Goal: Task Accomplishment & Management: Use online tool/utility

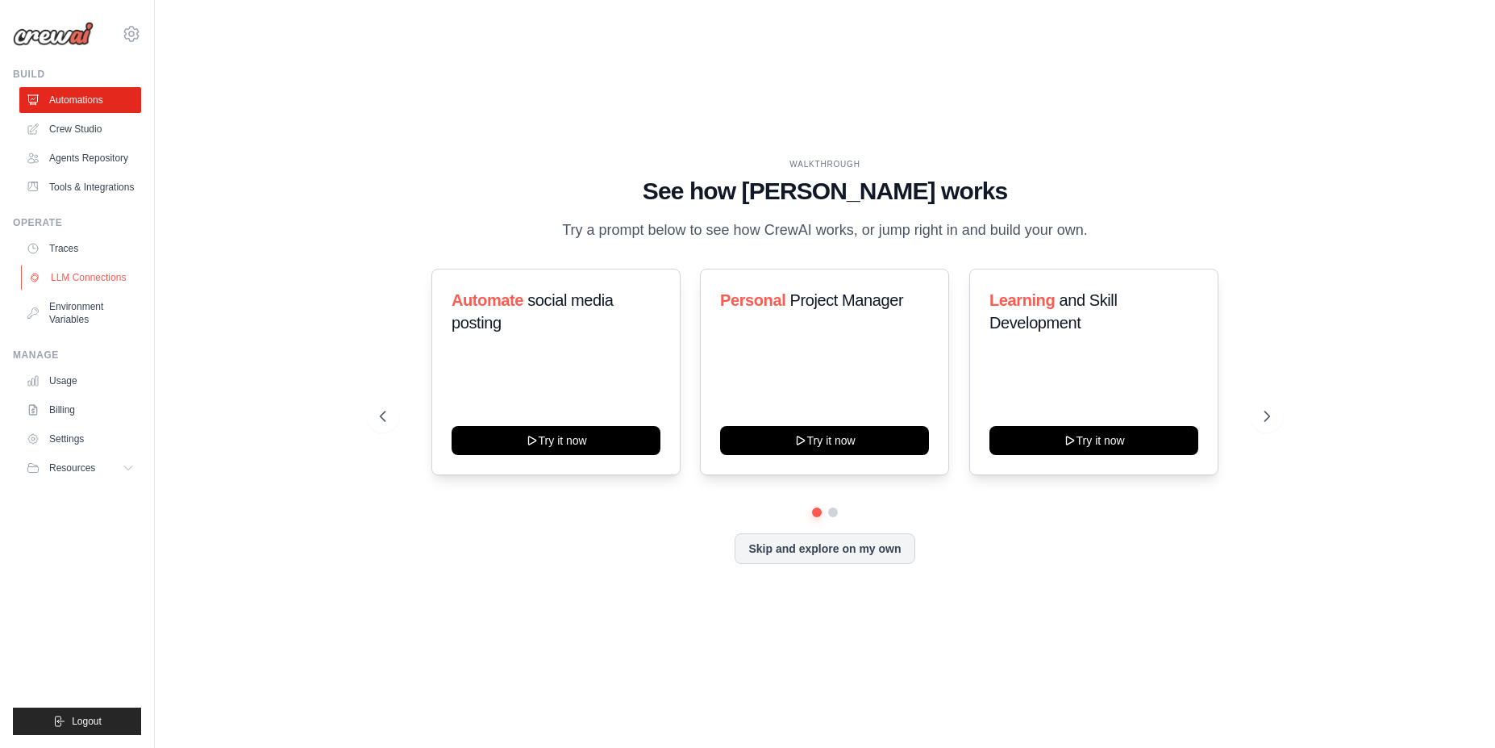
click at [98, 290] on link "LLM Connections" at bounding box center [82, 278] width 122 height 26
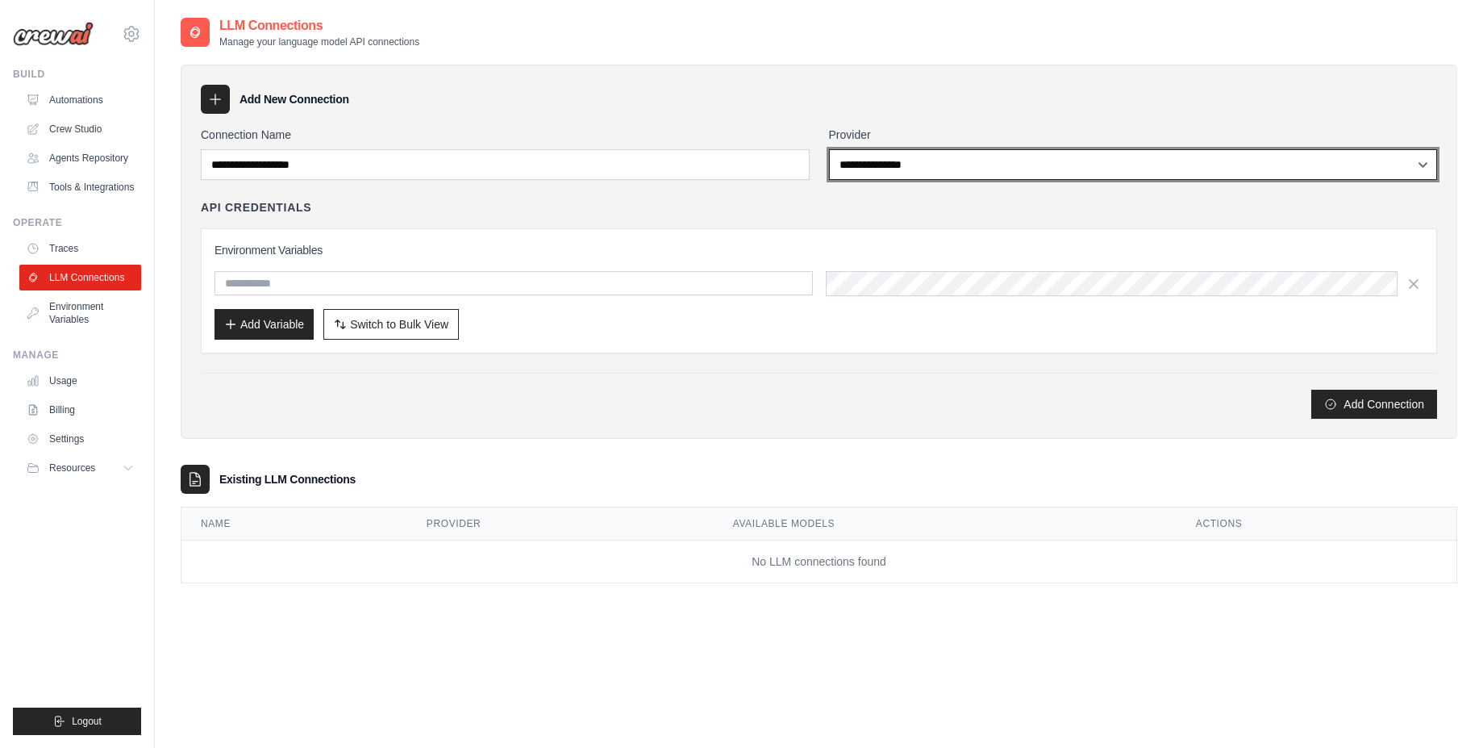
select select "******"
click at [829, 149] on select "**********" at bounding box center [1133, 164] width 609 height 31
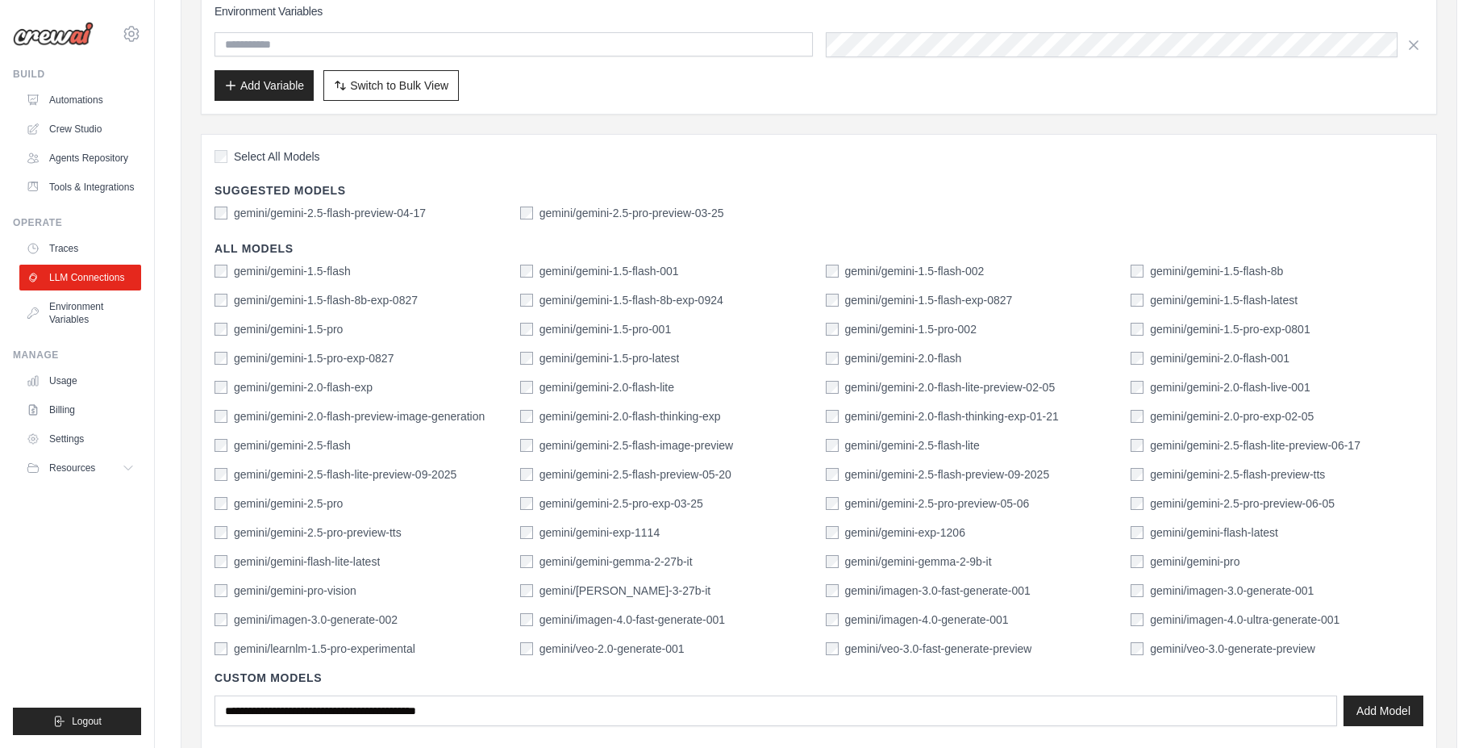
scroll to position [290, 0]
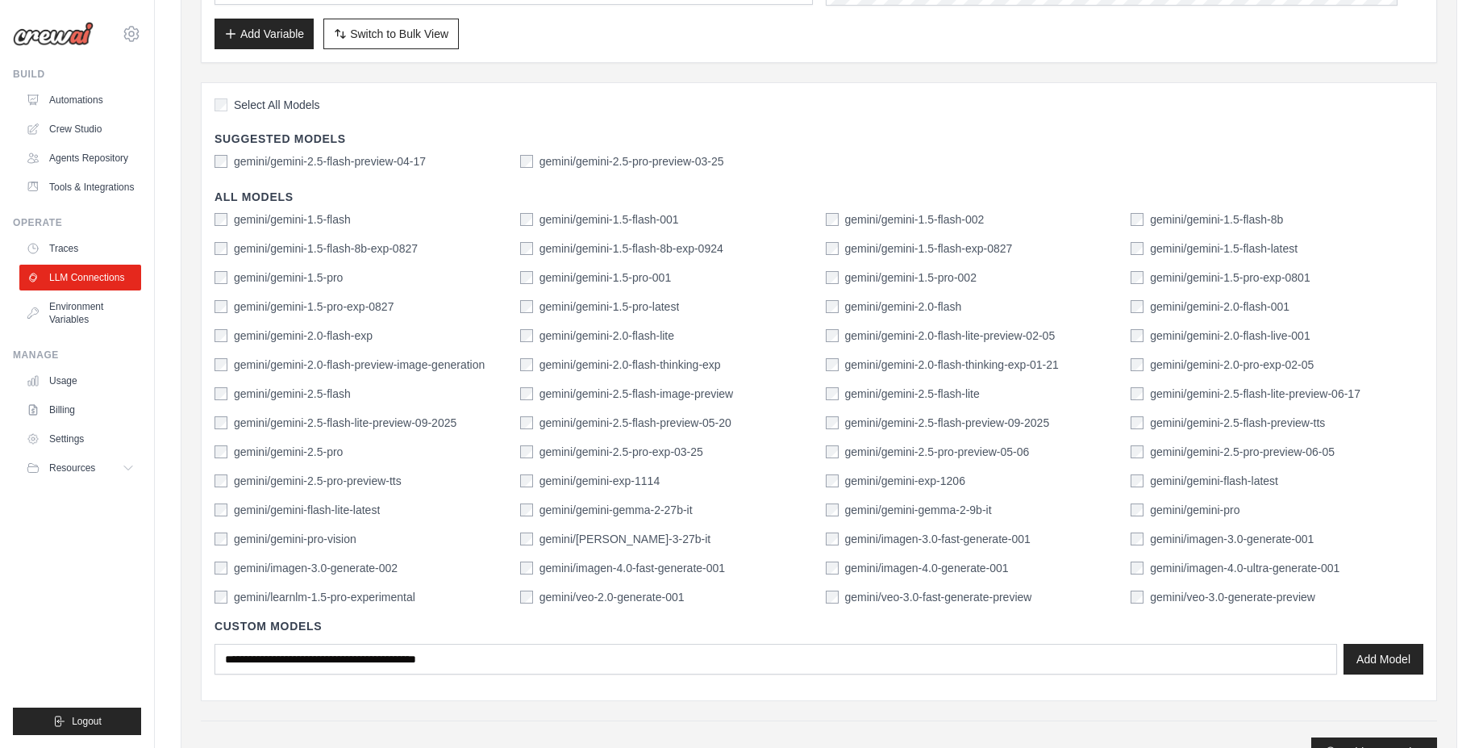
click at [1361, 393] on label "gemini/gemini-2.5-flash-lite-preview-06-17" at bounding box center [1255, 394] width 210 height 16
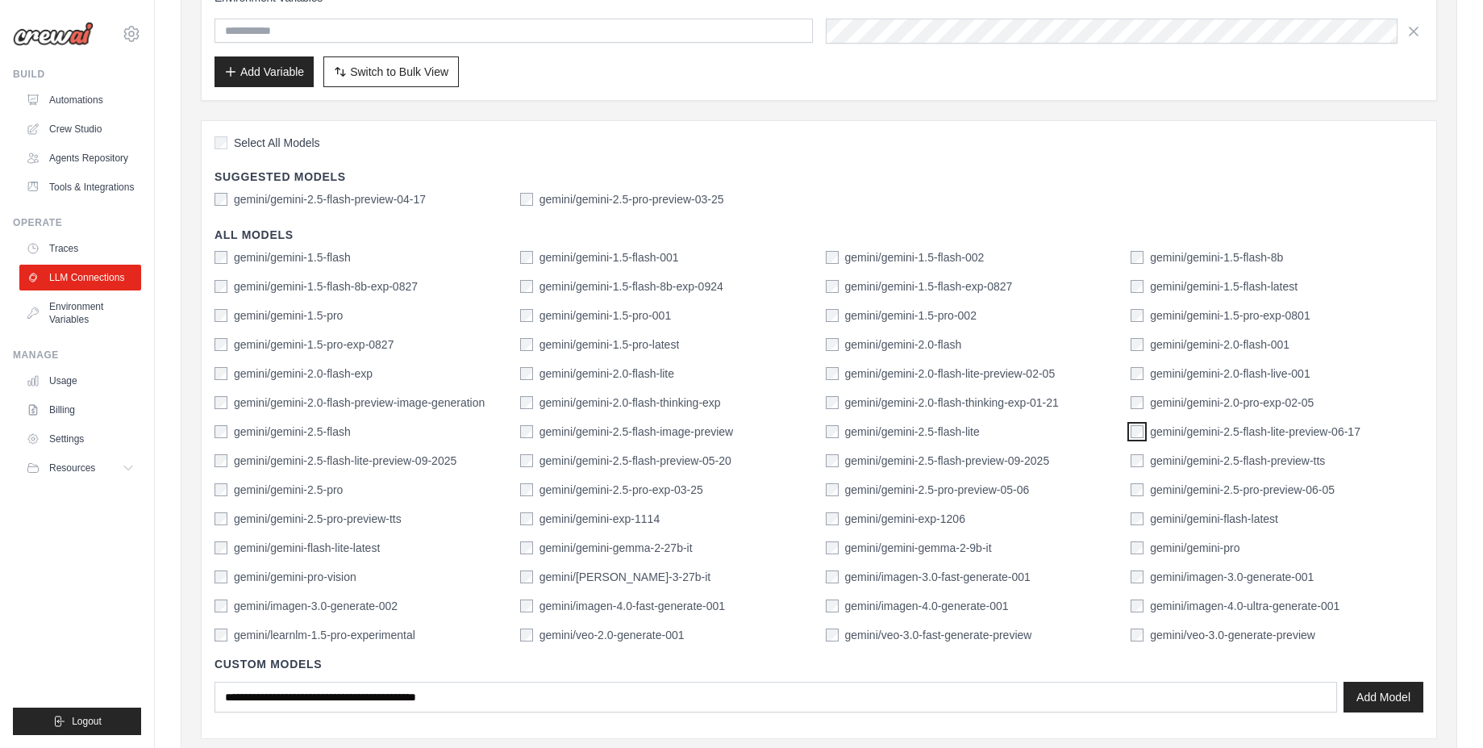
scroll to position [225, 0]
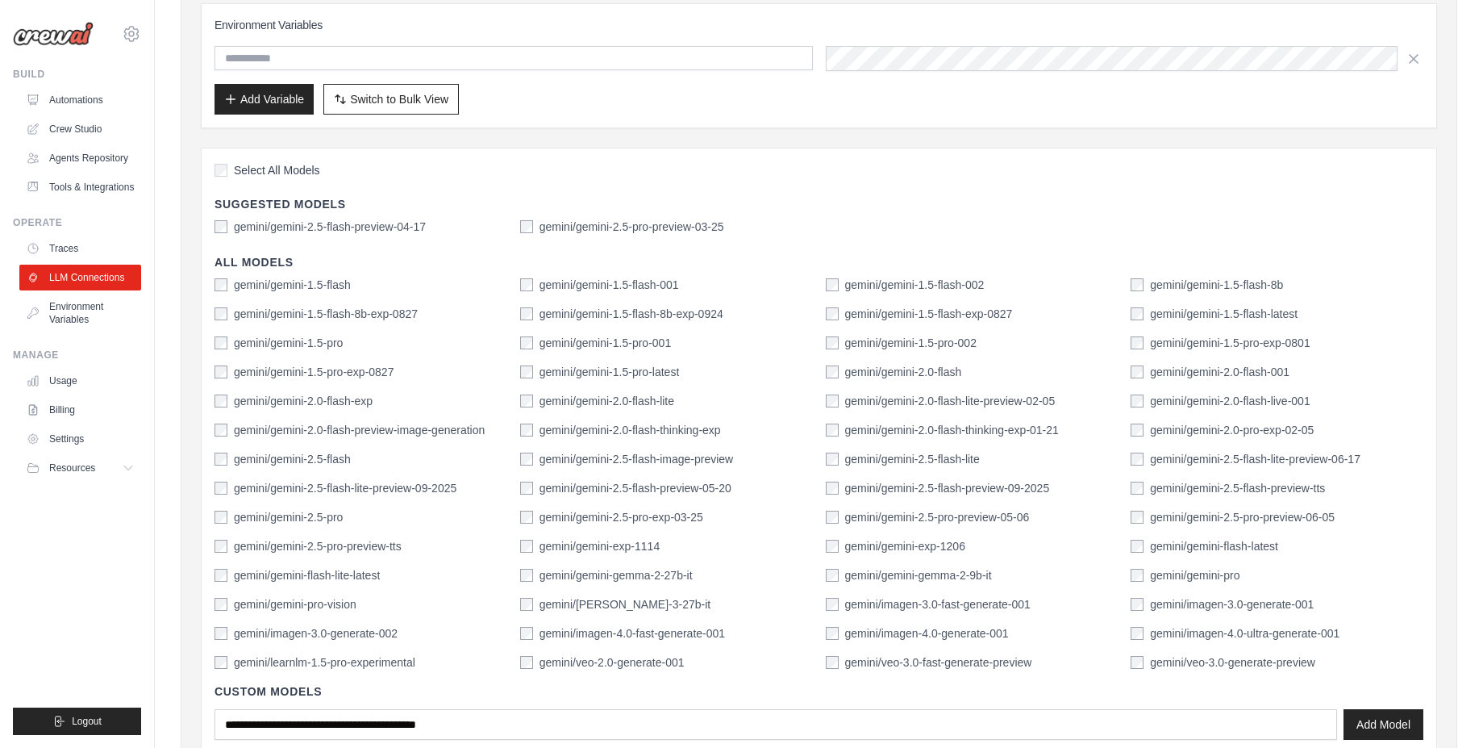
click at [1249, 521] on label "gemini/gemini-2.5-pro-preview-06-05" at bounding box center [1242, 517] width 185 height 16
click at [208, 229] on div "Select All Models Suggested Models gemini/gemini-2.5-flash-preview-04-17 gemini…" at bounding box center [819, 457] width 1236 height 619
click at [533, 229] on div "gemini/gemini-2.5-pro-preview-03-25" at bounding box center [622, 227] width 204 height 16
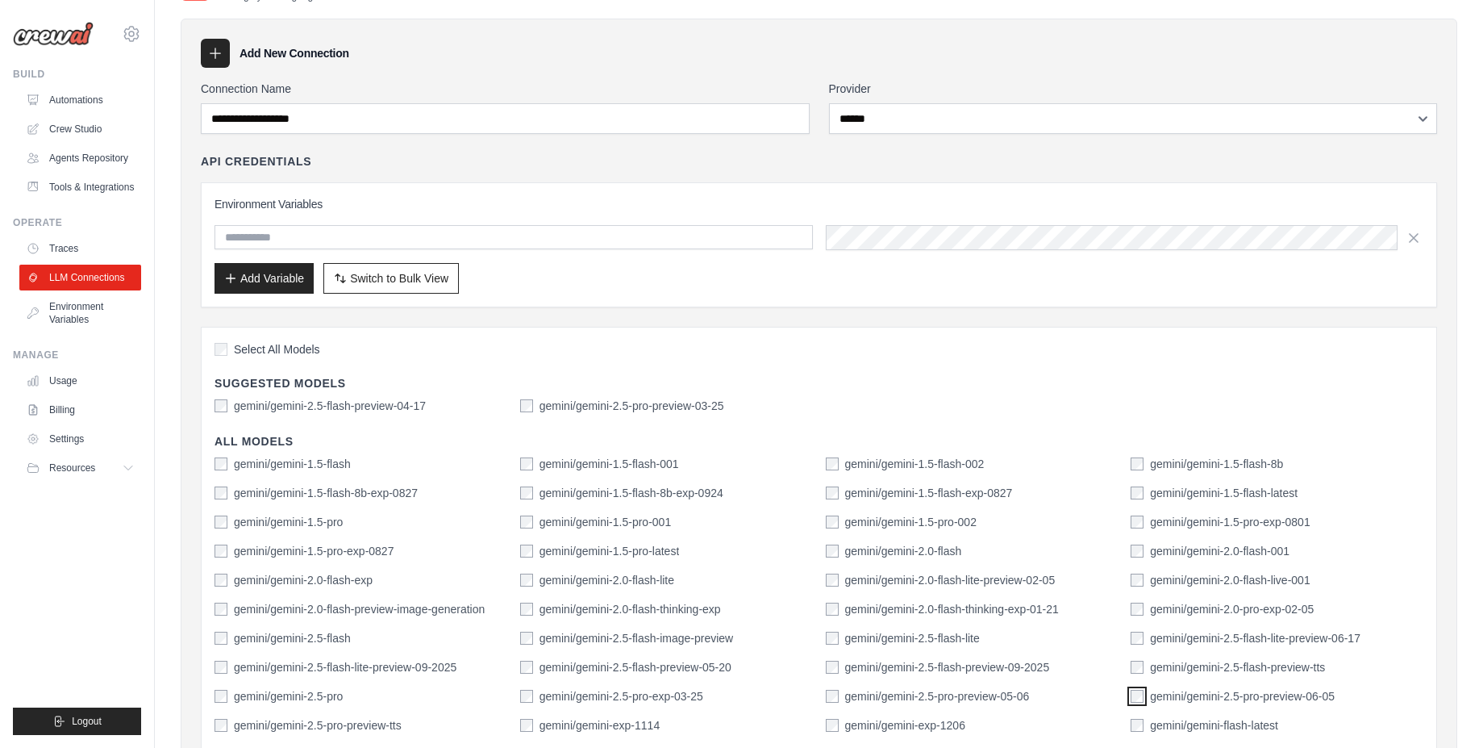
scroll to position [31, 0]
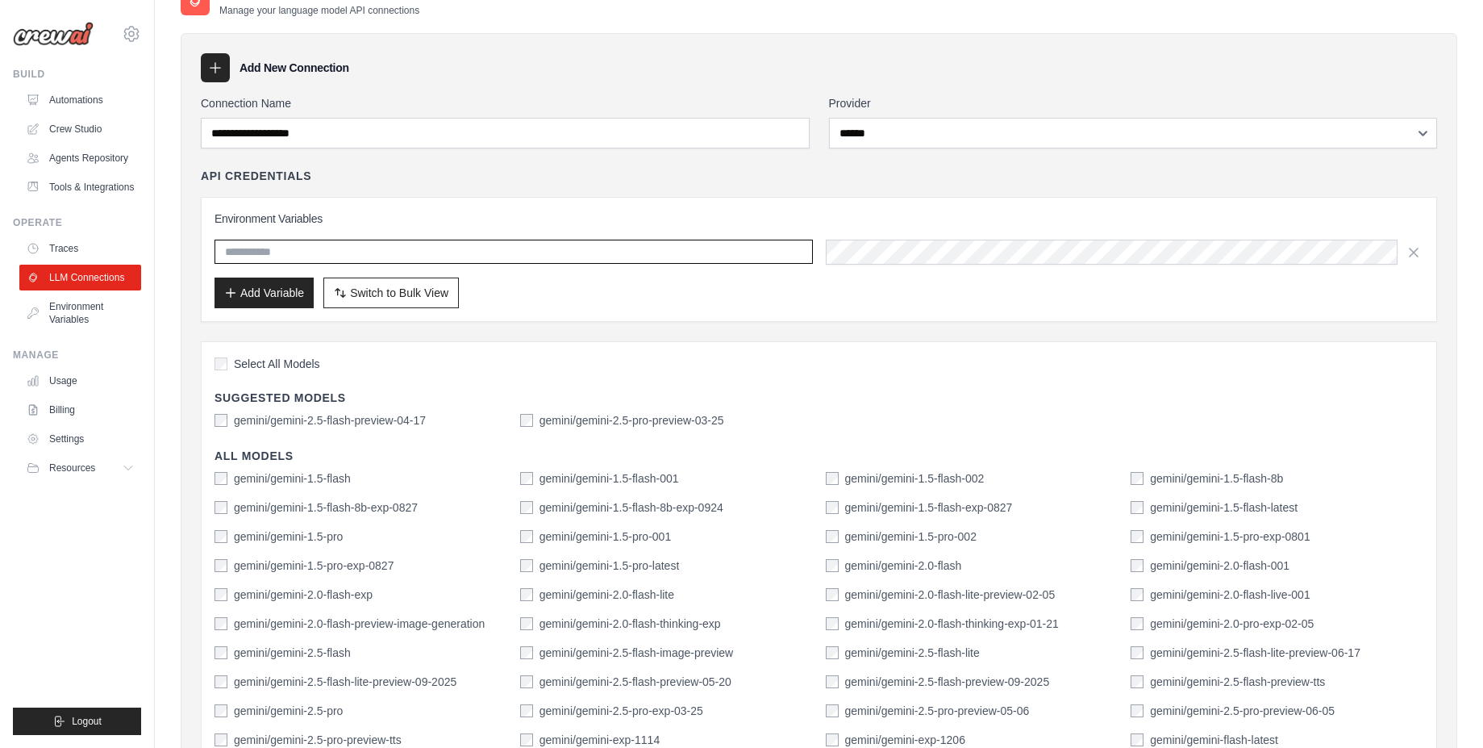
click at [630, 241] on input "text" at bounding box center [514, 252] width 598 height 24
click at [416, 298] on span "Switch to Bulk View" at bounding box center [399, 292] width 98 height 16
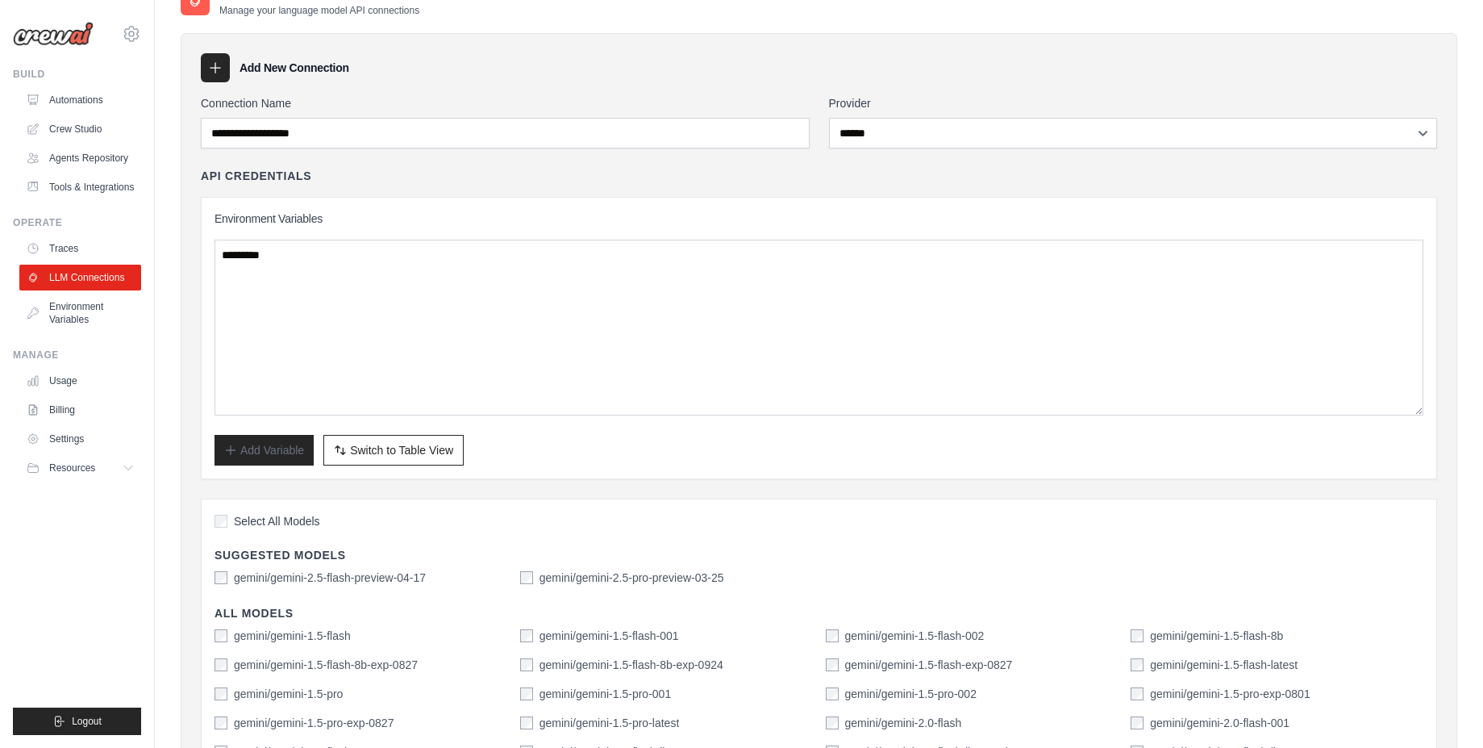
click at [333, 227] on div "Environment Variables Add Variable Switch to Bulk View Switch to Table View" at bounding box center [819, 337] width 1209 height 255
drag, startPoint x: 294, startPoint y: 206, endPoint x: 289, endPoint y: 218, distance: 12.6
click at [291, 208] on div "Environment Variables Add Variable Switch to Bulk View Switch to Table View" at bounding box center [819, 338] width 1236 height 282
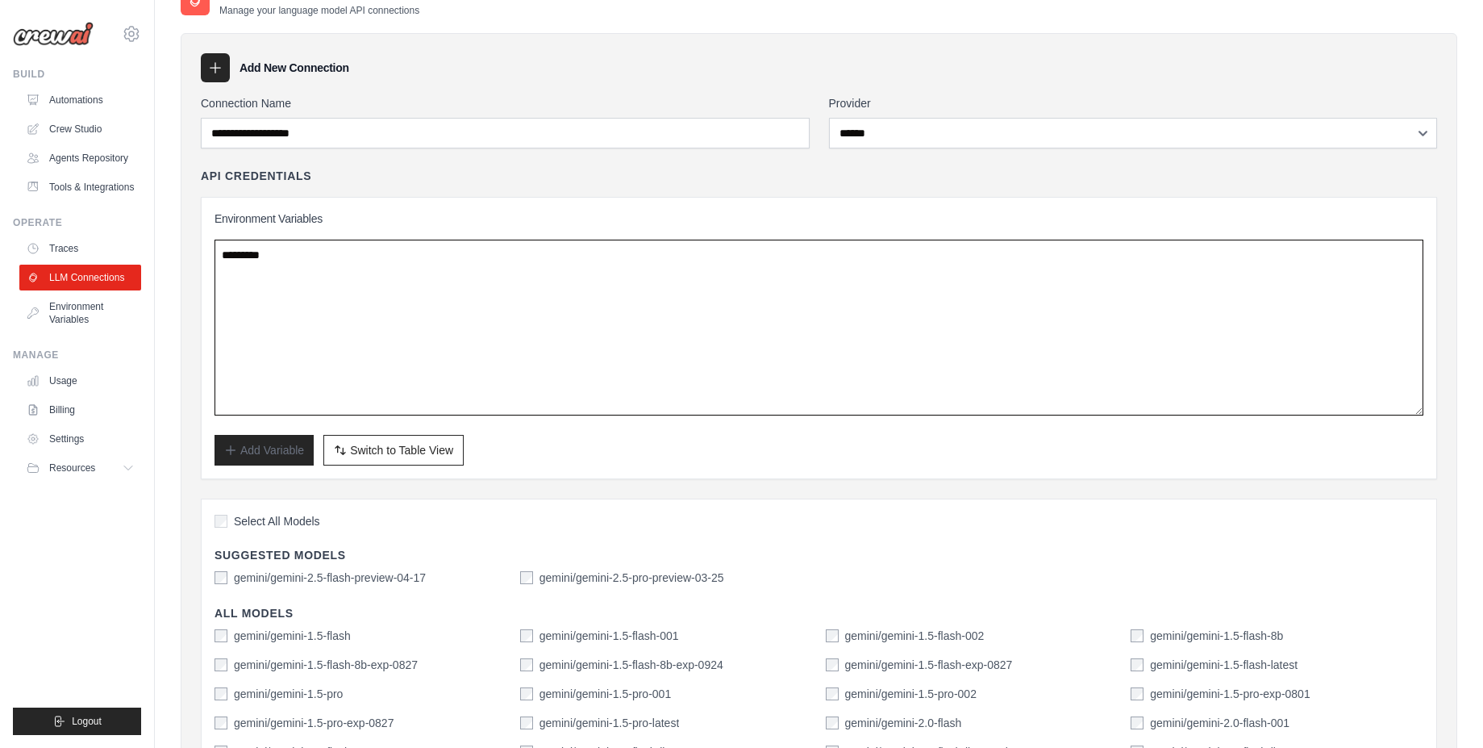
click at [276, 262] on textarea at bounding box center [819, 328] width 1209 height 176
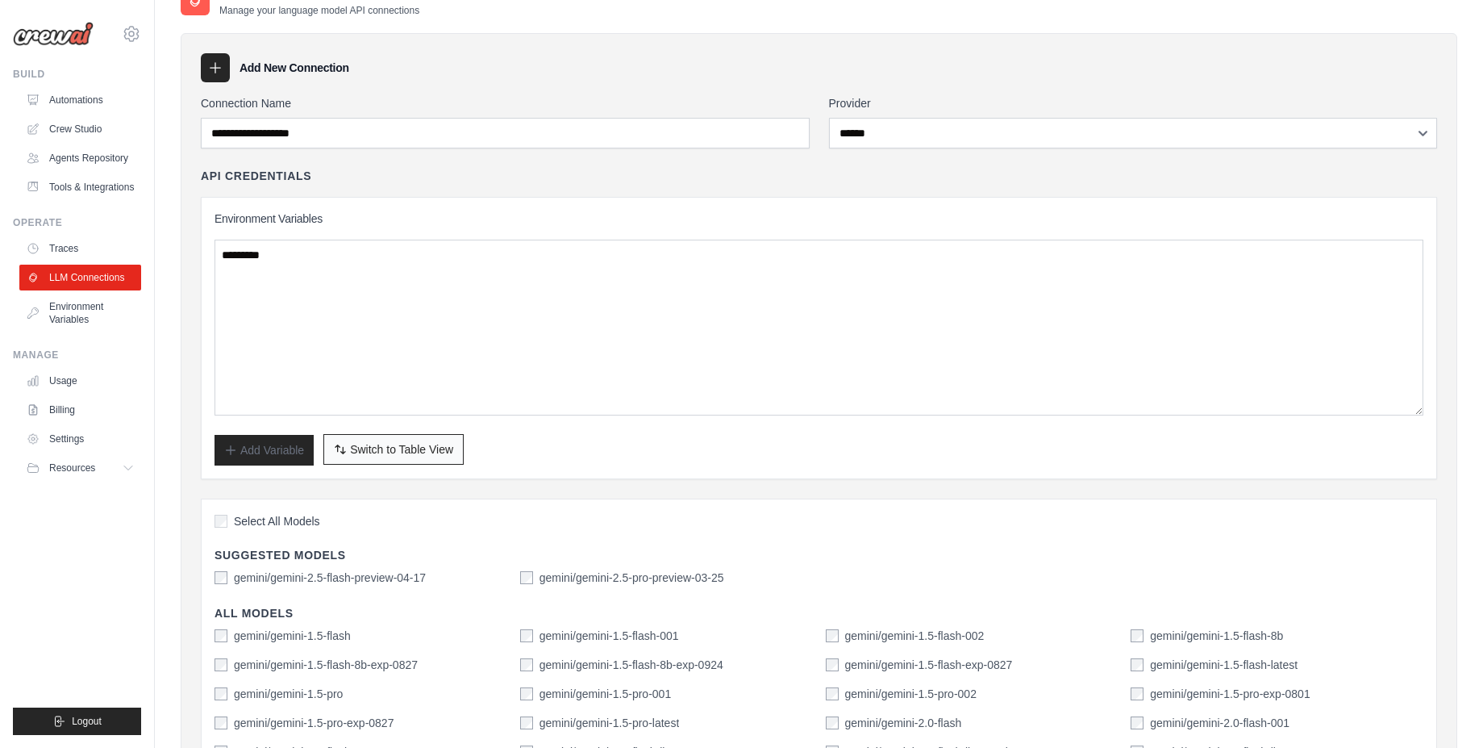
click at [447, 441] on span "Switch to Table View" at bounding box center [401, 449] width 103 height 16
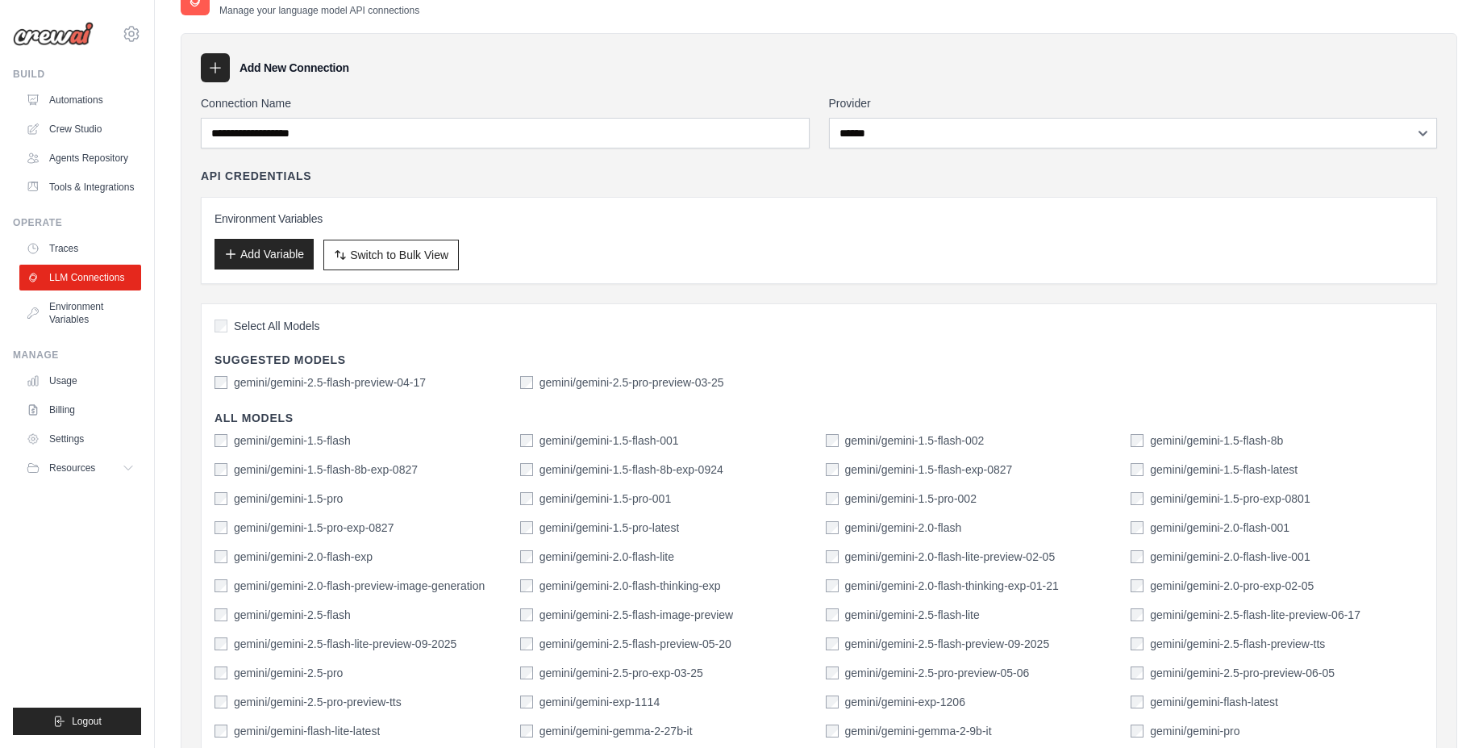
click at [259, 254] on button "Add Variable" at bounding box center [264, 254] width 99 height 31
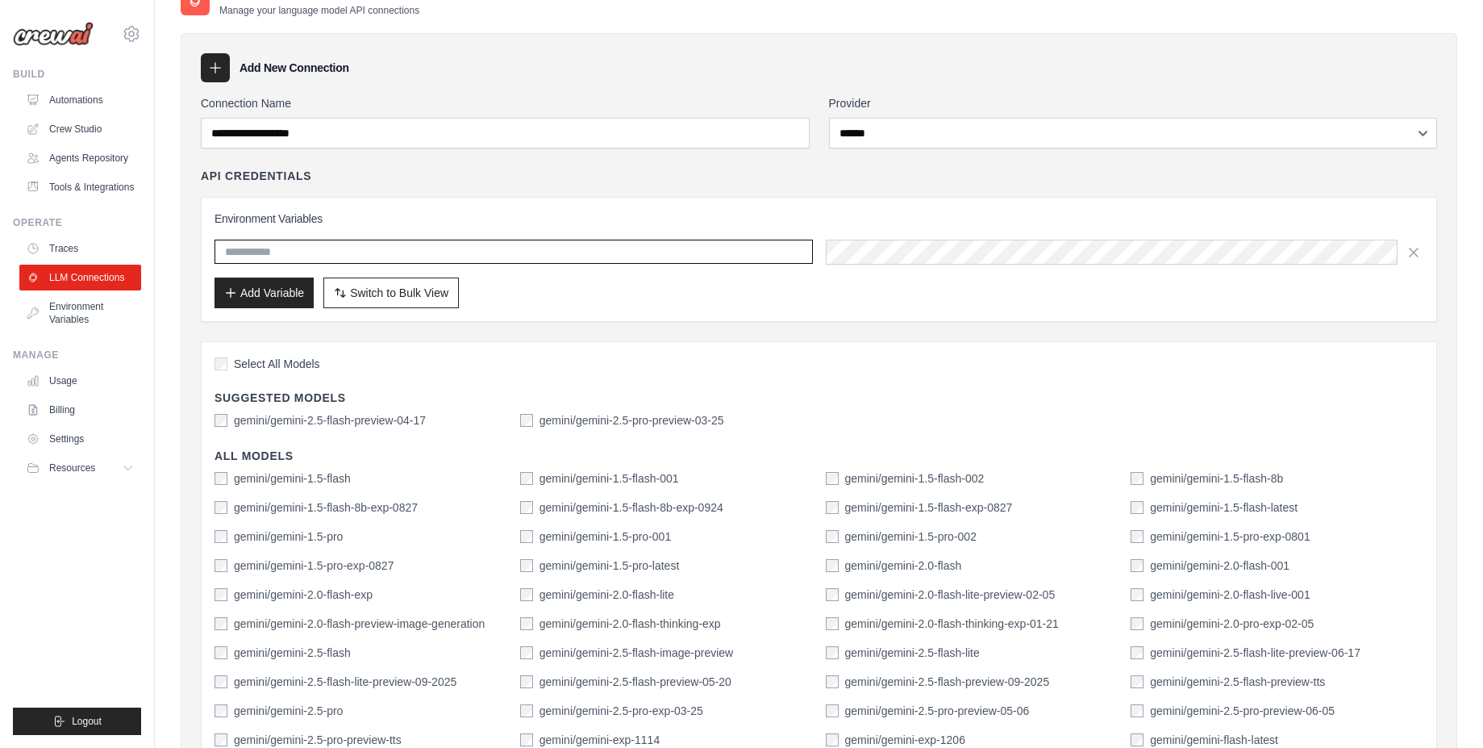
click at [373, 249] on input "text" at bounding box center [514, 252] width 598 height 24
type input "**********"
click at [282, 303] on button "Add Variable" at bounding box center [264, 292] width 99 height 31
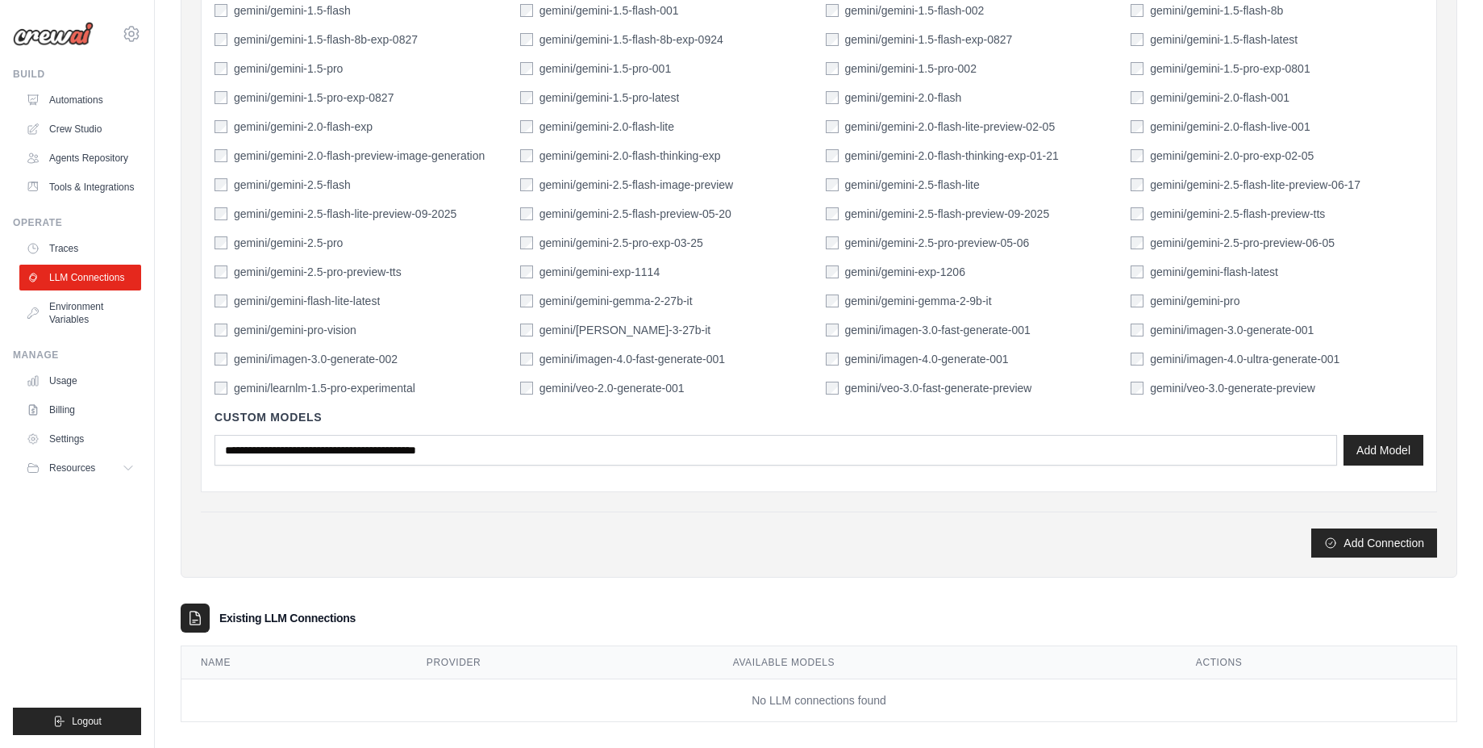
scroll to position [550, 0]
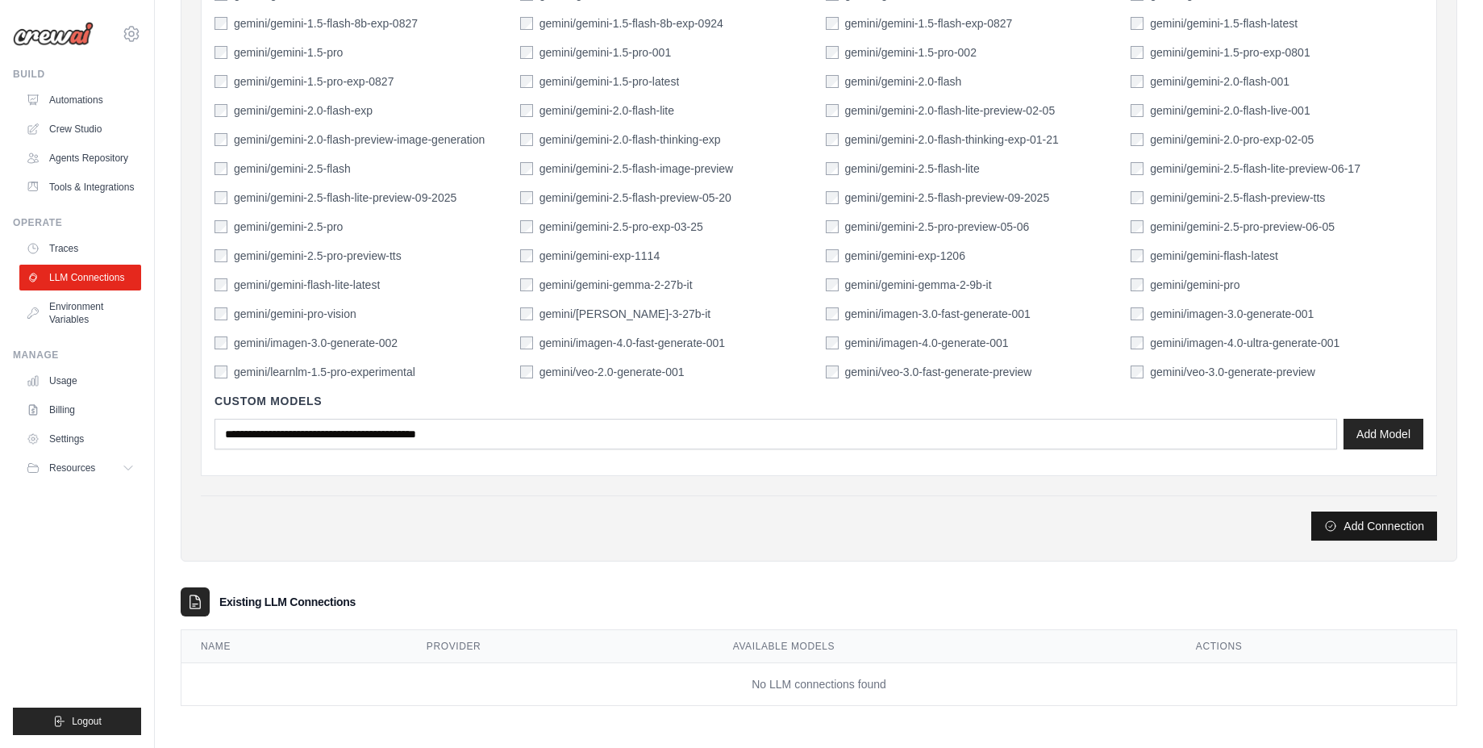
click at [1351, 529] on button "Add Connection" at bounding box center [1374, 525] width 126 height 29
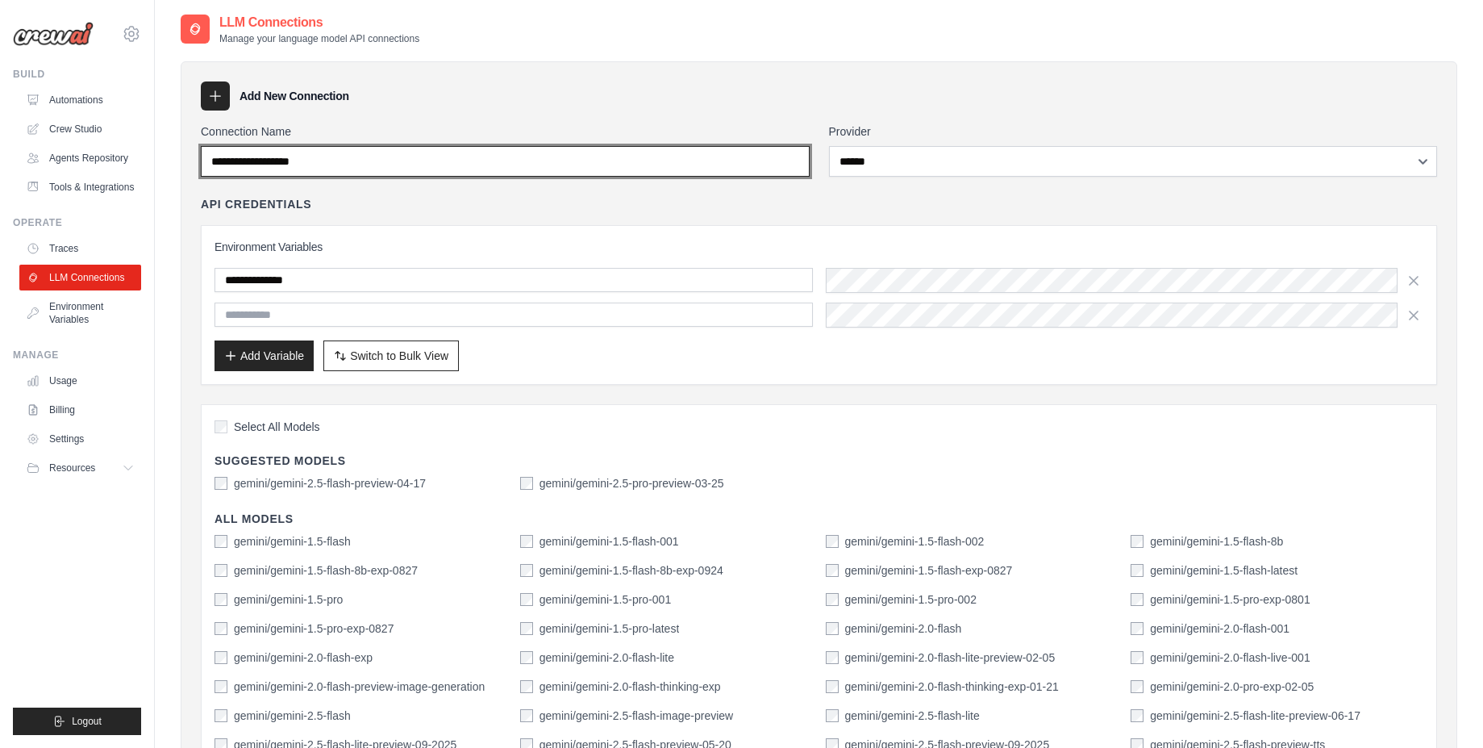
scroll to position [0, 0]
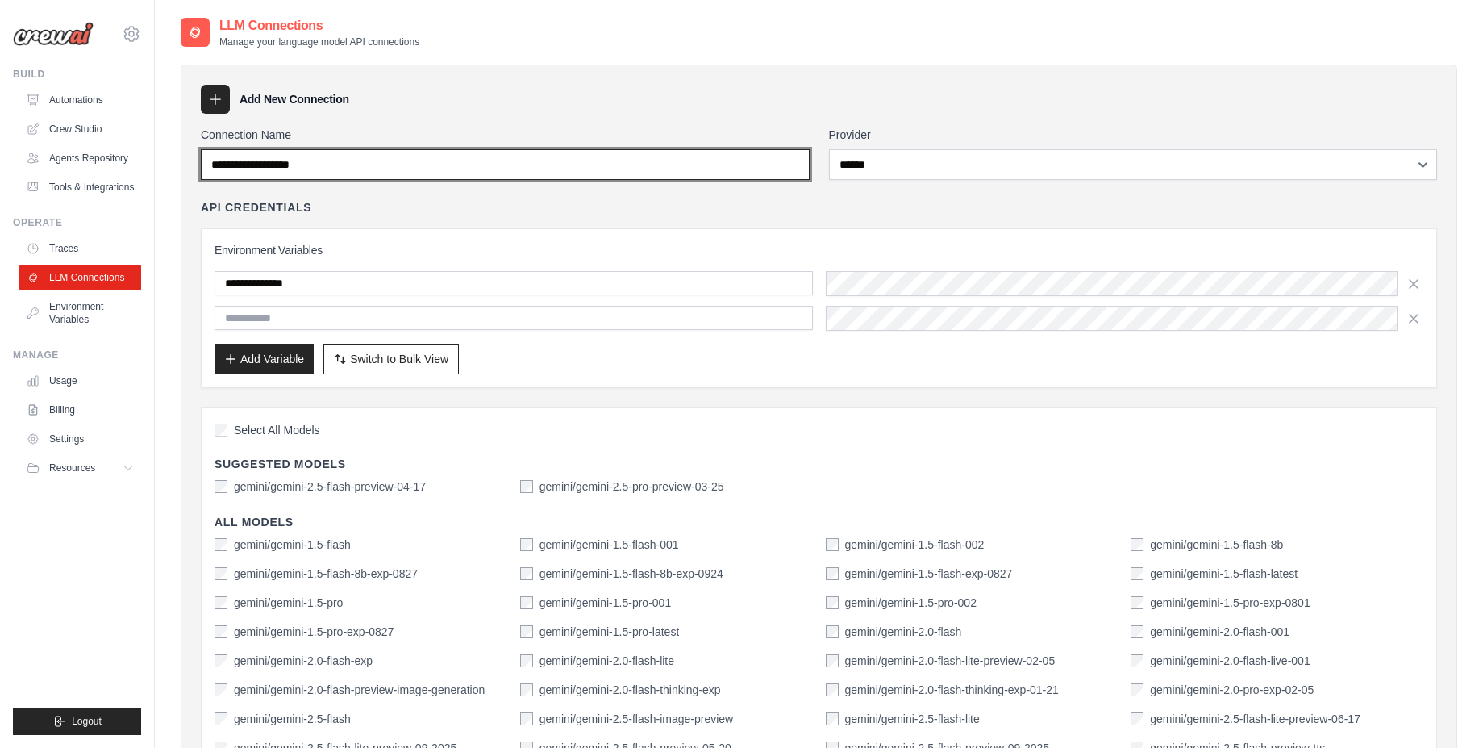
click at [404, 162] on input "Connection Name" at bounding box center [505, 164] width 609 height 31
type input "******"
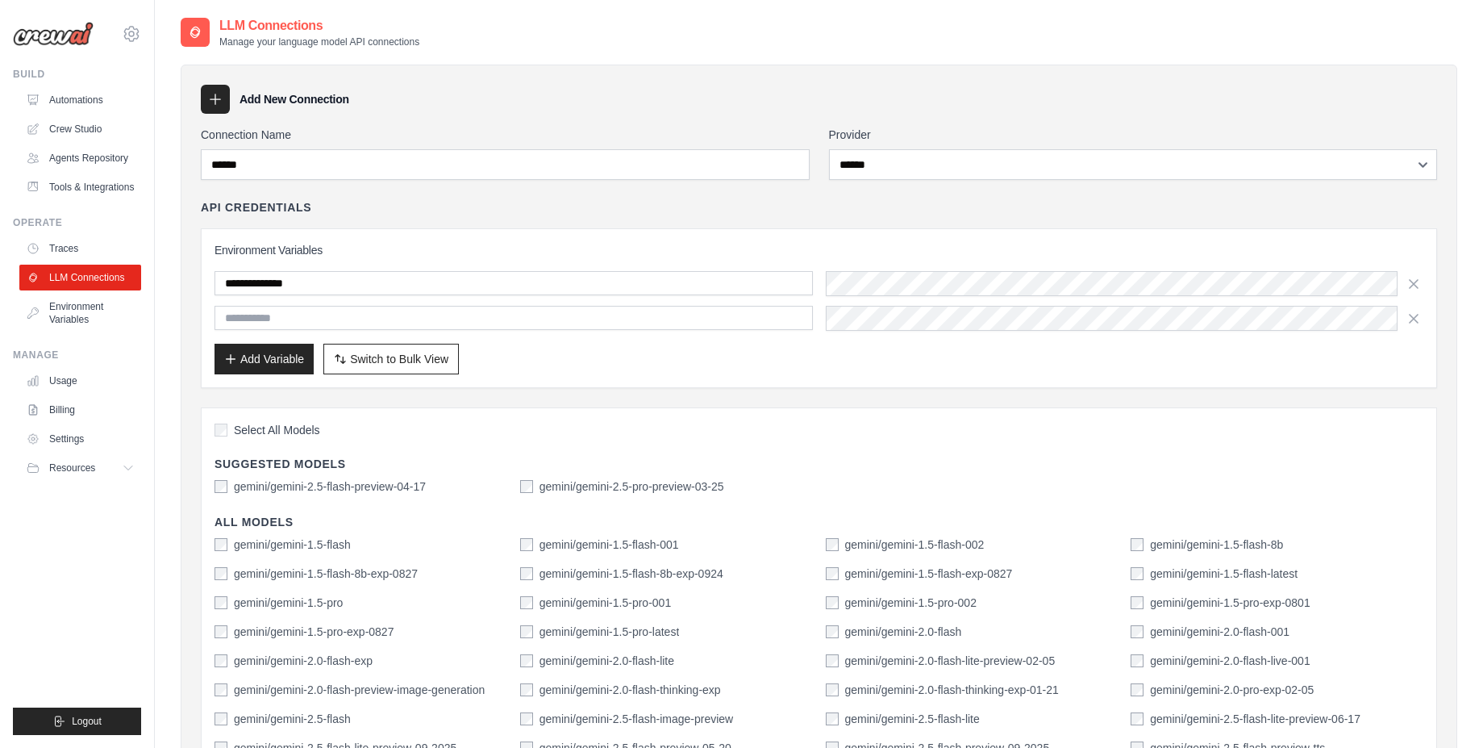
click at [213, 99] on icon at bounding box center [215, 99] width 10 height 10
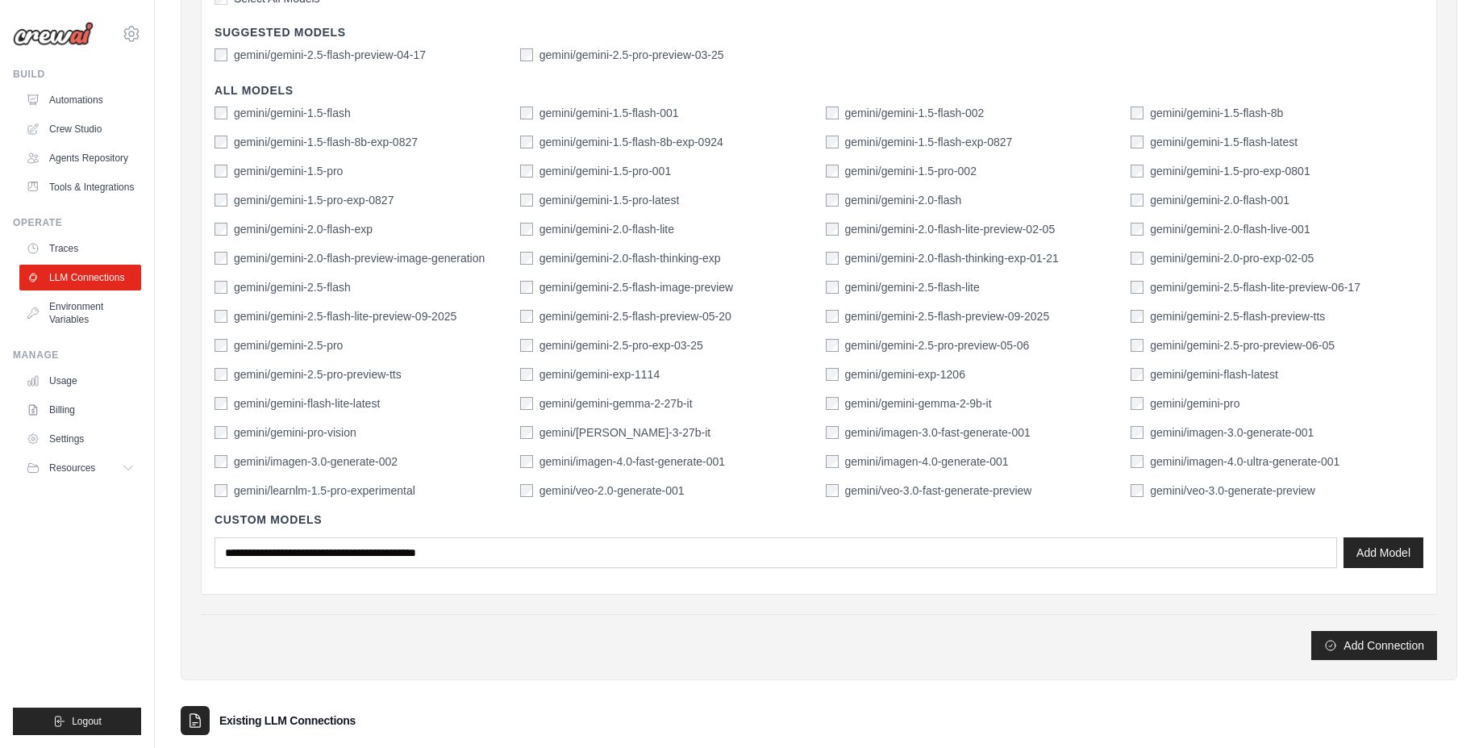
scroll to position [484, 0]
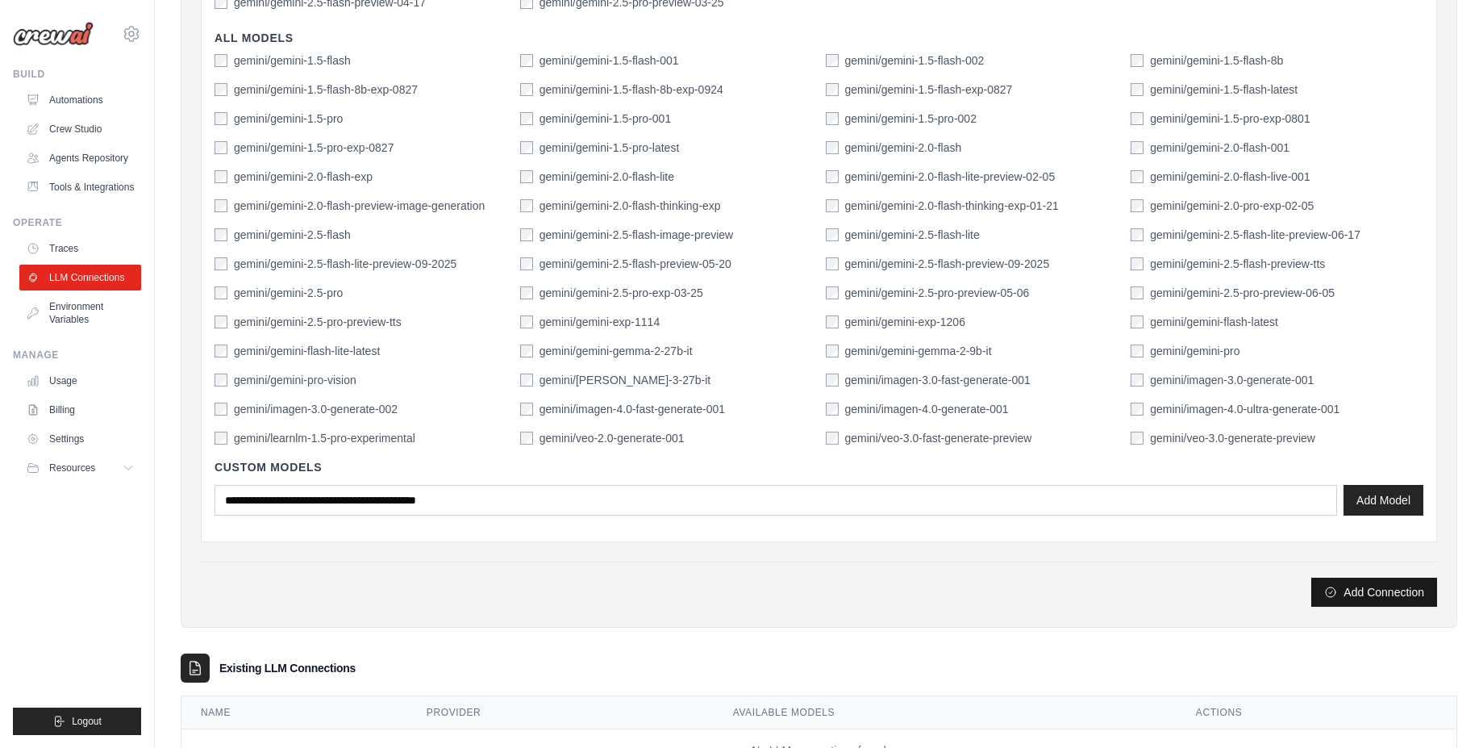
click at [1365, 586] on button "Add Connection" at bounding box center [1374, 591] width 126 height 29
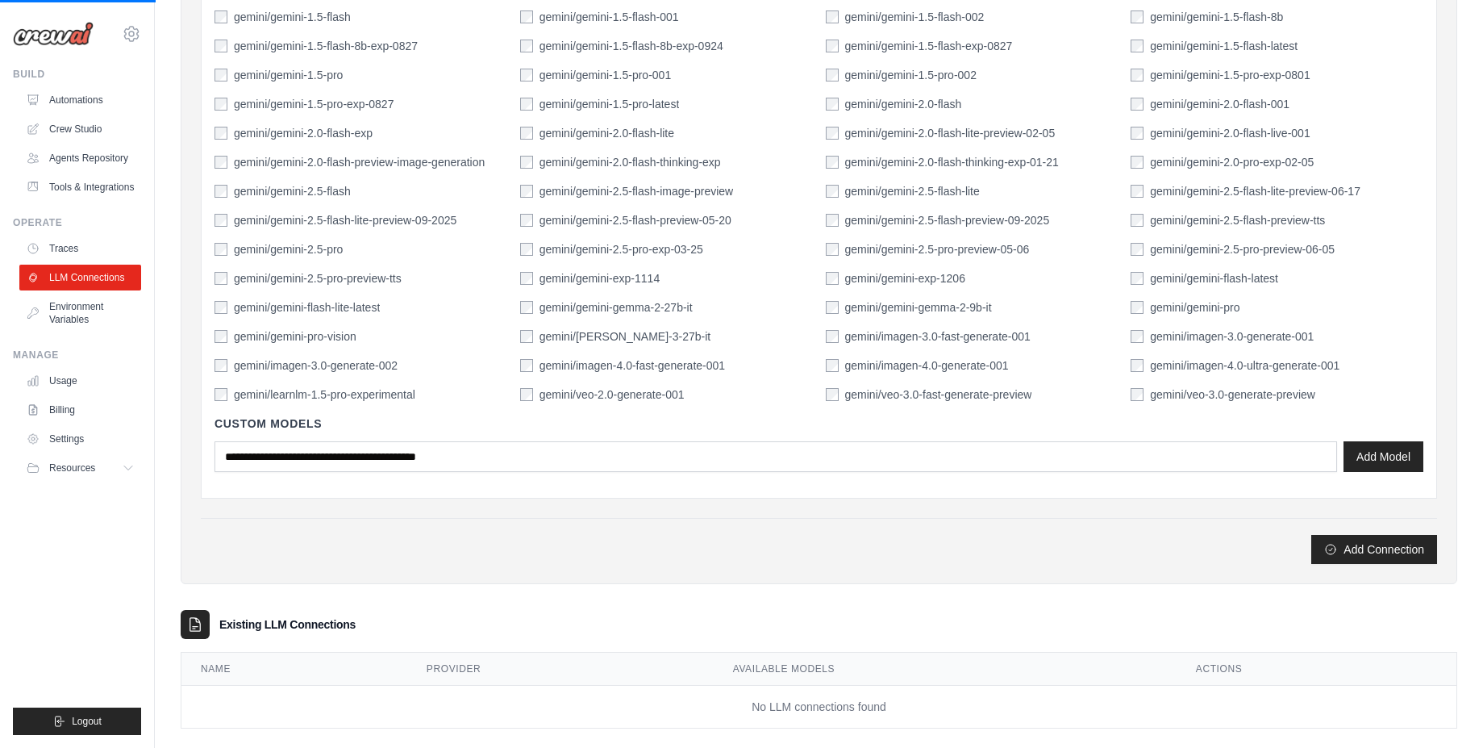
scroll to position [550, 0]
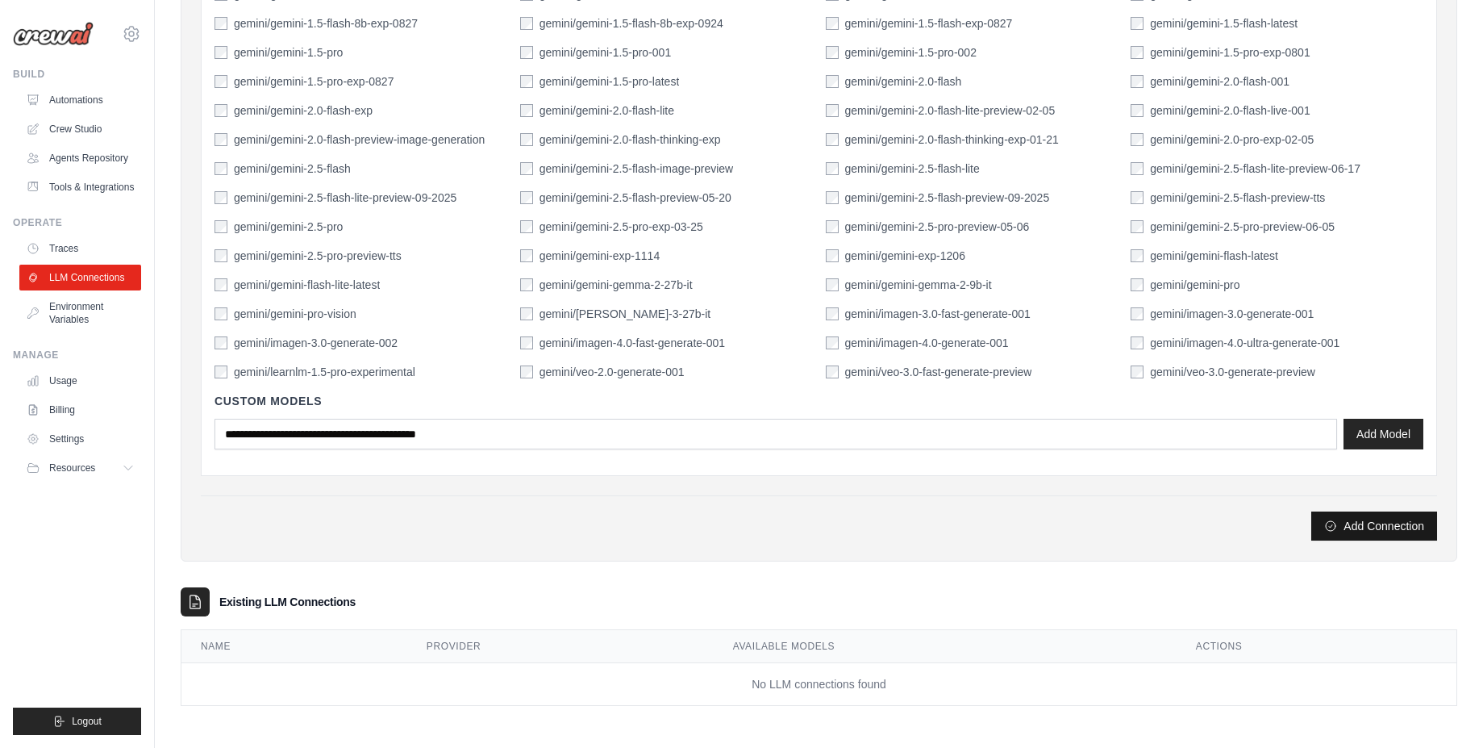
click at [1384, 526] on button "Add Connection" at bounding box center [1374, 525] width 126 height 29
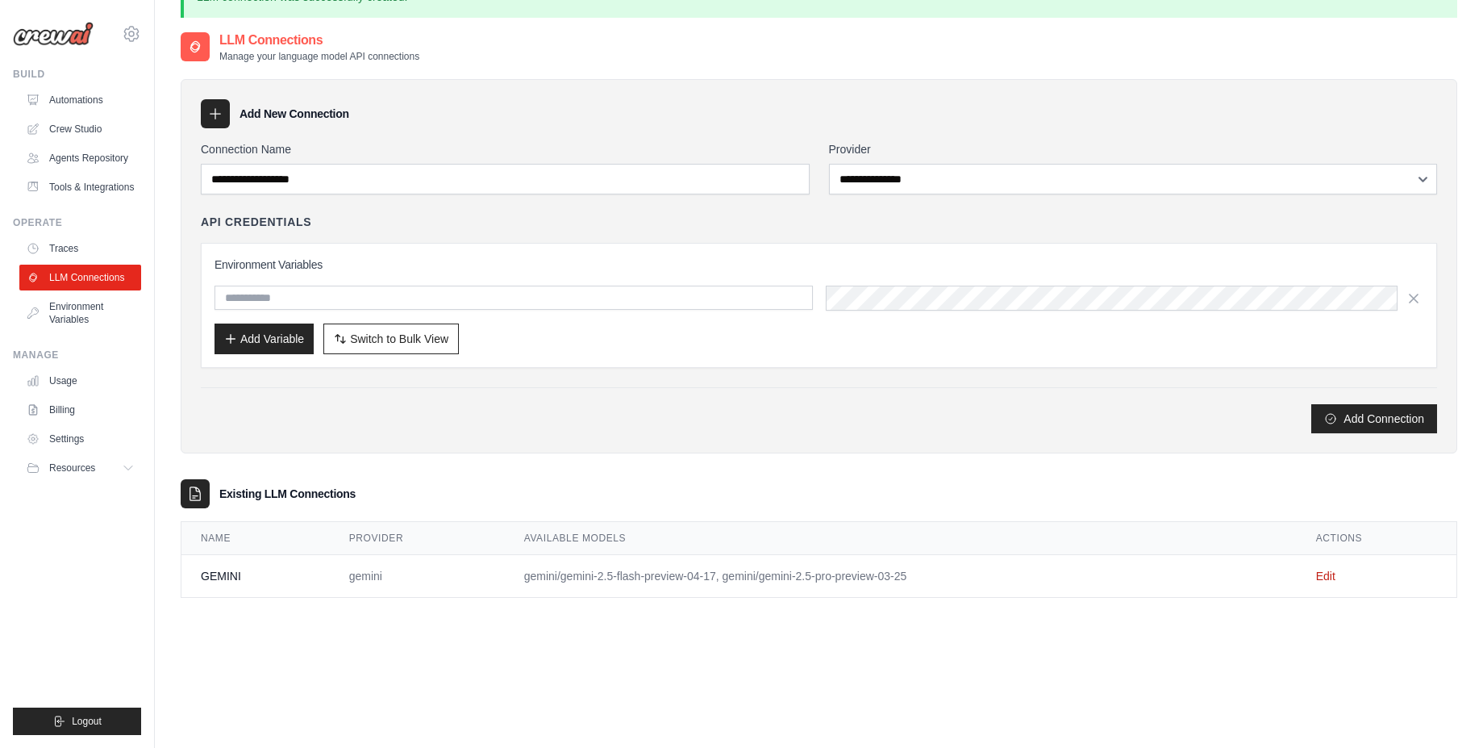
scroll to position [0, 0]
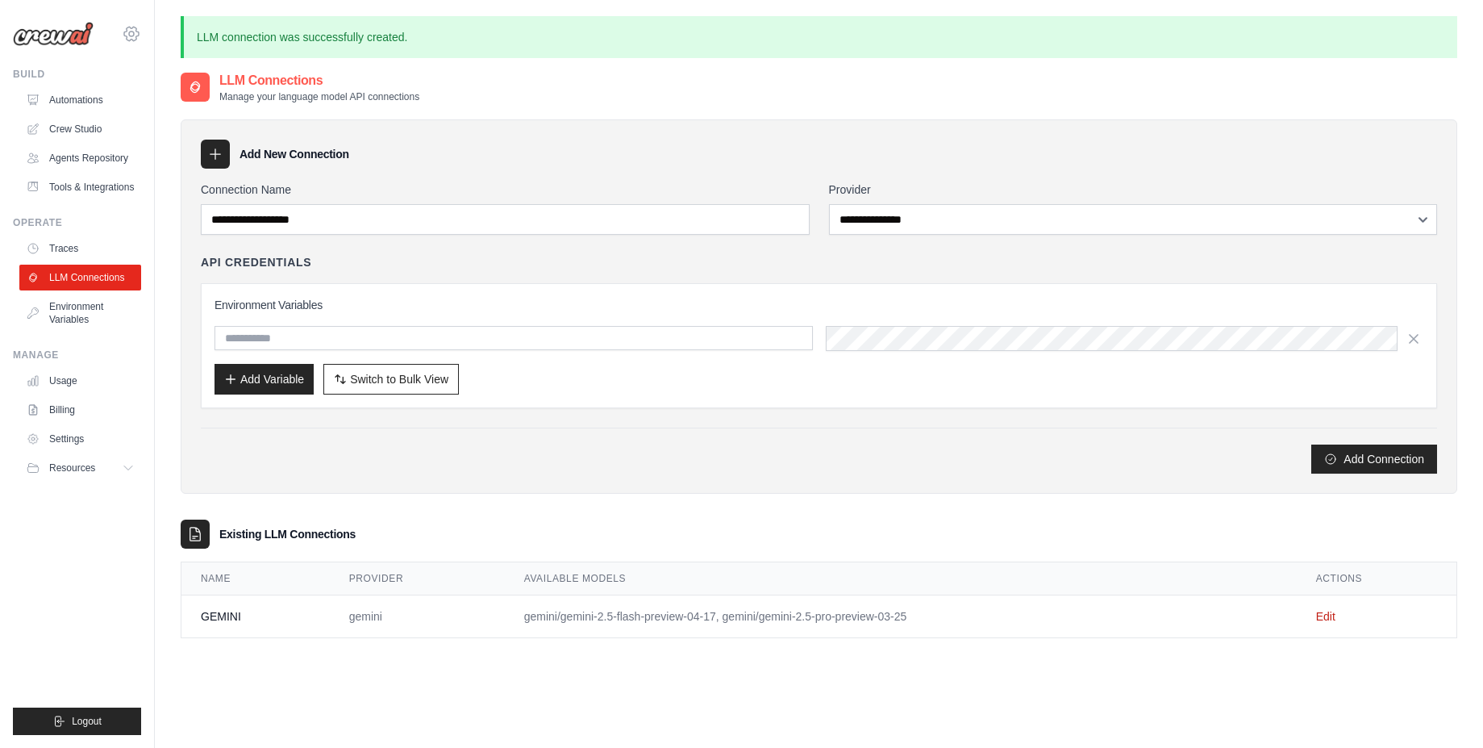
click at [130, 39] on icon at bounding box center [131, 33] width 19 height 19
click at [148, 102] on icon at bounding box center [142, 100] width 13 height 13
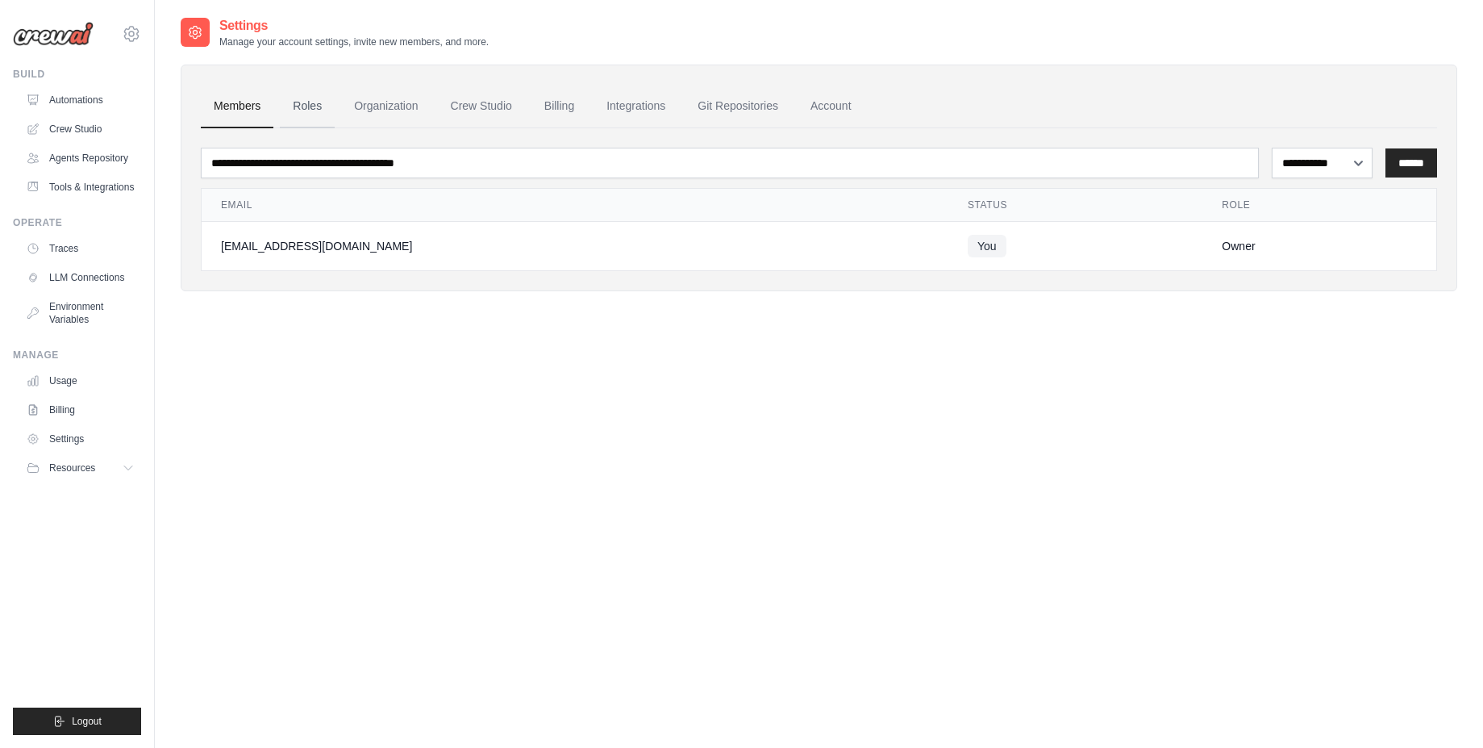
click at [308, 98] on link "Roles" at bounding box center [307, 107] width 55 height 44
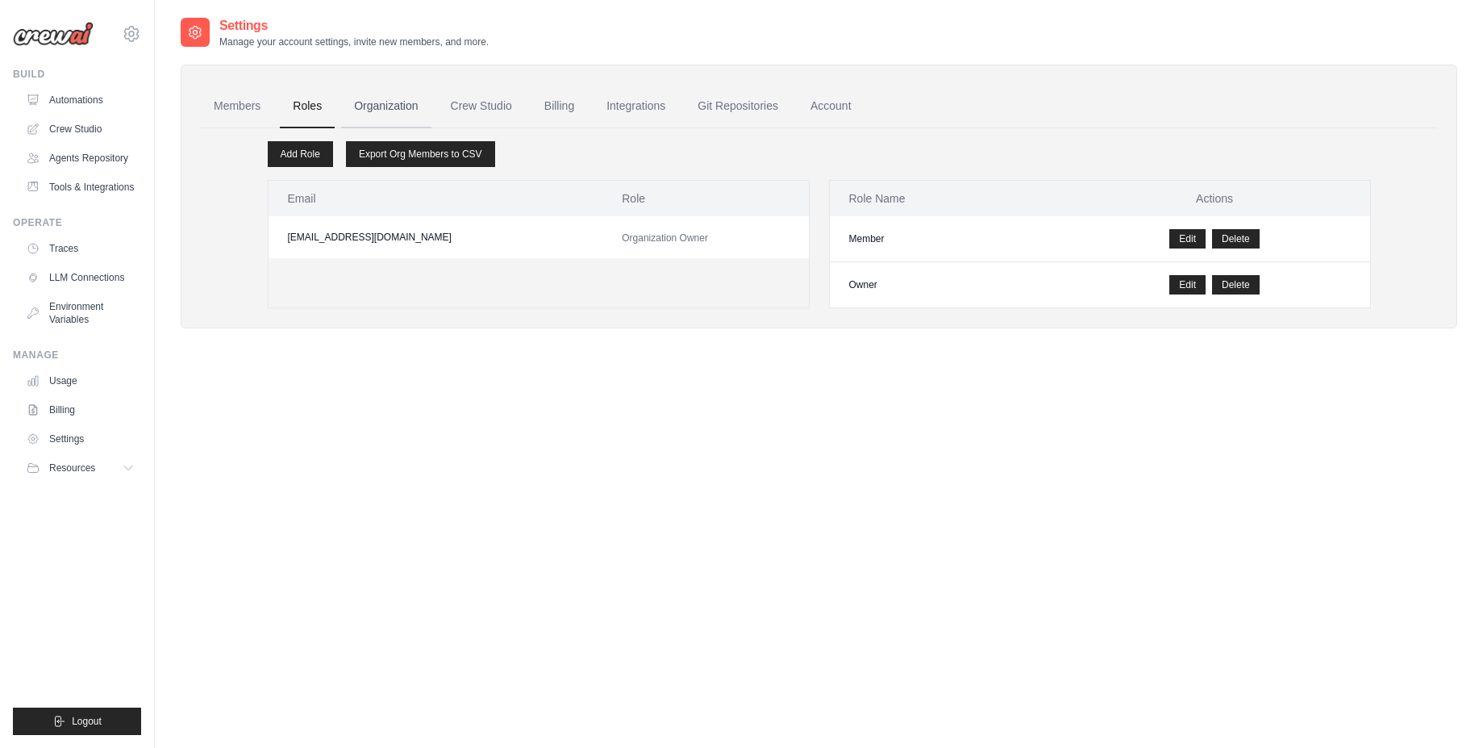
click at [384, 110] on link "Organization" at bounding box center [386, 107] width 90 height 44
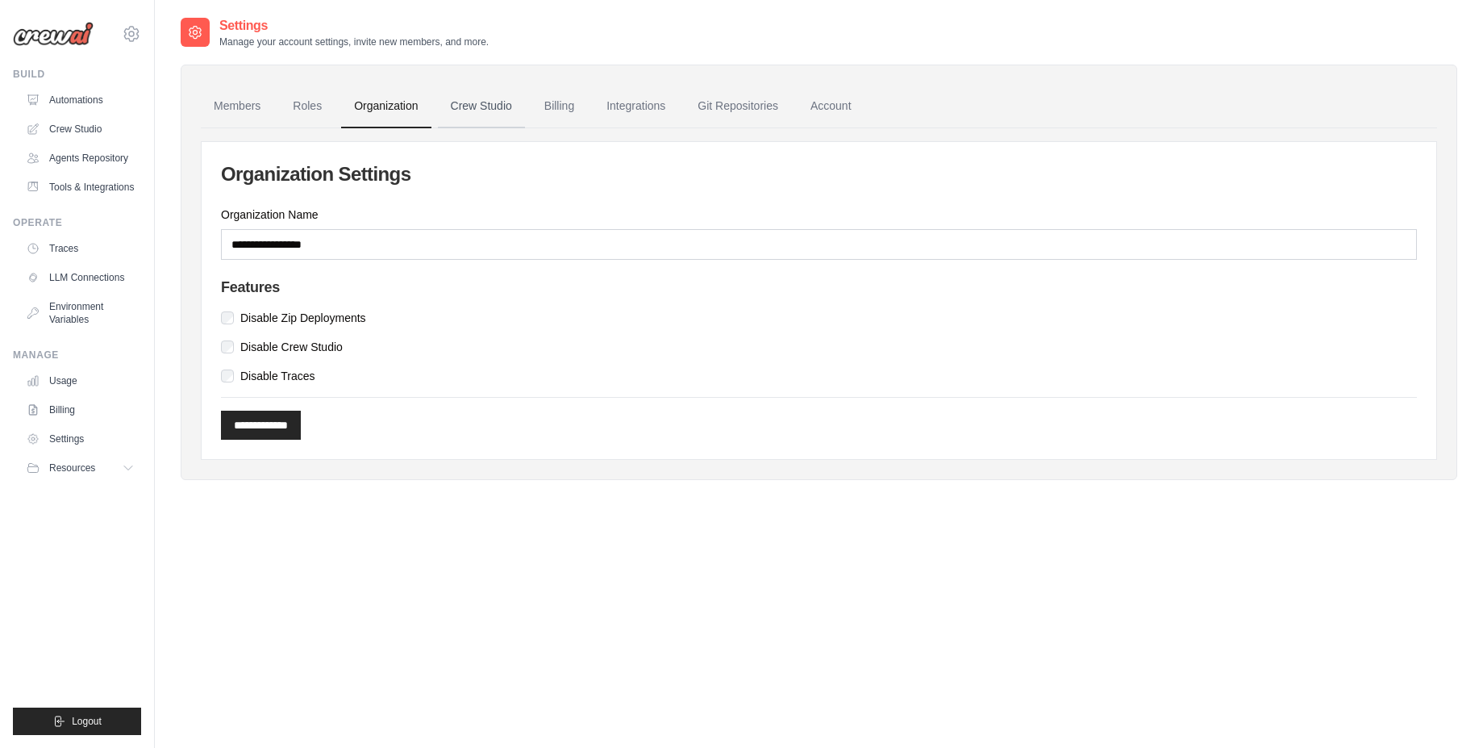
click at [497, 106] on link "Crew Studio" at bounding box center [481, 107] width 87 height 44
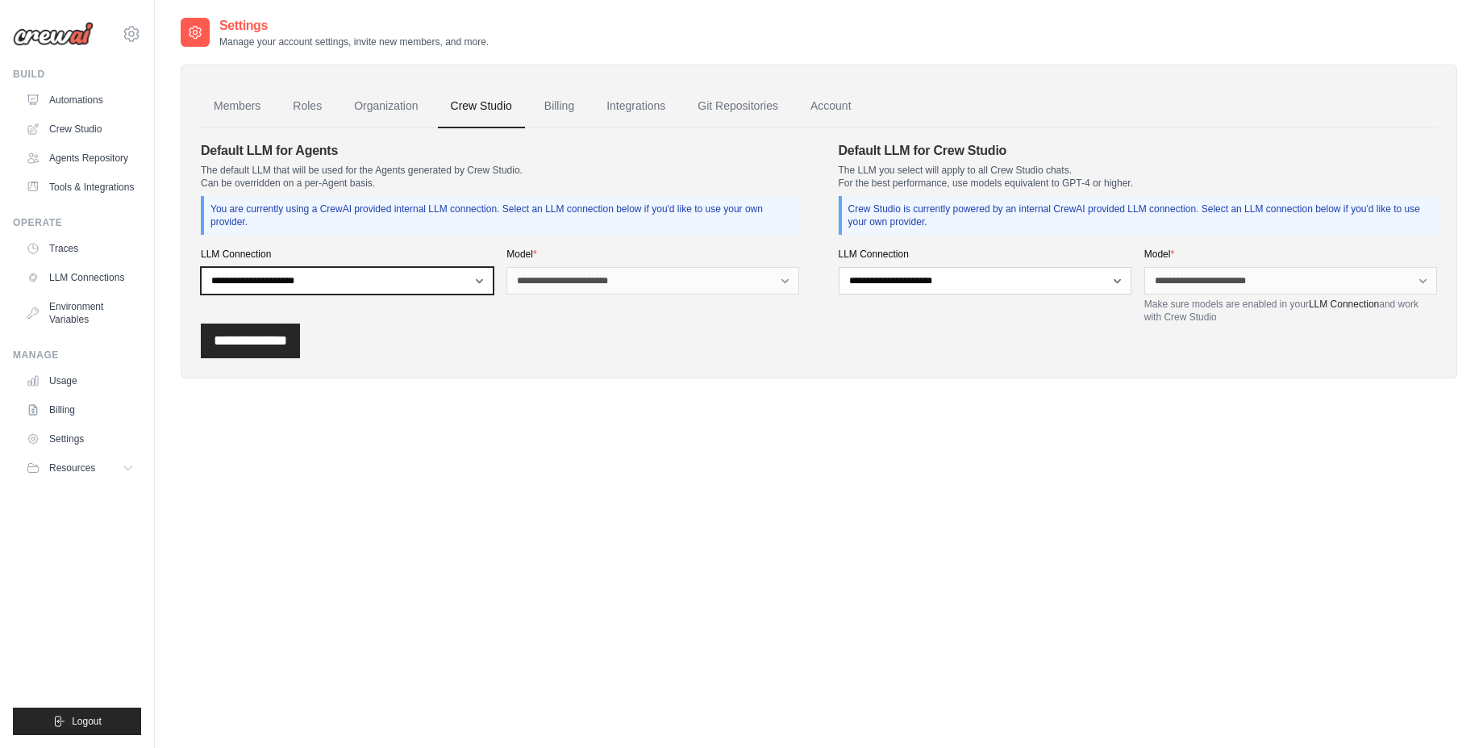
select select "******"
click at [201, 267] on select "**********" at bounding box center [347, 280] width 293 height 27
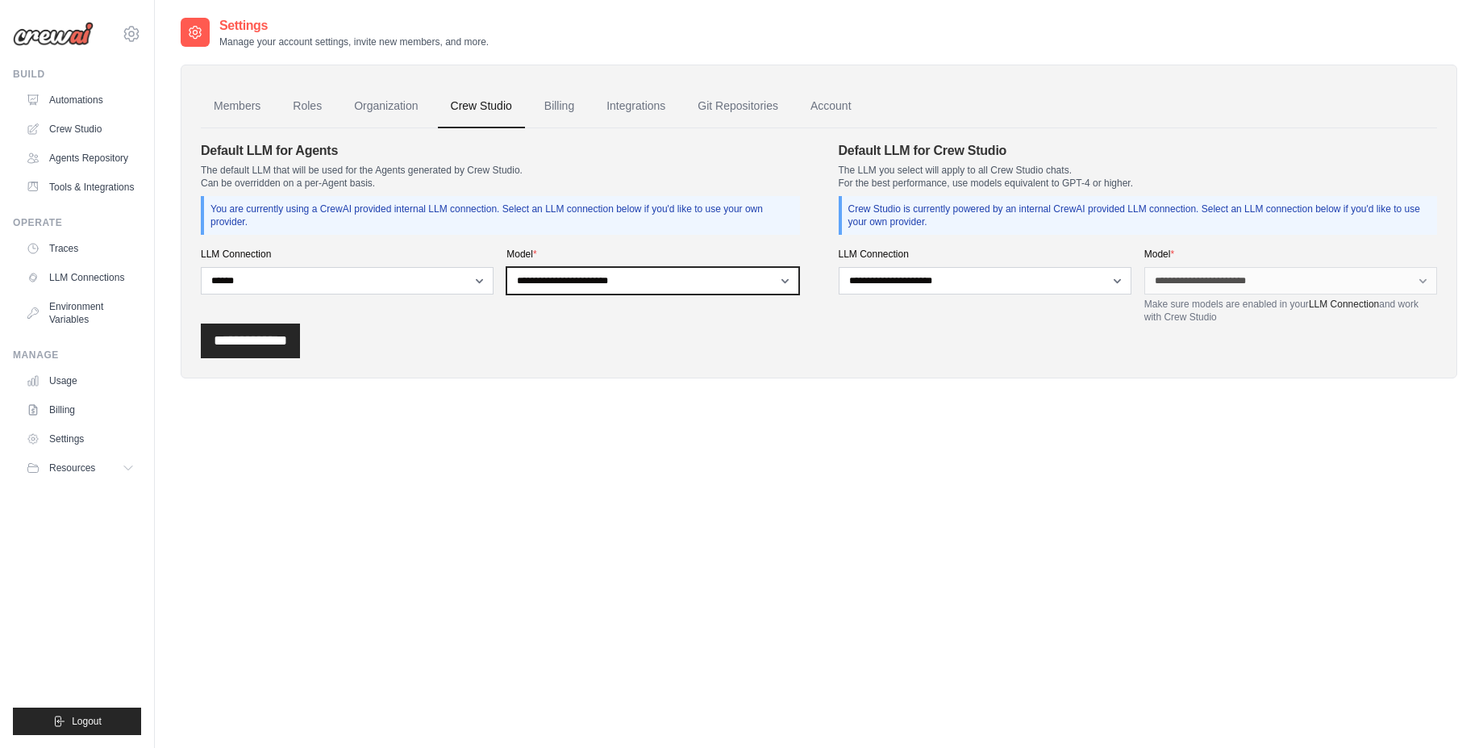
select select "**********"
click at [506, 267] on select "**********" at bounding box center [652, 280] width 293 height 27
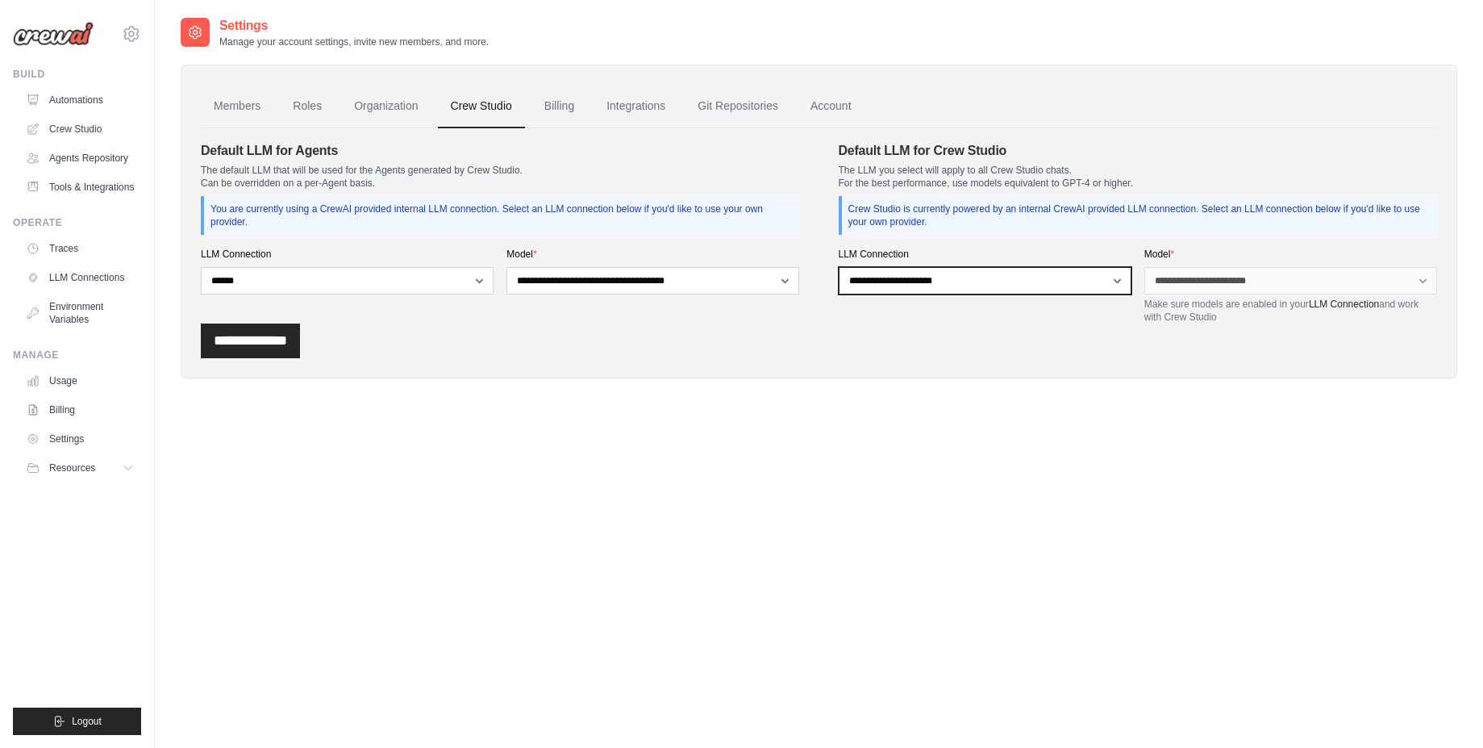
click at [839, 267] on select "**********" at bounding box center [985, 280] width 293 height 27
click at [271, 352] on input "**********" at bounding box center [250, 340] width 99 height 35
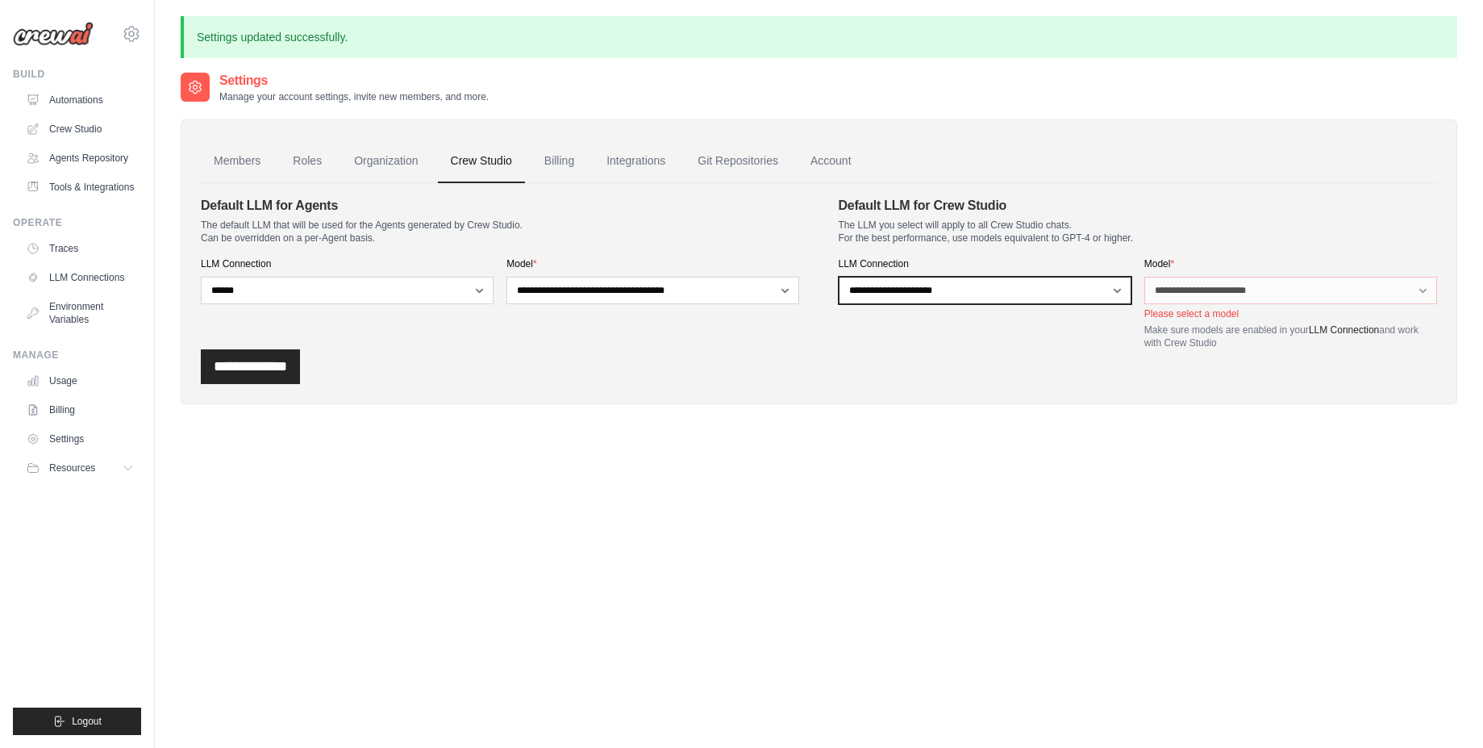
click at [839, 277] on select "**********" at bounding box center [985, 290] width 293 height 27
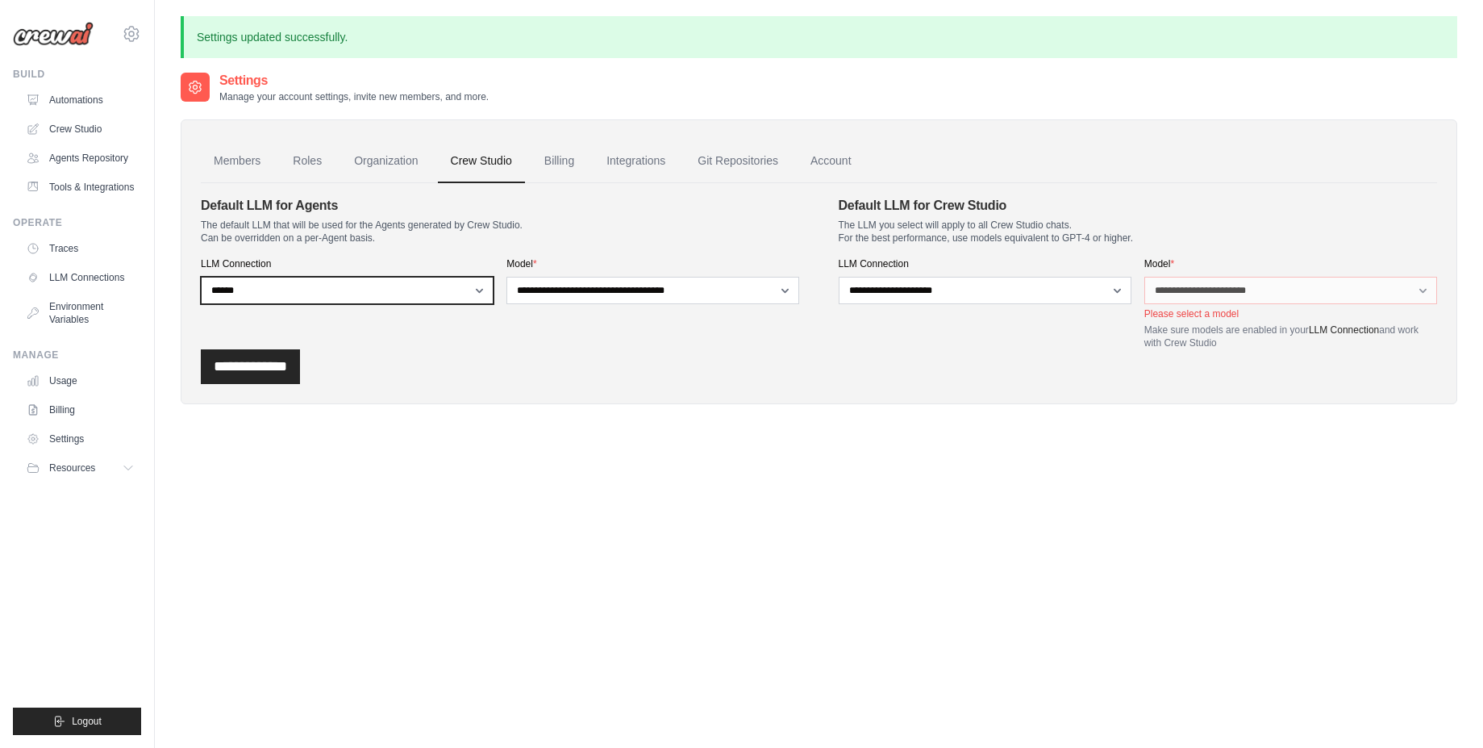
select select "******"
click at [201, 277] on select "**********" at bounding box center [347, 290] width 293 height 27
click at [792, 368] on div "**********" at bounding box center [819, 366] width 1236 height 35
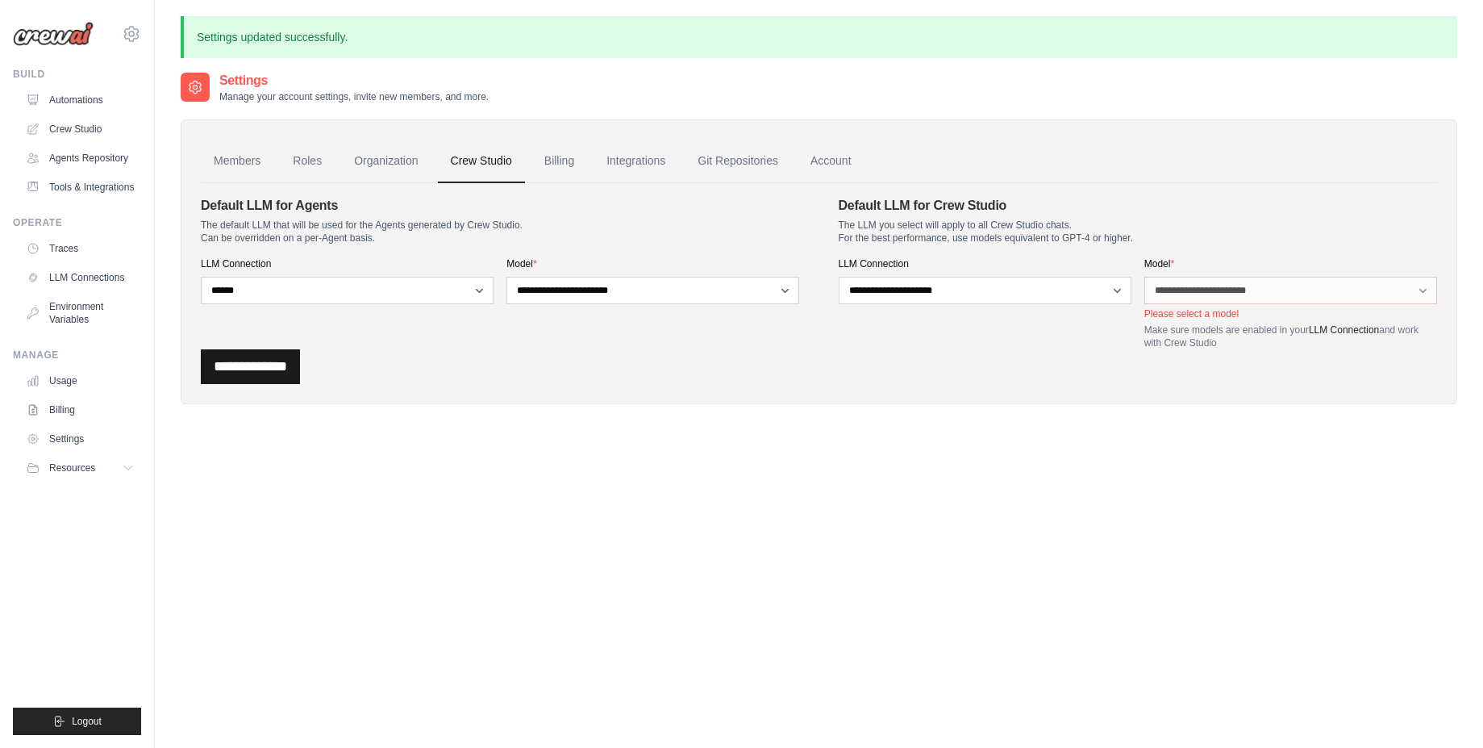
click at [300, 375] on input "**********" at bounding box center [250, 366] width 99 height 35
select select "**********"
click at [506, 277] on select "**********" at bounding box center [652, 290] width 293 height 27
click at [901, 369] on div "**********" at bounding box center [819, 366] width 1236 height 35
click at [261, 374] on input "**********" at bounding box center [250, 366] width 99 height 35
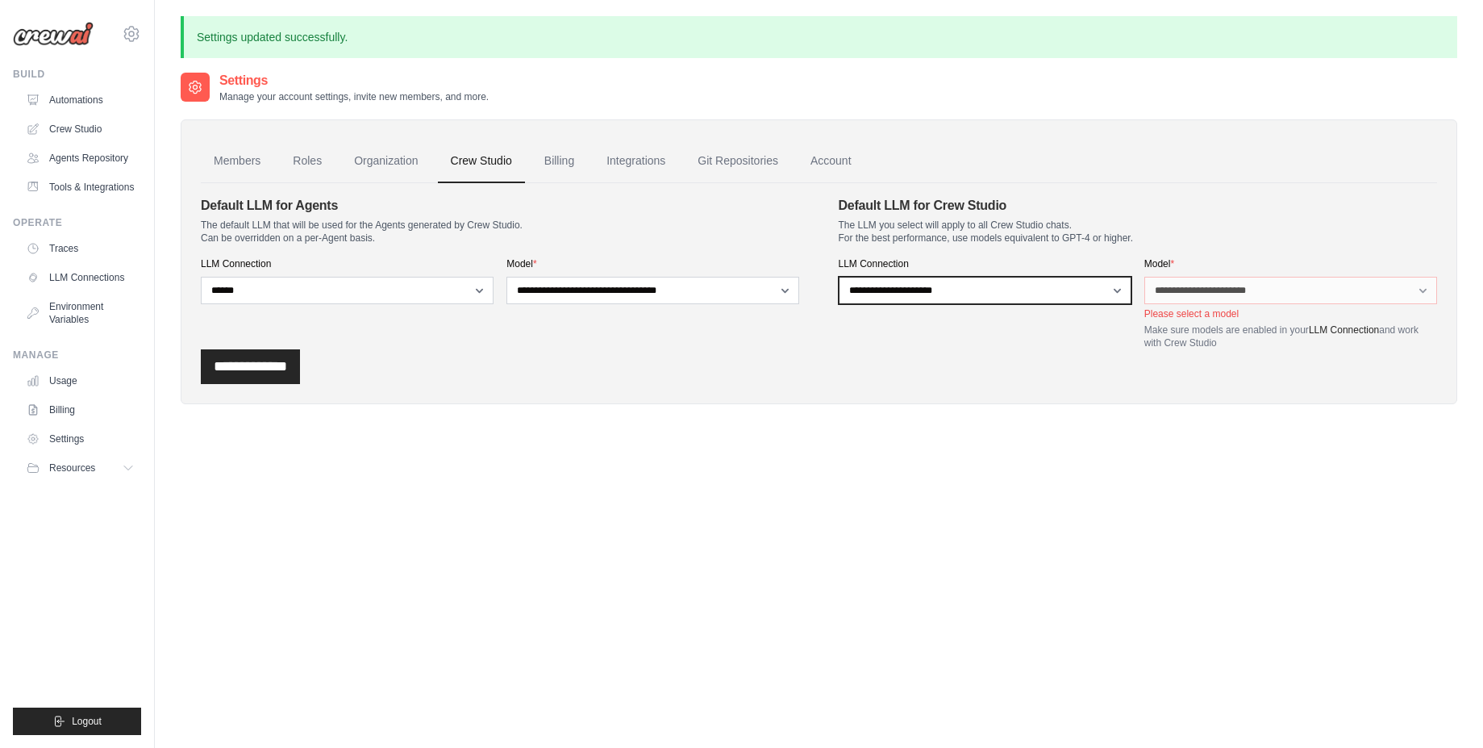
click at [1117, 294] on select "**********" at bounding box center [985, 290] width 293 height 27
click at [1079, 367] on form "**********" at bounding box center [819, 290] width 1236 height 188
drag, startPoint x: 700, startPoint y: 547, endPoint x: 699, endPoint y: 511, distance: 35.5
click at [699, 547] on div "Settings Manage your account settings, invite new members, and more. Members Ro…" at bounding box center [819, 445] width 1277 height 748
click at [65, 134] on link "Crew Studio" at bounding box center [82, 129] width 122 height 26
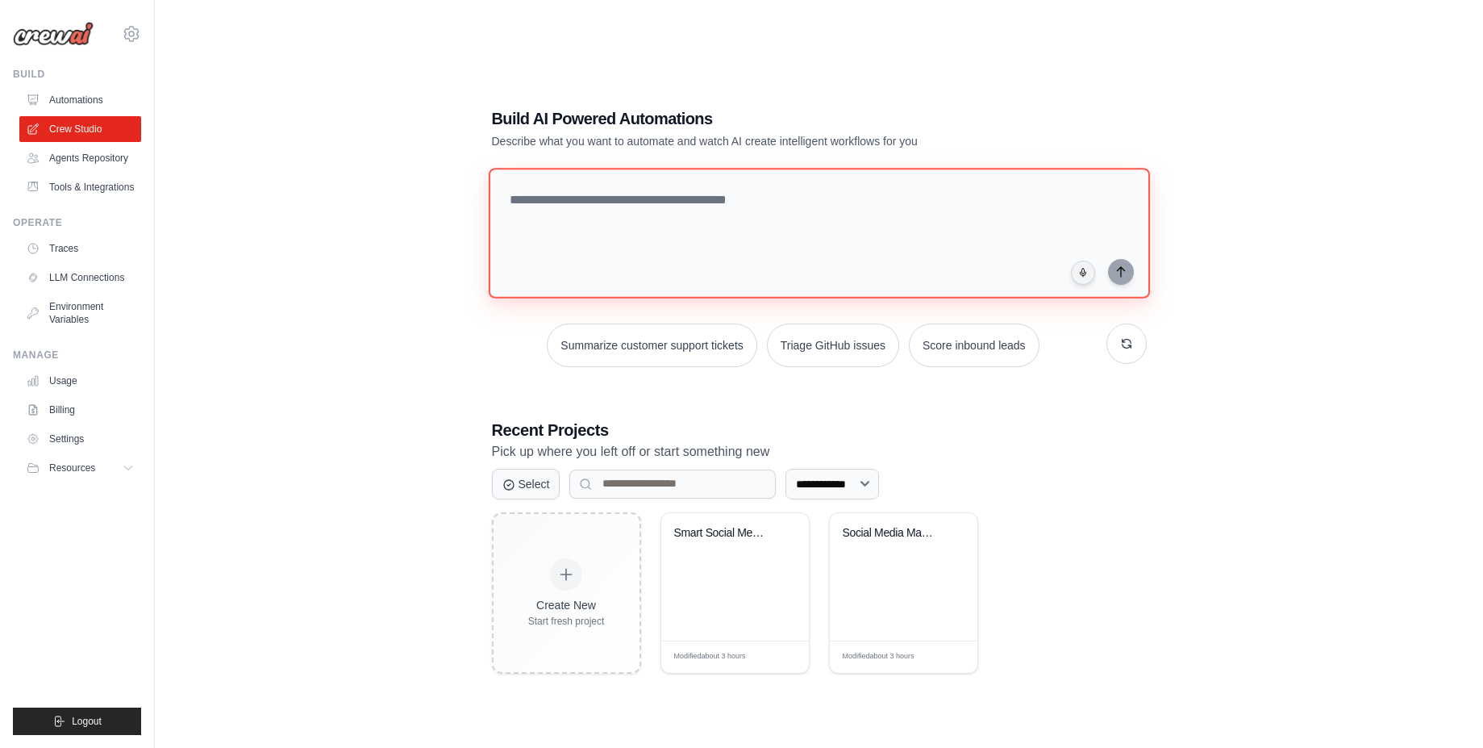
click at [660, 201] on textarea at bounding box center [818, 233] width 661 height 131
type textarea "*"
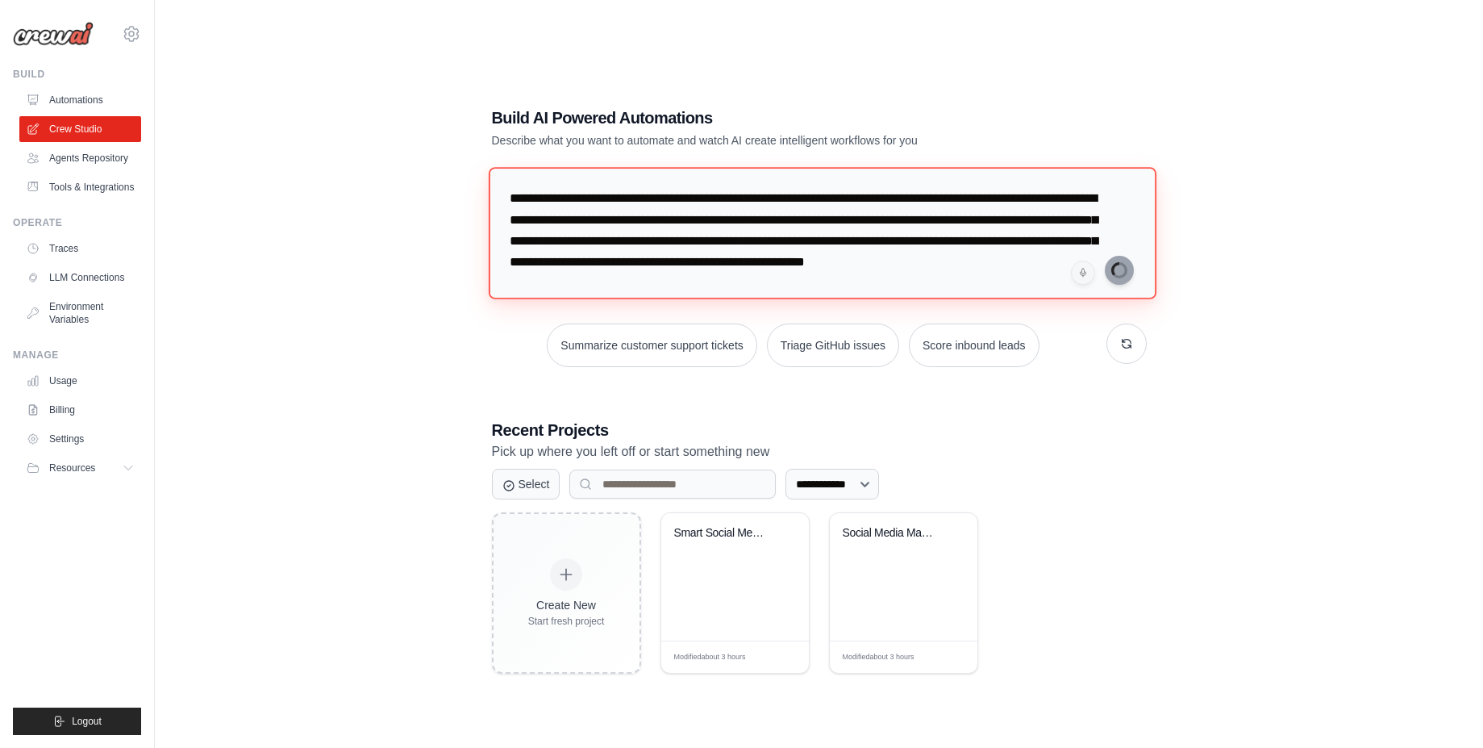
type textarea "**********"
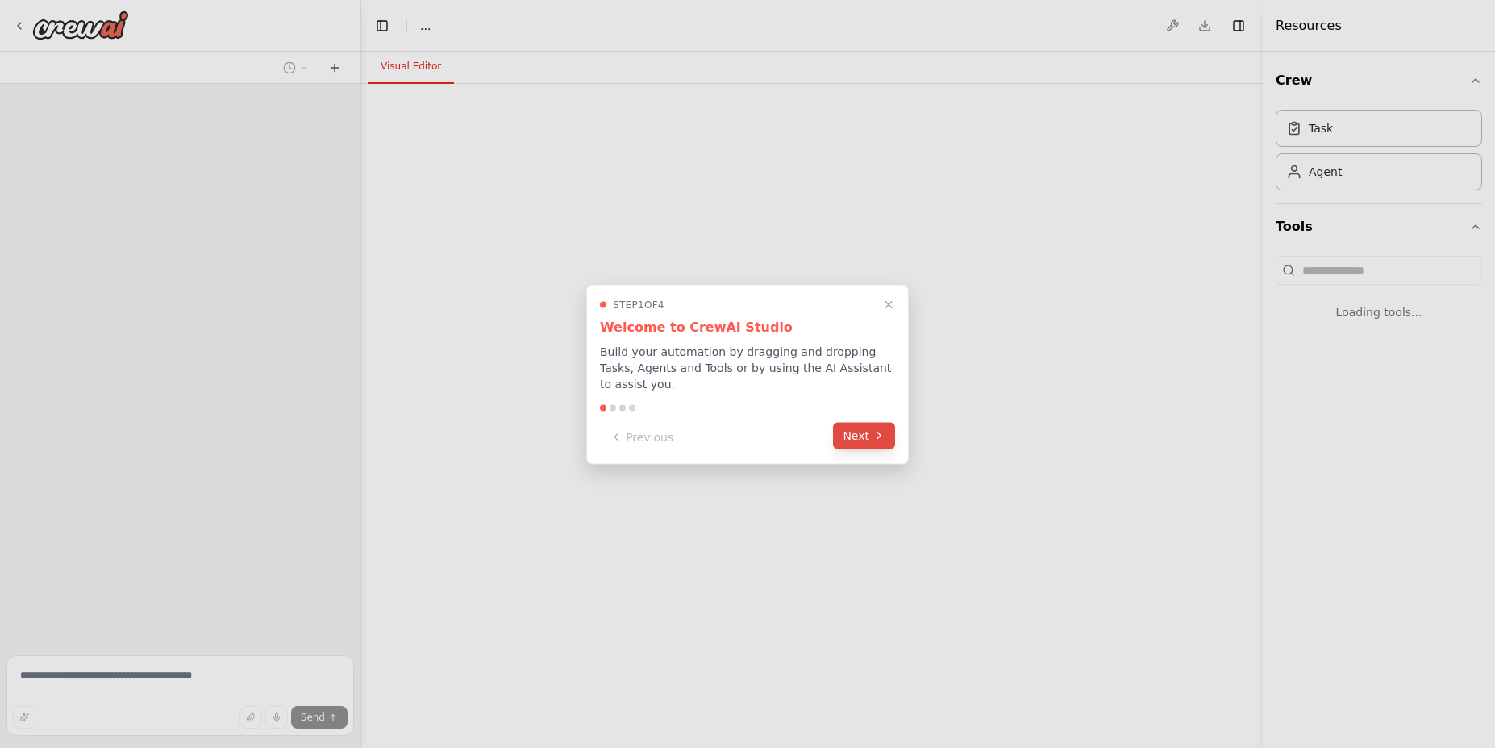
click at [872, 431] on button "Next" at bounding box center [864, 435] width 62 height 27
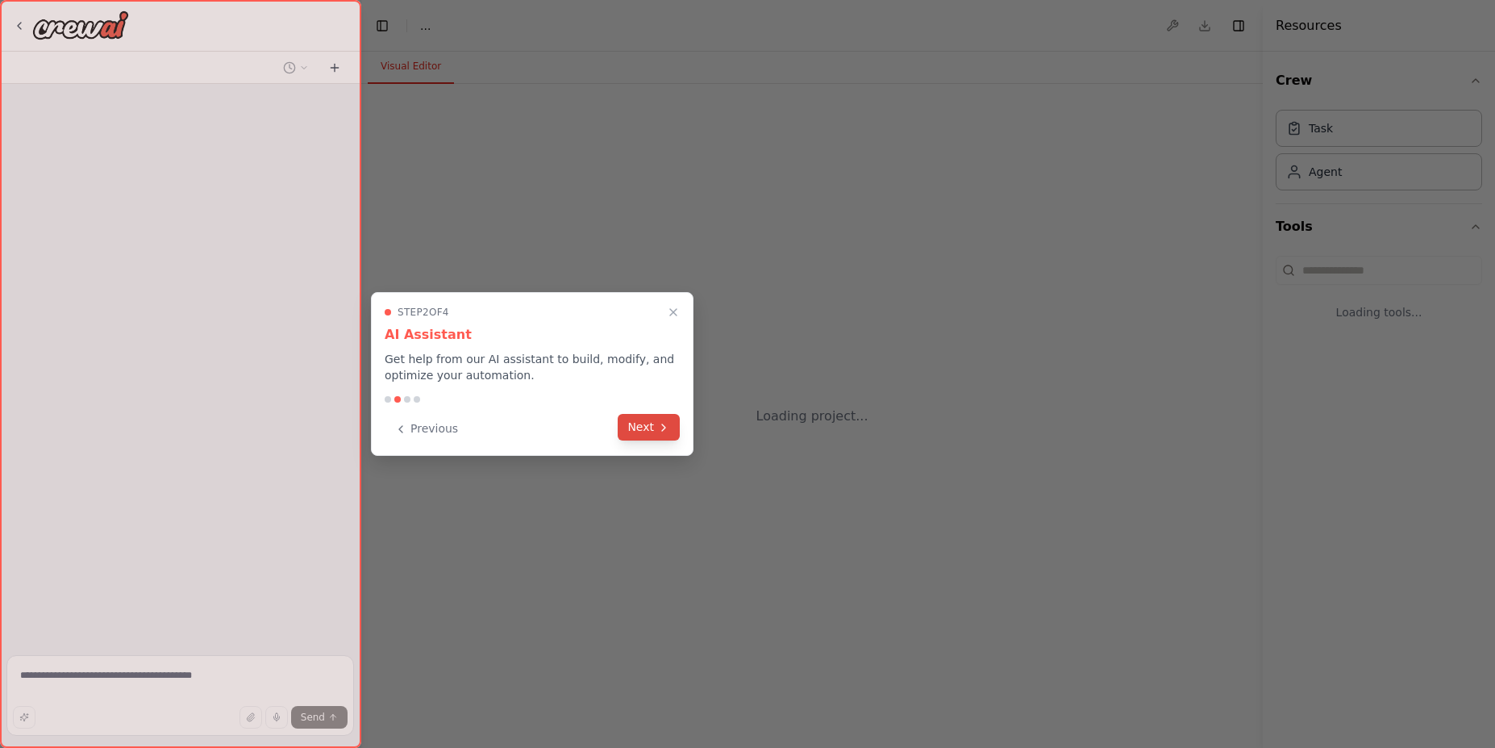
click at [656, 432] on button "Next" at bounding box center [649, 427] width 62 height 27
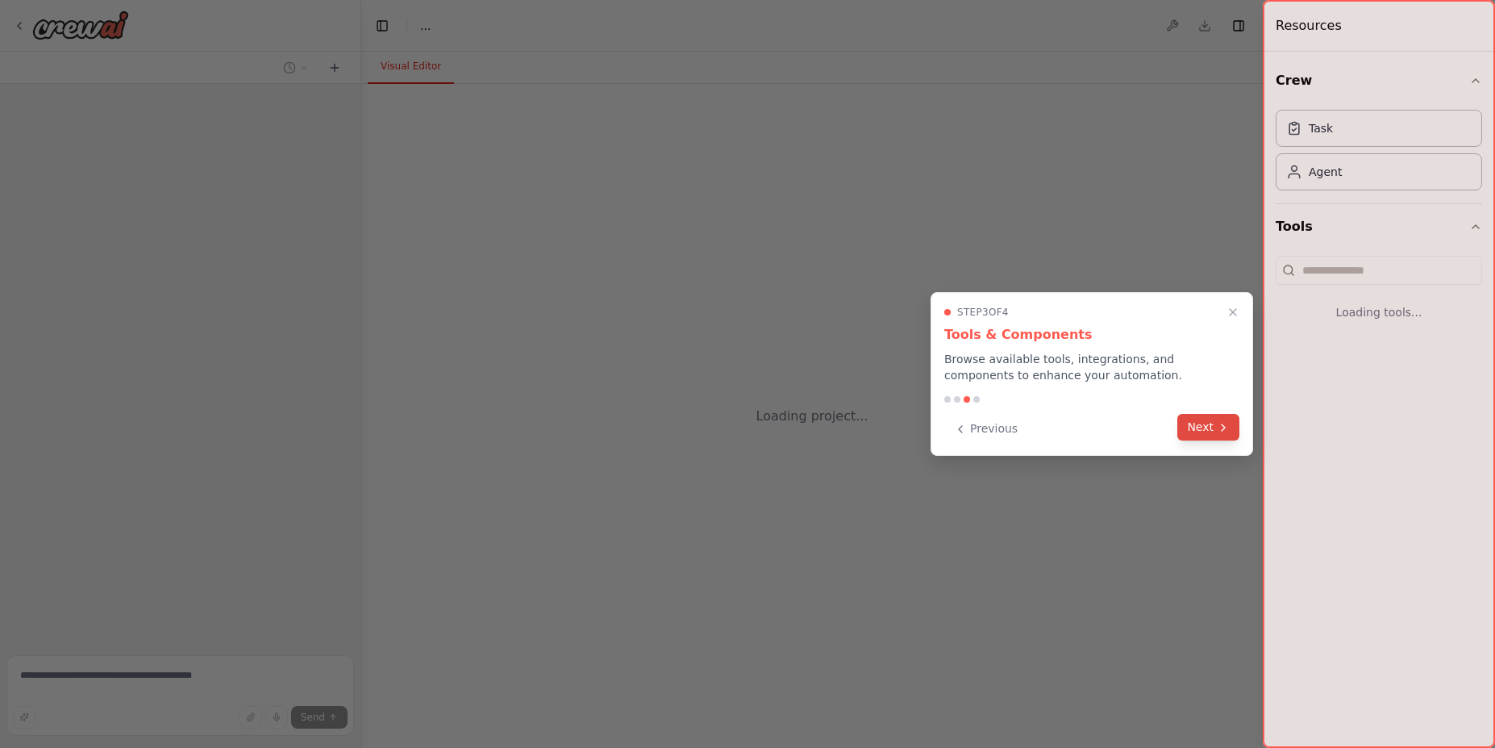
click at [1218, 430] on icon at bounding box center [1223, 427] width 13 height 13
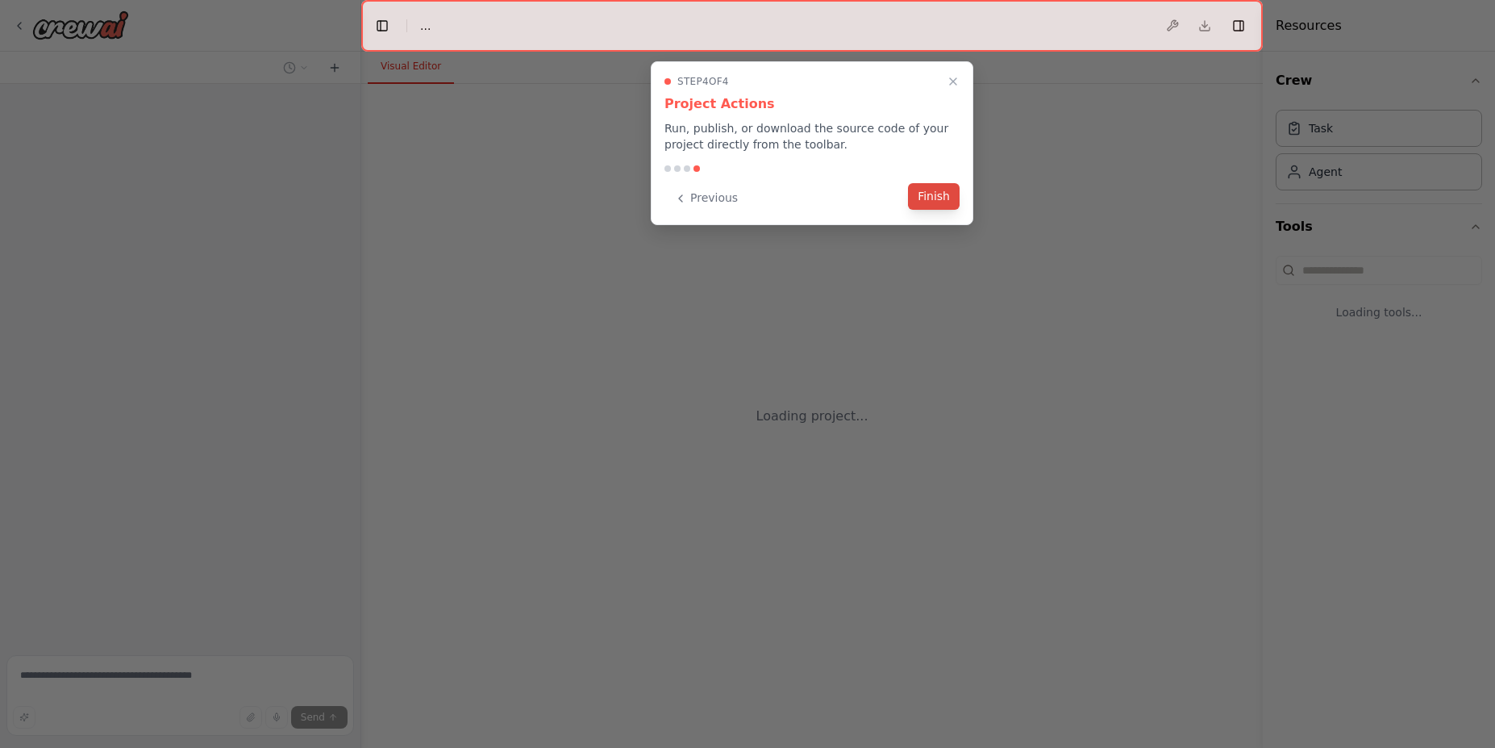
click at [935, 204] on button "Finish" at bounding box center [934, 196] width 52 height 27
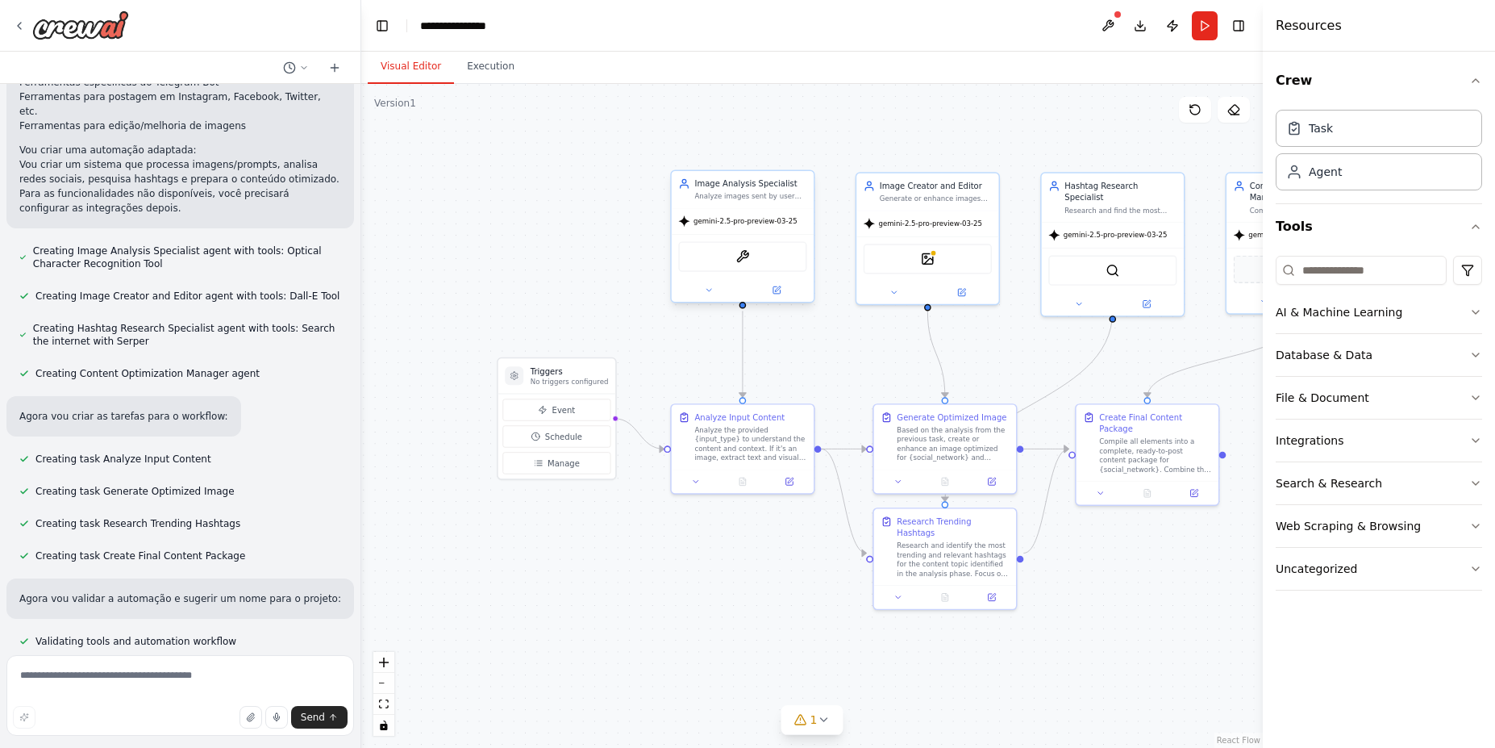
scroll to position [1209, 0]
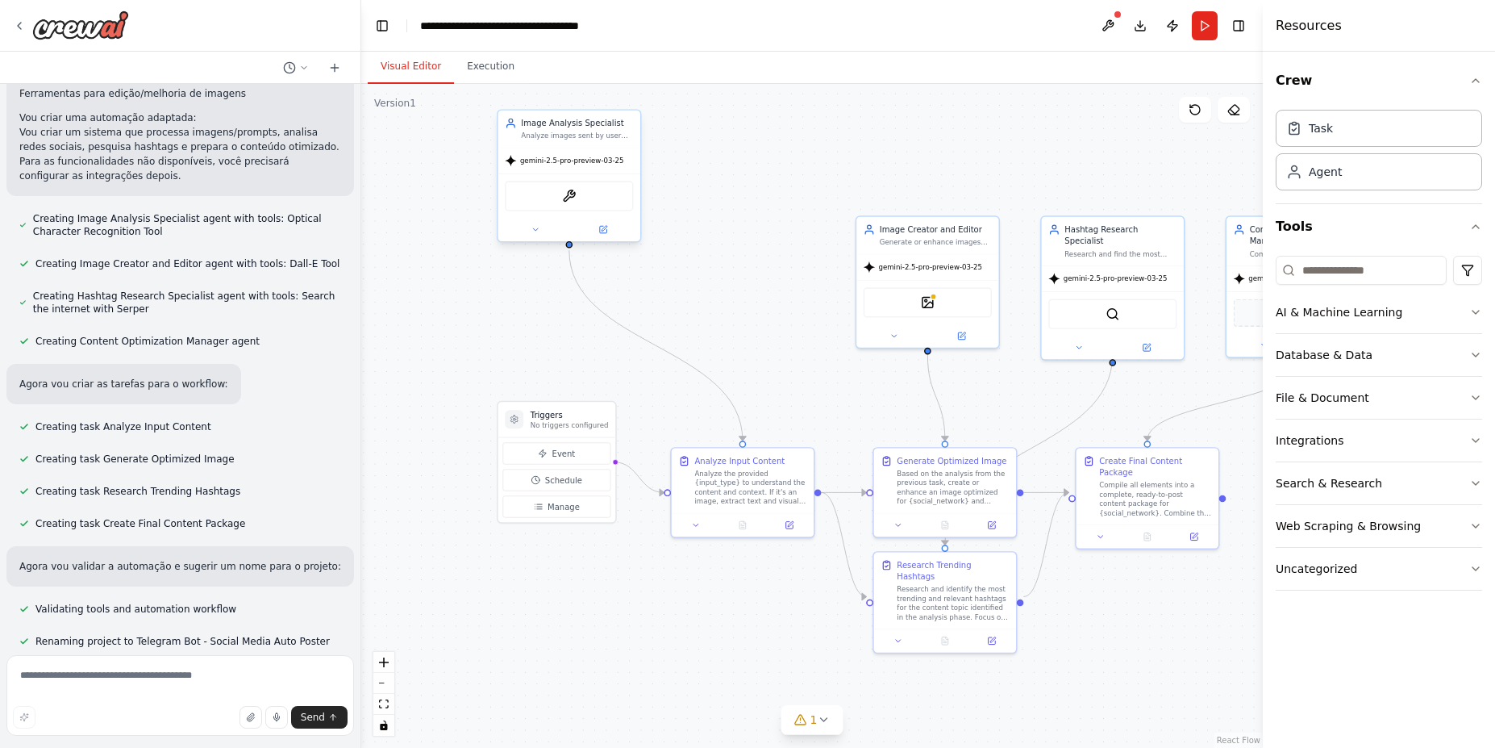
drag, startPoint x: 686, startPoint y: 173, endPoint x: 510, endPoint y: 110, distance: 187.8
click at [510, 110] on div "Image Analysis Specialist Analyze images sent by user through {input_type} (ima…" at bounding box center [569, 128] width 142 height 37
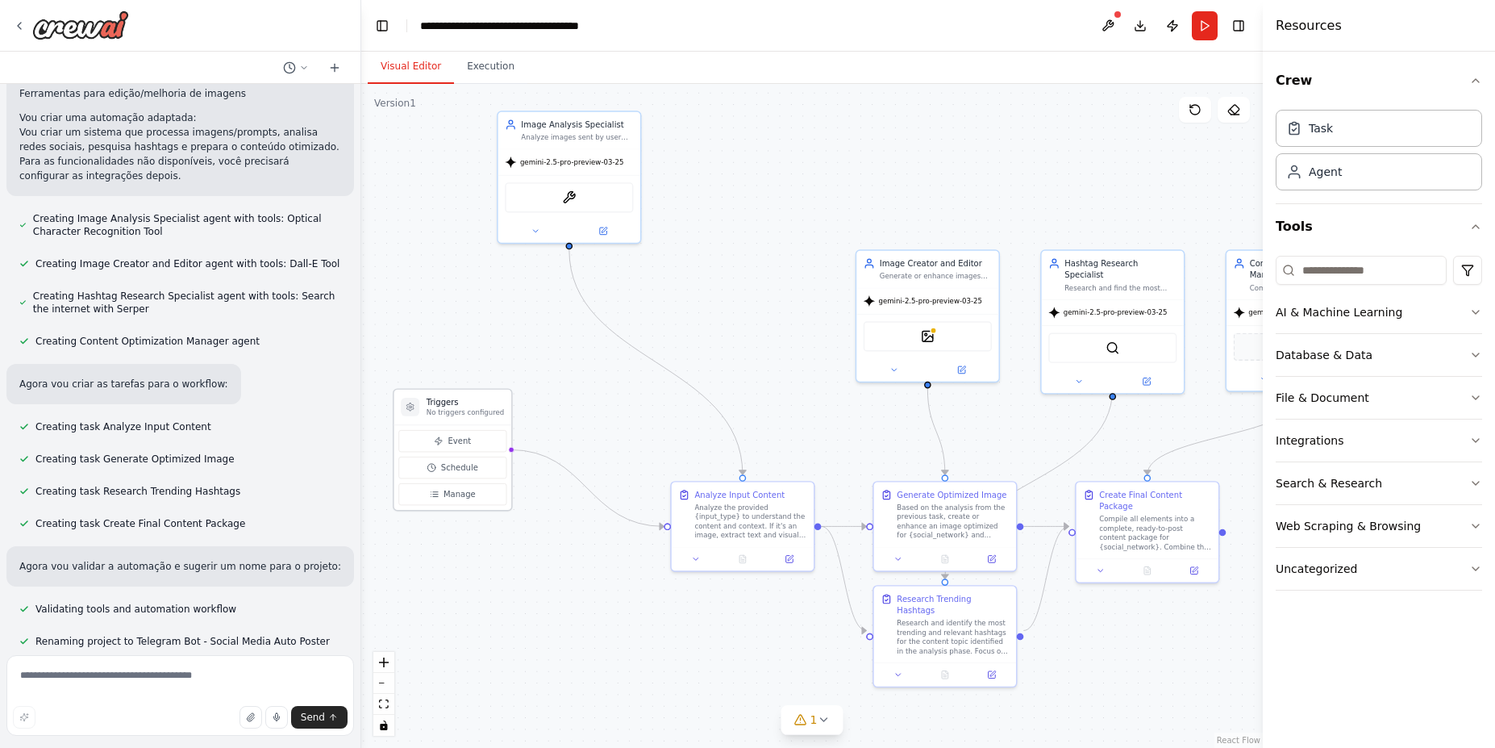
drag, startPoint x: 503, startPoint y: 440, endPoint x: 394, endPoint y: 393, distance: 118.5
click at [394, 393] on div "Triggers No triggers configured" at bounding box center [452, 407] width 117 height 35
drag, startPoint x: 915, startPoint y: 249, endPoint x: 737, endPoint y: 119, distance: 219.9
click at [737, 119] on div ".deletable-edge-delete-btn { width: 20px; height: 20px; border: 0px solid #ffff…" at bounding box center [812, 416] width 902 height 664
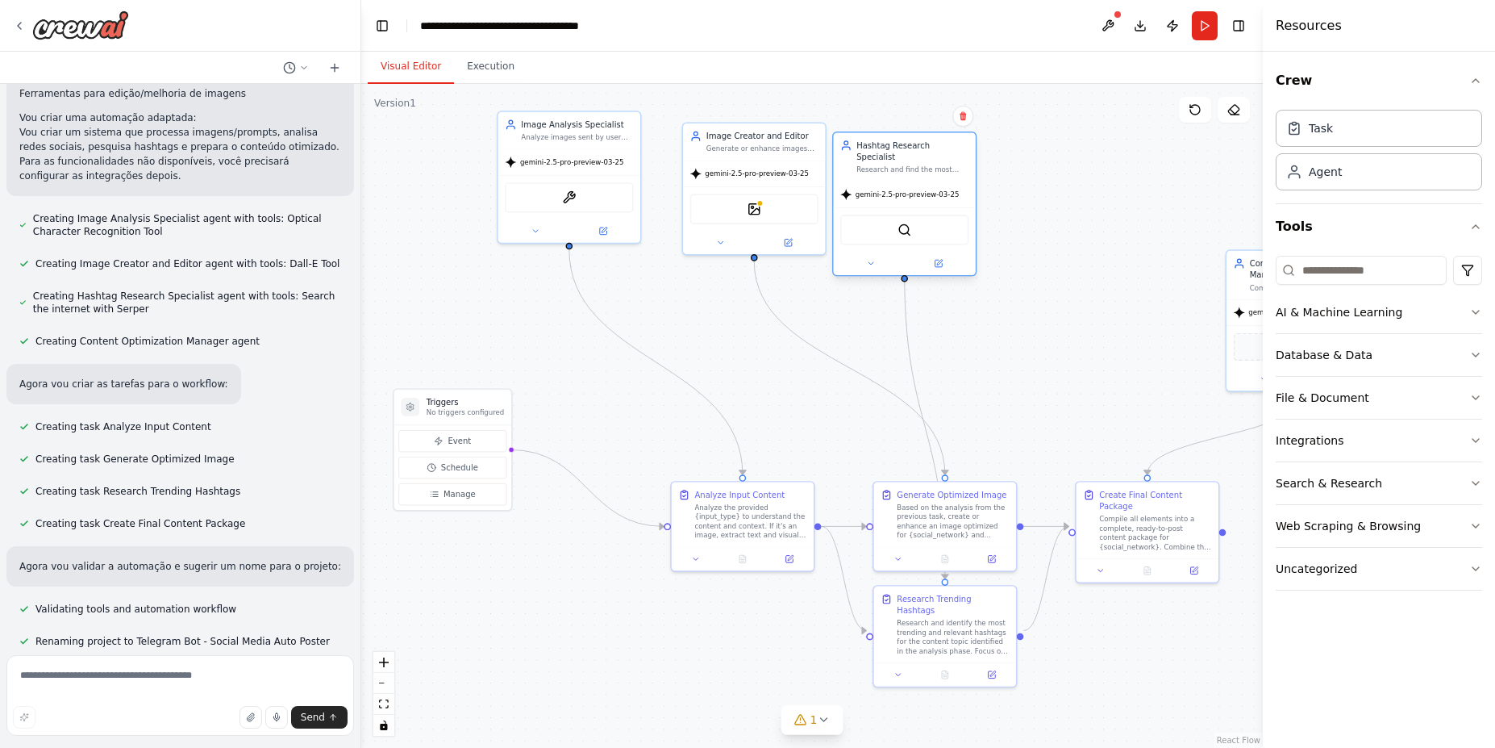
drag, startPoint x: 1084, startPoint y: 250, endPoint x: 880, endPoint y: 137, distance: 233.2
click at [880, 137] on div "Hashtag Research Specialist Research and find the most trending and relevant ha…" at bounding box center [904, 157] width 142 height 48
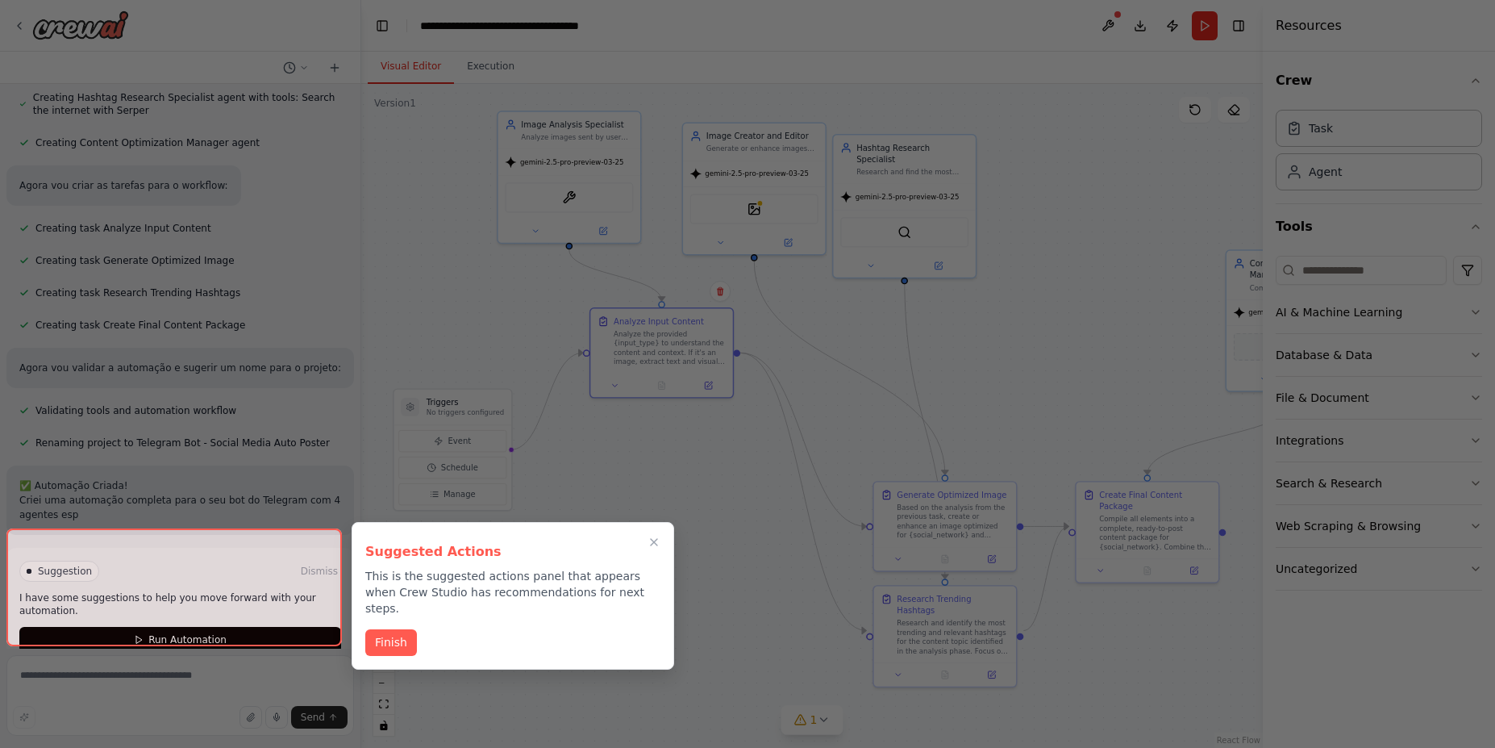
drag, startPoint x: 693, startPoint y: 486, endPoint x: 612, endPoint y: 314, distance: 189.8
click at [612, 314] on div "preciso criar um agente para um bot do telegram, que ao enviar uma imagem ou pr…" at bounding box center [747, 374] width 1495 height 748
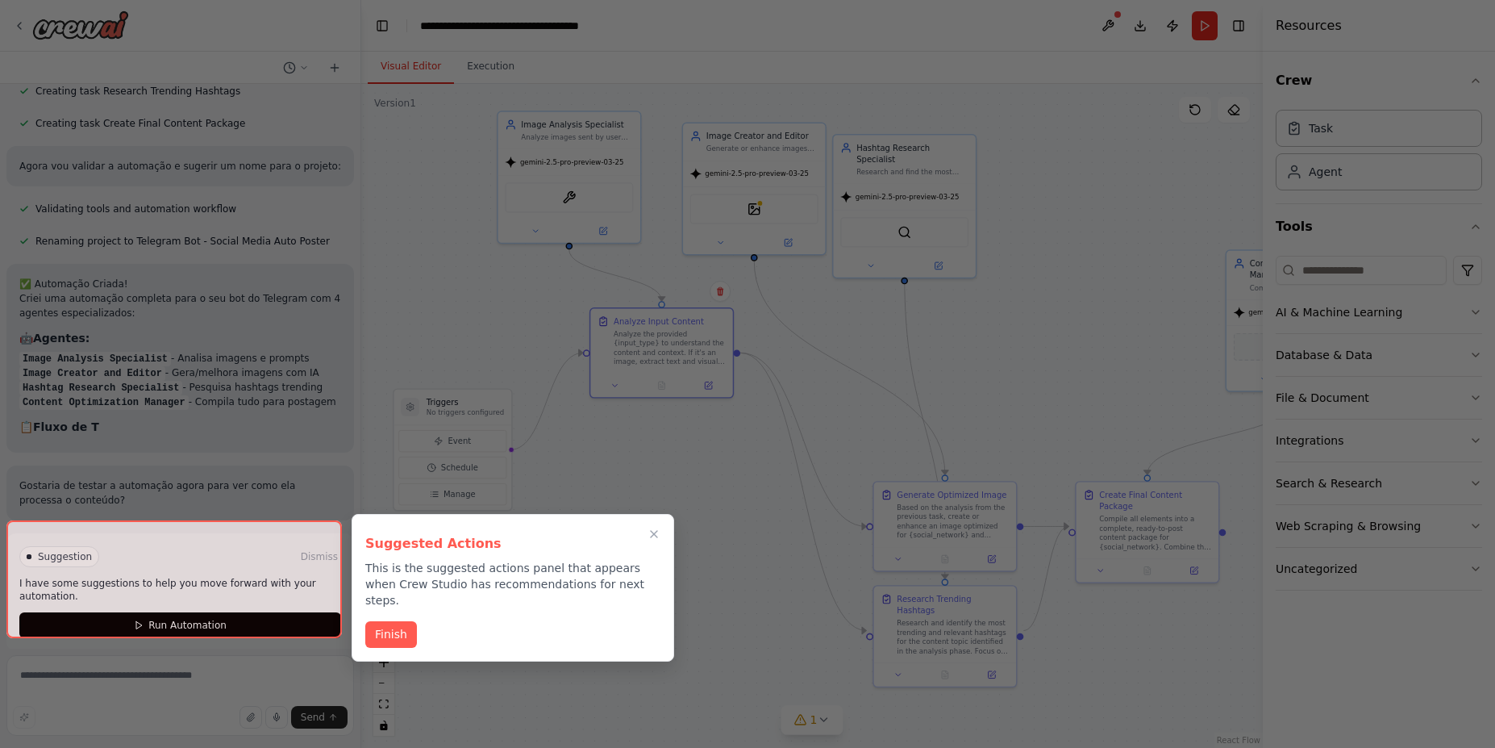
click at [60, 546] on div at bounding box center [174, 579] width 336 height 118
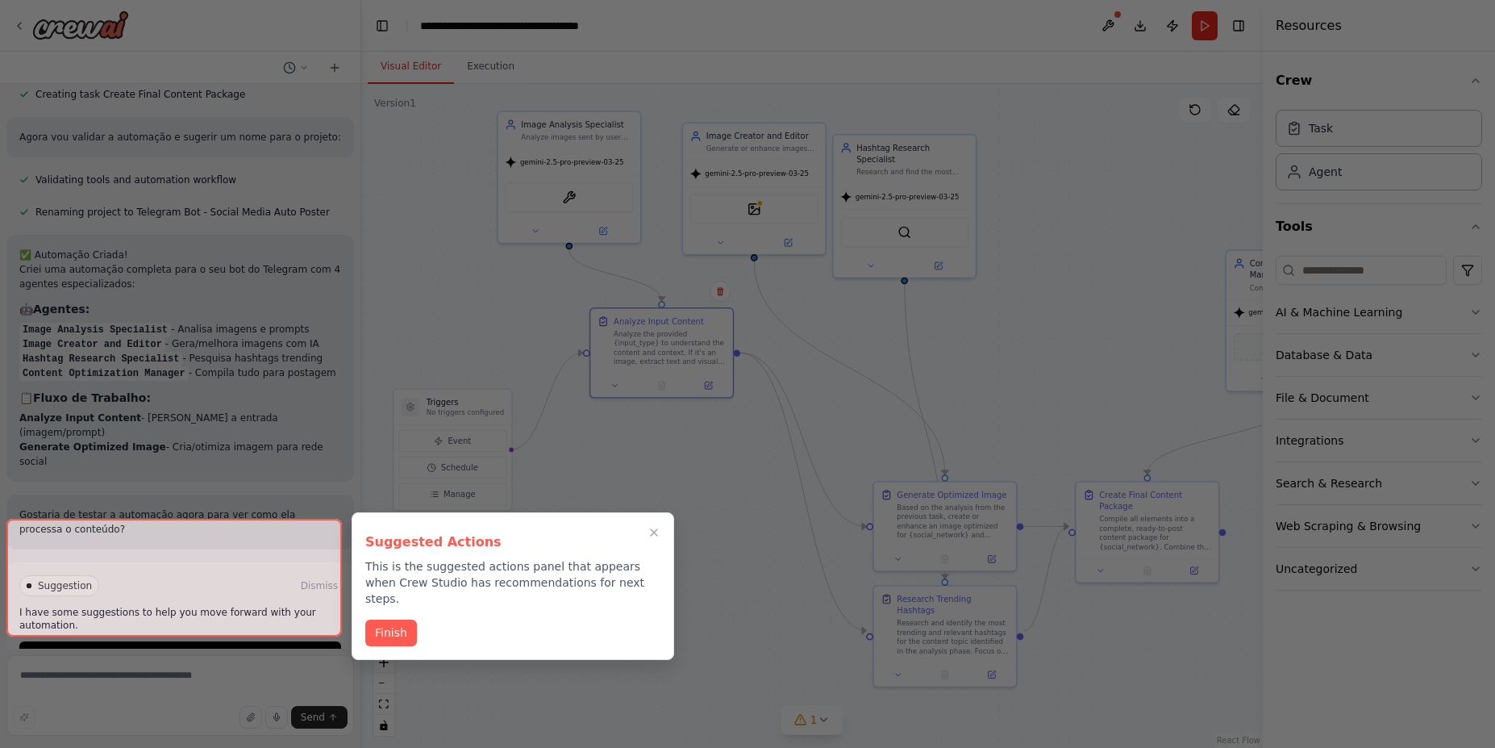
click at [156, 604] on div at bounding box center [174, 578] width 336 height 118
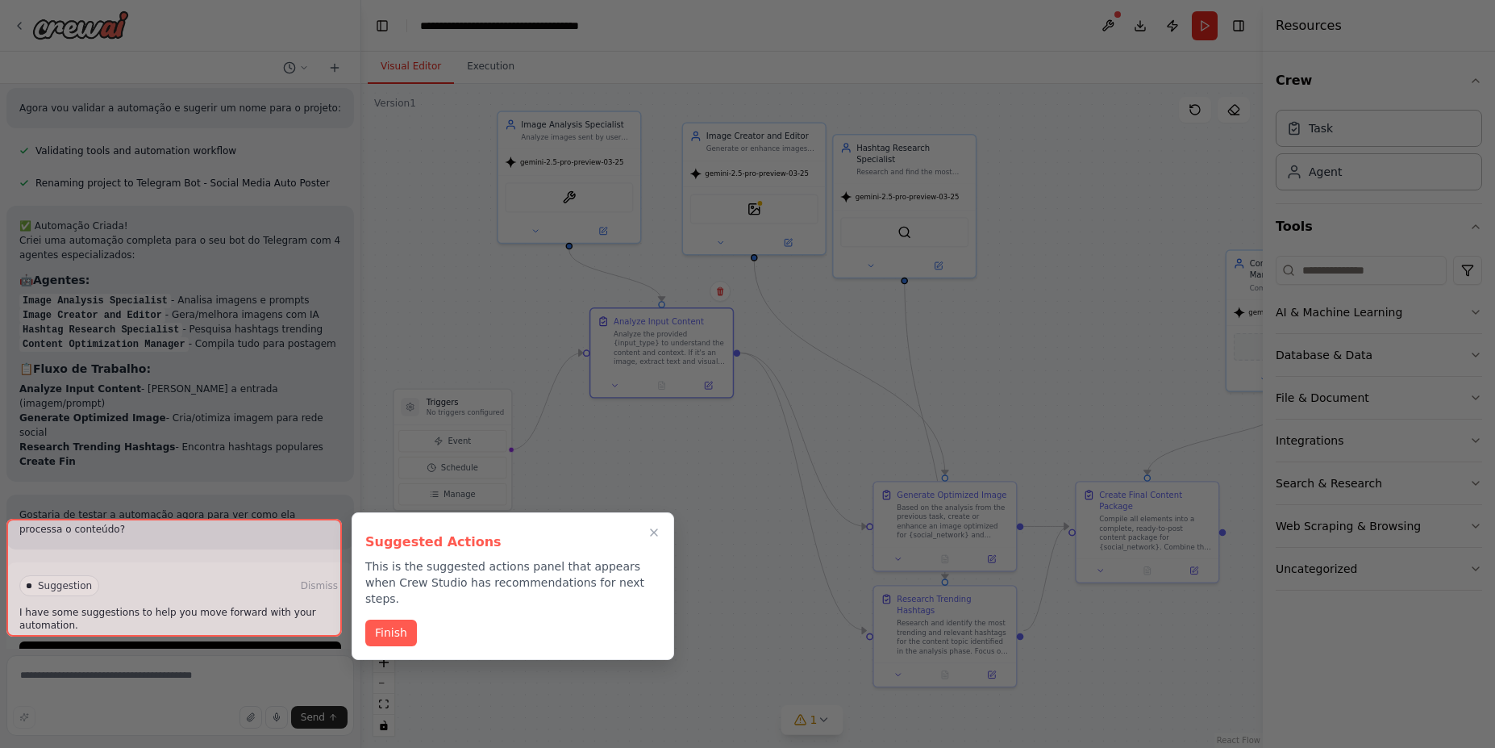
click at [160, 611] on div at bounding box center [174, 578] width 336 height 118
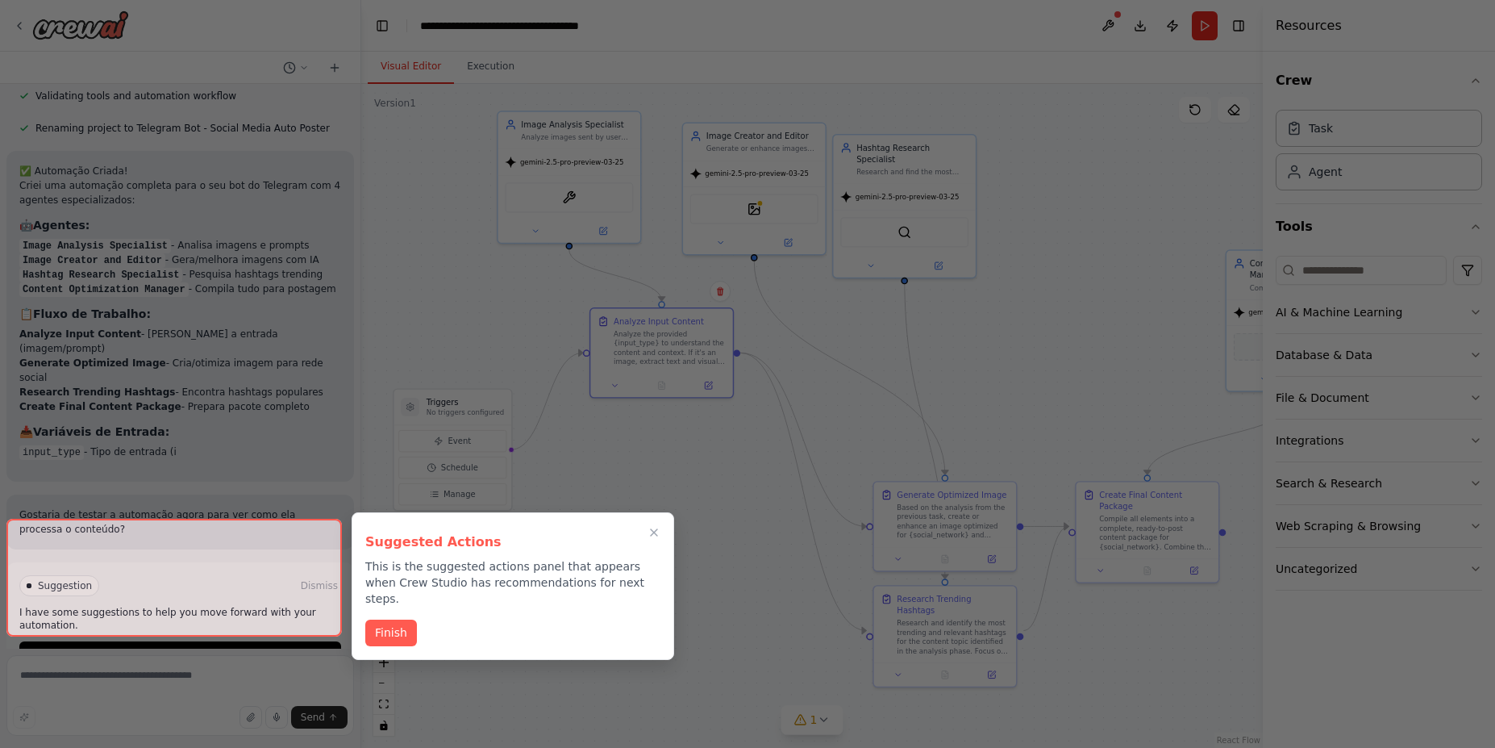
click at [283, 554] on div at bounding box center [174, 578] width 336 height 118
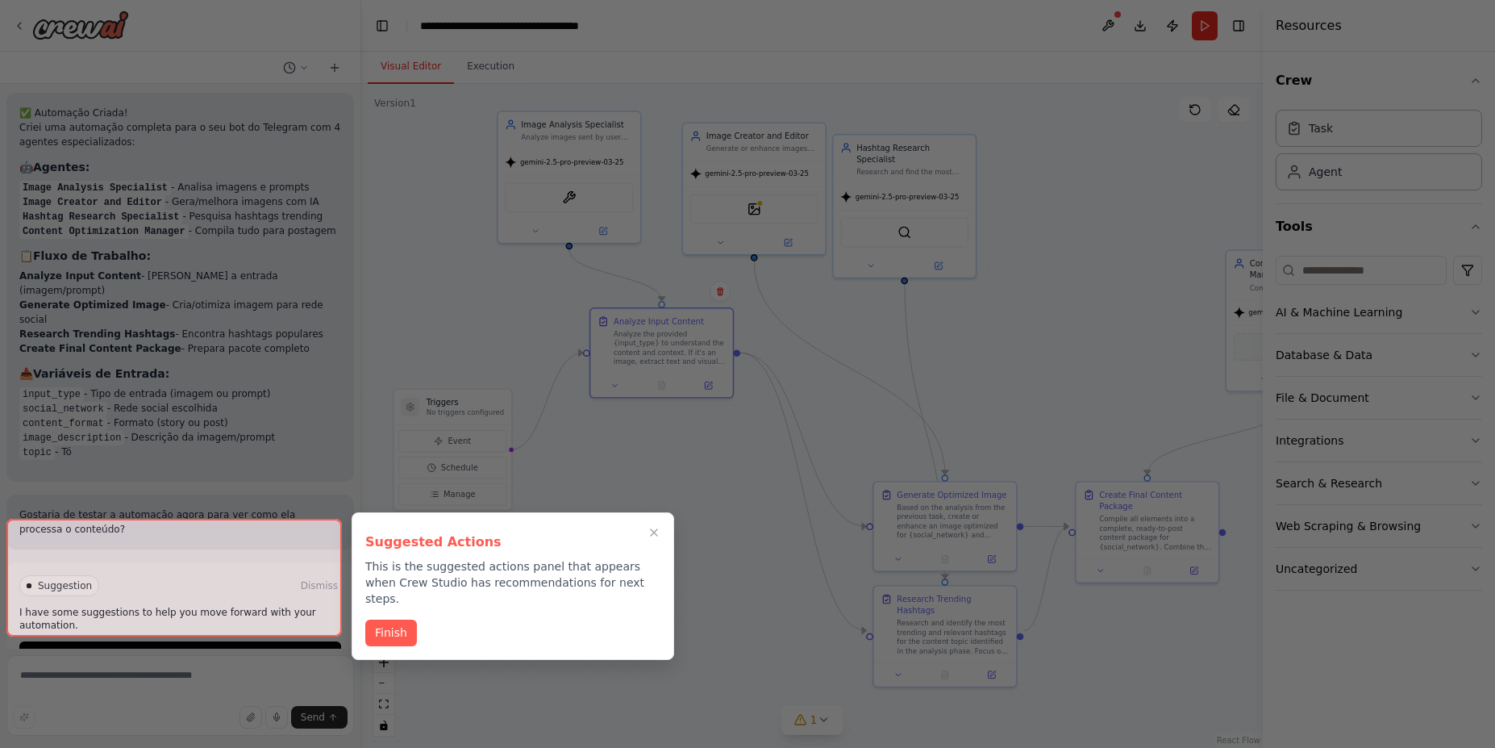
click at [652, 531] on icon "Close walkthrough" at bounding box center [654, 532] width 13 height 13
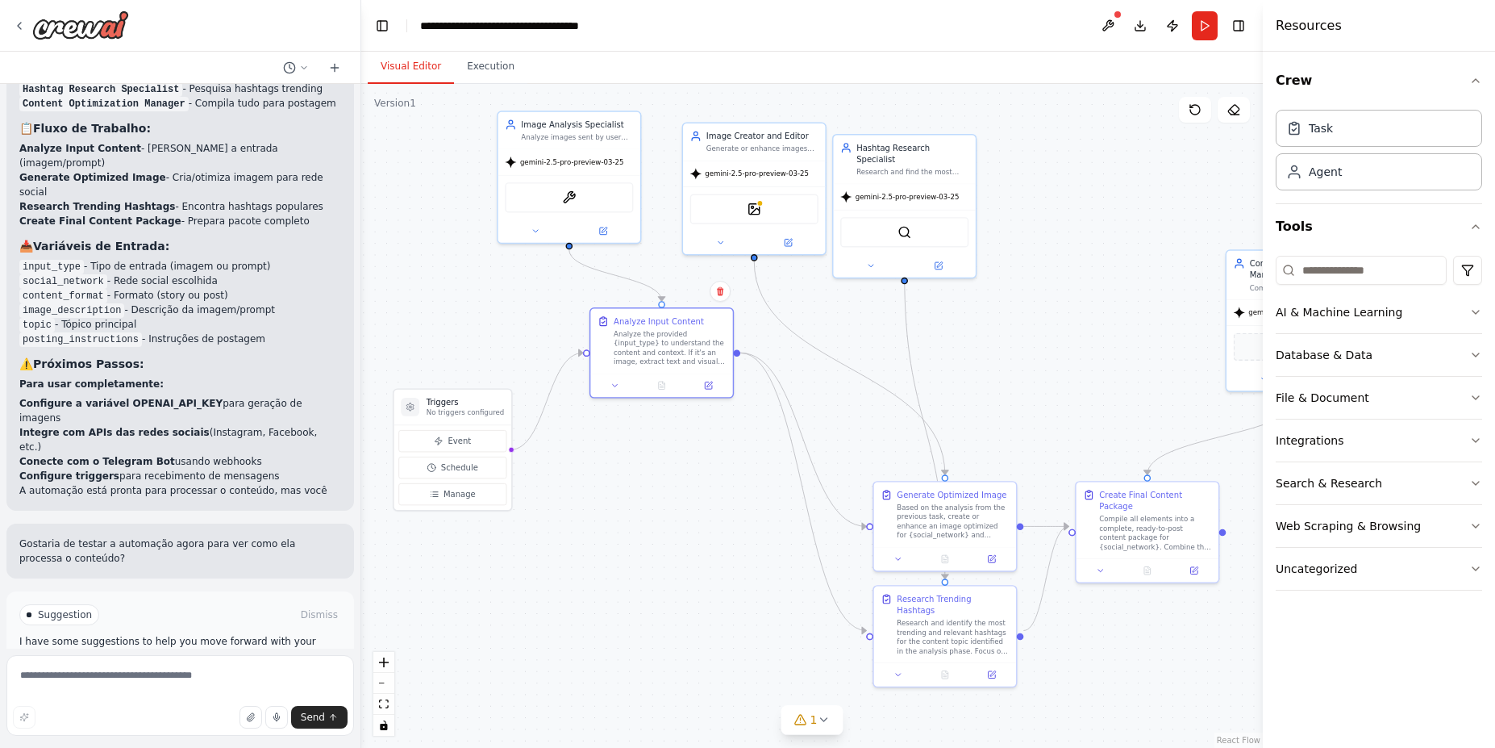
scroll to position [1922, 0]
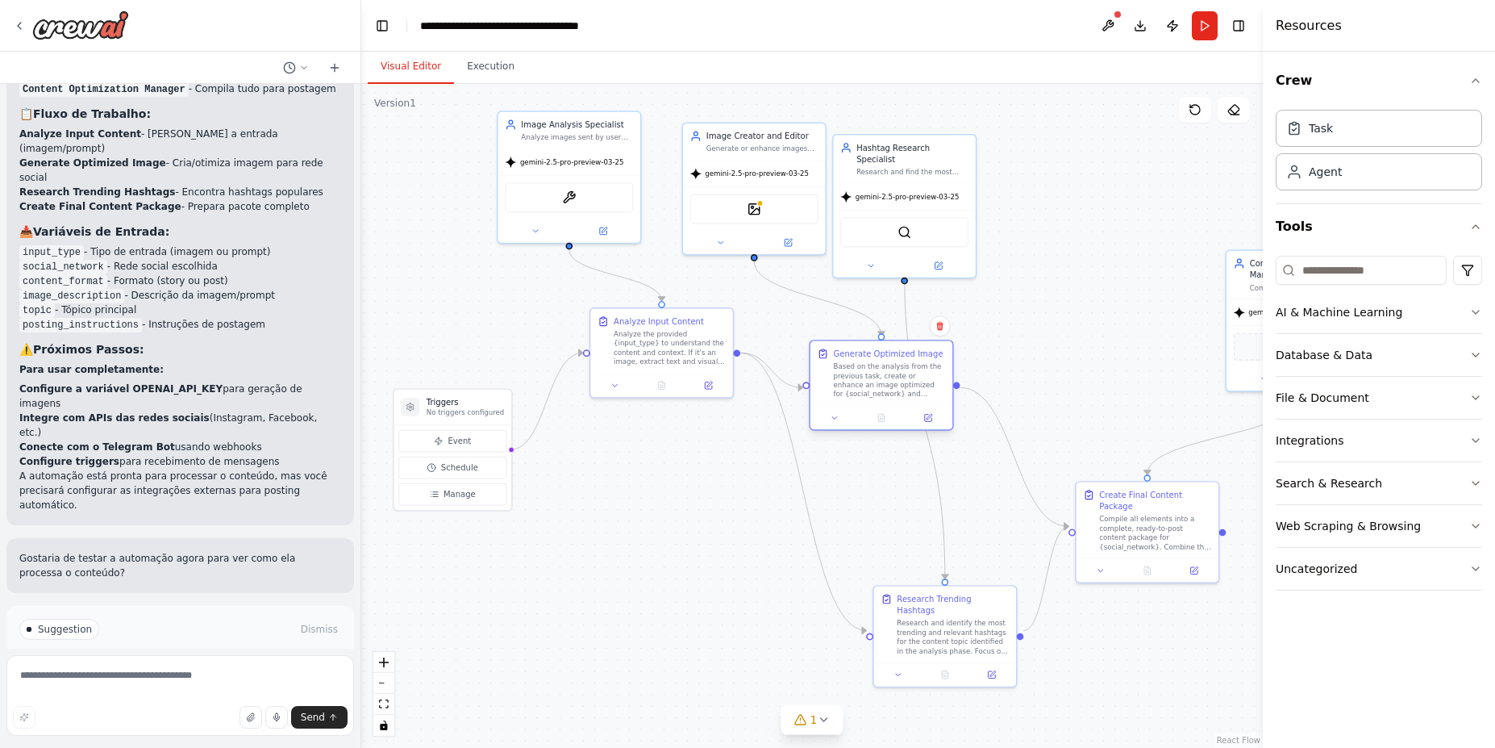
drag, startPoint x: 894, startPoint y: 483, endPoint x: 830, endPoint y: 341, distance: 155.6
click at [830, 341] on div "Generate Optimized Image Based on the analysis from the previous task, create o…" at bounding box center [882, 373] width 142 height 65
drag, startPoint x: 886, startPoint y: 591, endPoint x: 719, endPoint y: 524, distance: 179.9
click at [719, 524] on icon at bounding box center [718, 526] width 11 height 11
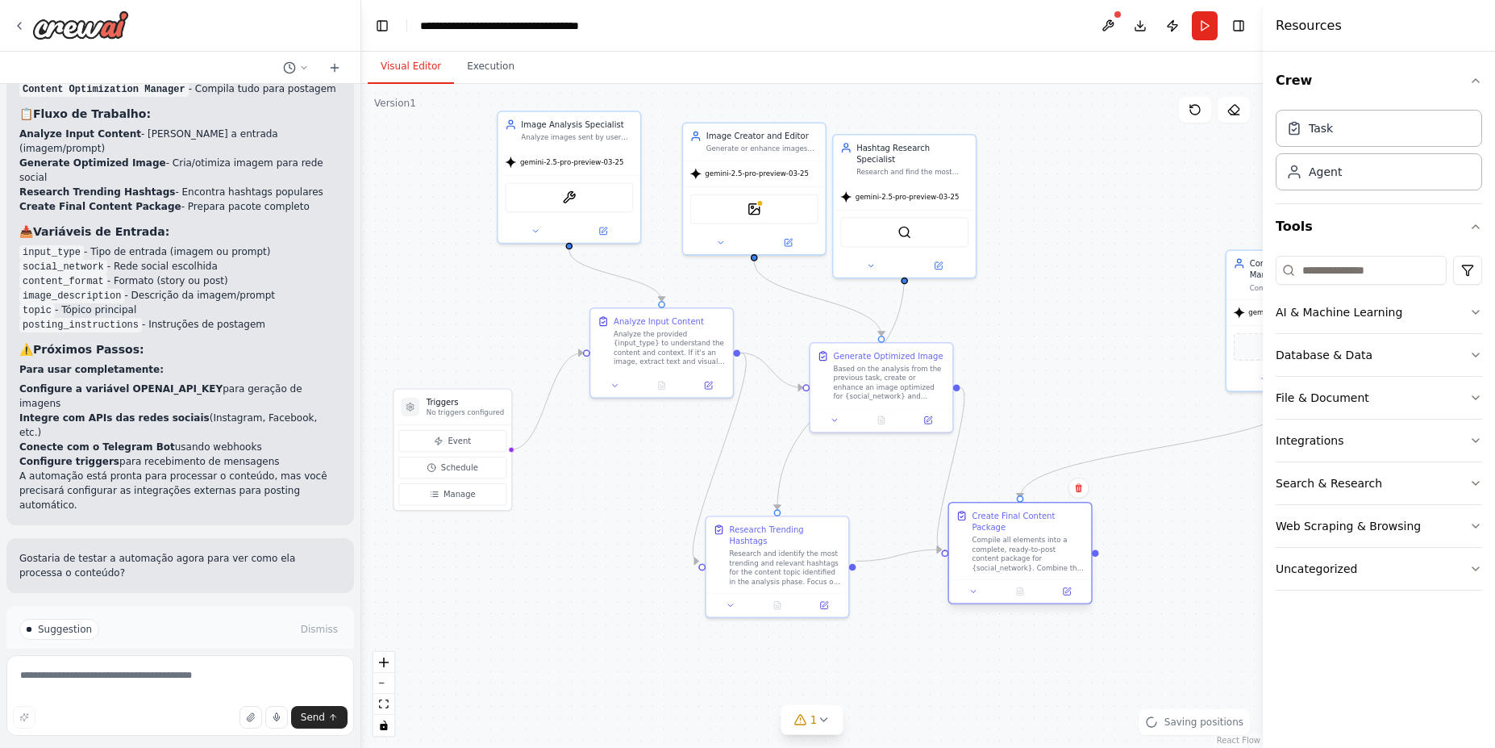
drag, startPoint x: 1088, startPoint y: 497, endPoint x: 956, endPoint y: 520, distance: 134.3
click at [956, 520] on icon at bounding box center [961, 515] width 11 height 11
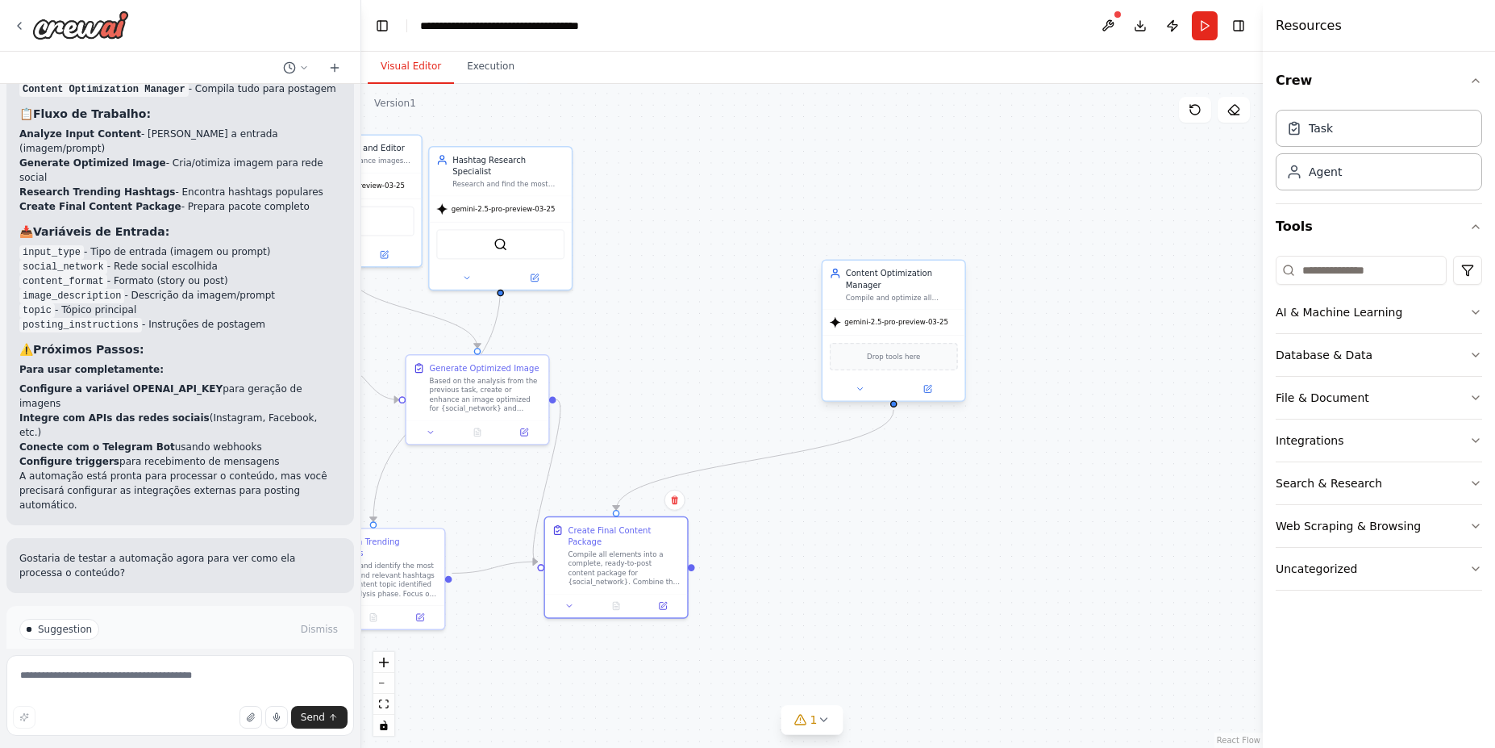
drag, startPoint x: 1229, startPoint y: 248, endPoint x: 823, endPoint y: 261, distance: 405.9
click at [823, 261] on div ".deletable-edge-delete-btn { width: 20px; height: 20px; border: 0px solid #ffff…" at bounding box center [812, 416] width 902 height 664
drag, startPoint x: 844, startPoint y: 265, endPoint x: 608, endPoint y: 216, distance: 240.4
click at [608, 217] on div "Content Optimization Manager Compile and optimize all processed content includi…" at bounding box center [661, 241] width 142 height 48
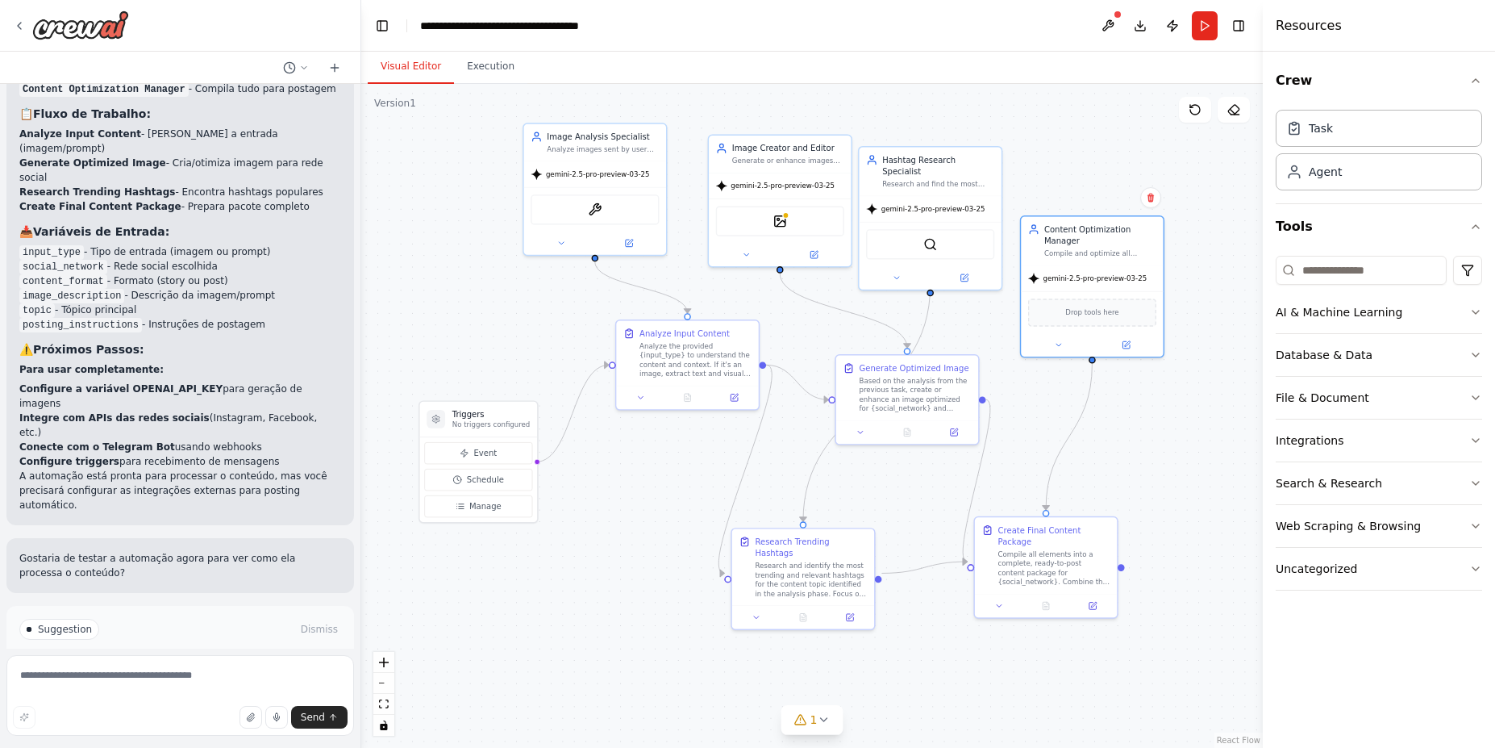
drag, startPoint x: 525, startPoint y: 685, endPoint x: 942, endPoint y: 685, distance: 417.0
click at [942, 685] on div ".deletable-edge-delete-btn { width: 20px; height: 20px; border: 0px solid #ffff…" at bounding box center [812, 416] width 902 height 664
drag, startPoint x: 631, startPoint y: 327, endPoint x: 561, endPoint y: 320, distance: 69.7
click at [561, 320] on icon at bounding box center [560, 320] width 11 height 11
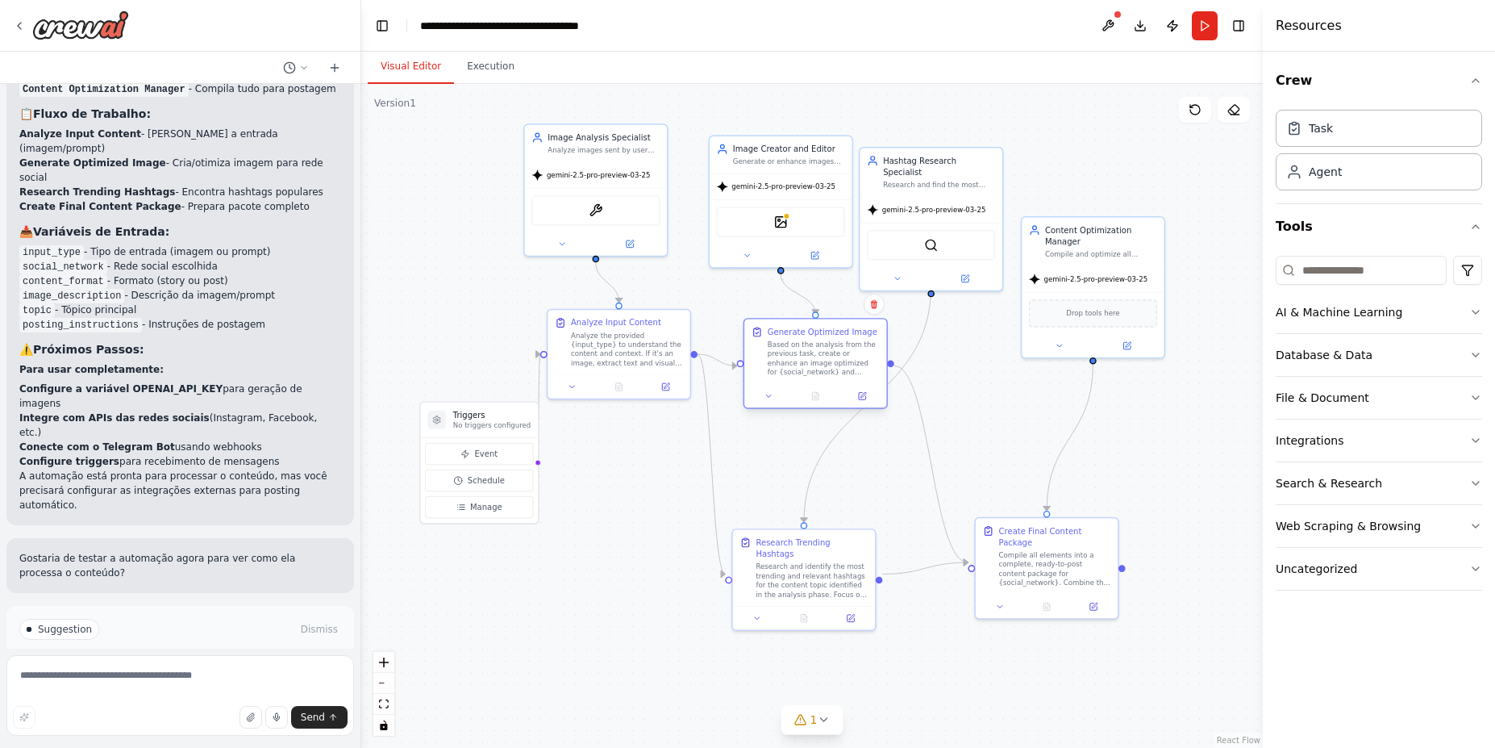
drag, startPoint x: 847, startPoint y: 360, endPoint x: 756, endPoint y: 319, distance: 99.7
click at [756, 319] on div "Generate Optimized Image Based on the analysis from the previous task, create o…" at bounding box center [815, 351] width 142 height 65
drag, startPoint x: 747, startPoint y: 529, endPoint x: 676, endPoint y: 477, distance: 87.8
click at [676, 477] on div ".deletable-edge-delete-btn { width: 20px; height: 20px; border: 0px solid #ffff…" at bounding box center [812, 416] width 902 height 664
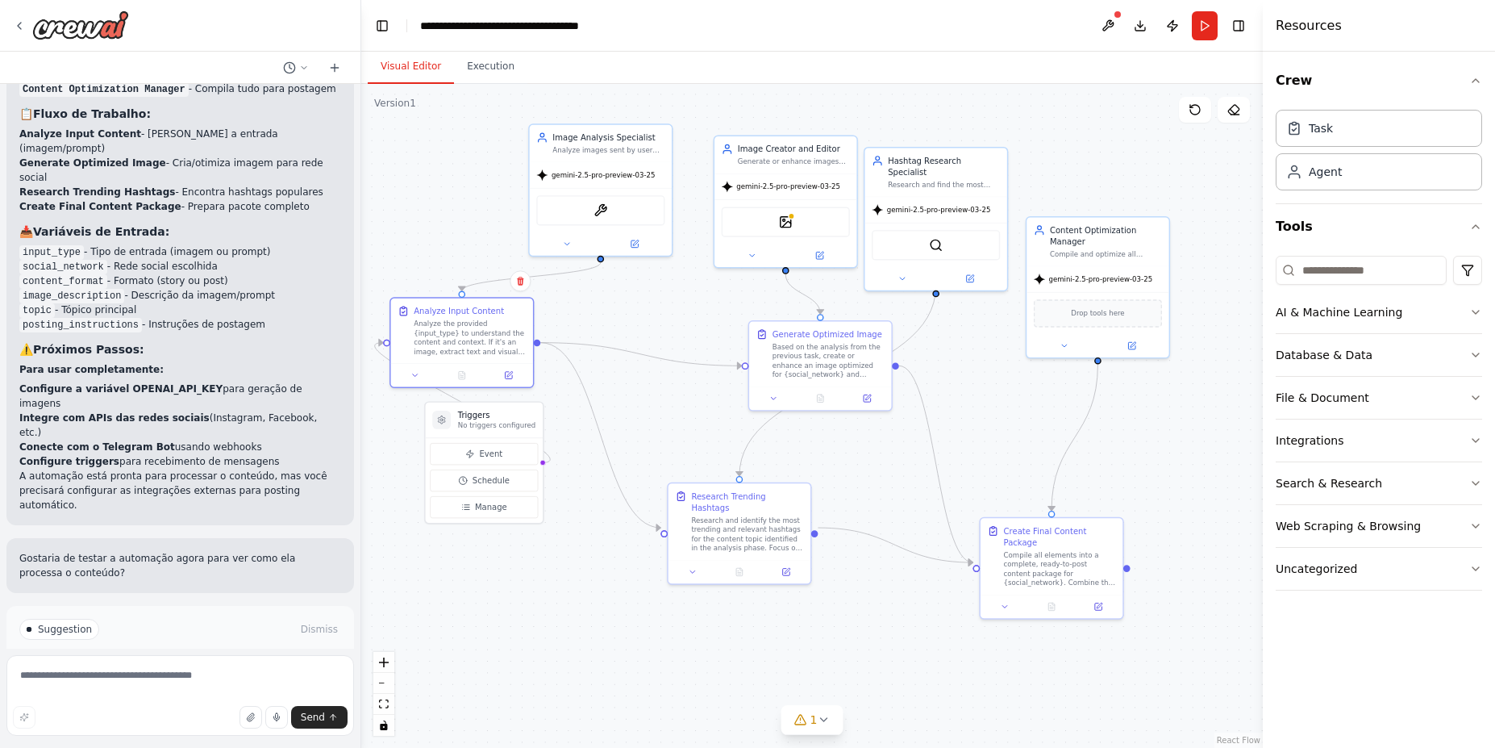
drag, startPoint x: 553, startPoint y: 314, endPoint x: 552, endPoint y: 344, distance: 29.9
click at [395, 300] on div "Analyze Input Content Analyze the provided {input_type} to understand the conte…" at bounding box center [462, 330] width 142 height 65
drag, startPoint x: 755, startPoint y: 325, endPoint x: 651, endPoint y: 298, distance: 107.6
click at [651, 298] on div "Generate Optimized Image Based on the analysis from the previous task, create o…" at bounding box center [716, 328] width 142 height 65
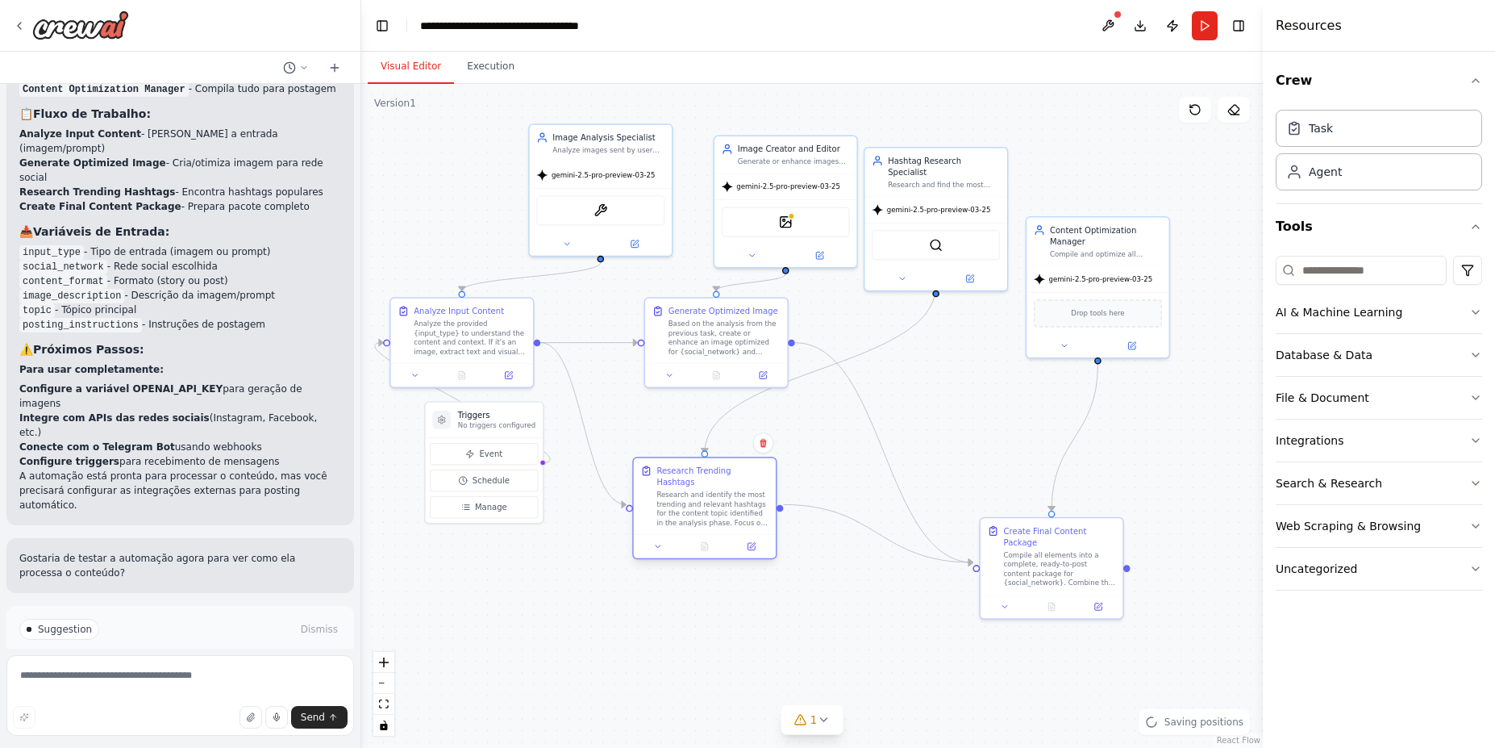
drag, startPoint x: 686, startPoint y: 483, endPoint x: 655, endPoint y: 457, distance: 40.1
click at [655, 458] on div "Research Trending Hashtags Research and identify the most trending and relevant…" at bounding box center [705, 496] width 142 height 77
drag, startPoint x: 800, startPoint y: 376, endPoint x: 819, endPoint y: 432, distance: 59.4
click at [819, 432] on div ".deletable-edge-delete-btn { width: 20px; height: 20px; border: 0px solid #ffff…" at bounding box center [812, 416] width 902 height 664
drag, startPoint x: 1046, startPoint y: 222, endPoint x: 952, endPoint y: 341, distance: 151.7
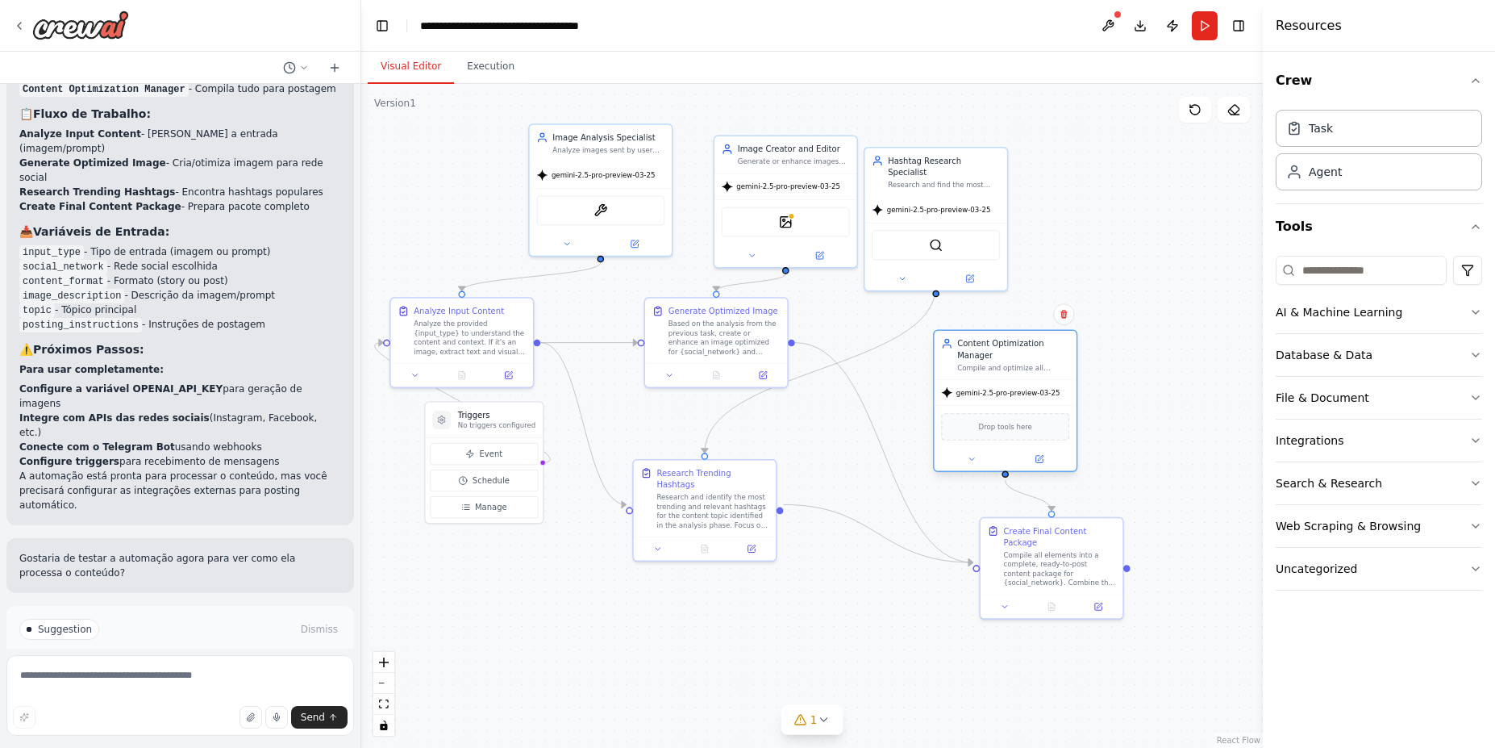
click at [952, 341] on div "Content Optimization Manager Compile and optimize all processed content includi…" at bounding box center [1005, 355] width 128 height 35
drag, startPoint x: 988, startPoint y: 520, endPoint x: 955, endPoint y: 500, distance: 38.7
click at [861, 520] on div ".deletable-edge-delete-btn { width: 20px; height: 20px; border: 0px solid #ffff…" at bounding box center [812, 416] width 902 height 664
click at [60, 623] on span "Suggestion" at bounding box center [65, 629] width 54 height 13
click at [144, 685] on button "Run Automation" at bounding box center [180, 698] width 322 height 26
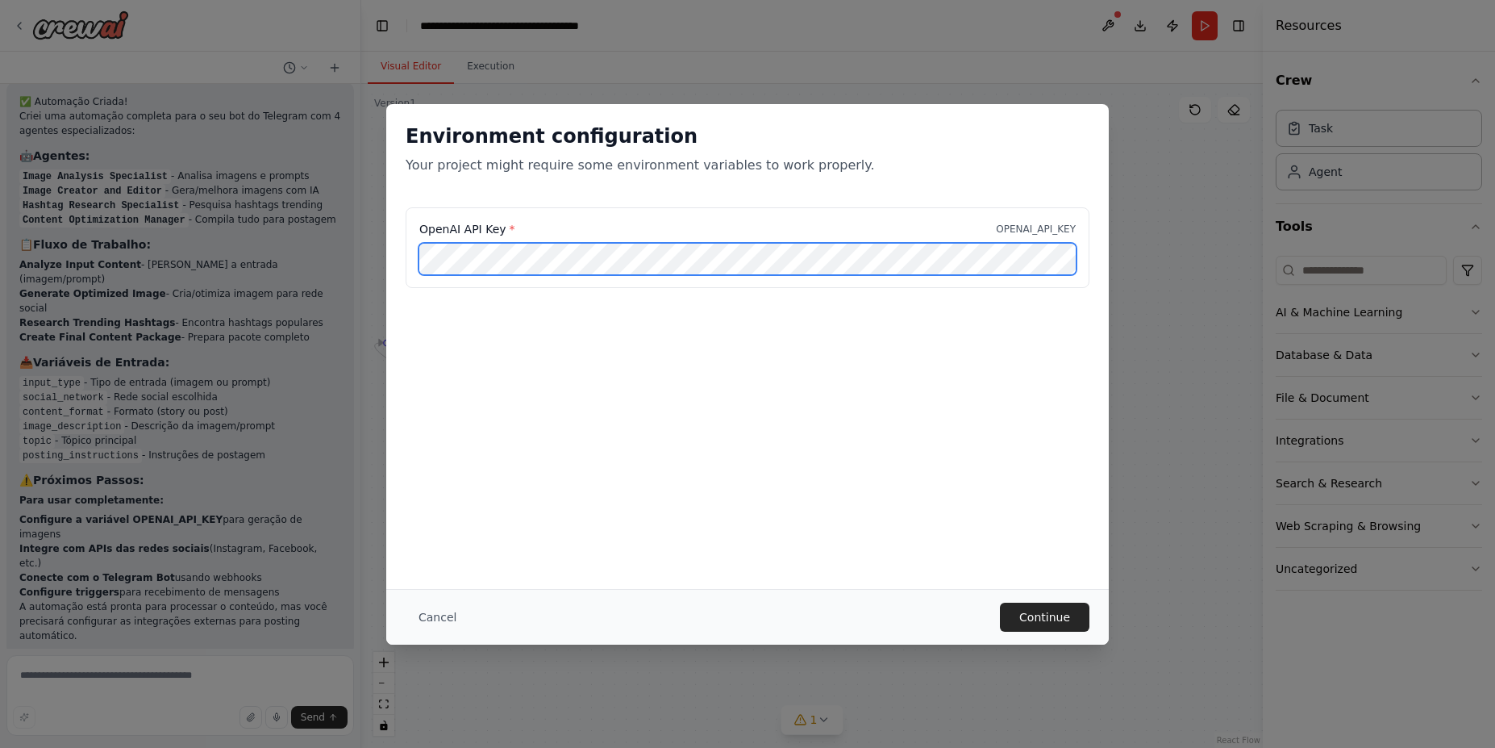
scroll to position [0, 31]
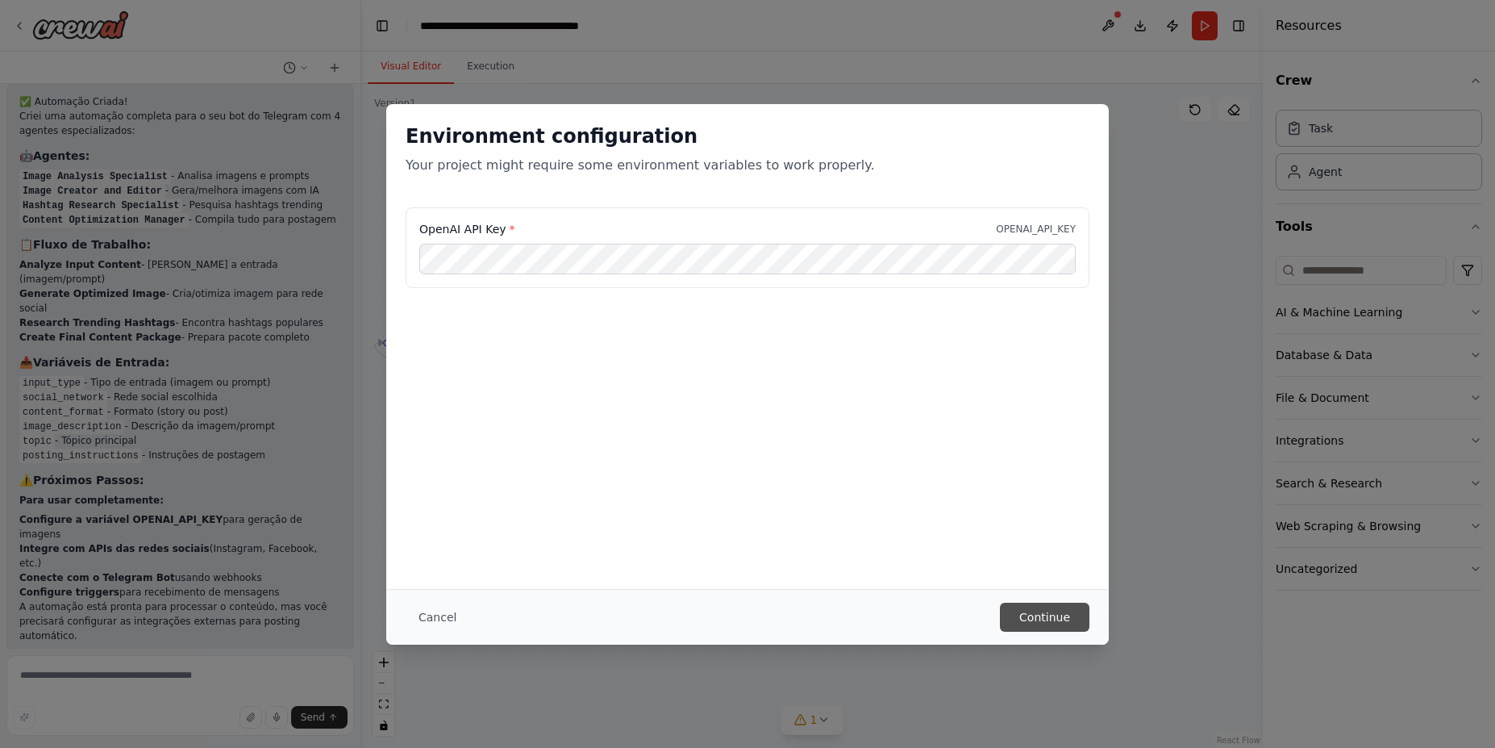
click at [1054, 624] on button "Continue" at bounding box center [1045, 616] width 90 height 29
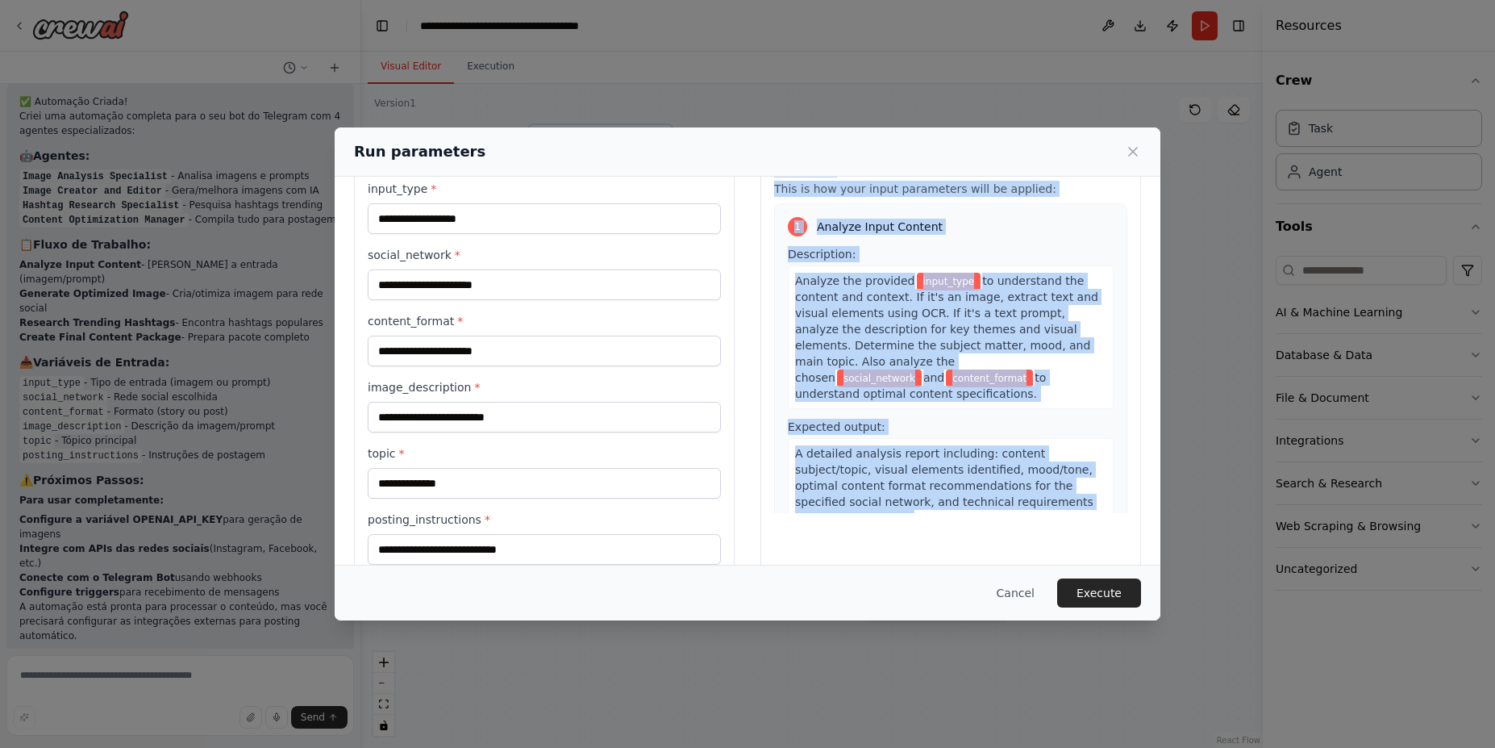
scroll to position [84, 0]
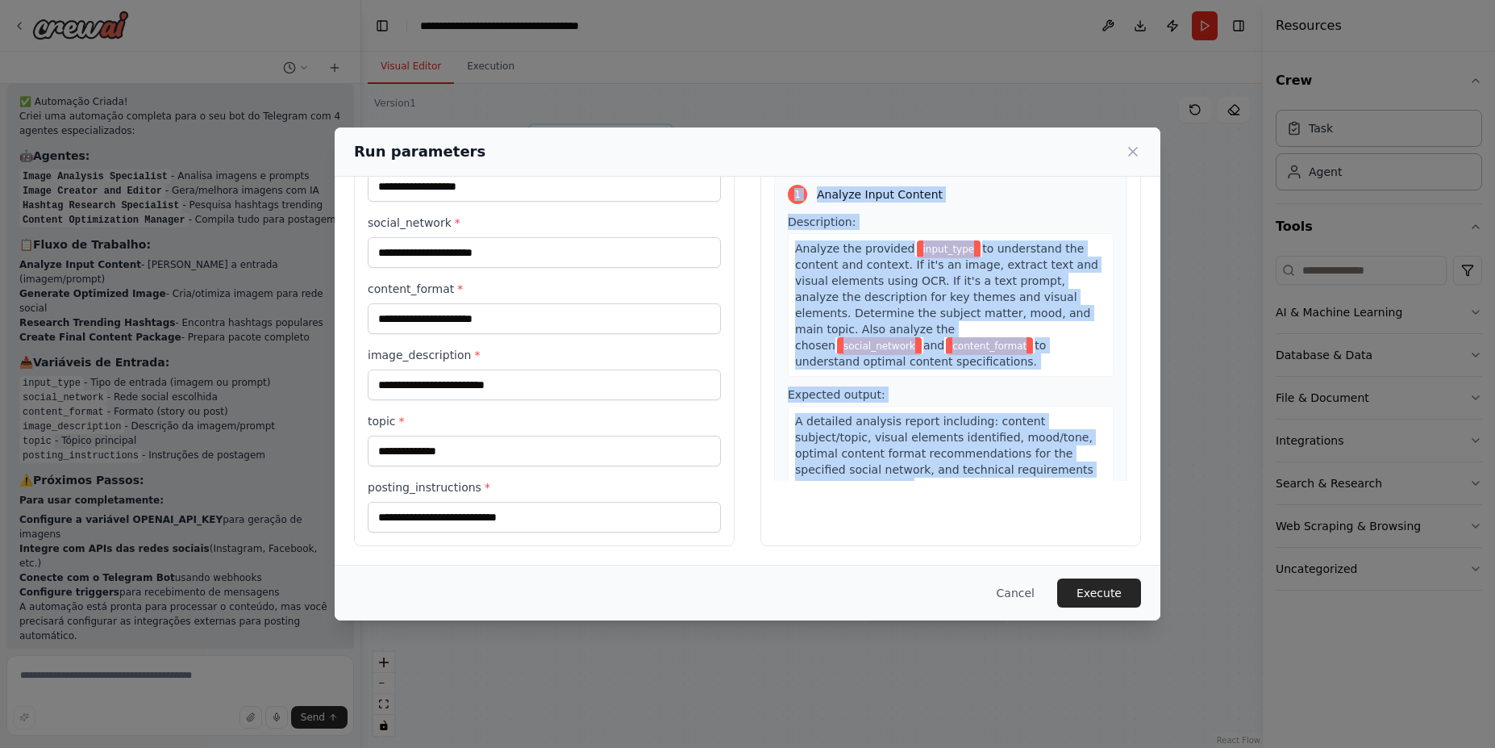
drag, startPoint x: 771, startPoint y: 215, endPoint x: 884, endPoint y: 583, distance: 384.7
click at [884, 583] on div "Run parameters Inputs input_type * social_network * content_format * image_desc…" at bounding box center [748, 374] width 826 height 494
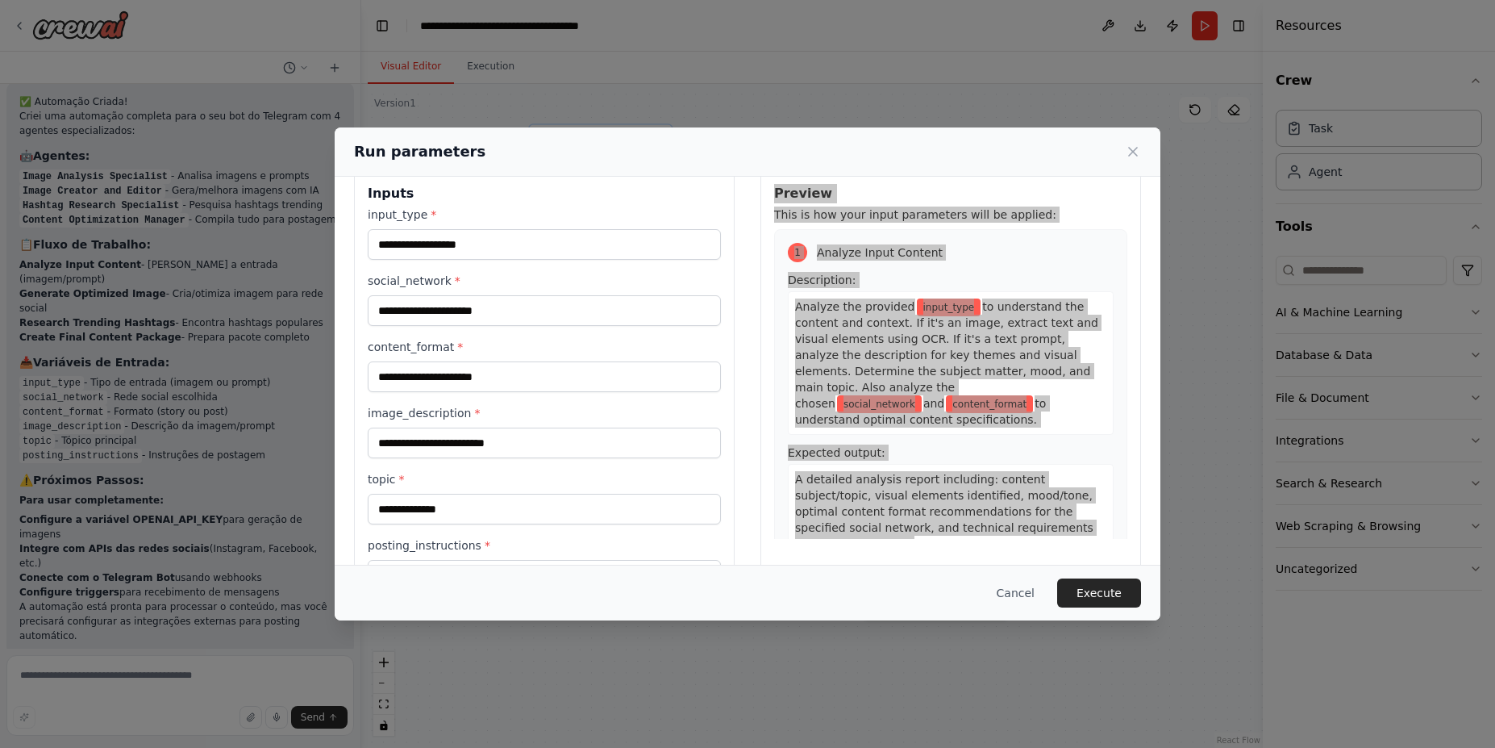
scroll to position [0, 0]
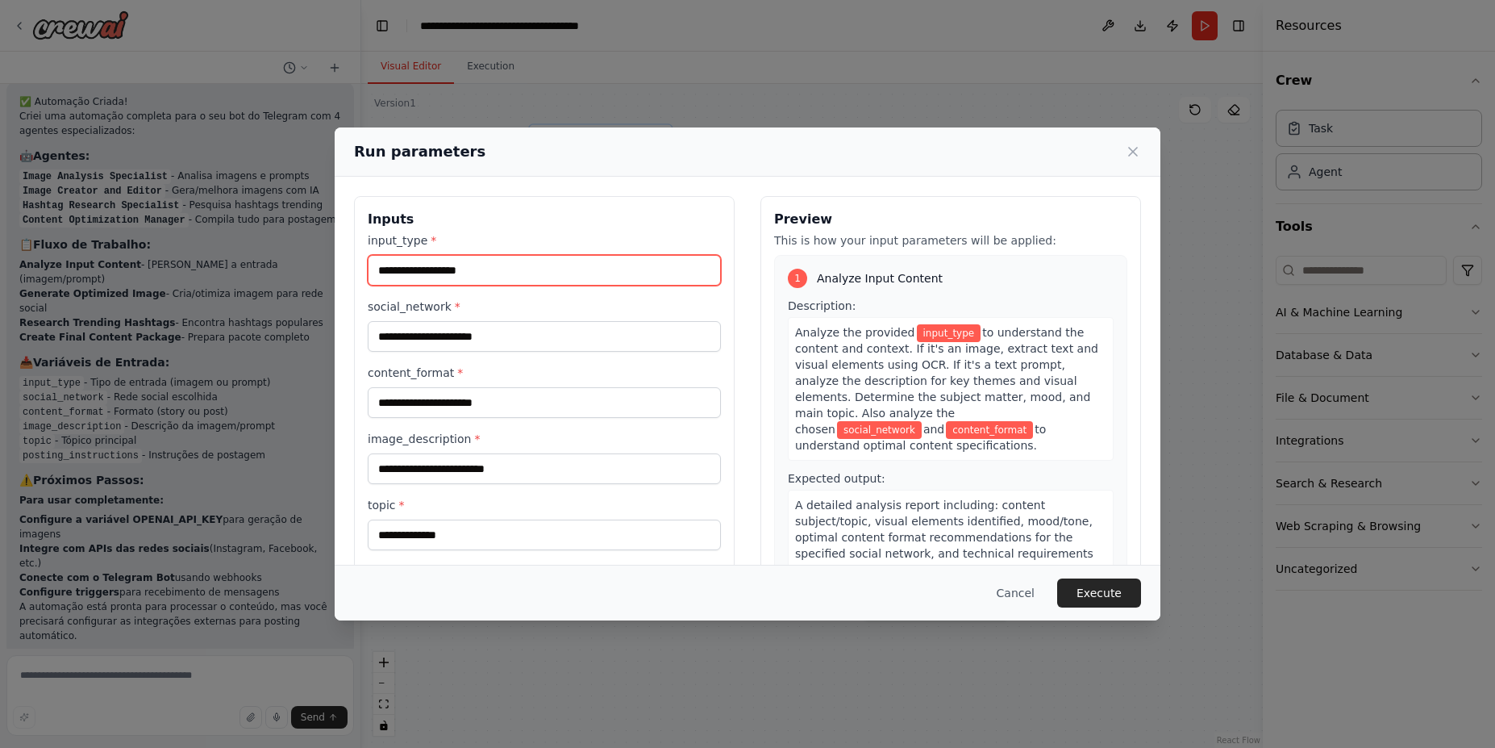
click at [484, 274] on input "input_type *" at bounding box center [544, 270] width 353 height 31
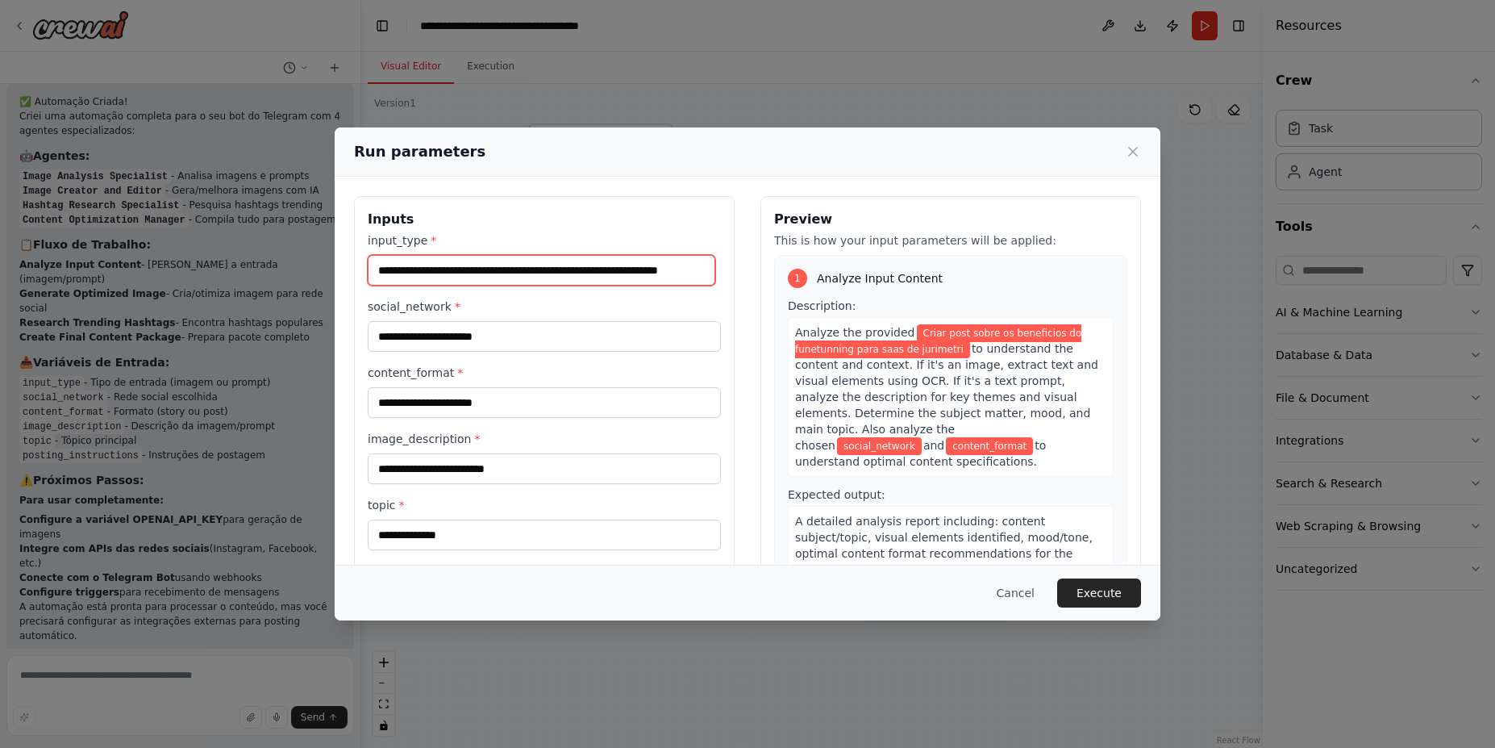
scroll to position [0, 20]
type input "**********"
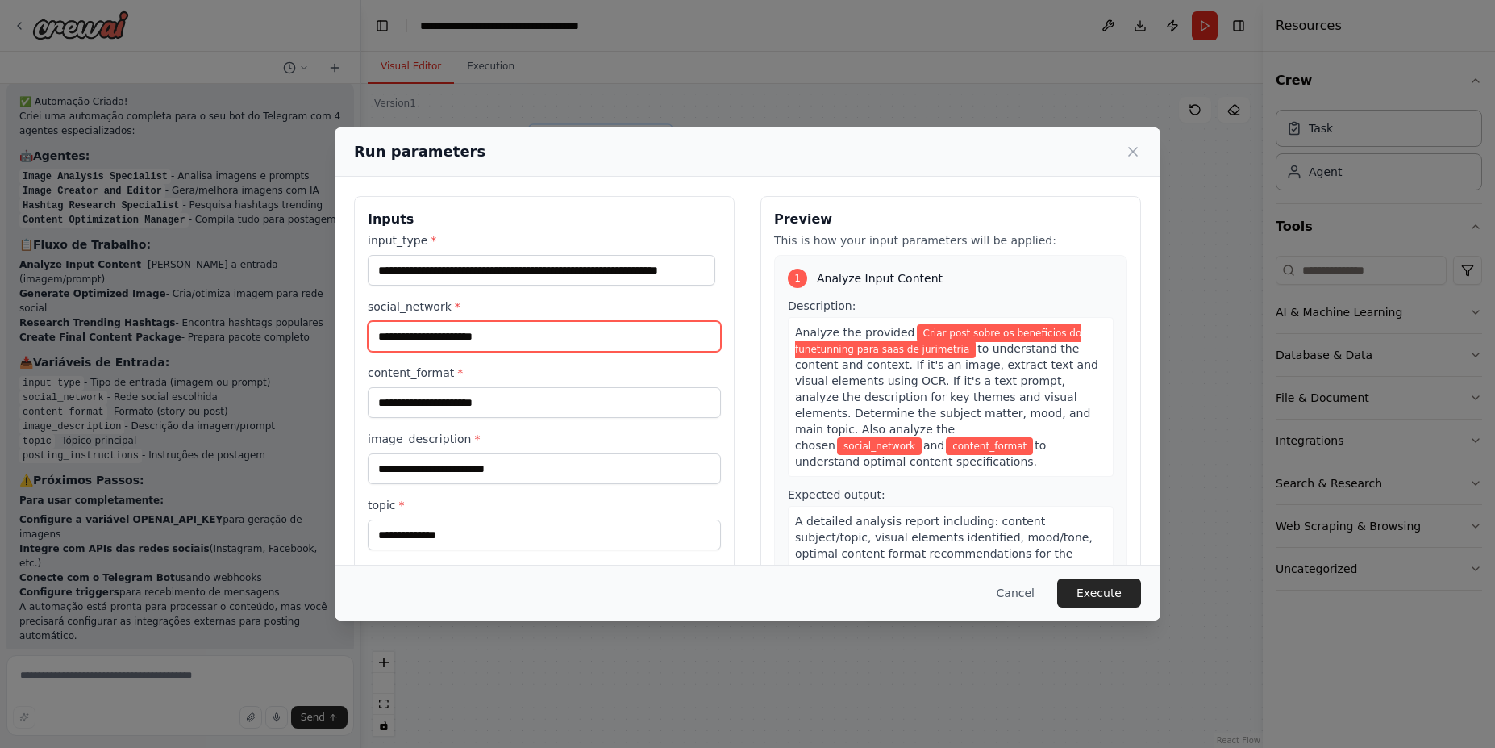
scroll to position [0, 0]
click at [550, 340] on input "social_network *" at bounding box center [544, 336] width 353 height 31
type input "*********"
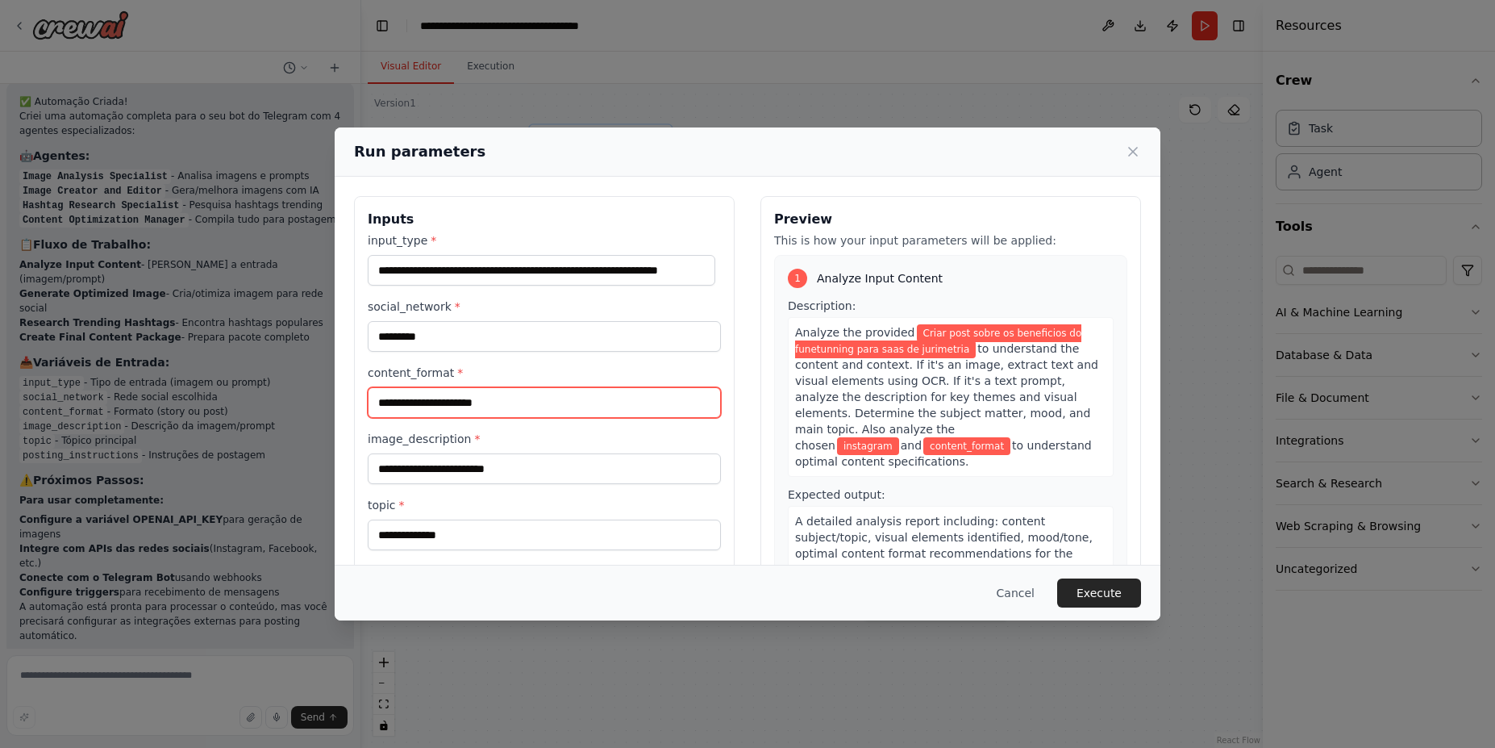
click at [528, 402] on input "content_format *" at bounding box center [544, 402] width 353 height 31
type input "******"
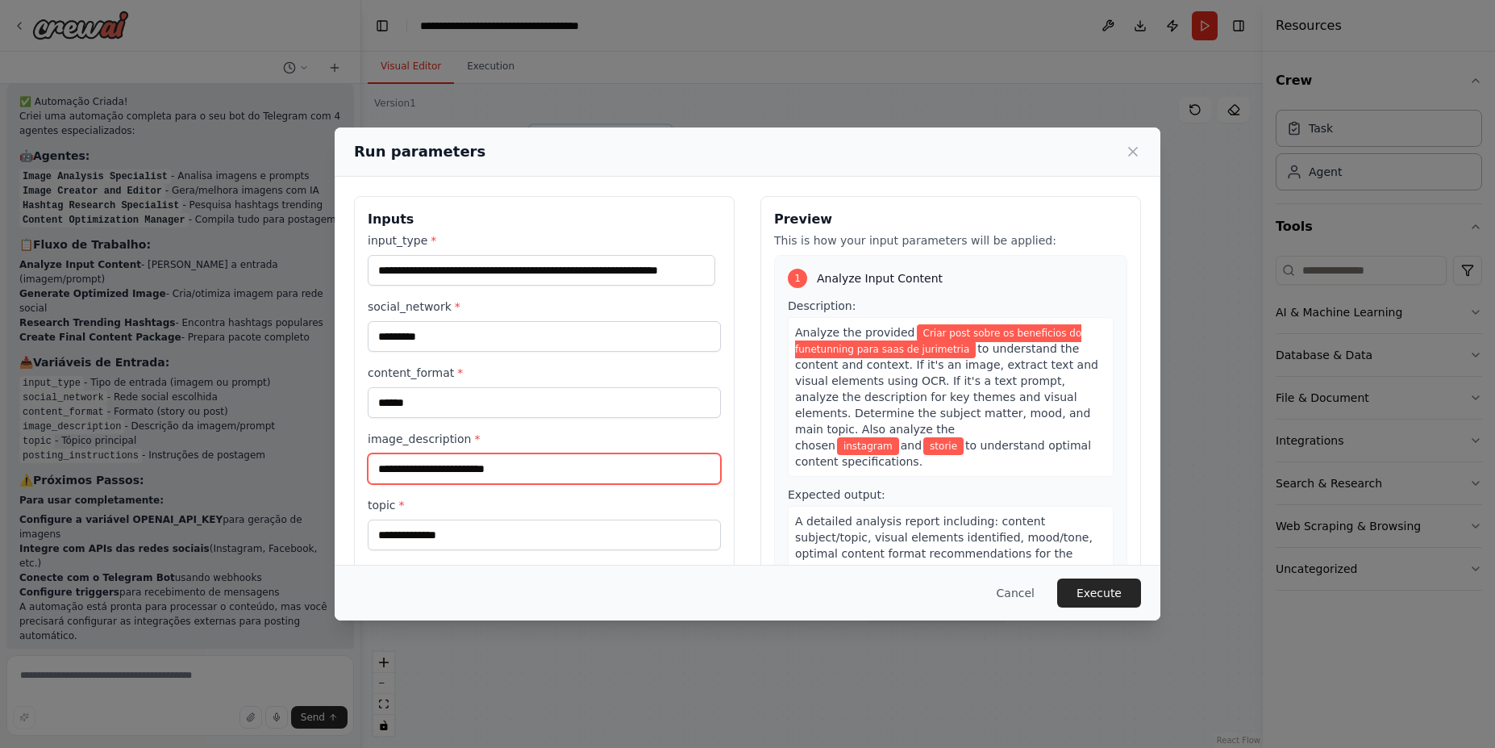
click at [532, 465] on input "image_description *" at bounding box center [544, 468] width 353 height 31
type input "**********"
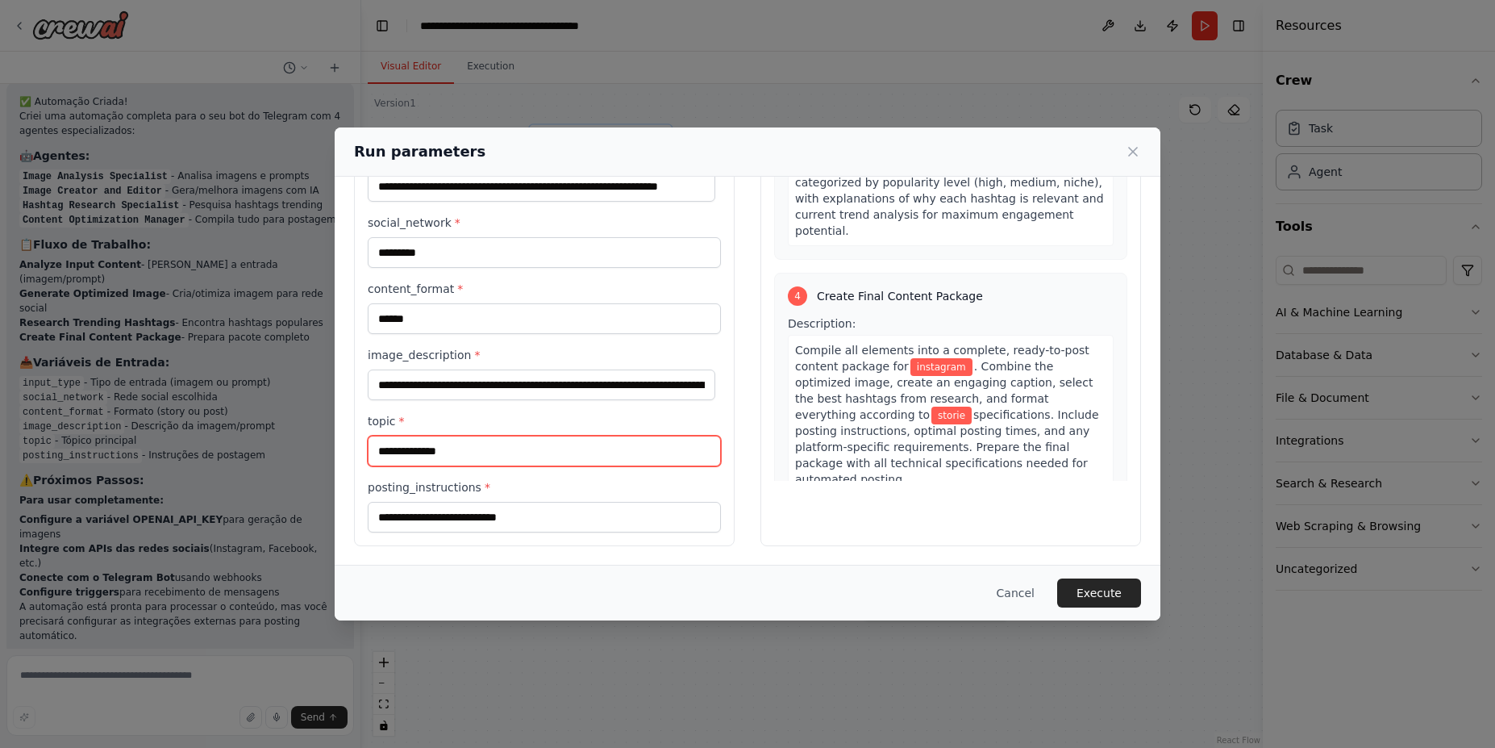
scroll to position [1039, 0]
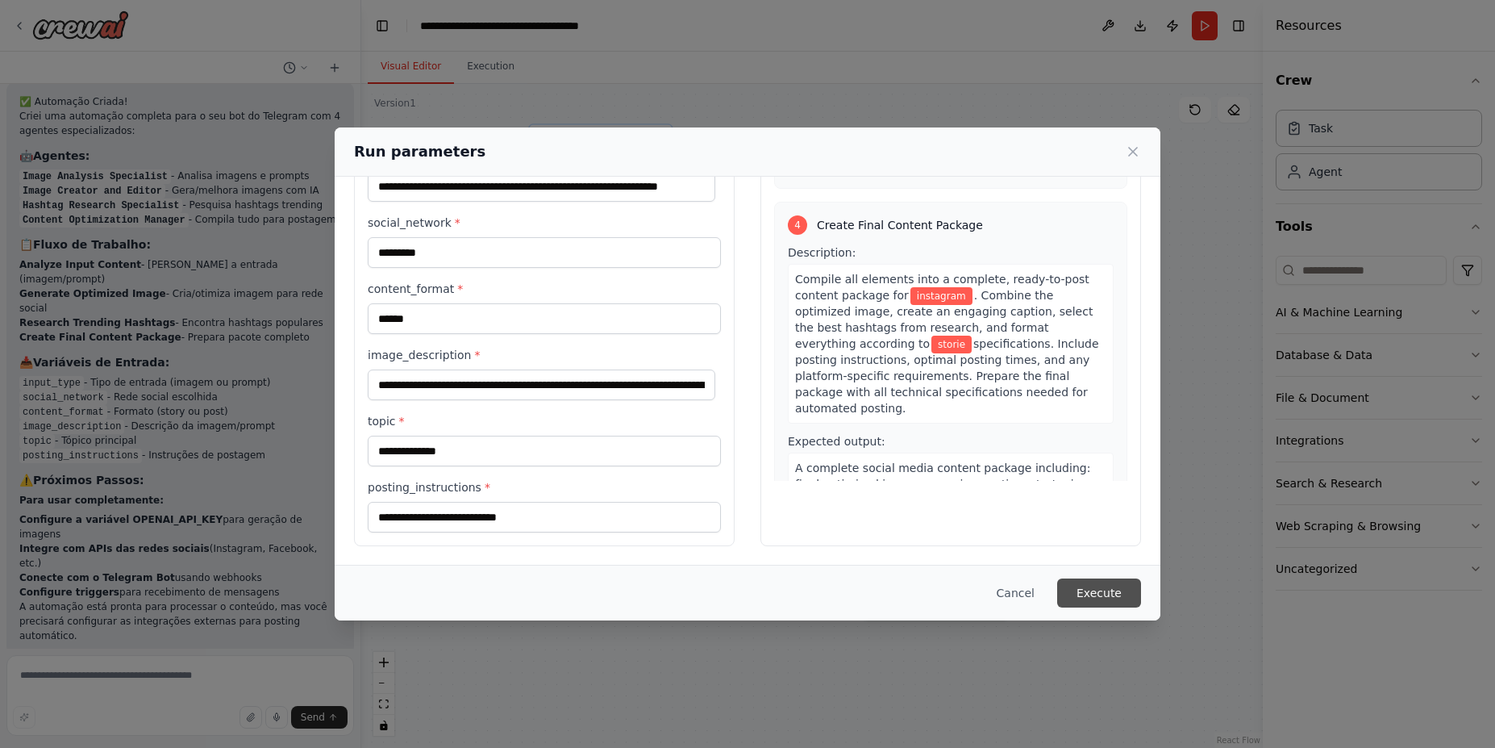
click at [1107, 589] on button "Execute" at bounding box center [1099, 592] width 84 height 29
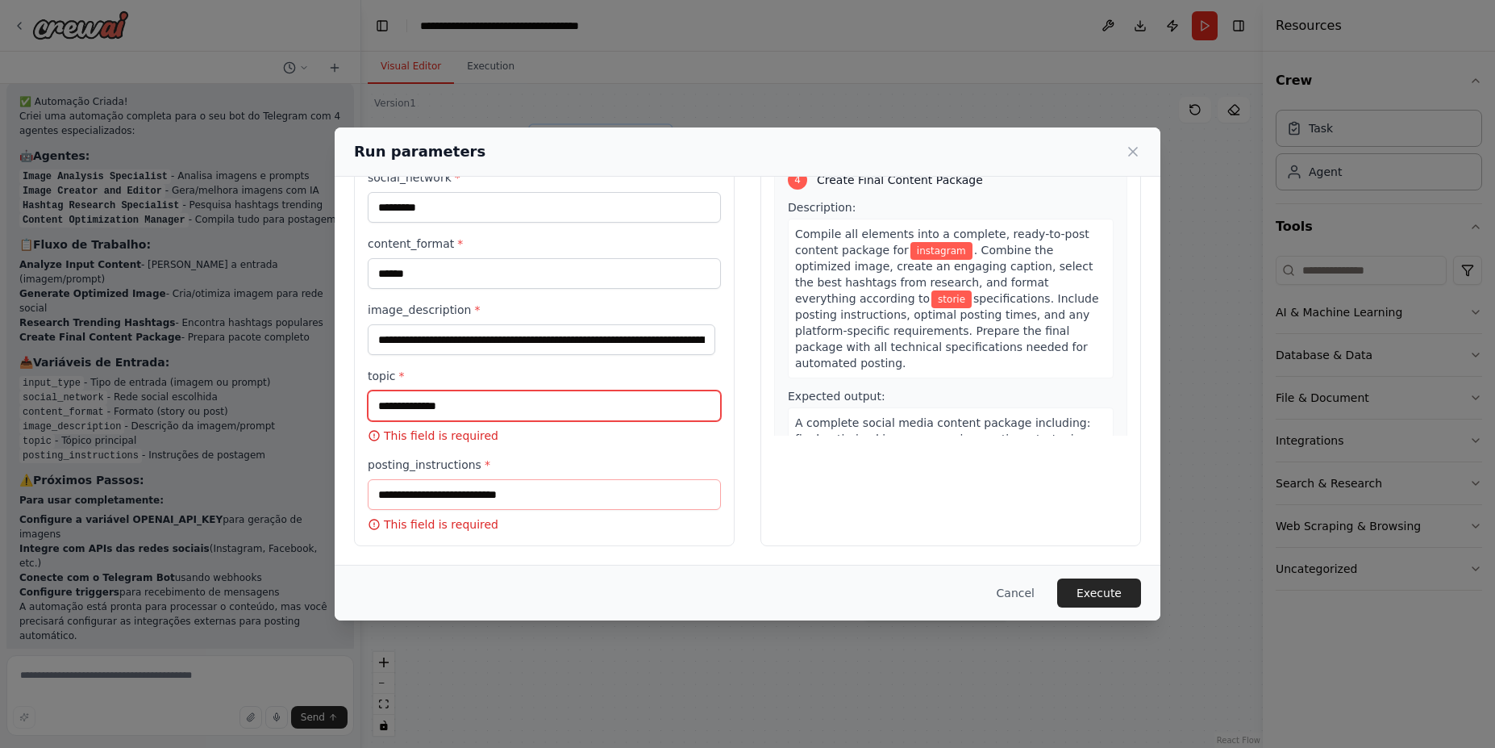
click at [491, 407] on input "topic *" at bounding box center [544, 405] width 353 height 31
click at [522, 411] on input "topic *" at bounding box center [544, 405] width 353 height 31
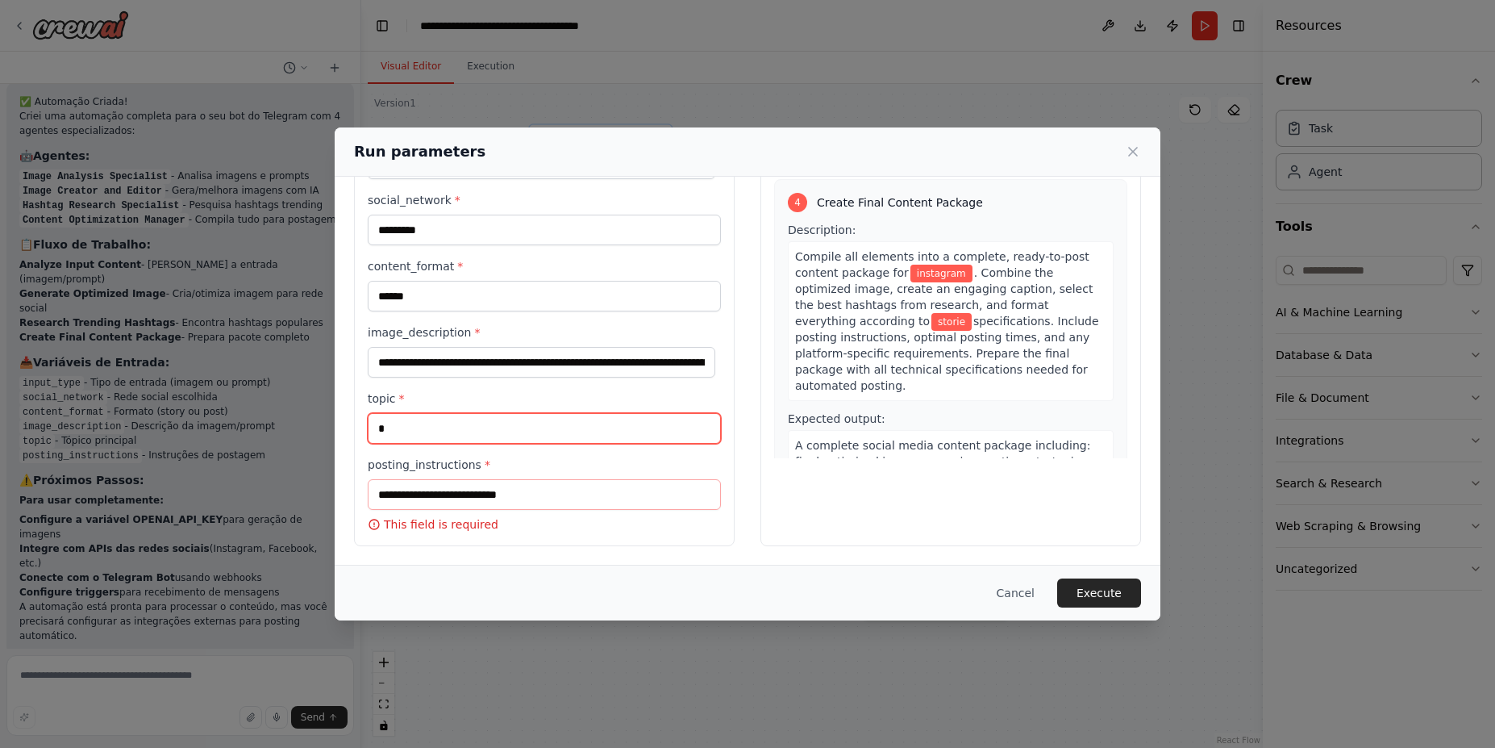
scroll to position [106, 0]
type input "**********"
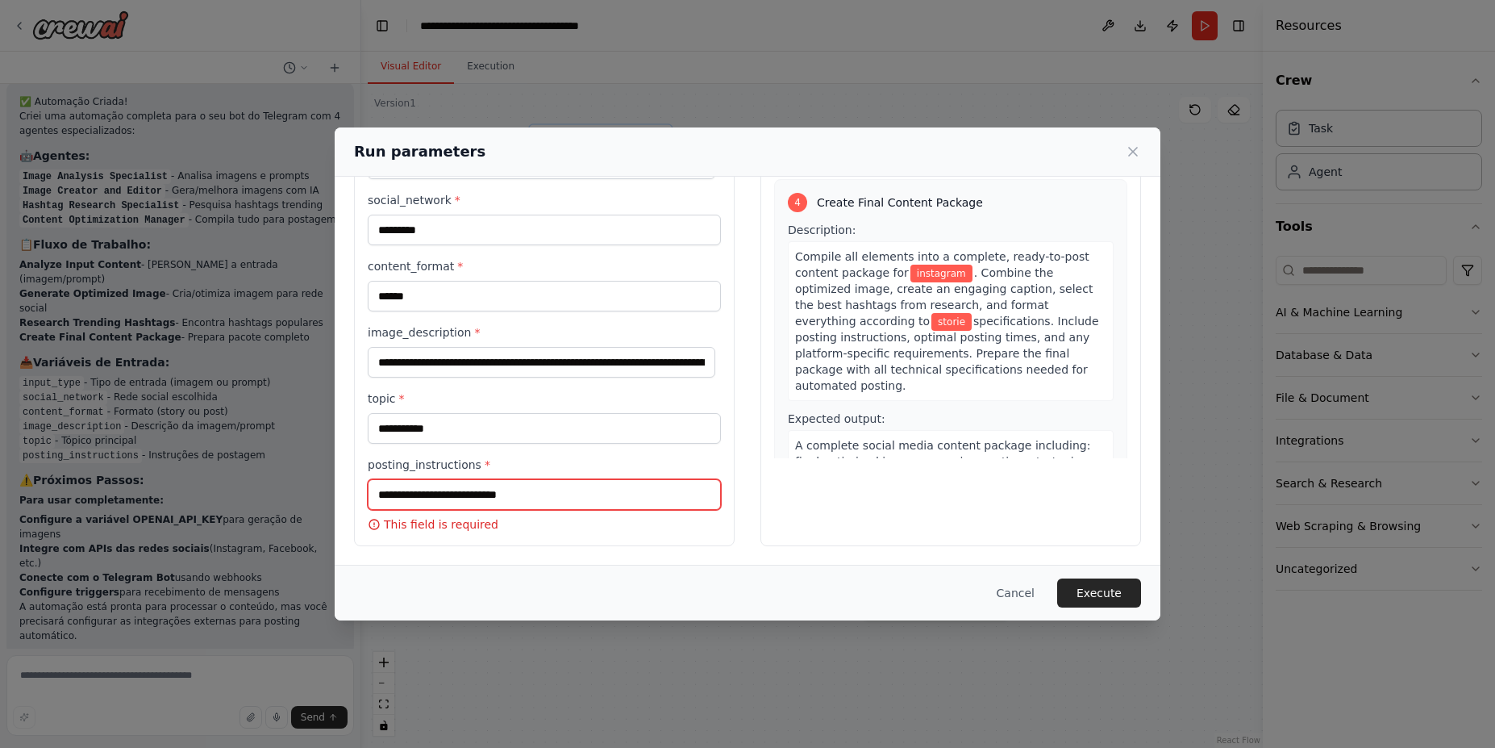
click at [497, 496] on input "posting_instructions *" at bounding box center [544, 494] width 353 height 31
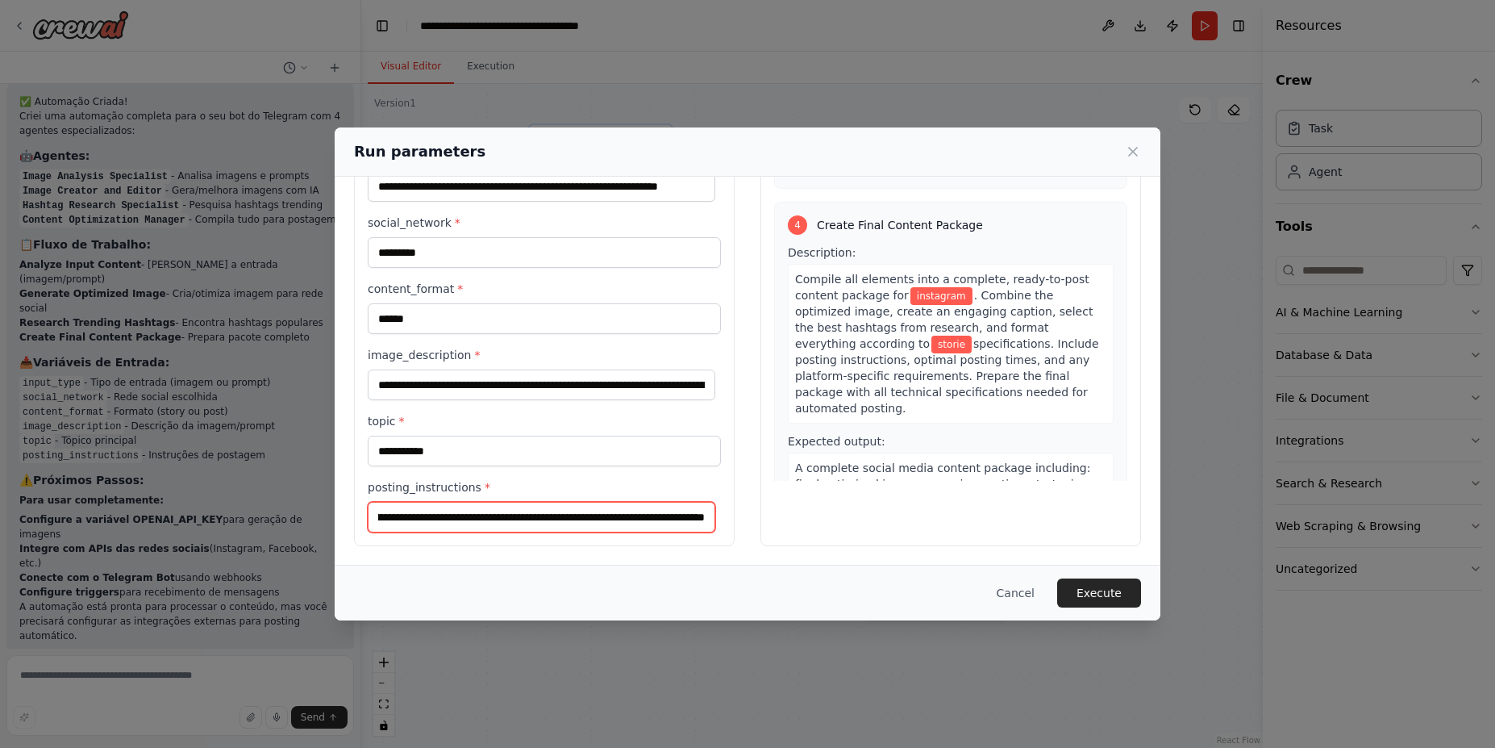
scroll to position [0, 339]
type input "**********"
click at [1093, 593] on button "Execute" at bounding box center [1099, 592] width 84 height 29
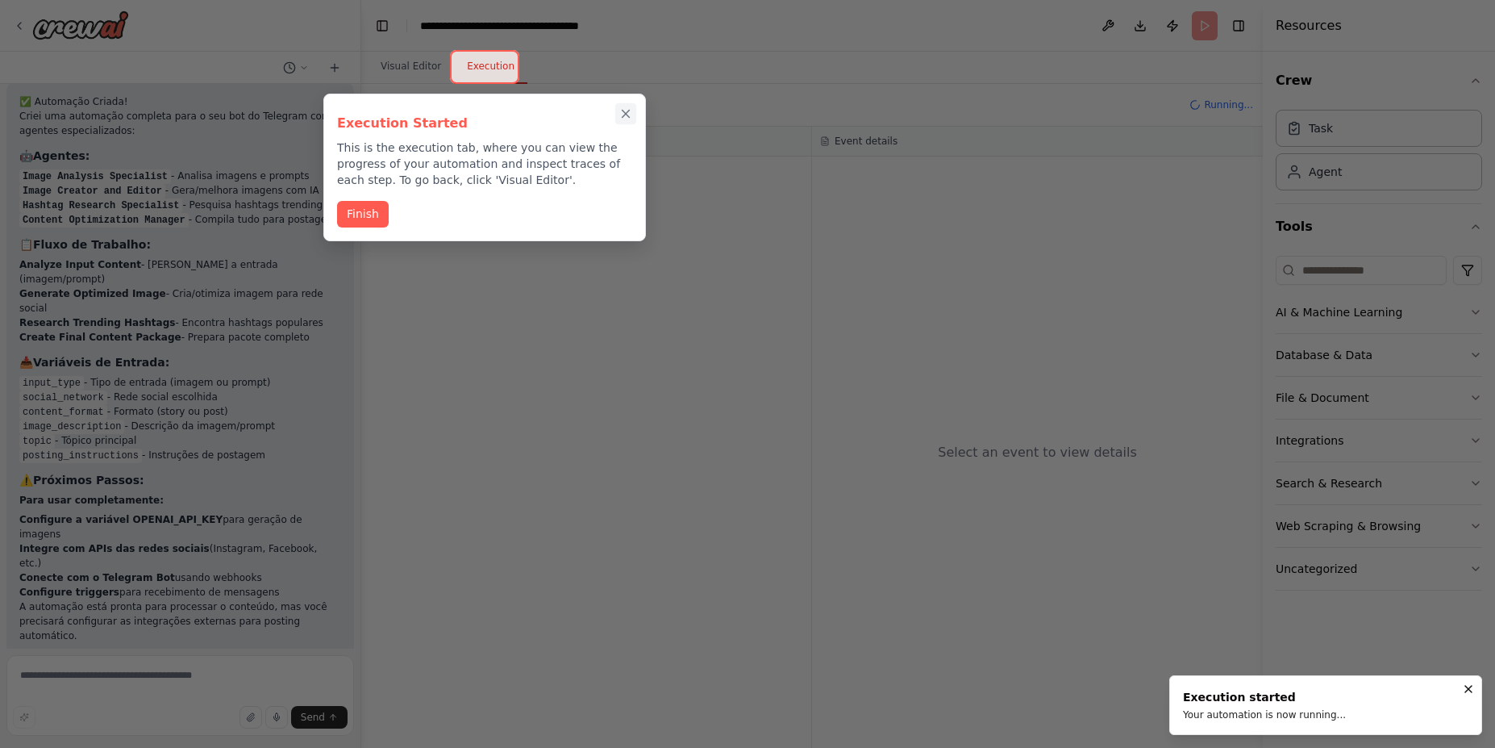
click at [623, 115] on icon "Close walkthrough" at bounding box center [626, 113] width 15 height 15
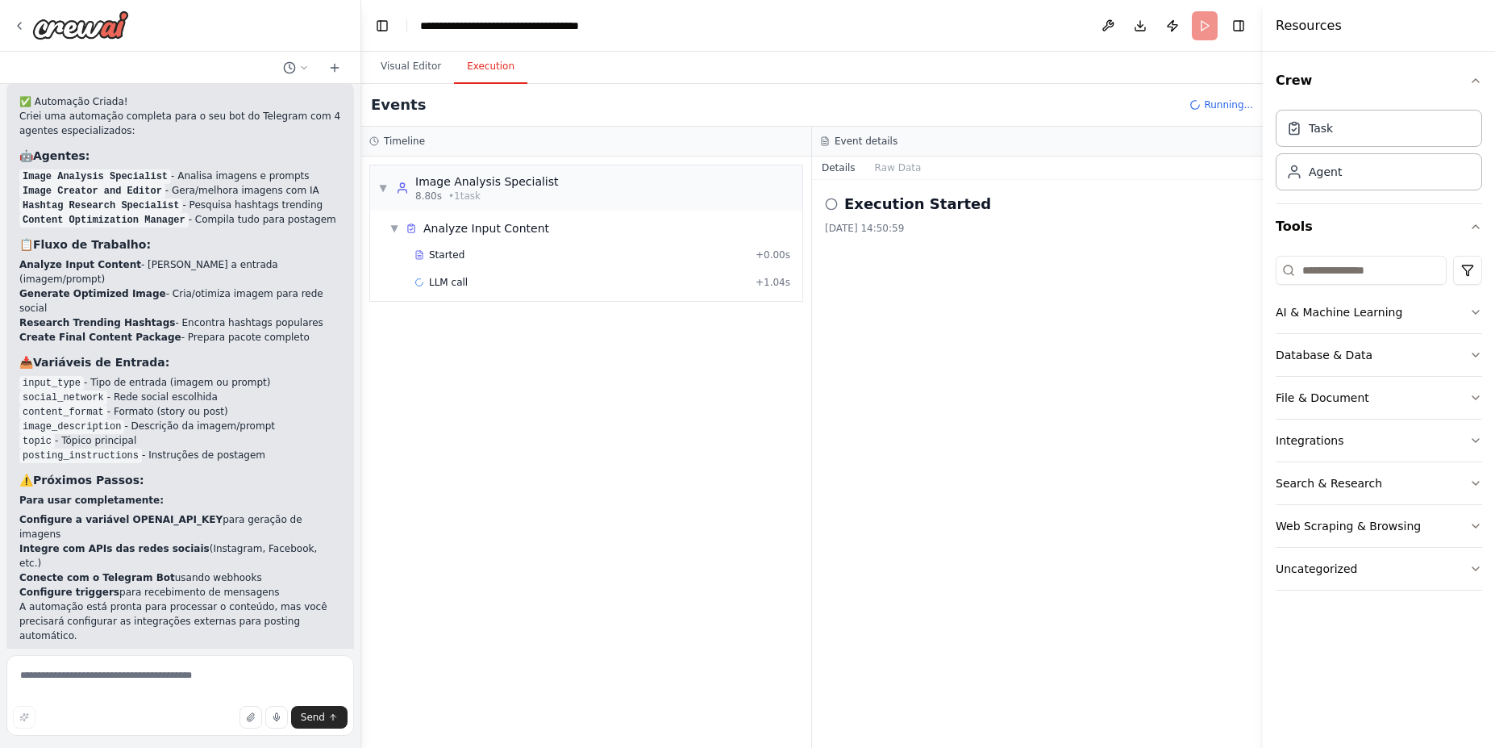
scroll to position [1922, 0]
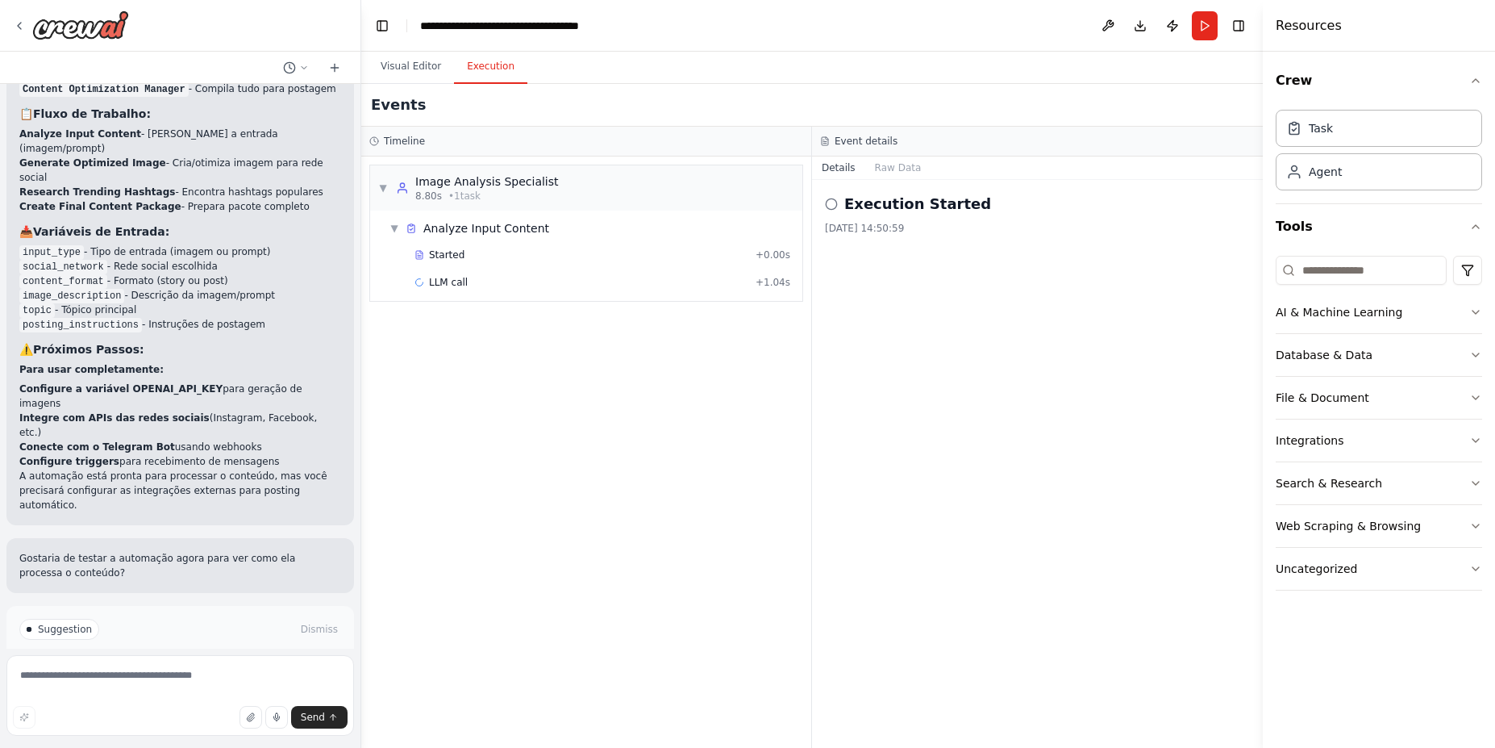
click at [176, 691] on span "Help fix error" at bounding box center [188, 697] width 64 height 13
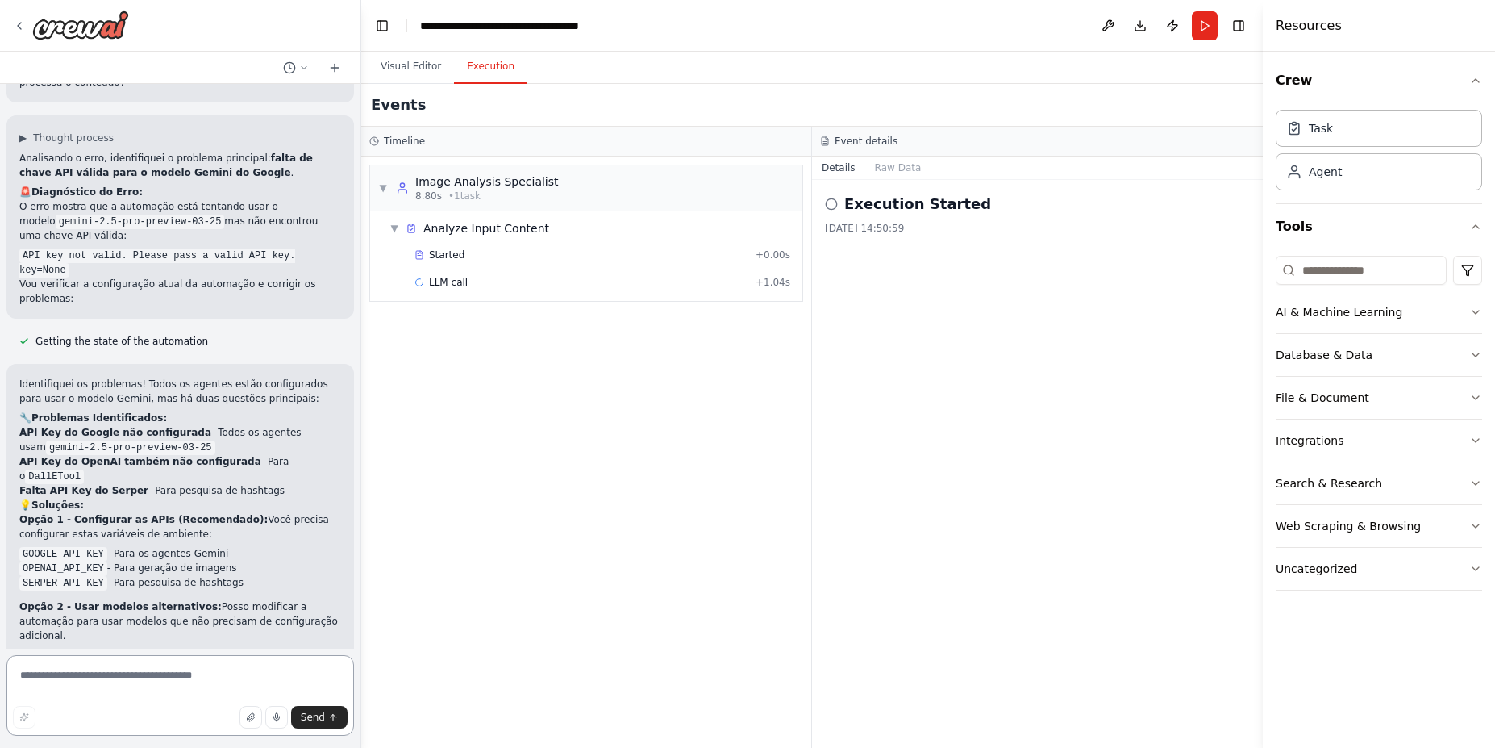
scroll to position [2422, 0]
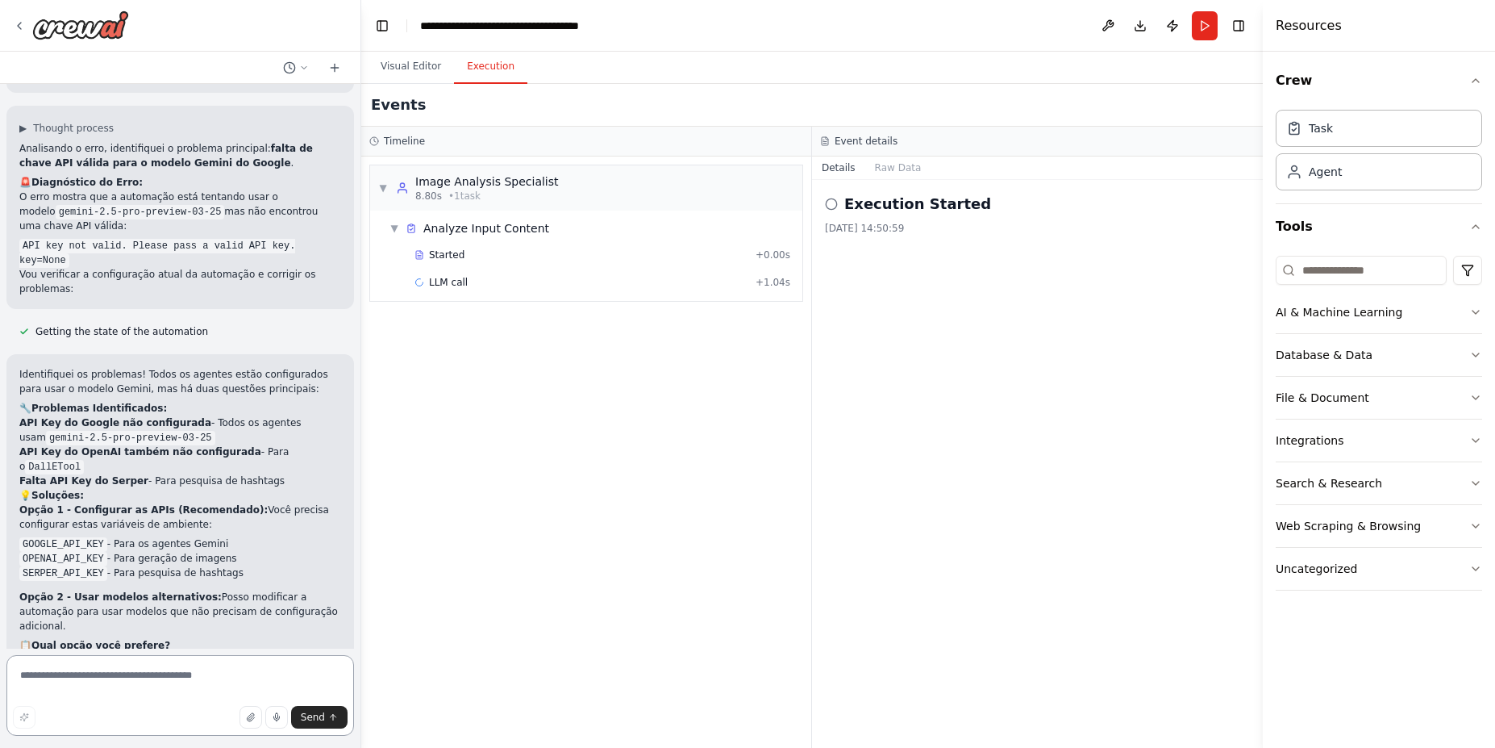
click at [164, 662] on textarea at bounding box center [180, 695] width 348 height 81
type textarea "**********"
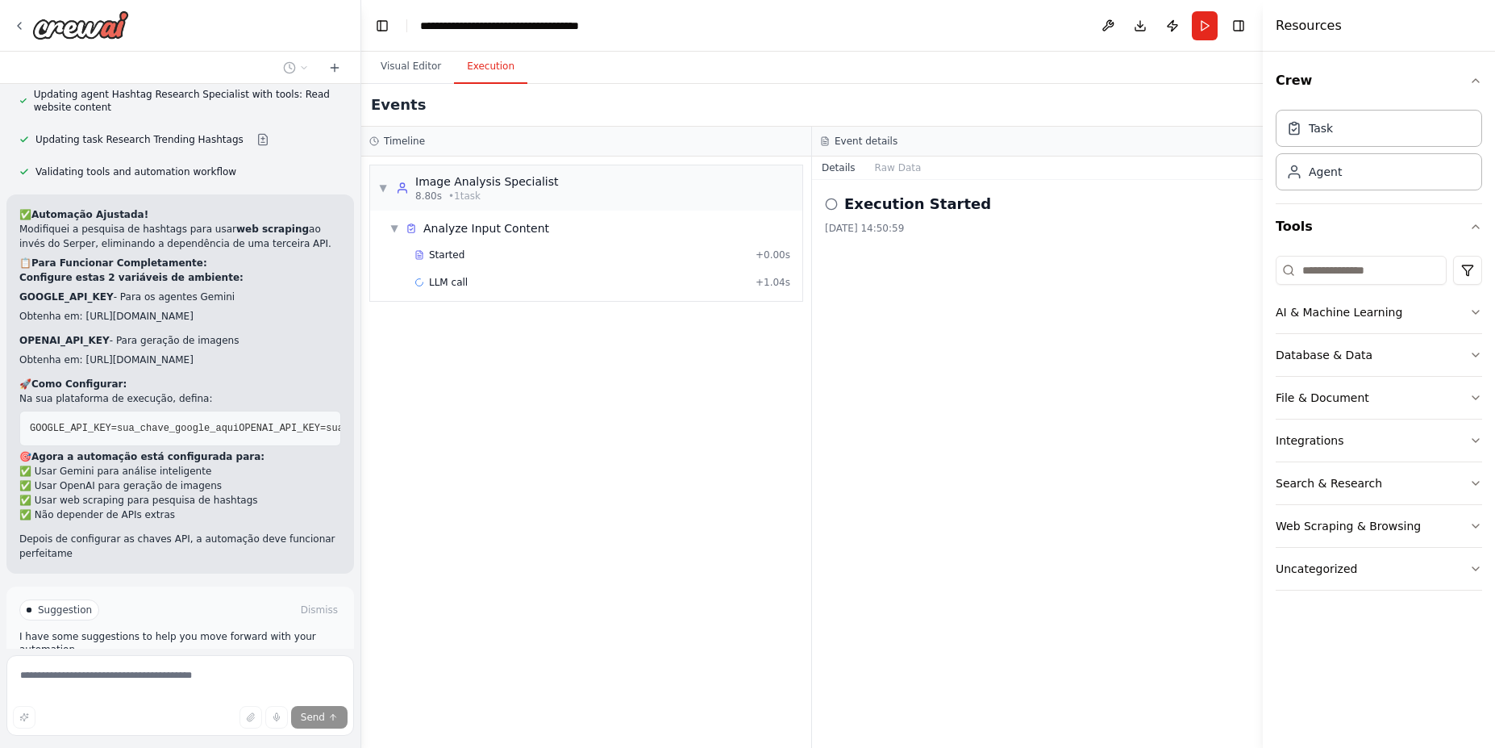
scroll to position [3537, 0]
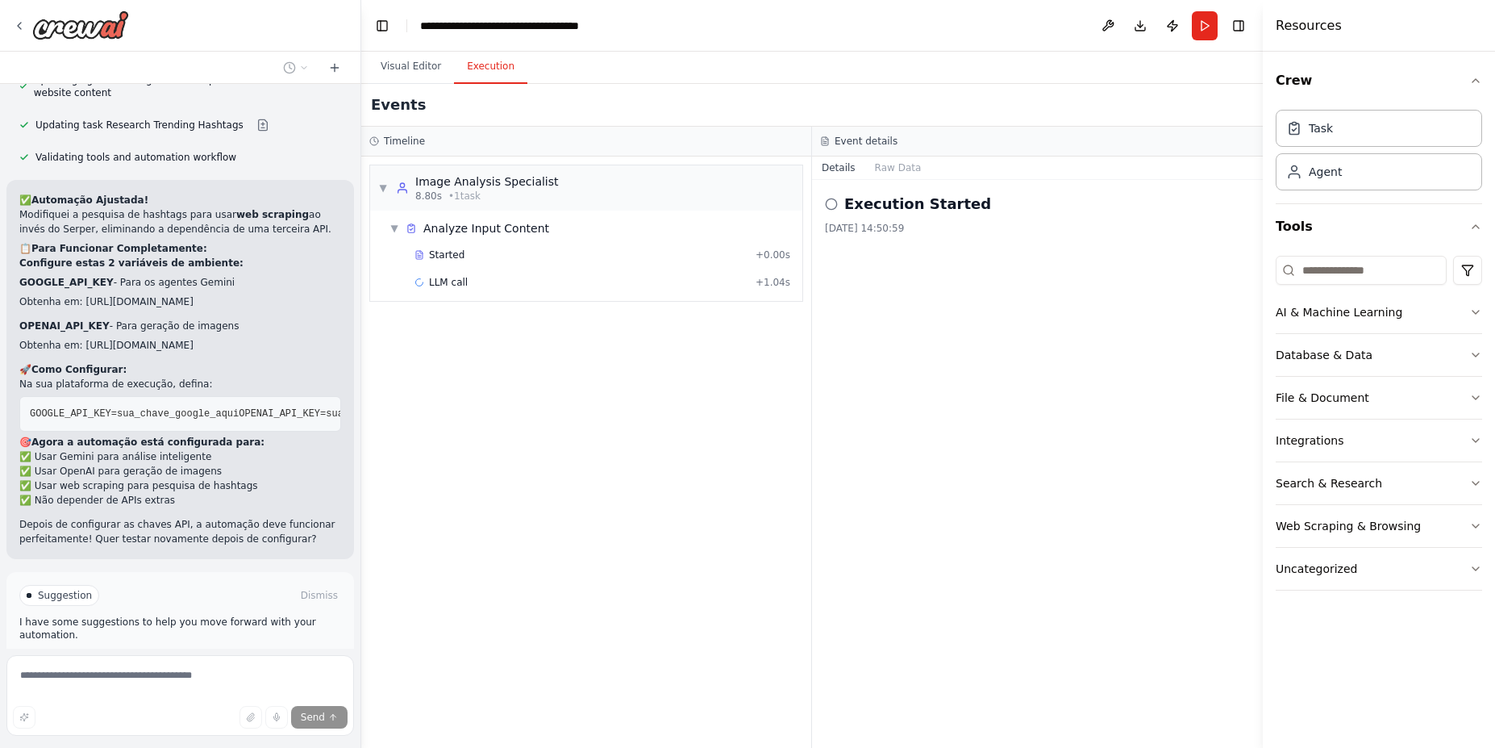
click at [173, 657] on span "Run Automation" at bounding box center [187, 663] width 78 height 13
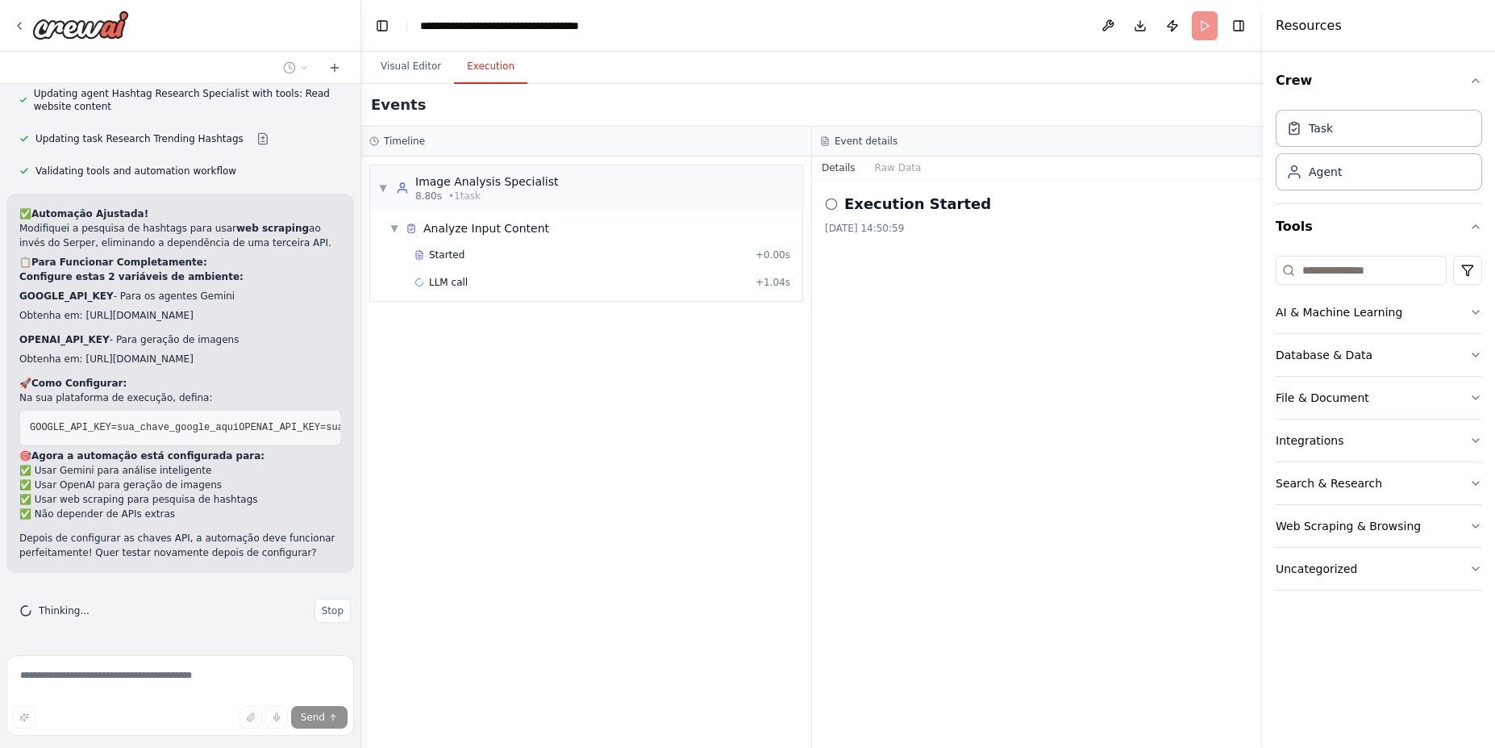
scroll to position [3406, 0]
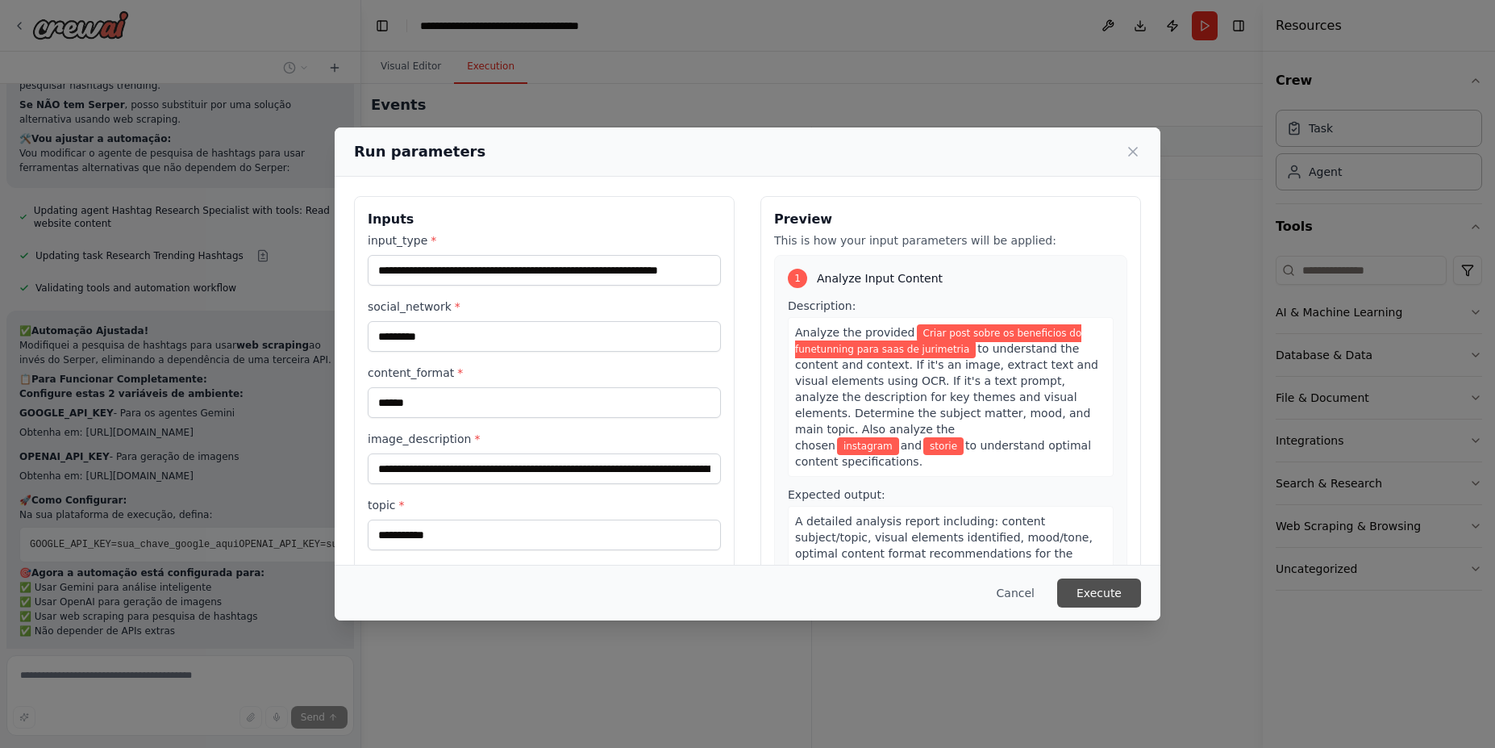
click at [1115, 596] on button "Execute" at bounding box center [1099, 592] width 84 height 29
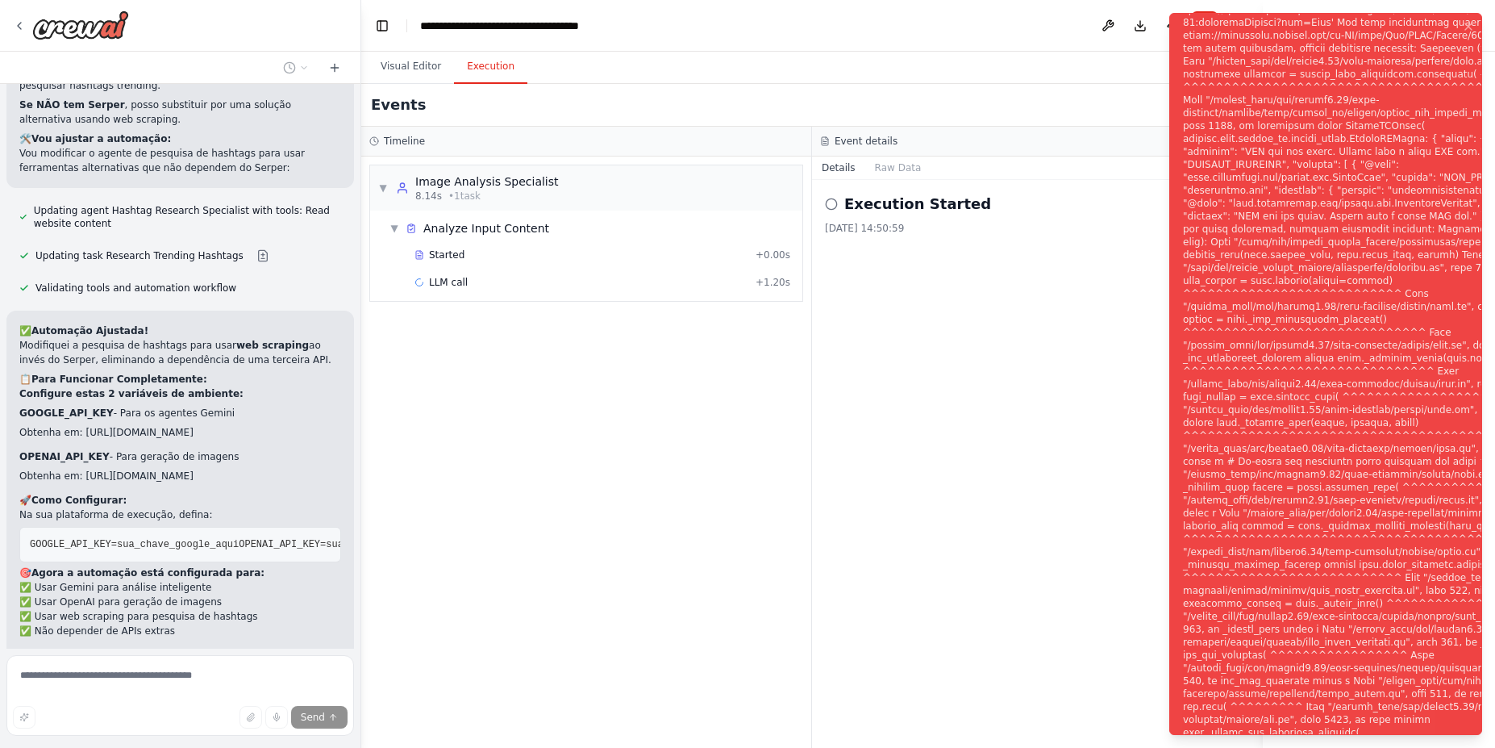
scroll to position [3537, 0]
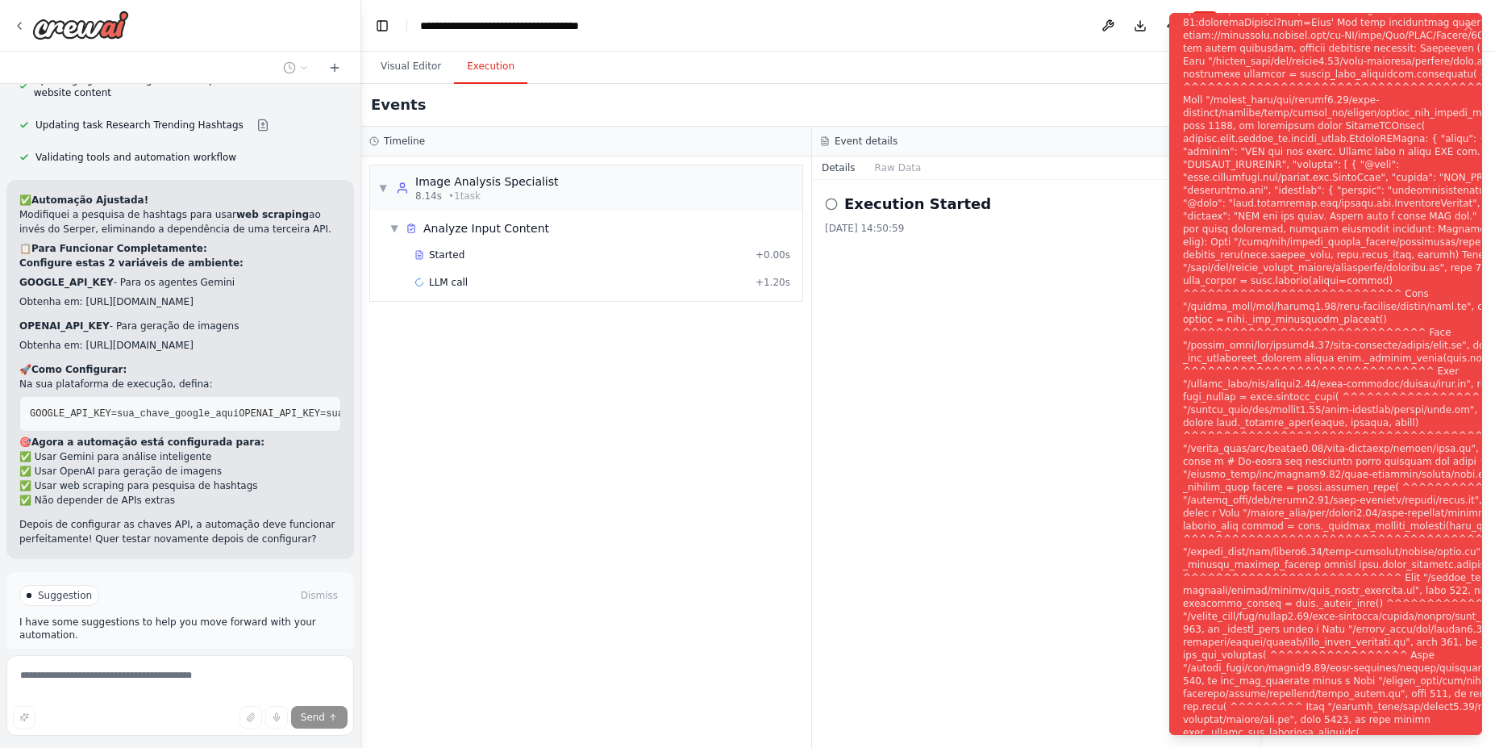
click at [604, 511] on div "▼ Image Analysis Specialist 8.14s • 1 task ▼ Analyze Input Content Started + 0.…" at bounding box center [586, 451] width 450 height 591
click at [1236, 34] on div "Notifications (F8)" at bounding box center [1395, 383] width 424 height 1355
click at [1205, 26] on div "Notifications (F8)" at bounding box center [1395, 383] width 424 height 1355
click at [777, 555] on div "▼ Image Analysis Specialist 8.14s • 1 task ▼ Analyze Input Content Started + 0.…" at bounding box center [586, 451] width 450 height 591
click at [181, 657] on span "Help fix error" at bounding box center [188, 663] width 64 height 13
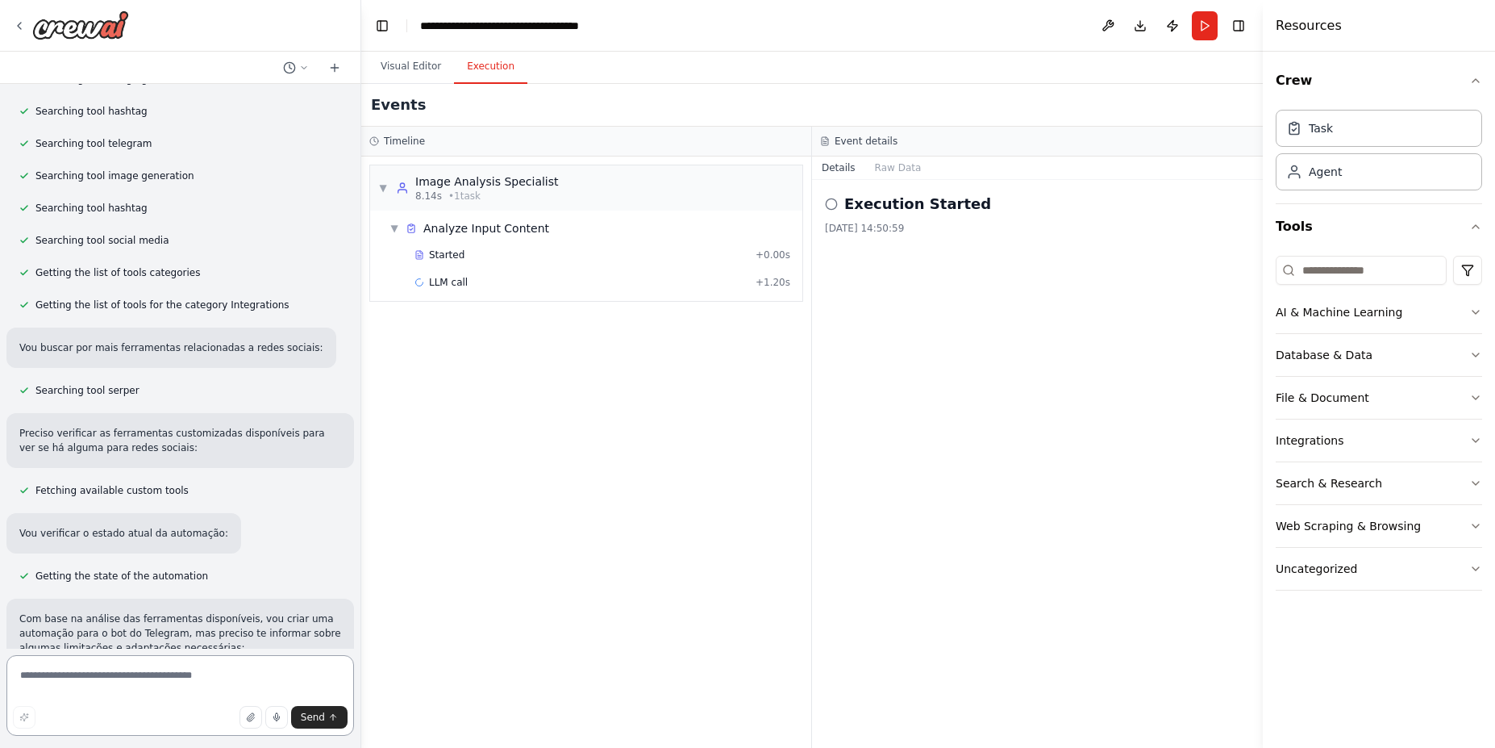
scroll to position [0, 0]
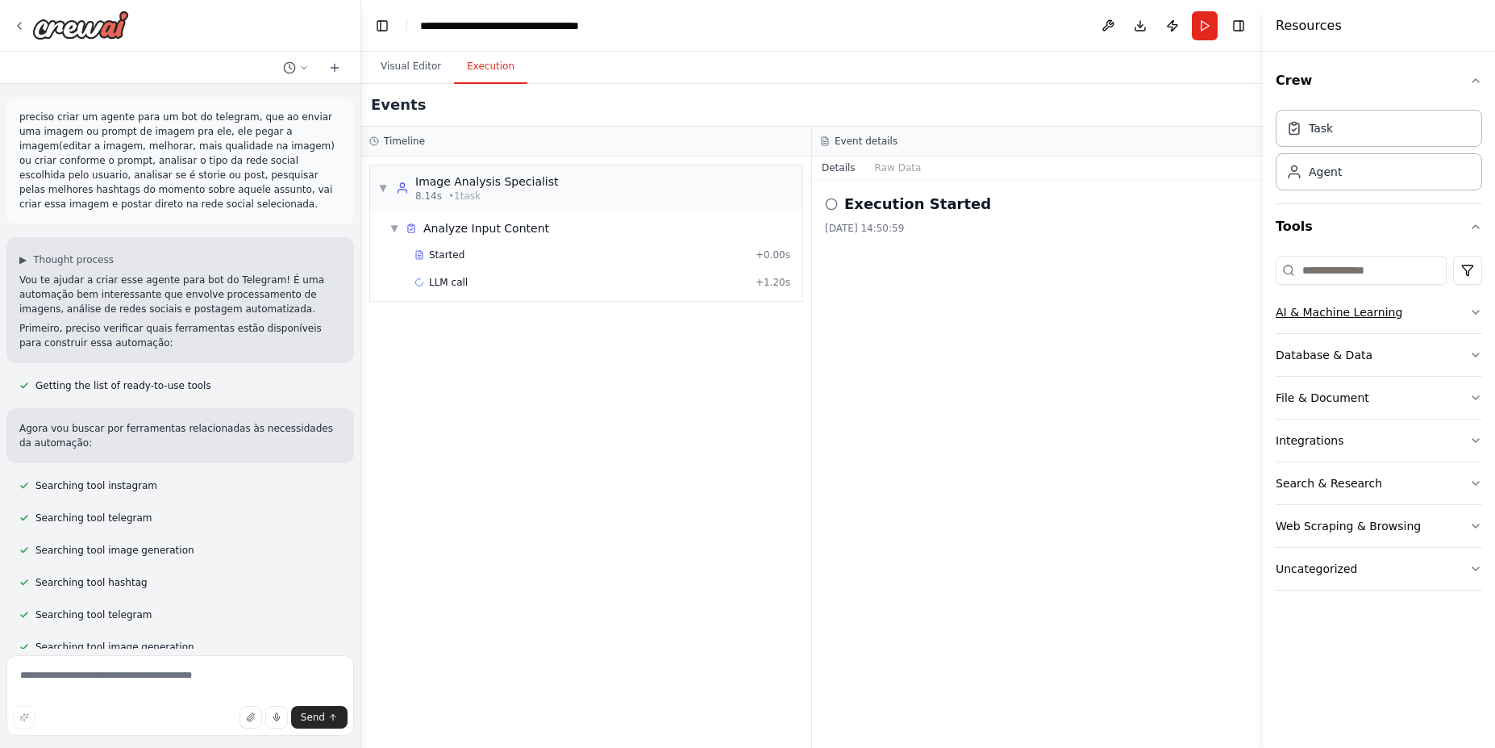
click at [1314, 318] on div "AI & Machine Learning" at bounding box center [1339, 312] width 127 height 16
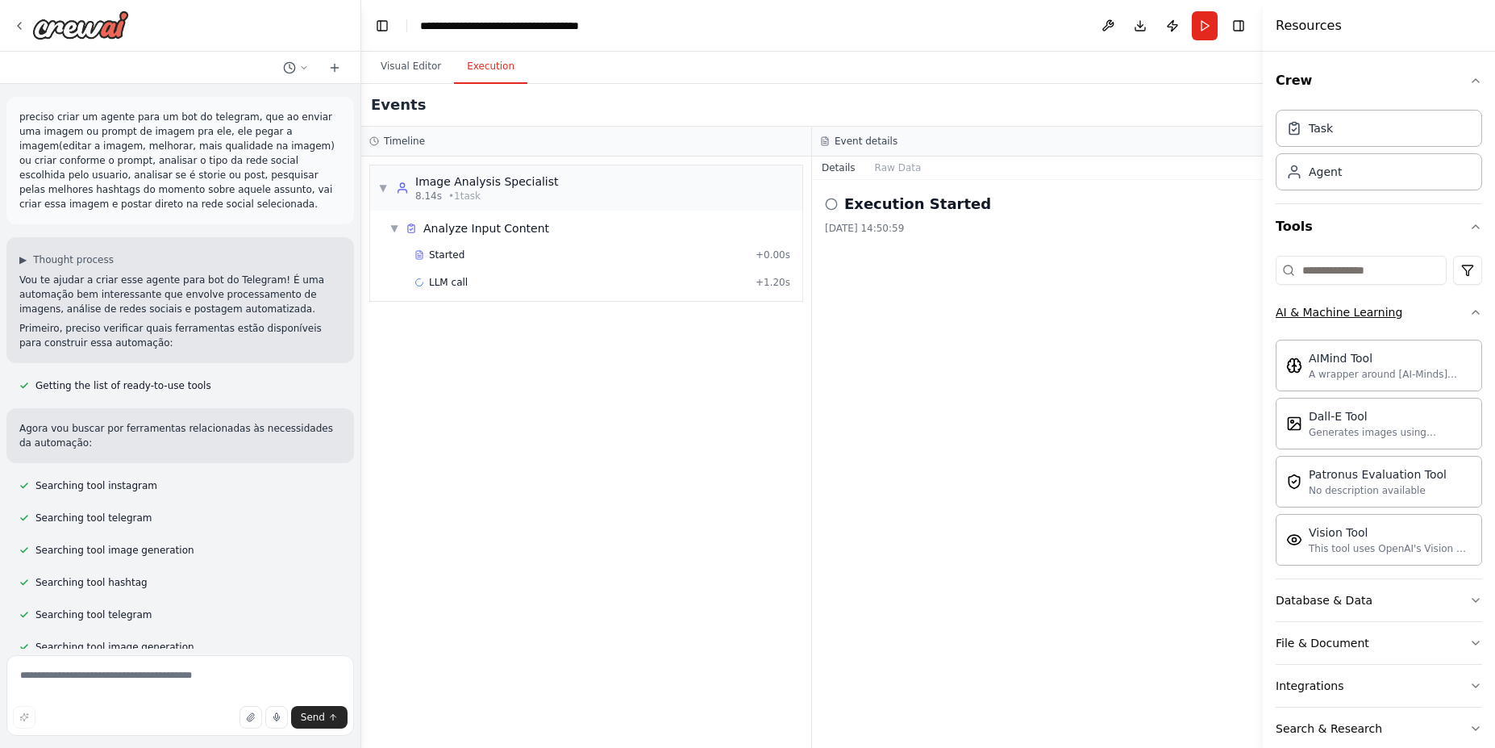
click at [1314, 318] on div "AI & Machine Learning" at bounding box center [1339, 312] width 127 height 16
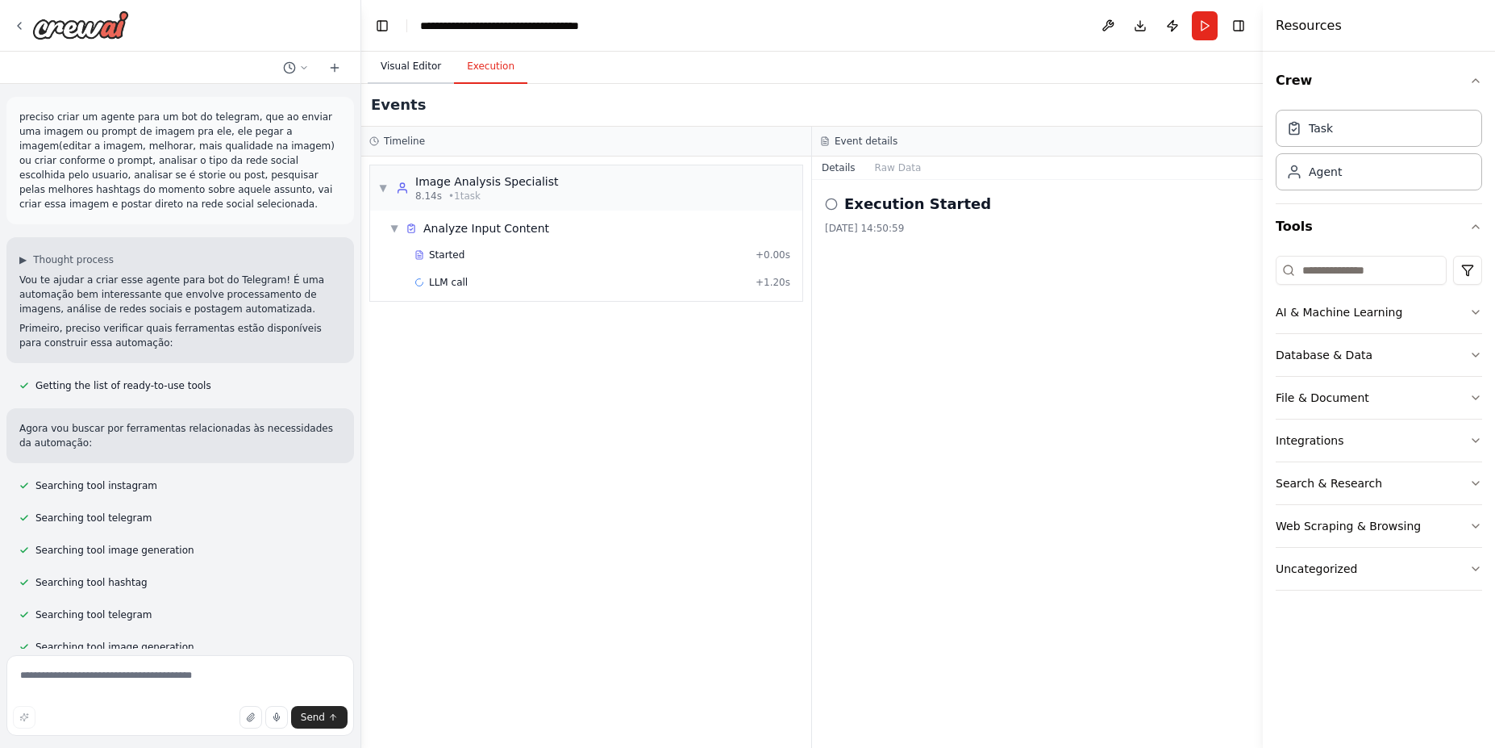
click at [407, 63] on button "Visual Editor" at bounding box center [411, 67] width 86 height 34
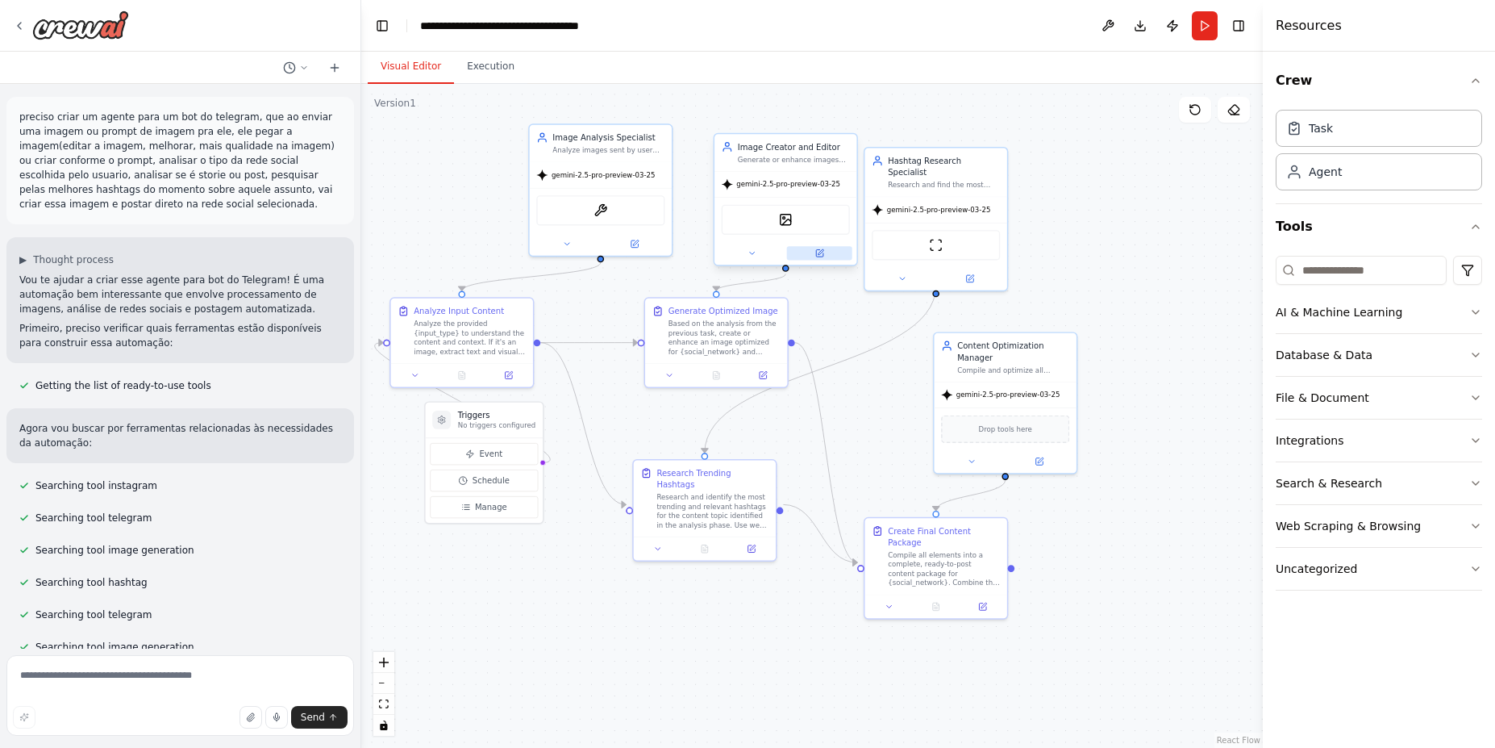
click at [818, 253] on icon at bounding box center [819, 253] width 7 height 7
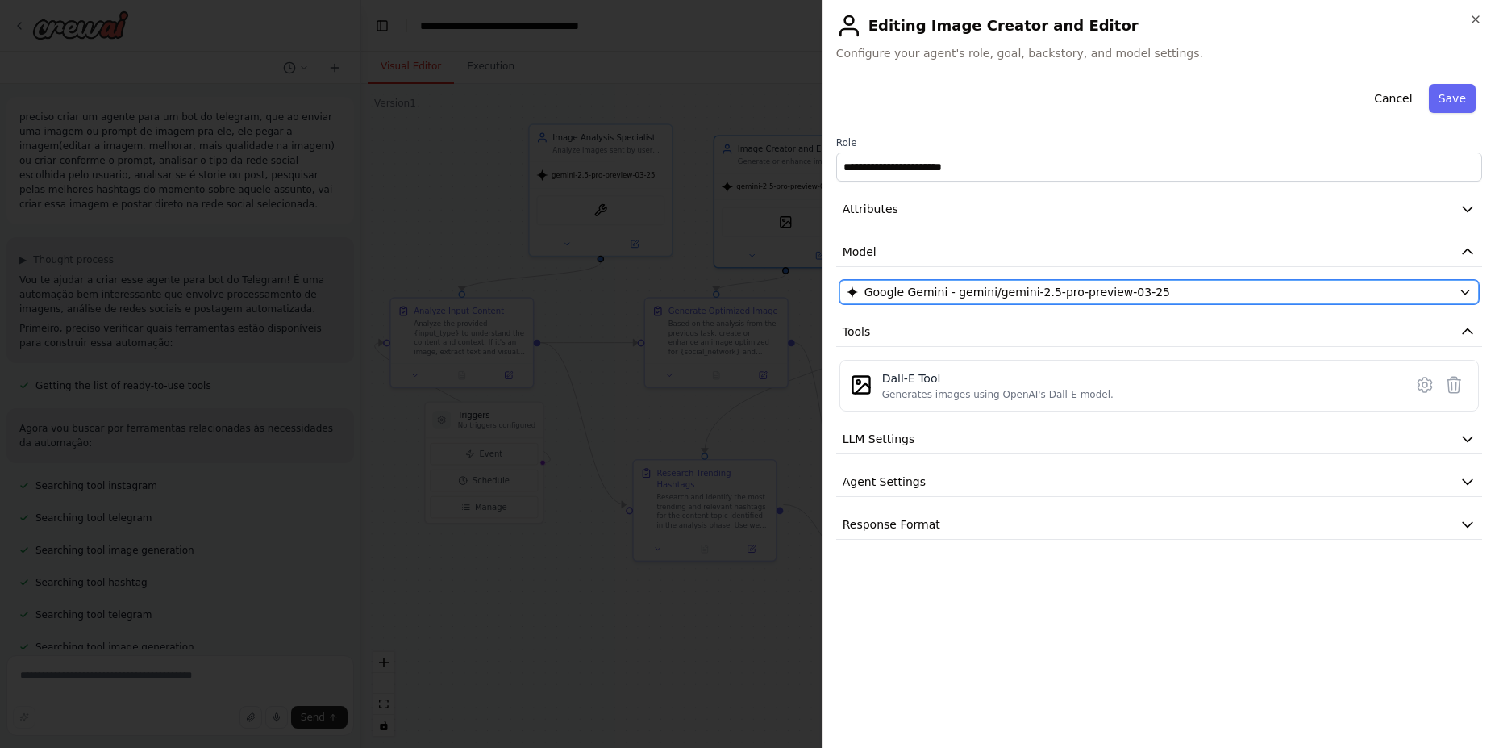
click at [1305, 284] on div "Google Gemini - gemini/gemini-2.5-pro-preview-03-25" at bounding box center [1150, 292] width 606 height 16
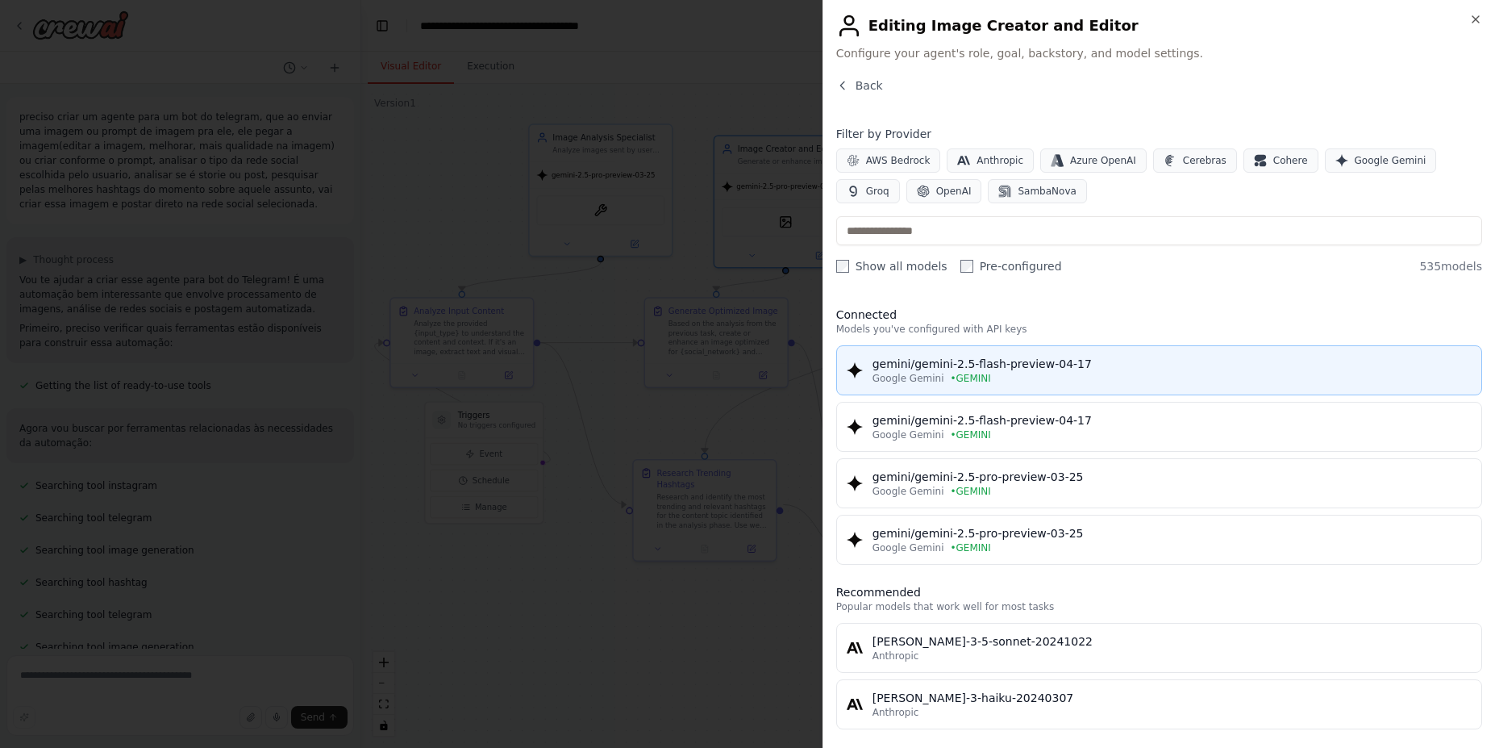
click at [1278, 376] on div "Google Gemini • GEMINI" at bounding box center [1172, 378] width 599 height 13
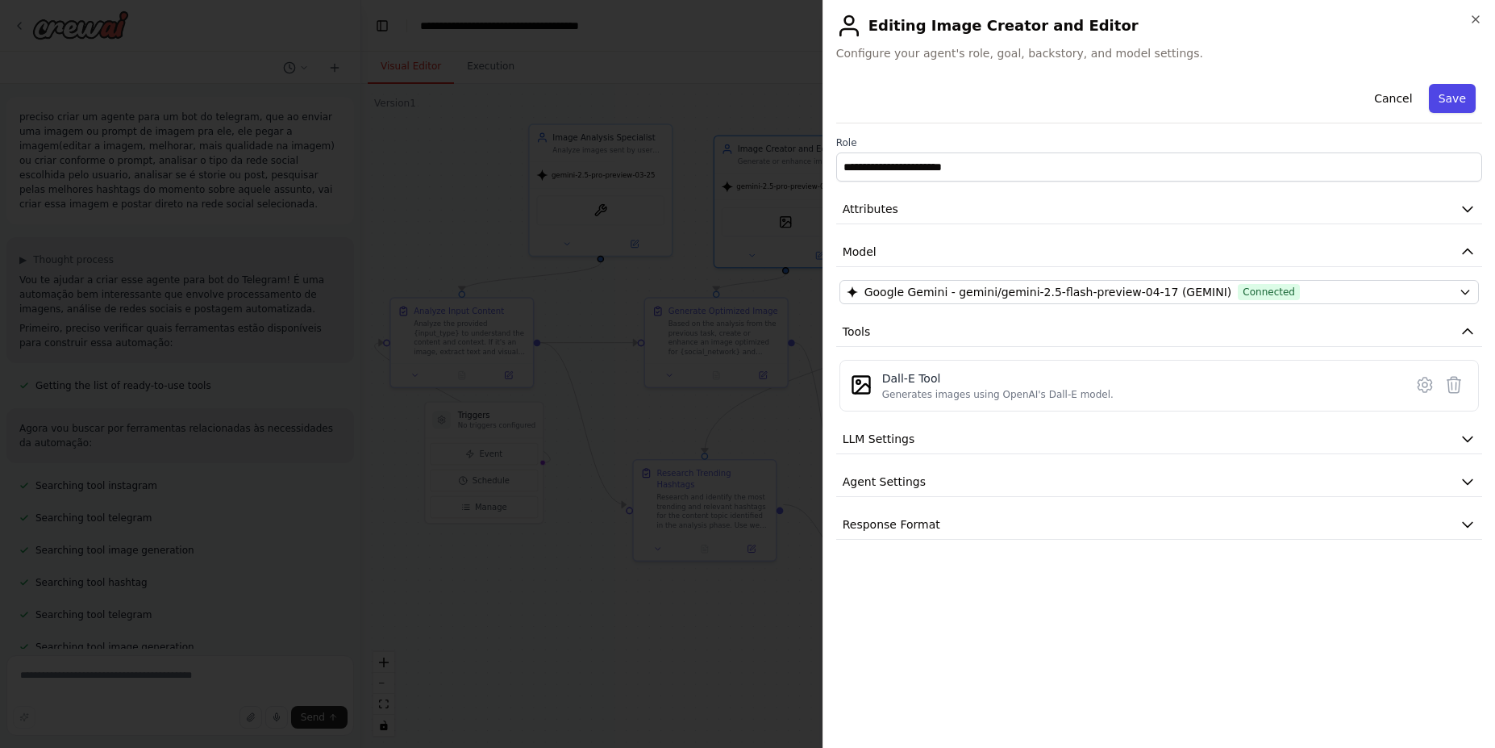
click at [1465, 103] on button "Save" at bounding box center [1452, 98] width 47 height 29
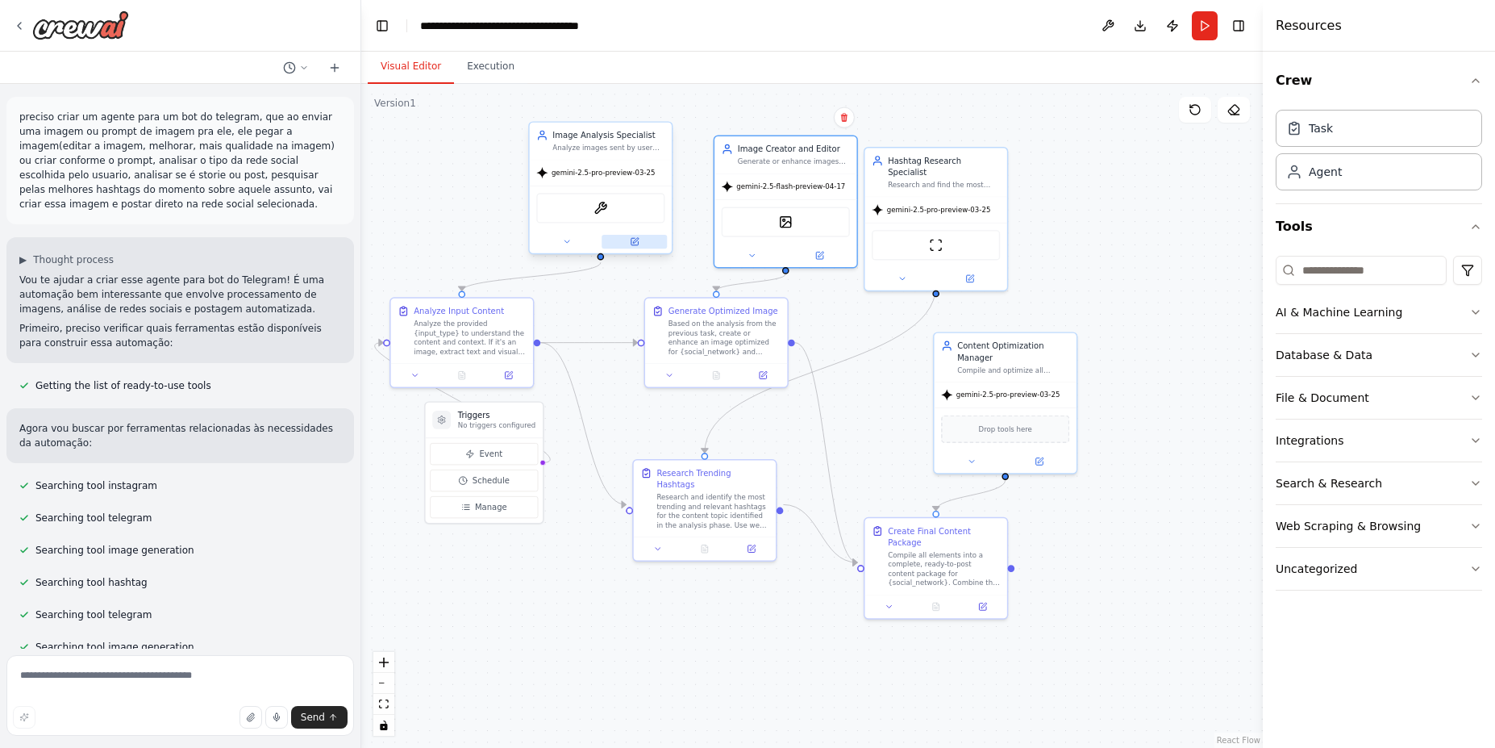
click at [631, 243] on icon at bounding box center [634, 241] width 7 height 7
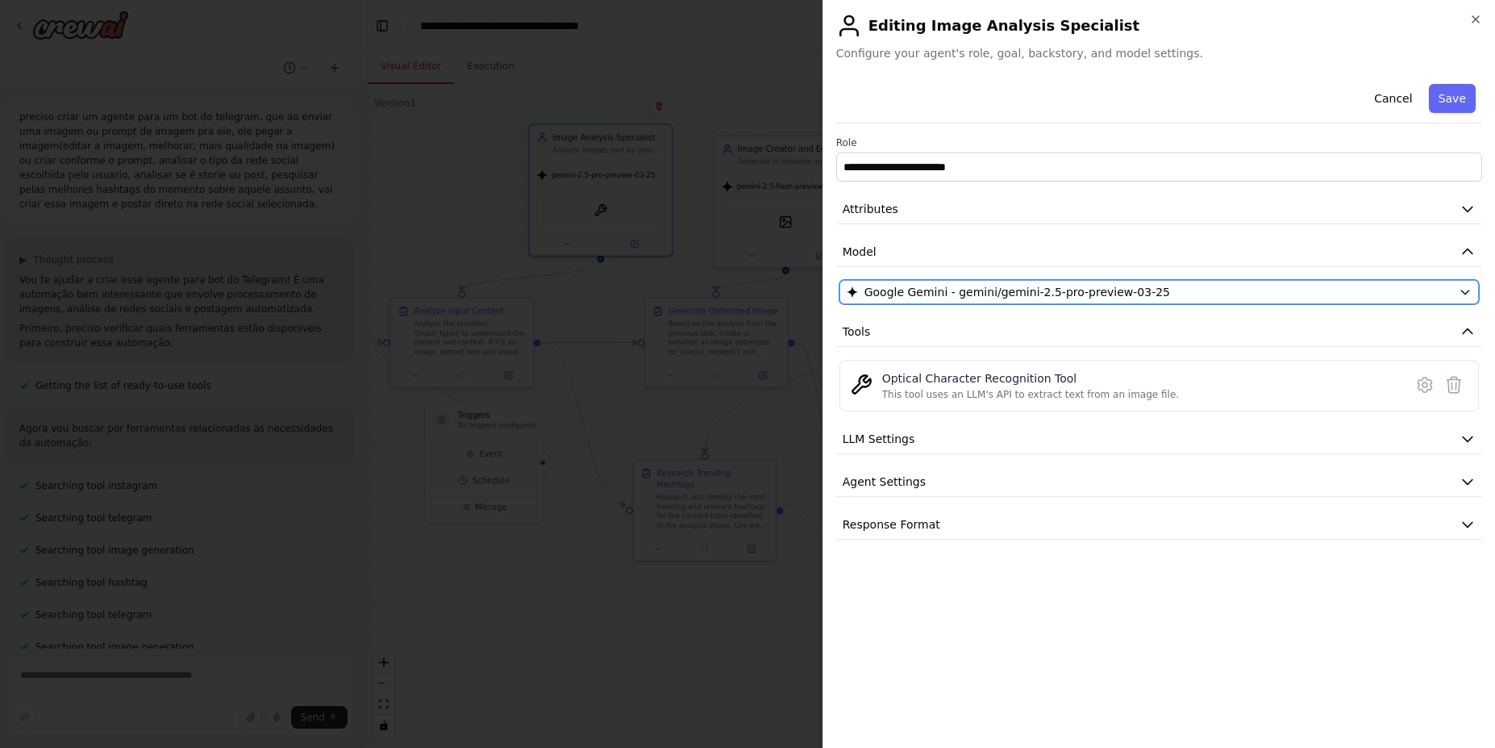
click at [1429, 294] on div "Google Gemini - gemini/gemini-2.5-pro-preview-03-25" at bounding box center [1150, 292] width 606 height 16
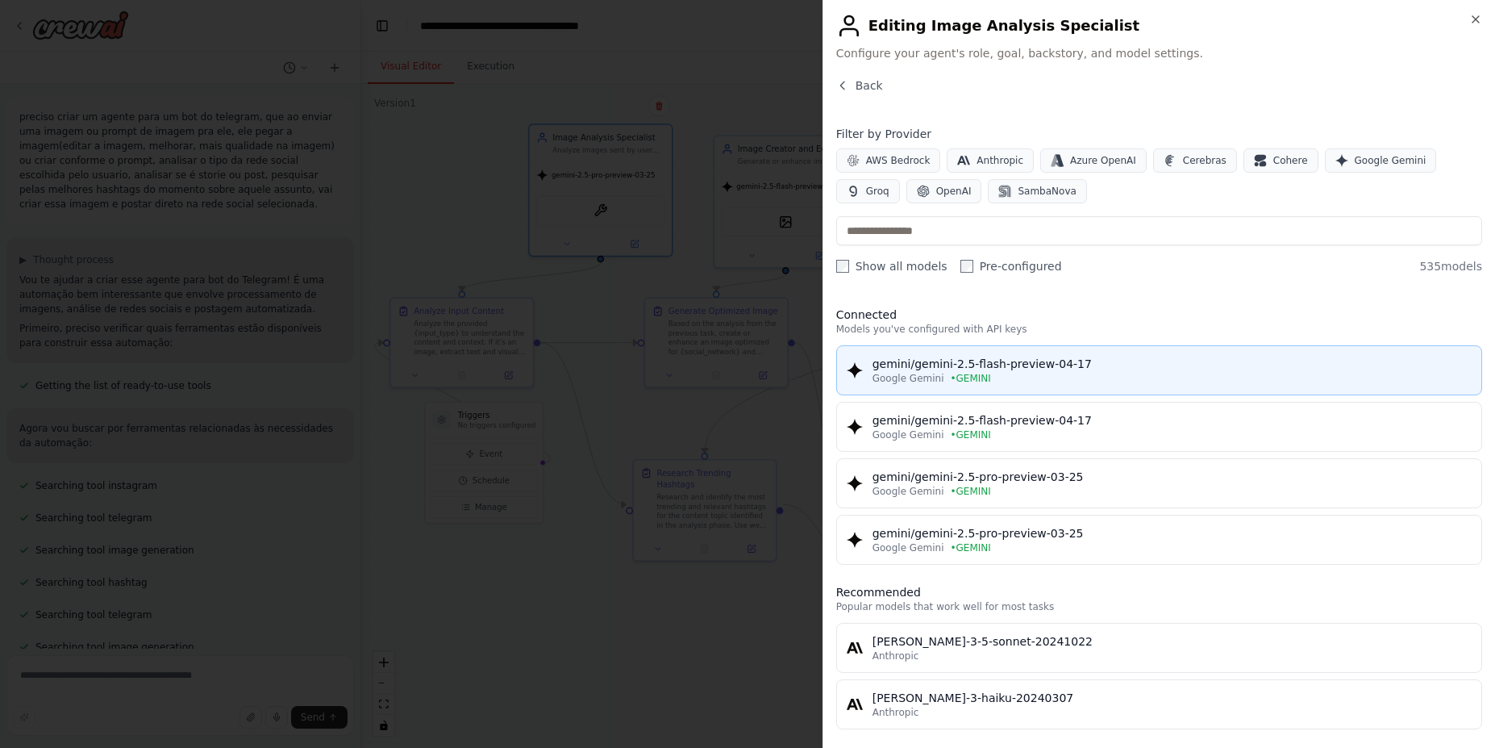
click at [1202, 370] on div "gemini/gemini-2.5-flash-preview-04-17" at bounding box center [1172, 364] width 599 height 16
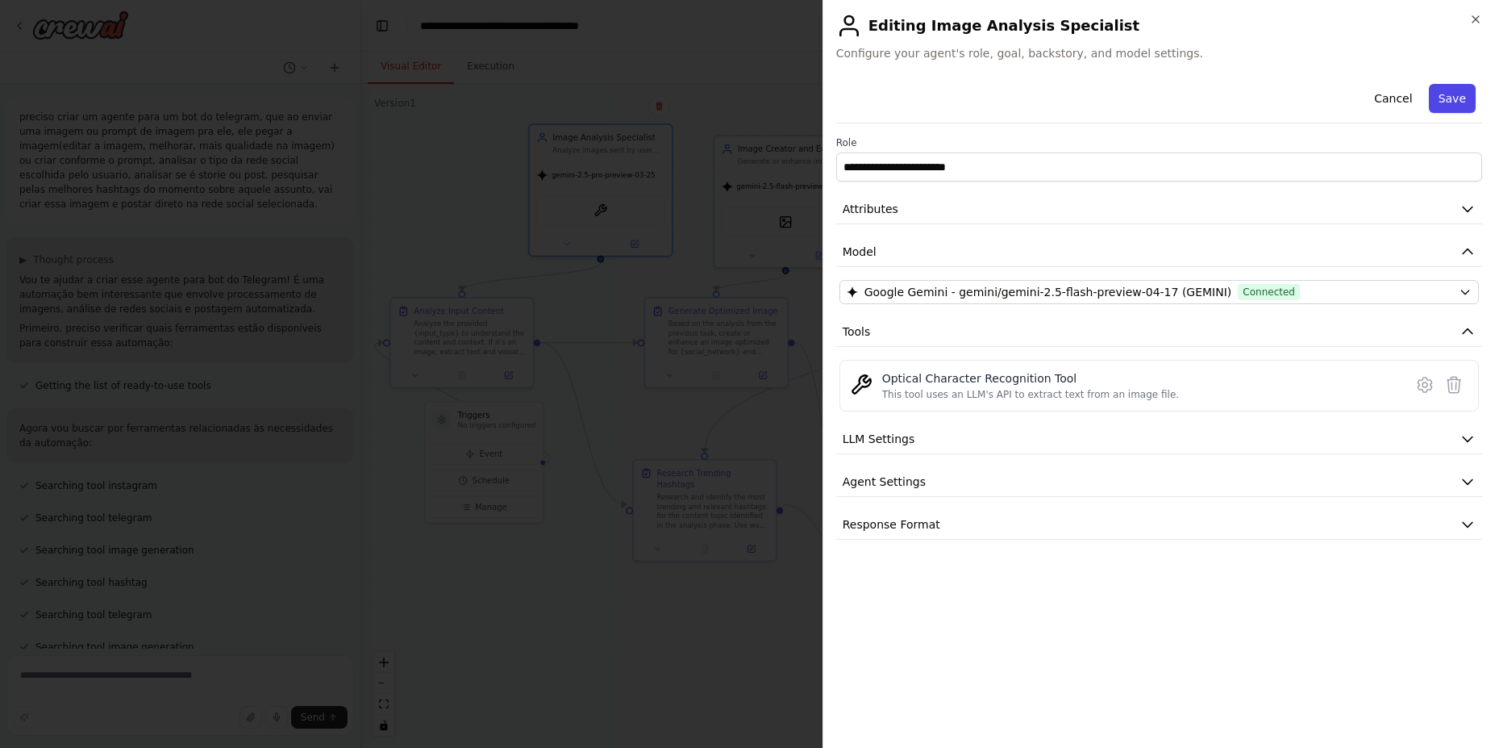
click at [1462, 101] on button "Save" at bounding box center [1452, 98] width 47 height 29
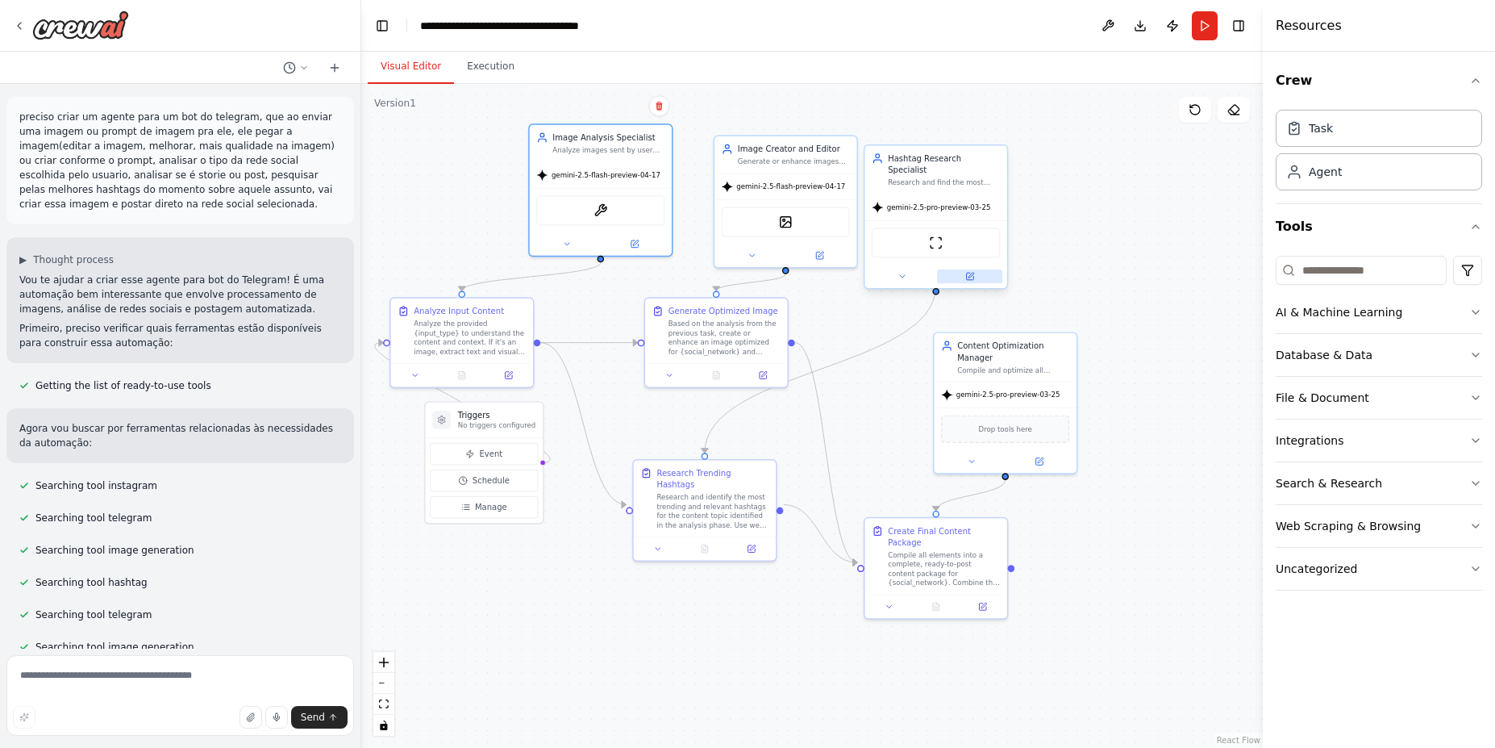
click at [965, 272] on icon at bounding box center [969, 276] width 9 height 9
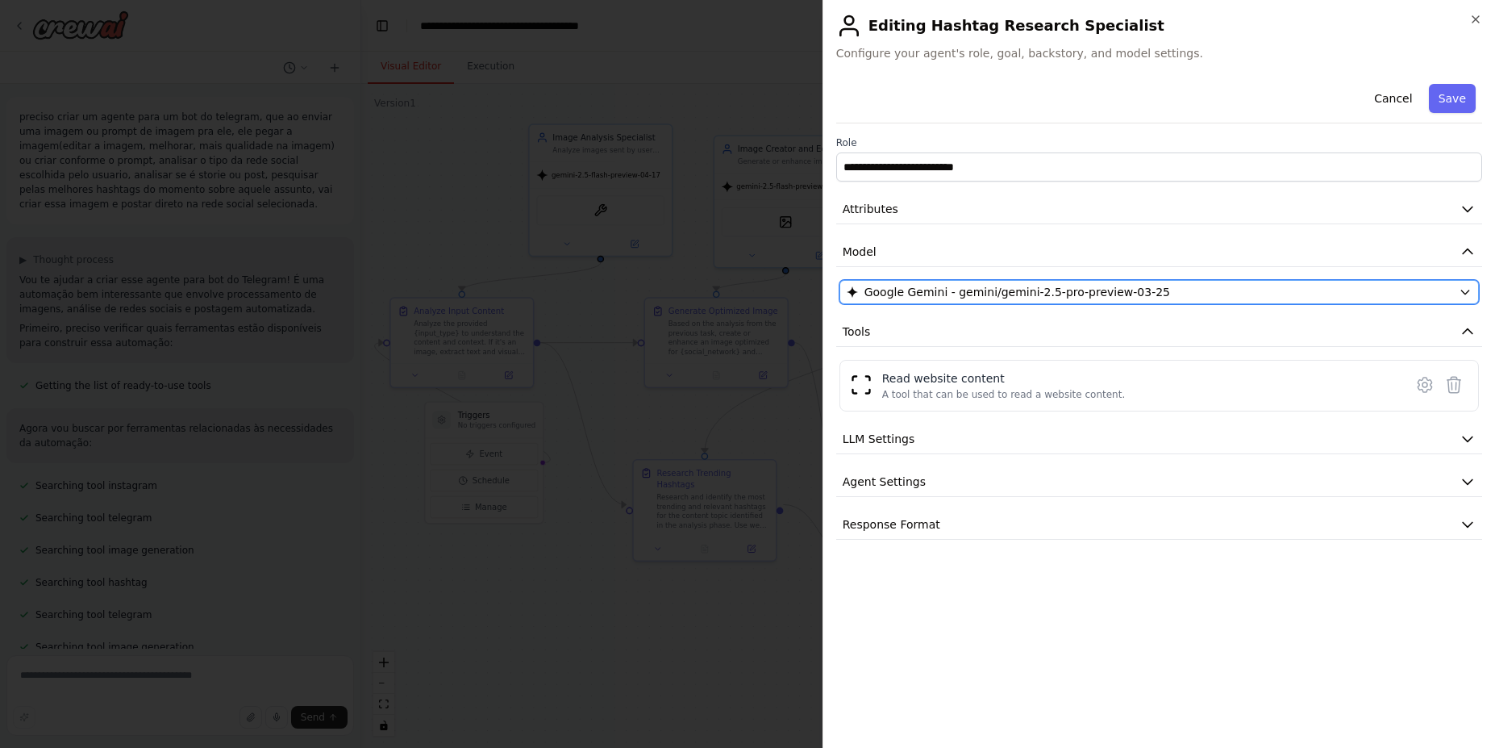
click at [1305, 294] on div "Google Gemini - gemini/gemini-2.5-pro-preview-03-25" at bounding box center [1150, 292] width 606 height 16
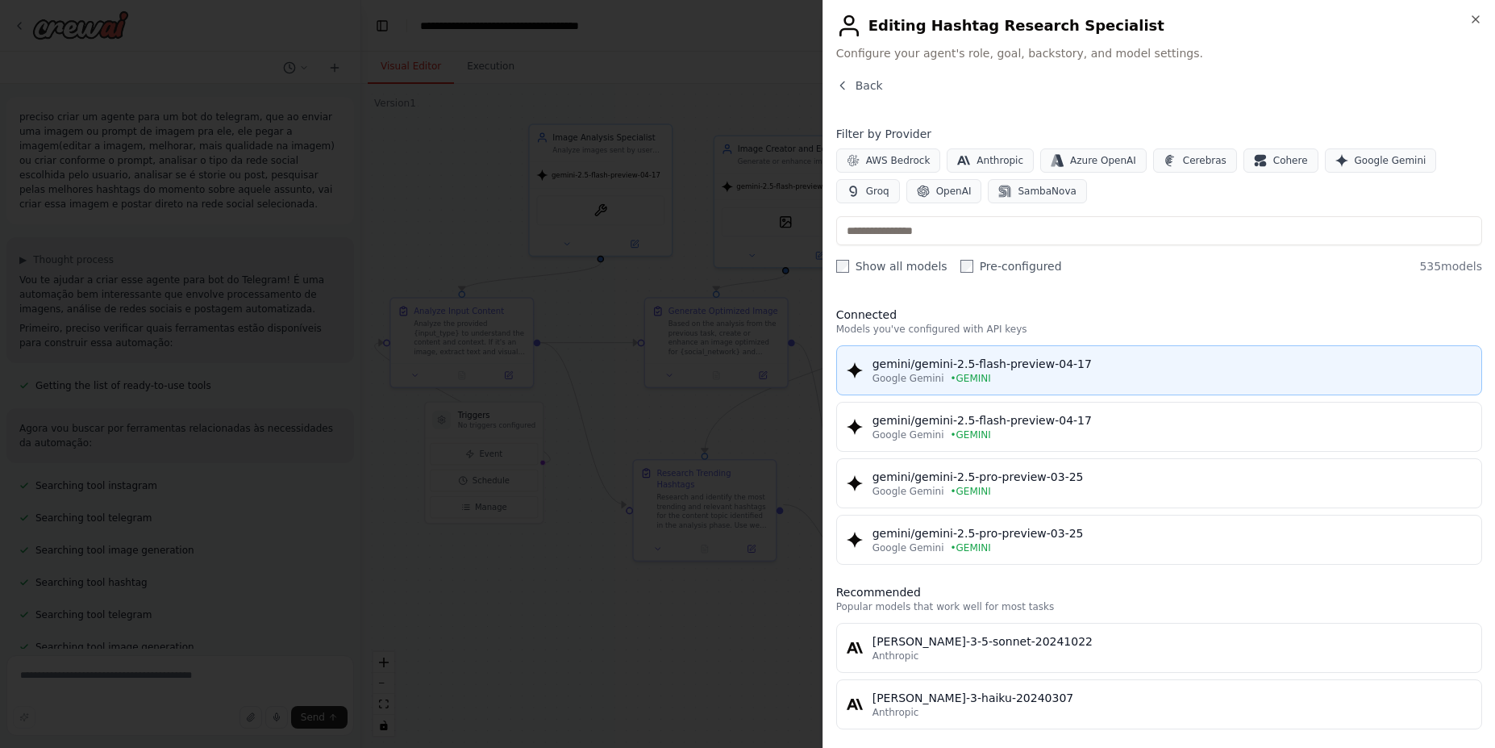
click at [1026, 370] on div "gemini/gemini-2.5-flash-preview-04-17" at bounding box center [1172, 364] width 599 height 16
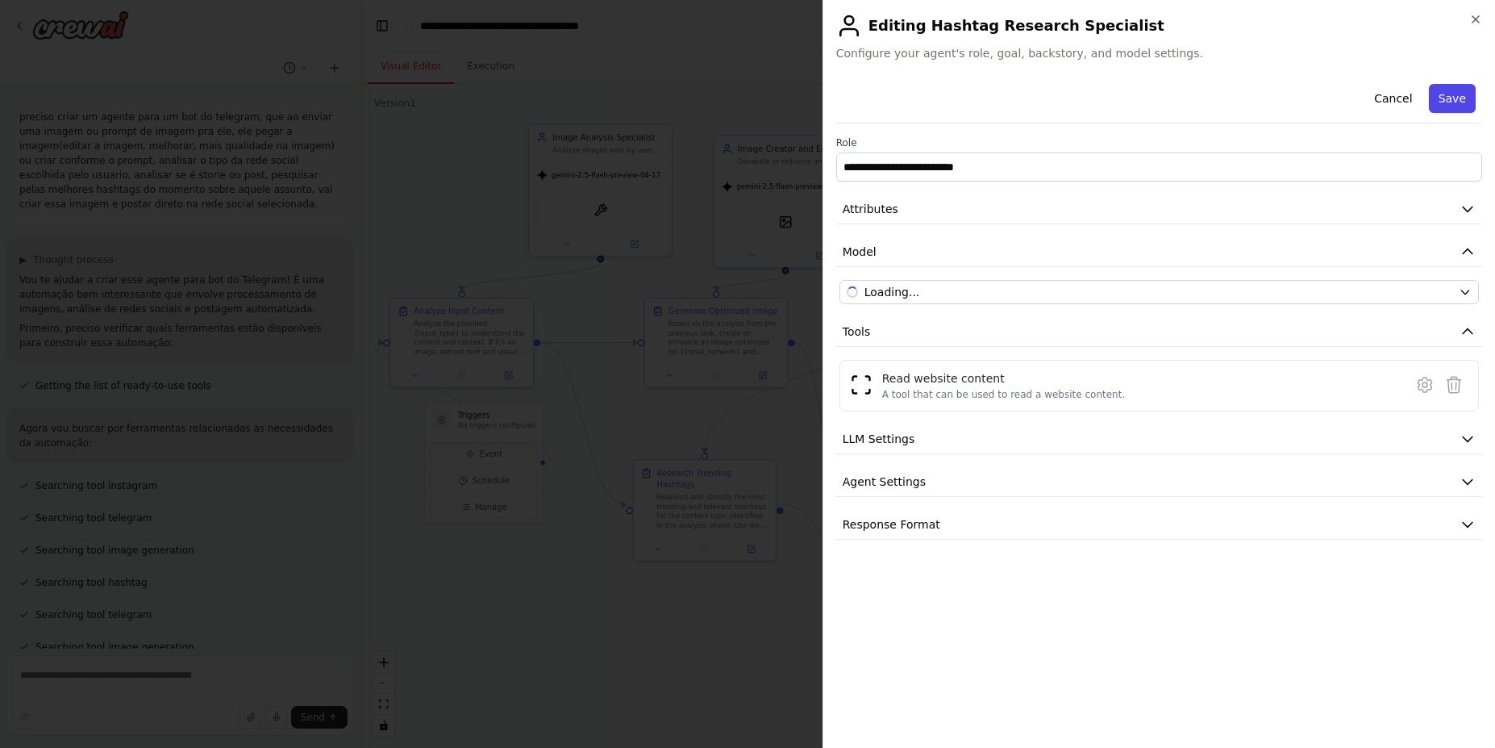
click at [1462, 99] on button "Save" at bounding box center [1452, 98] width 47 height 29
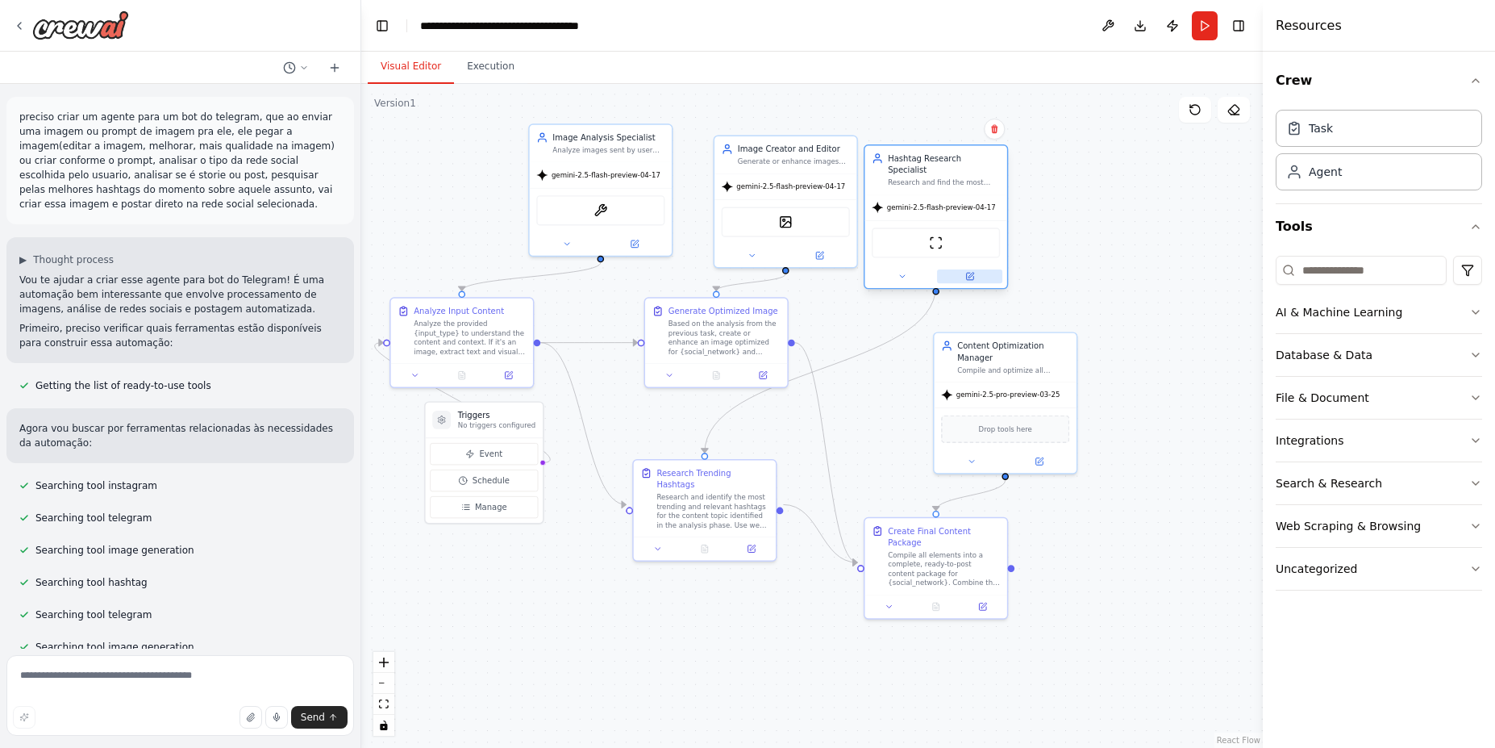
click at [973, 272] on icon at bounding box center [969, 276] width 9 height 9
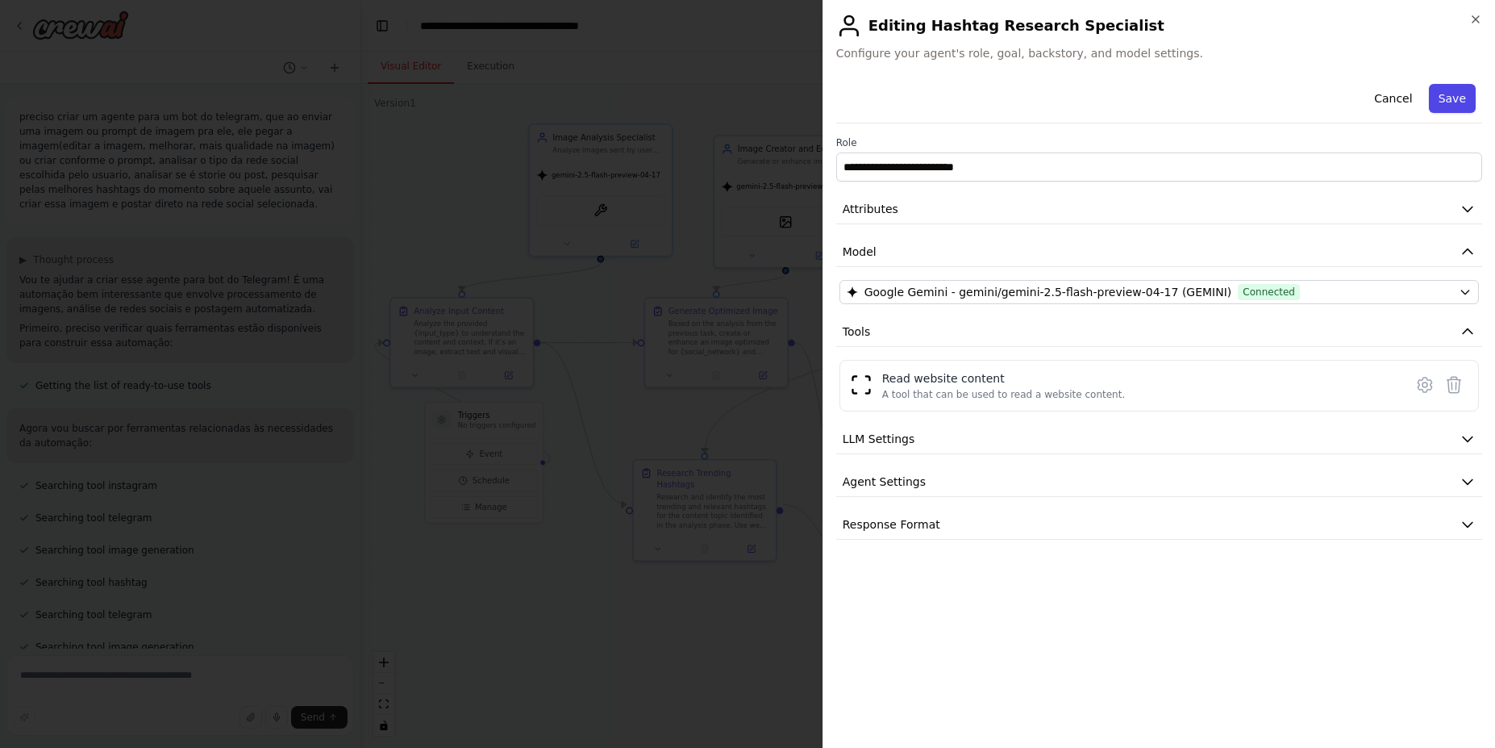
click at [1448, 96] on button "Save" at bounding box center [1452, 98] width 47 height 29
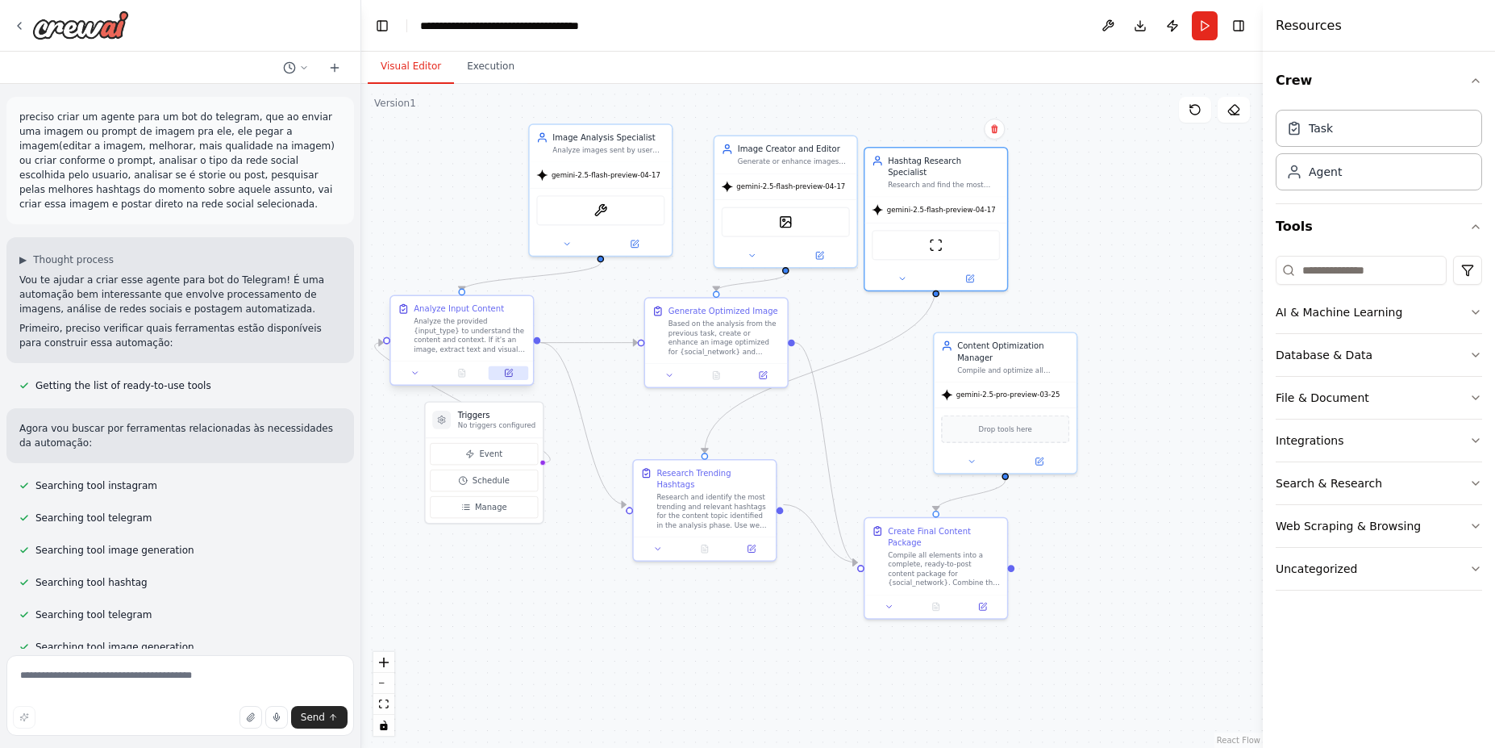
click at [509, 375] on icon at bounding box center [508, 372] width 7 height 7
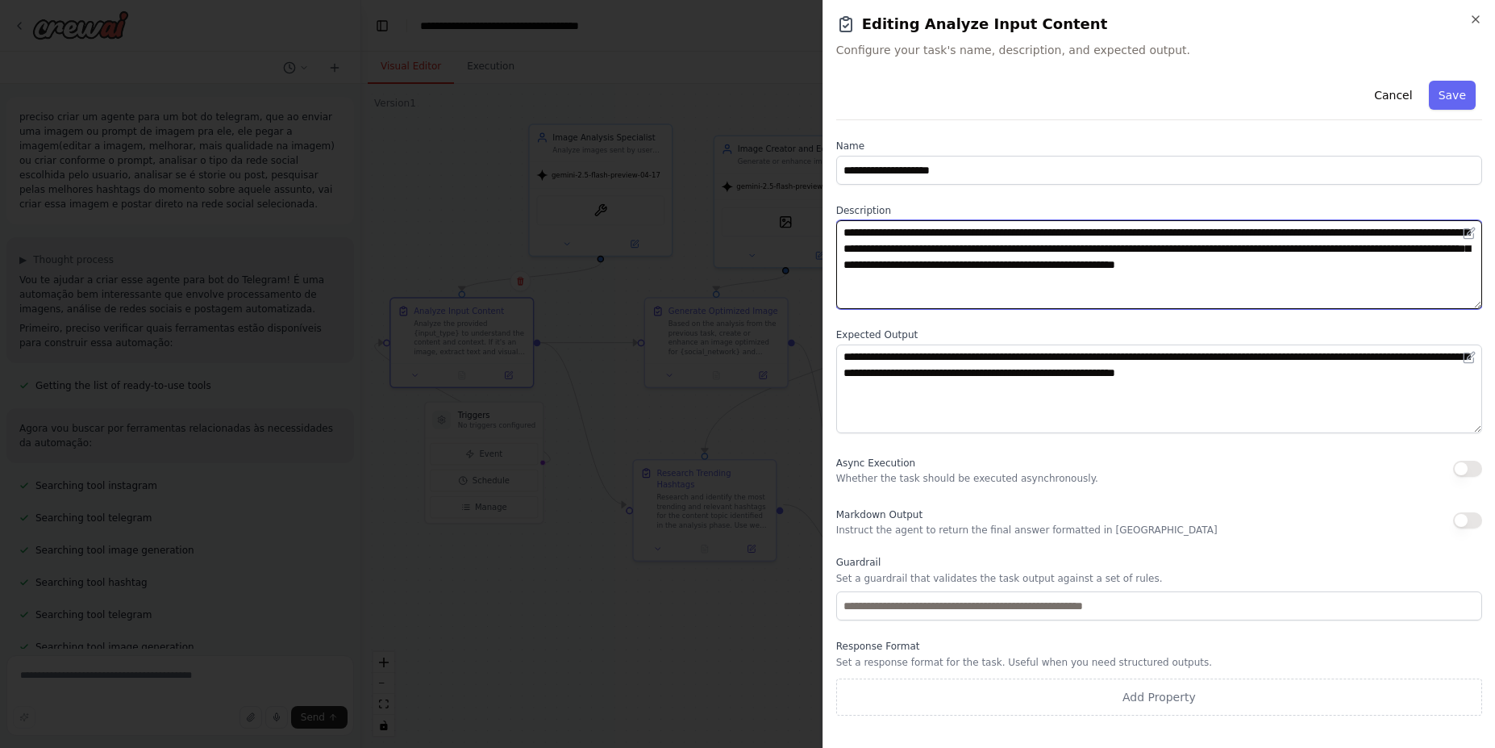
drag, startPoint x: 842, startPoint y: 231, endPoint x: 928, endPoint y: 291, distance: 105.4
click at [928, 291] on textarea "**********" at bounding box center [1159, 264] width 646 height 89
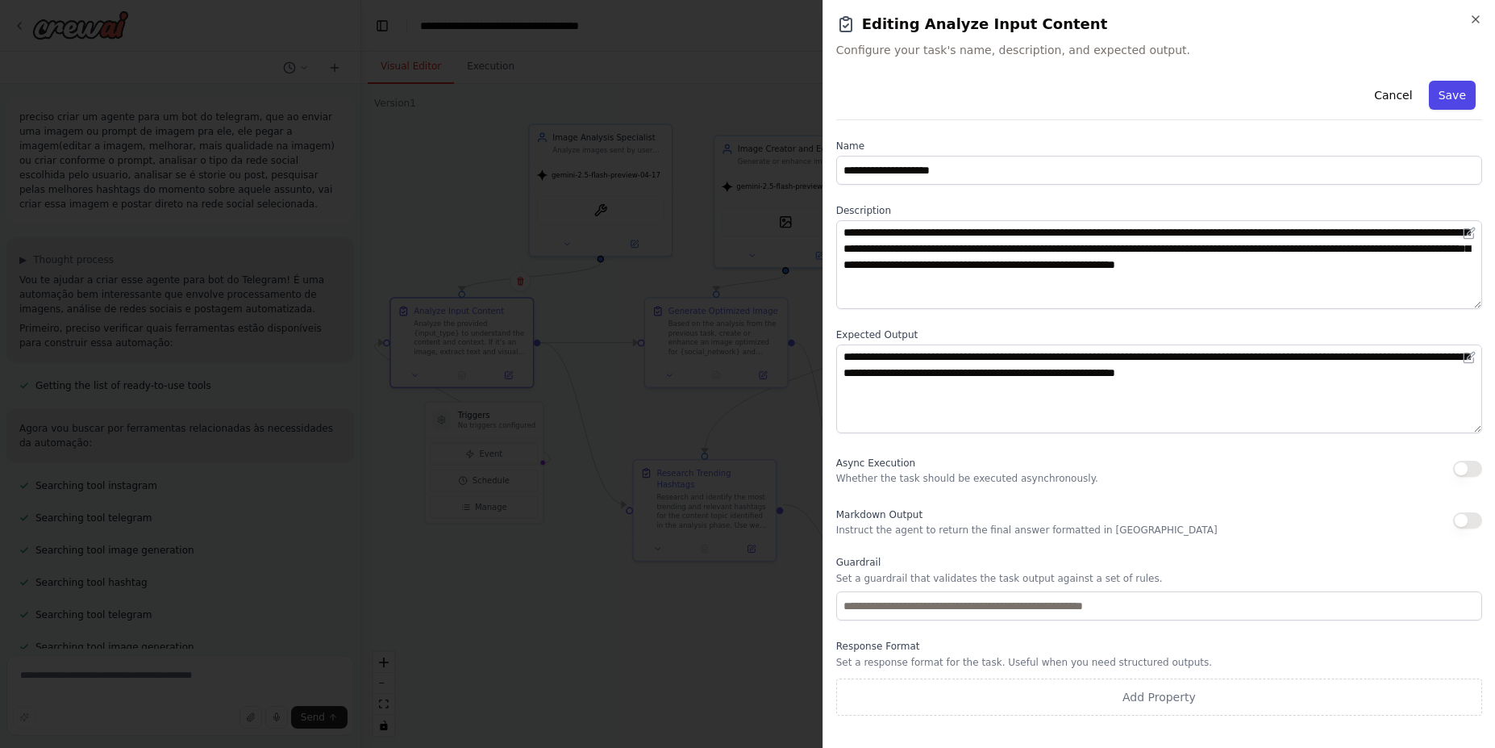
click at [1462, 94] on button "Save" at bounding box center [1452, 95] width 47 height 29
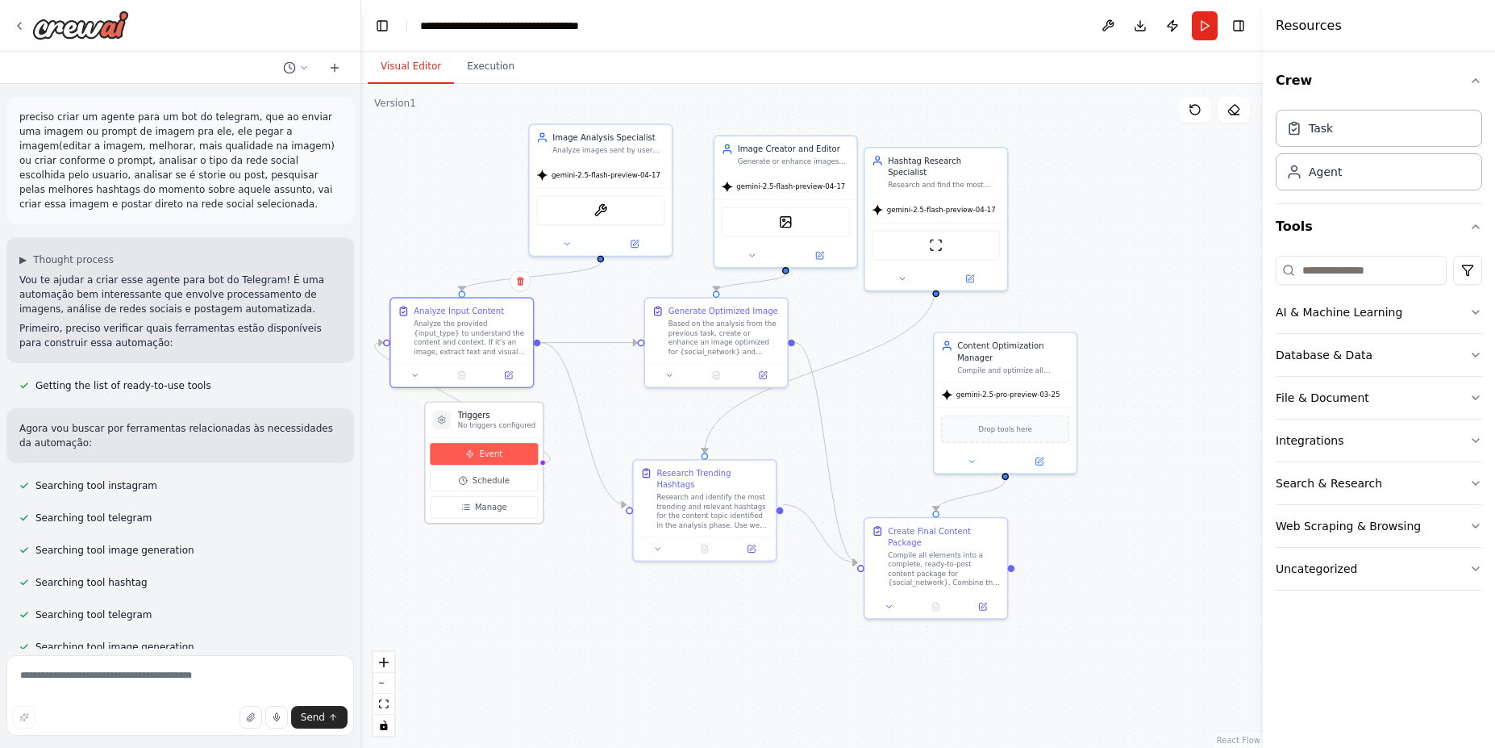
click at [480, 456] on span "Event" at bounding box center [490, 453] width 23 height 11
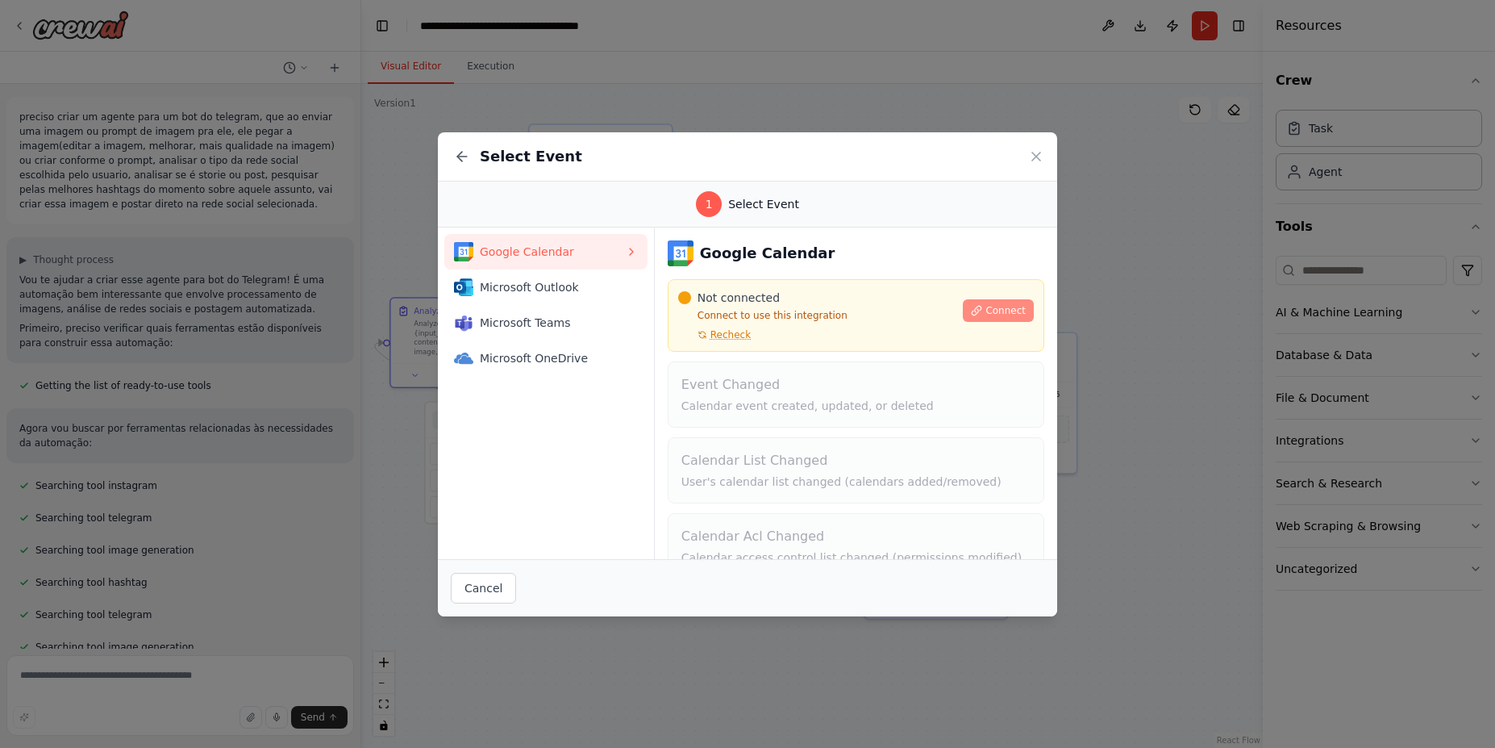
click at [994, 307] on span "Connect" at bounding box center [1006, 310] width 40 height 13
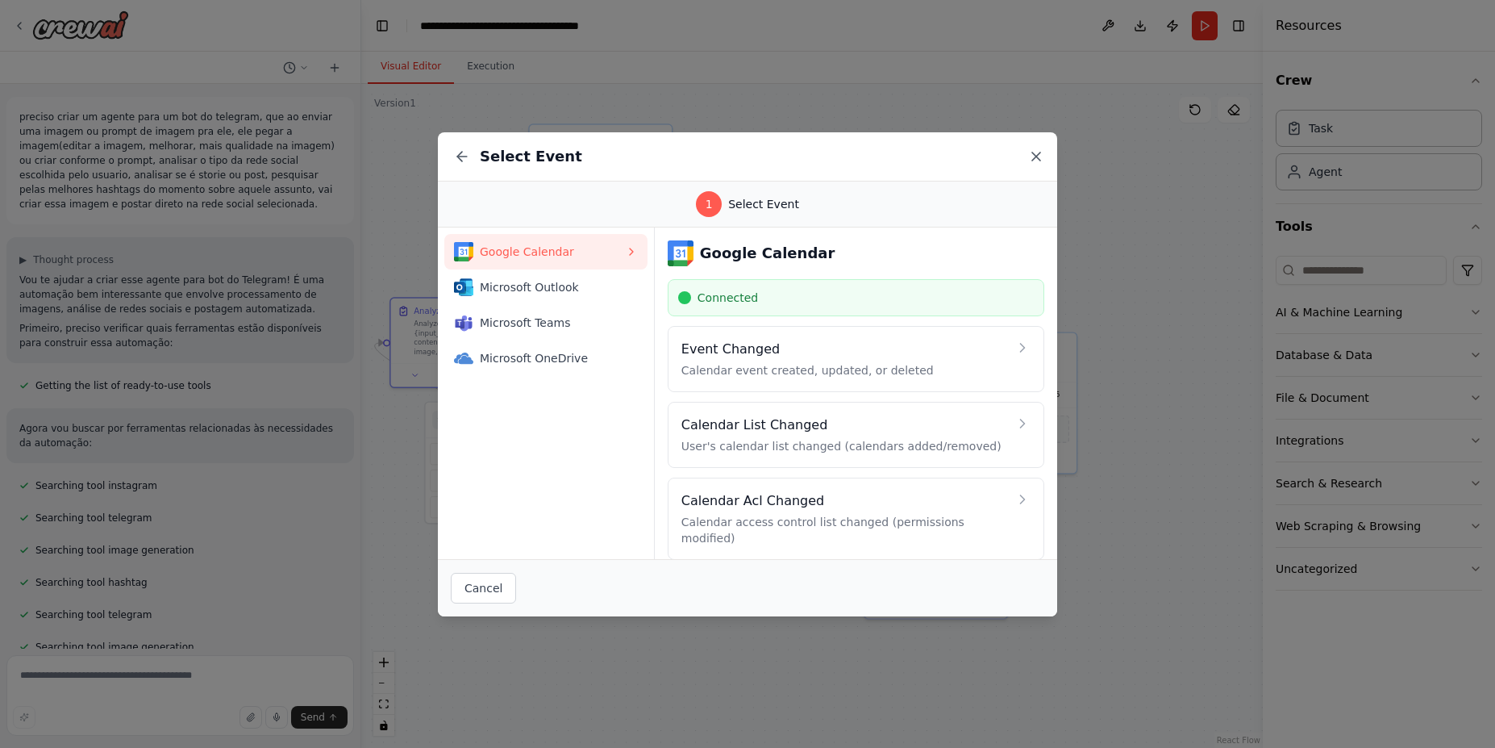
click at [1037, 154] on icon at bounding box center [1036, 156] width 16 height 16
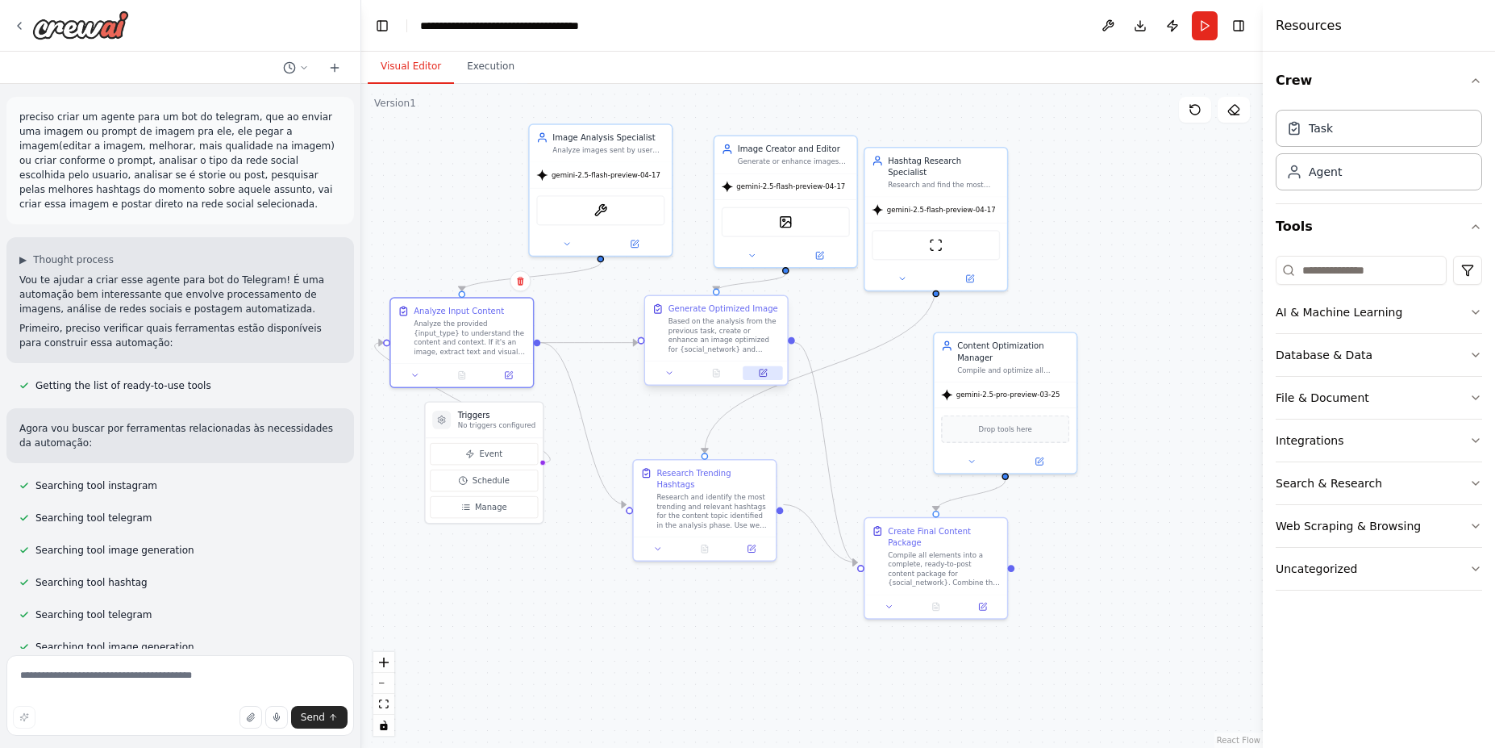
click at [764, 372] on icon at bounding box center [764, 372] width 6 height 6
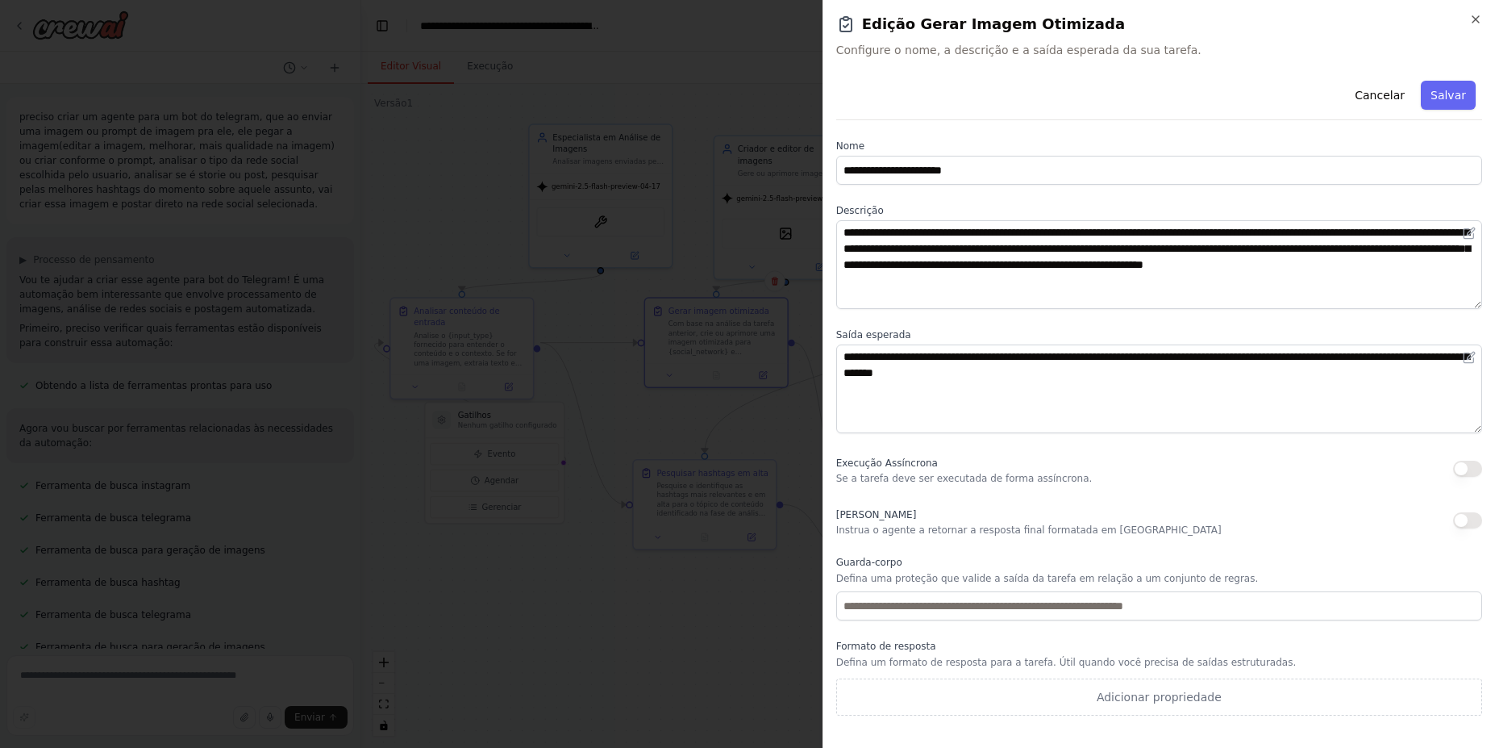
click at [1167, 100] on div "Cancelar Salvar" at bounding box center [1159, 97] width 646 height 46
click at [1461, 96] on font "Salvar" at bounding box center [1448, 95] width 35 height 13
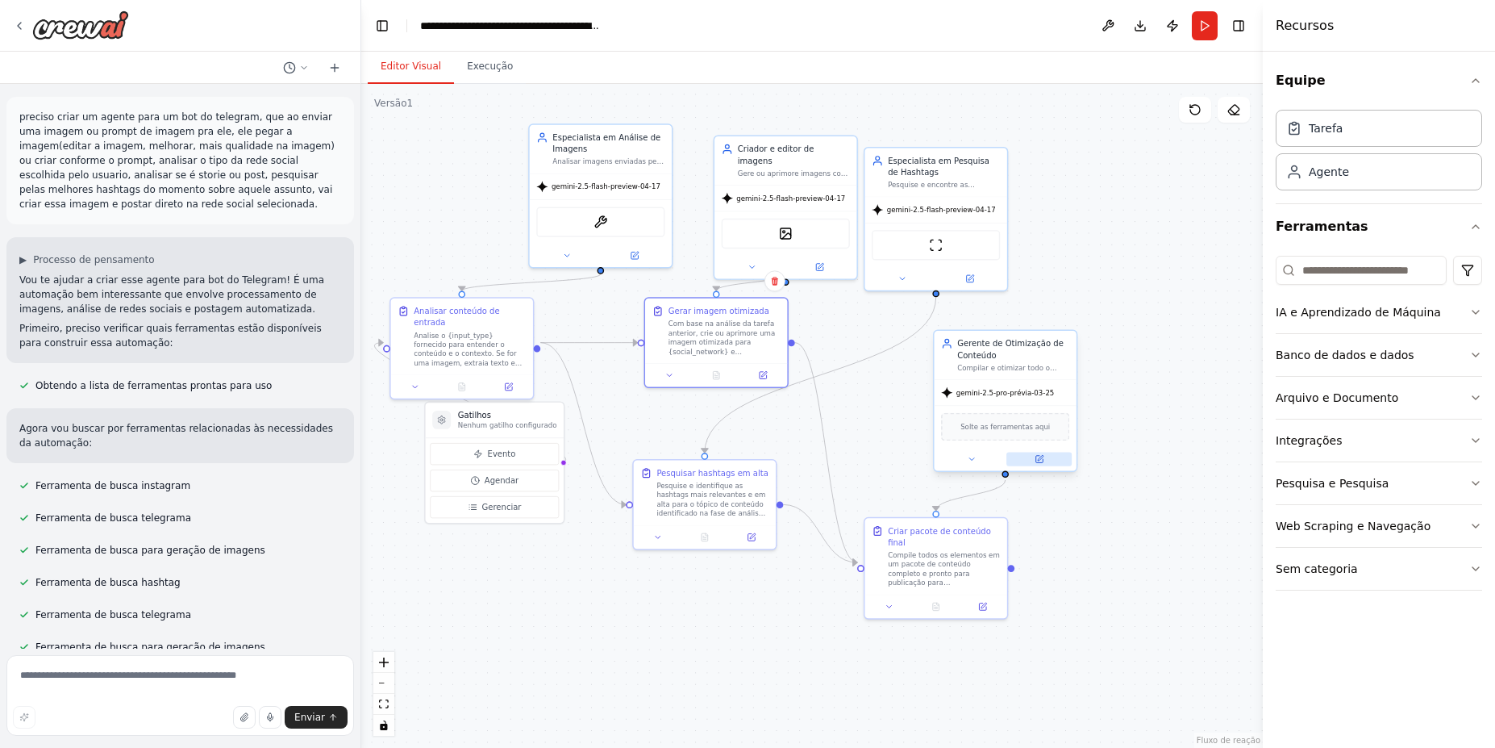
click at [1042, 460] on icon at bounding box center [1039, 459] width 7 height 7
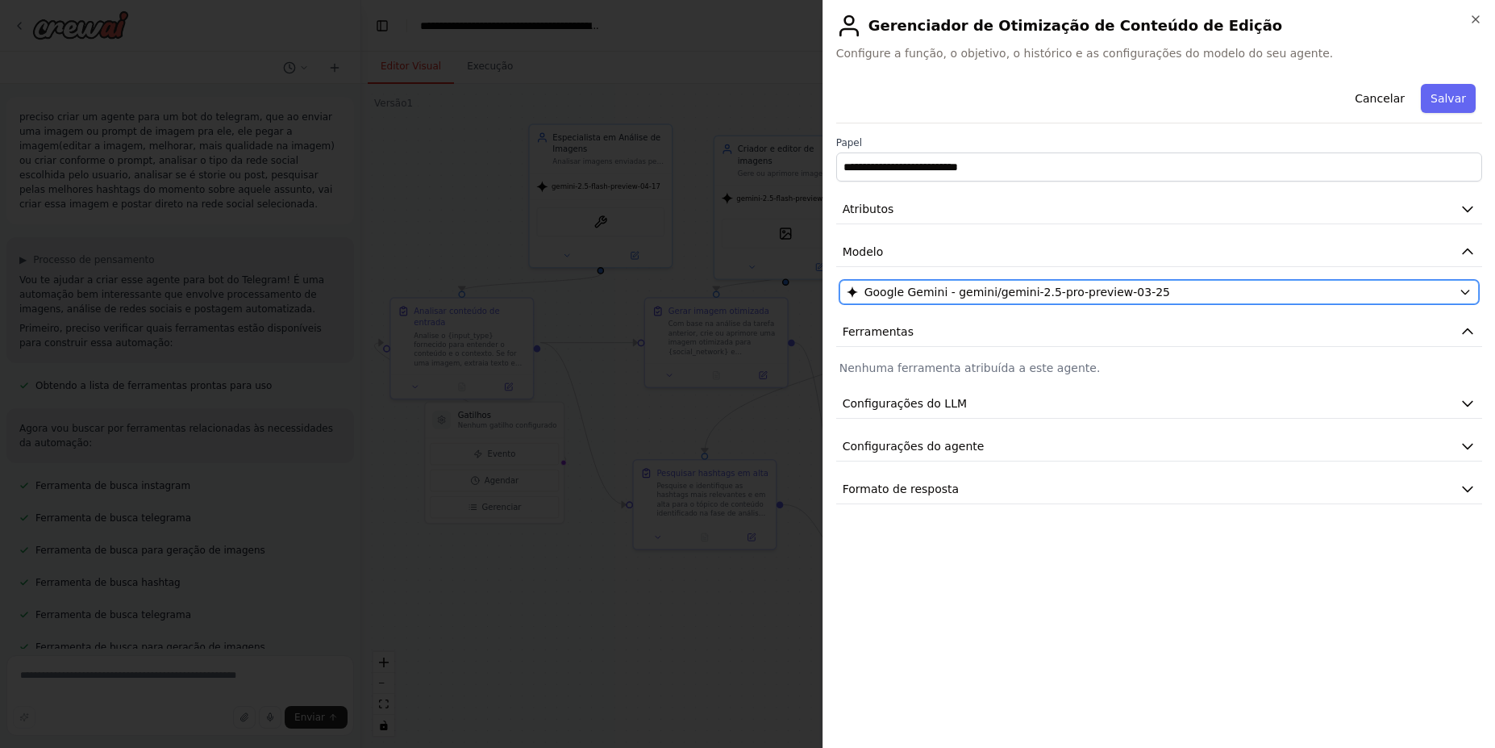
click at [1412, 281] on button "Google Gemini - gemini/gemini-2.5-pro-preview-03-25" at bounding box center [1160, 292] width 640 height 24
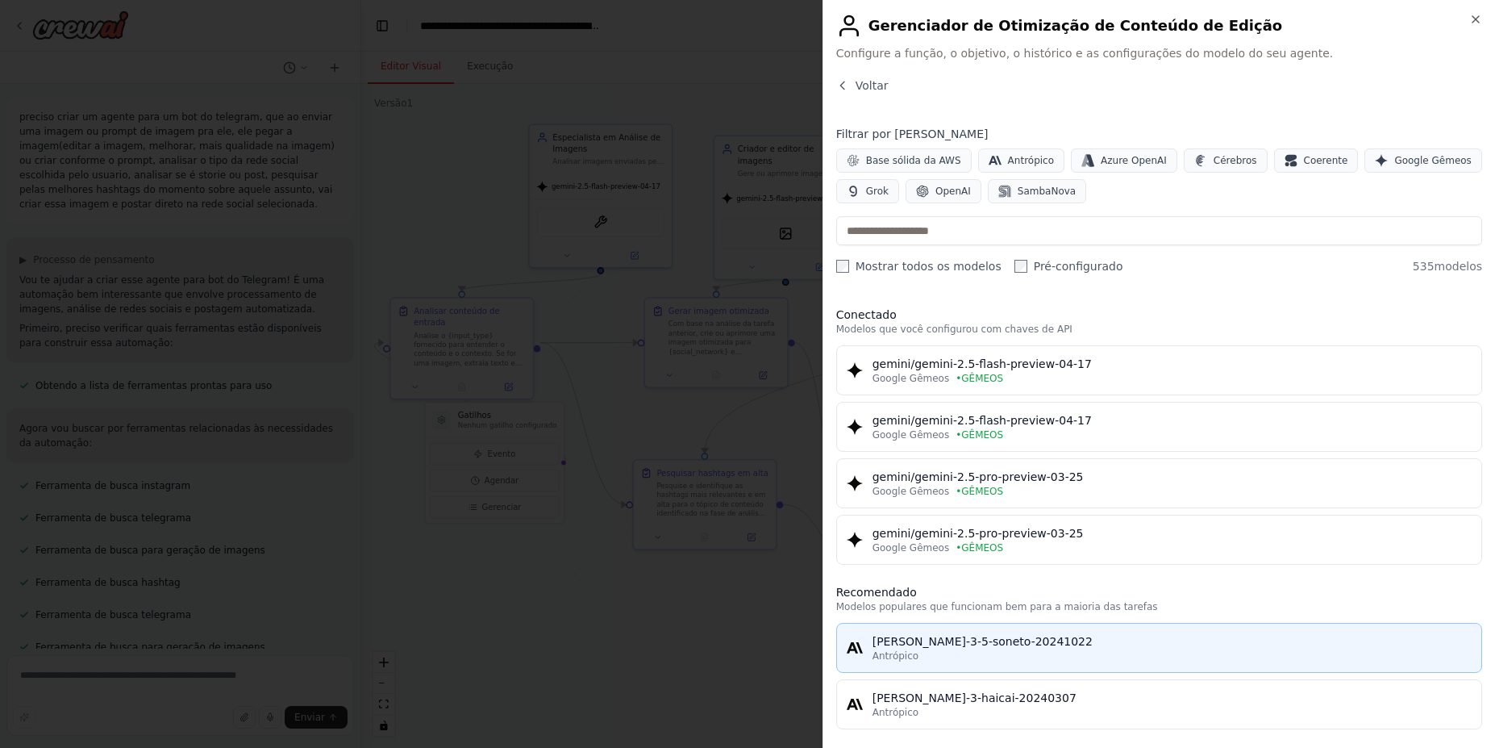
click at [1009, 644] on font "claude-3-5-soneto-20241022" at bounding box center [983, 641] width 220 height 13
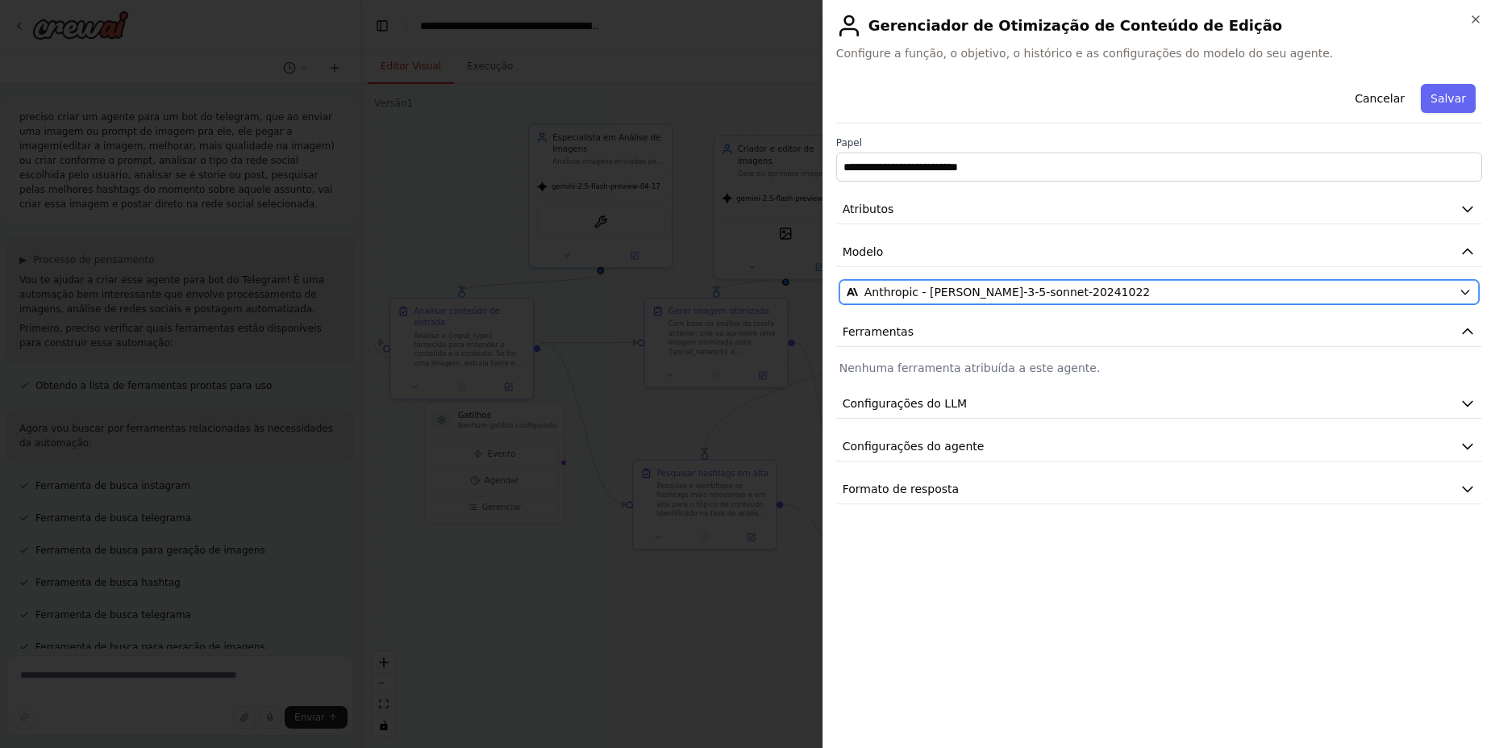
click at [1464, 293] on icon "button" at bounding box center [1464, 292] width 7 height 4
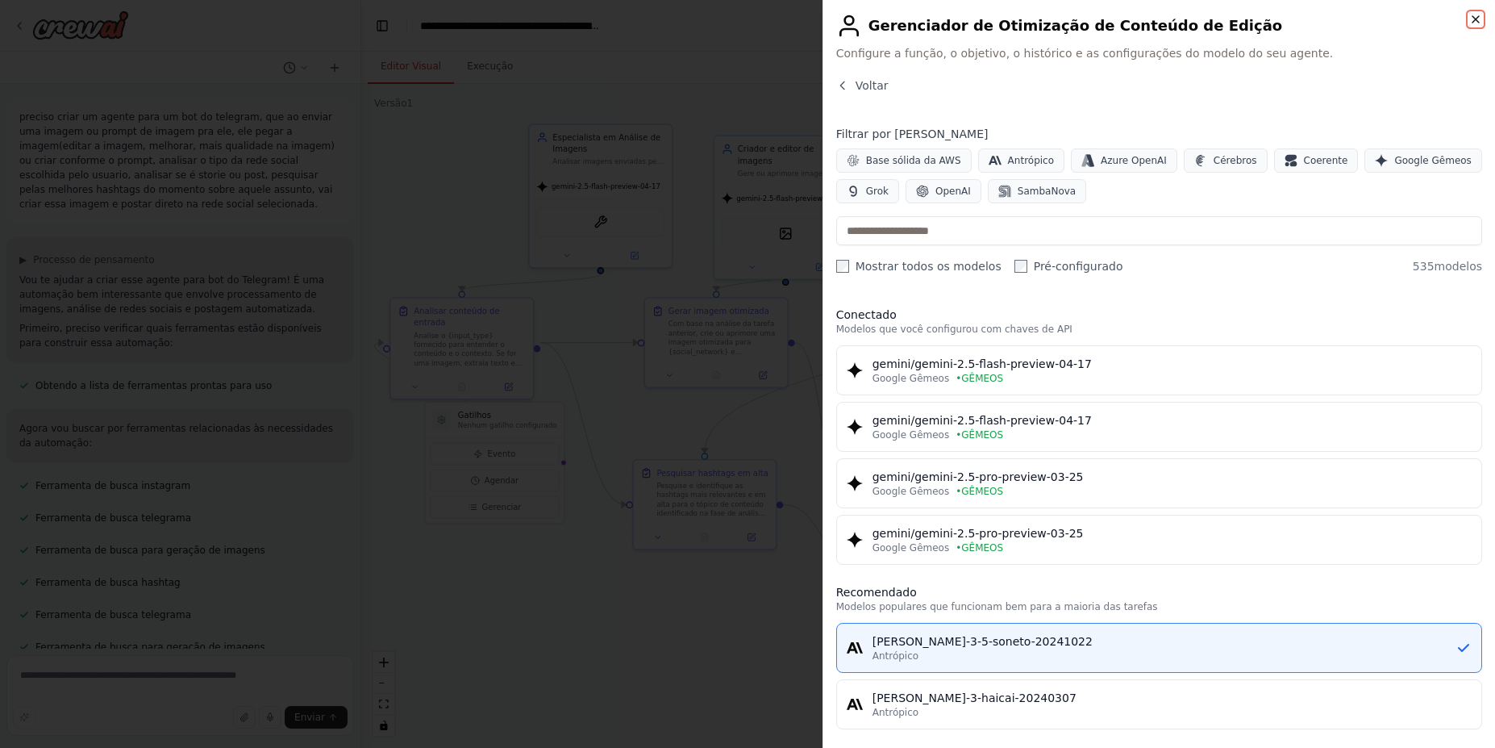
click at [1477, 23] on icon "button" at bounding box center [1475, 19] width 13 height 13
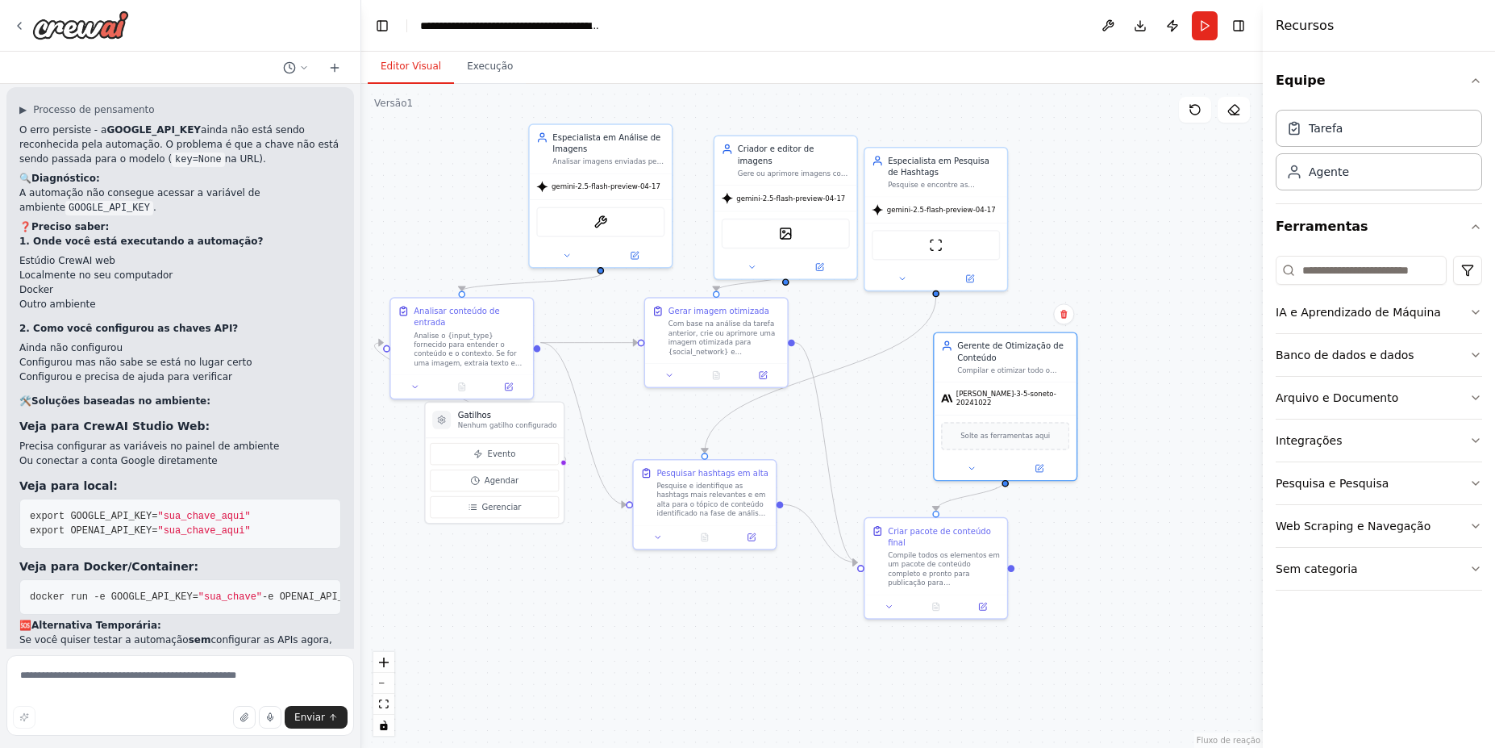
scroll to position [4065, 0]
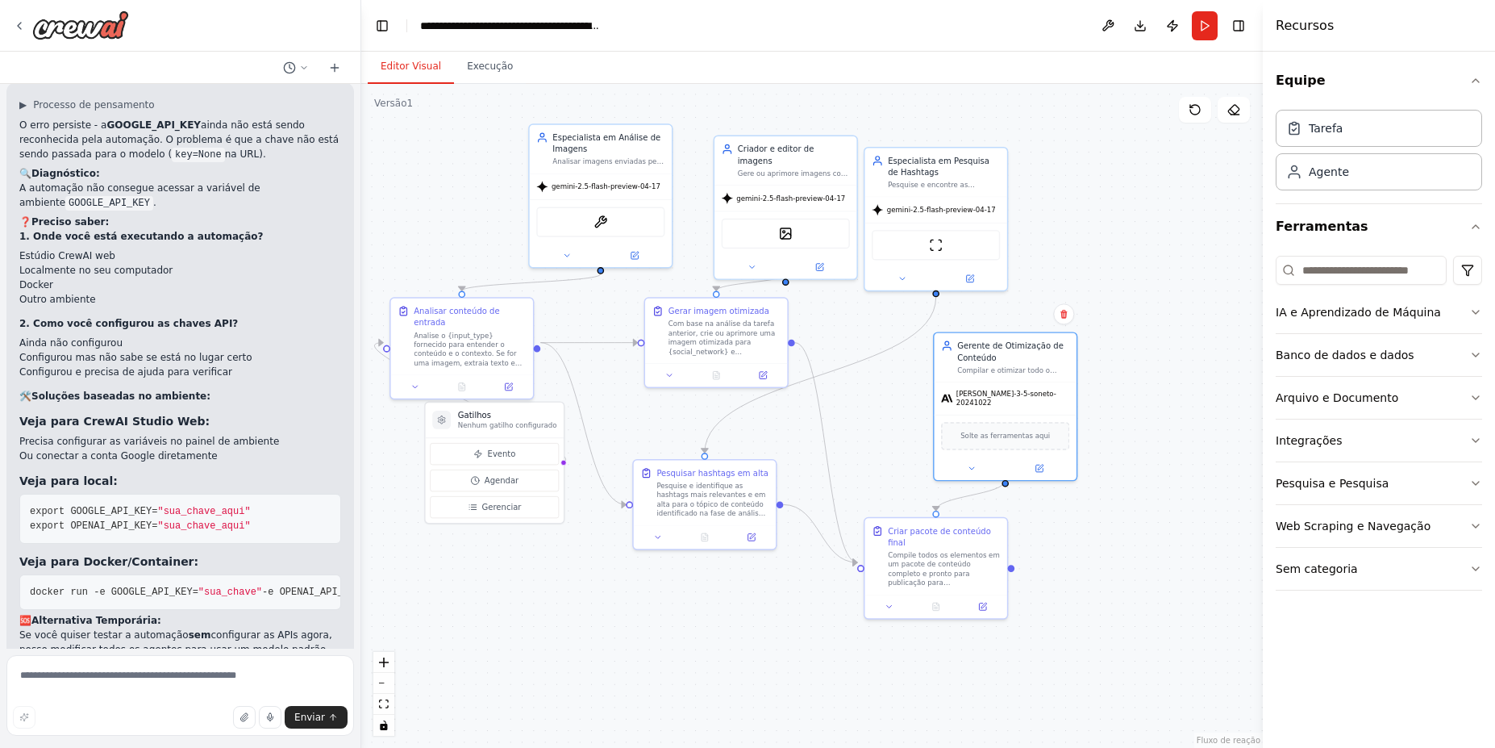
click at [1189, 30] on header "**********" at bounding box center [812, 26] width 902 height 52
click at [1199, 28] on button "Correr" at bounding box center [1205, 25] width 26 height 29
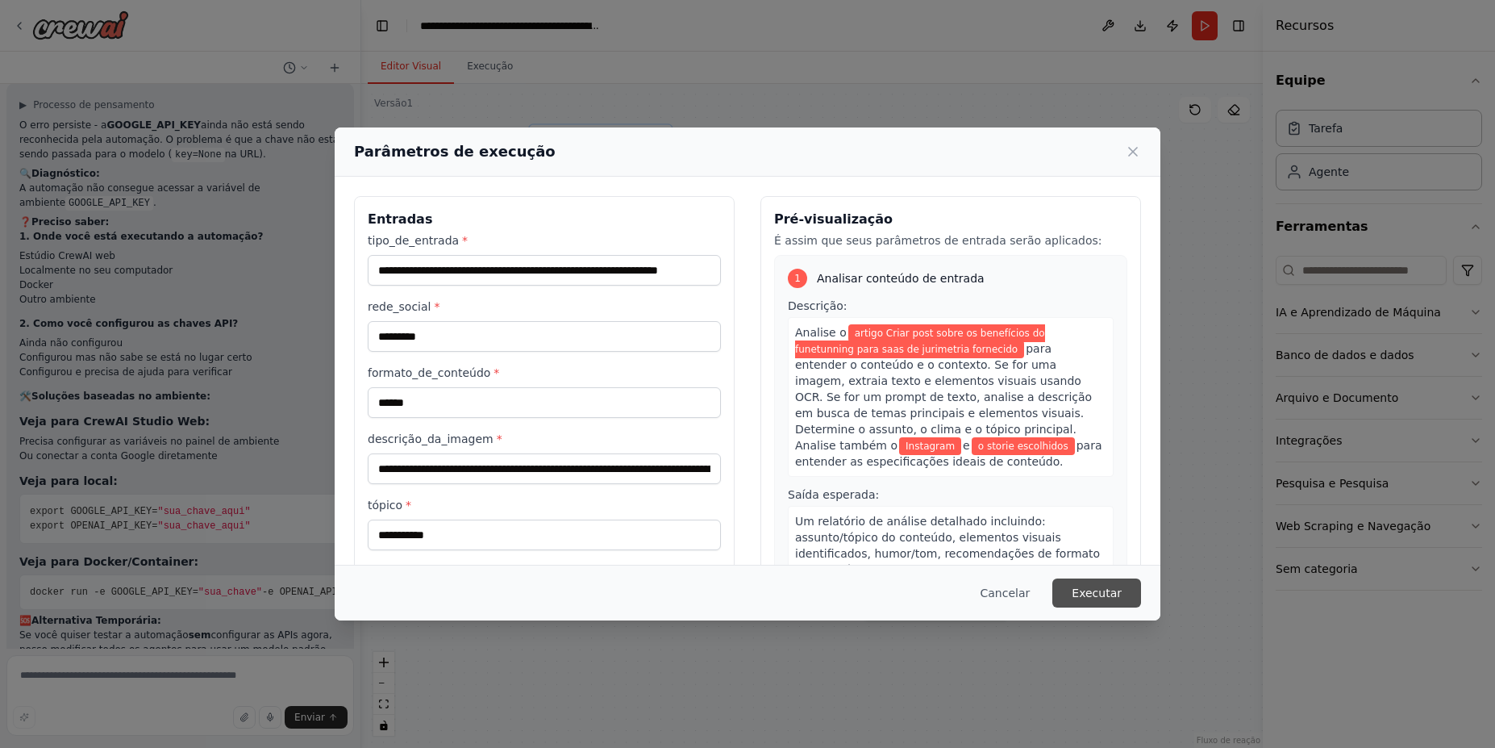
click at [1102, 594] on font "Executar" at bounding box center [1097, 592] width 50 height 13
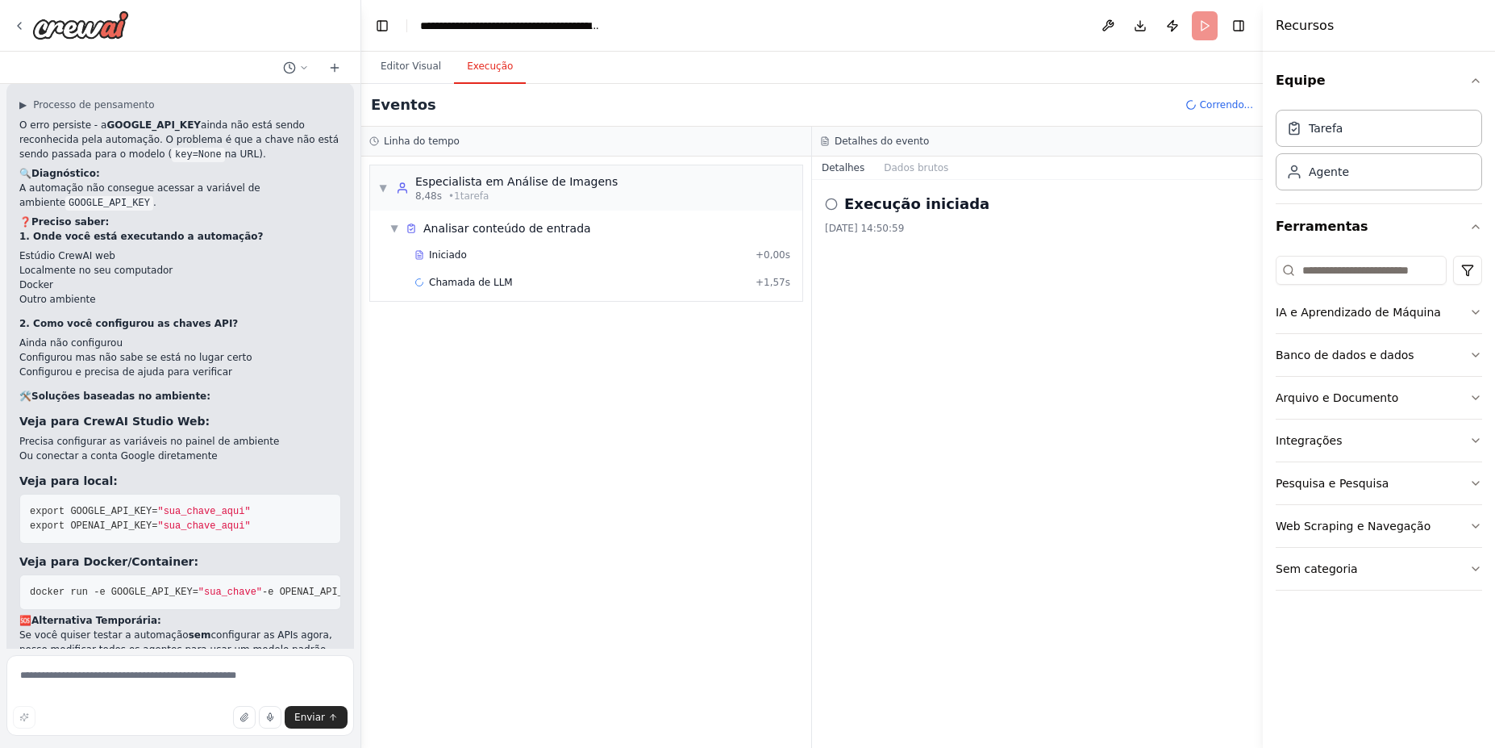
scroll to position [4195, 0]
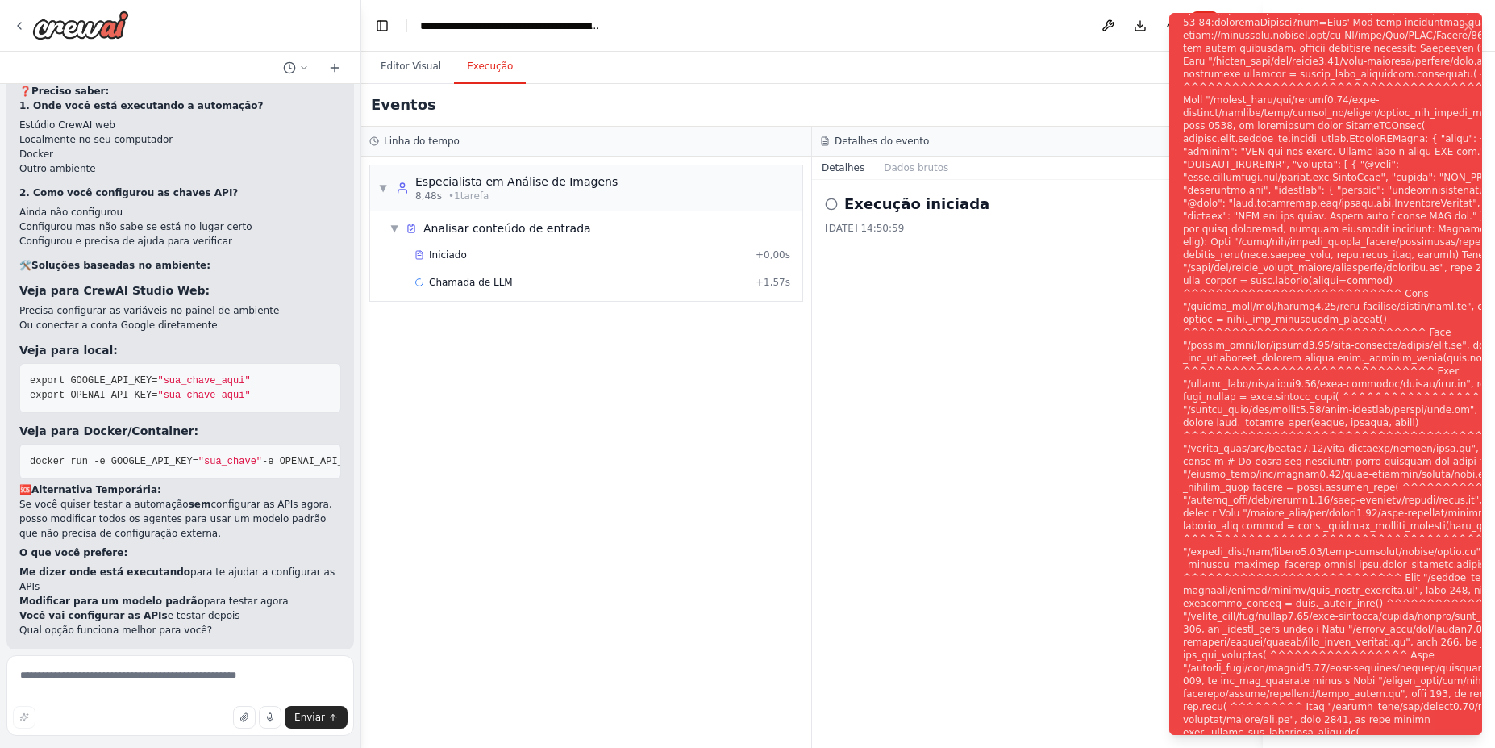
click at [252, 742] on button "Ajudar a corrigir o erro" at bounding box center [180, 755] width 322 height 26
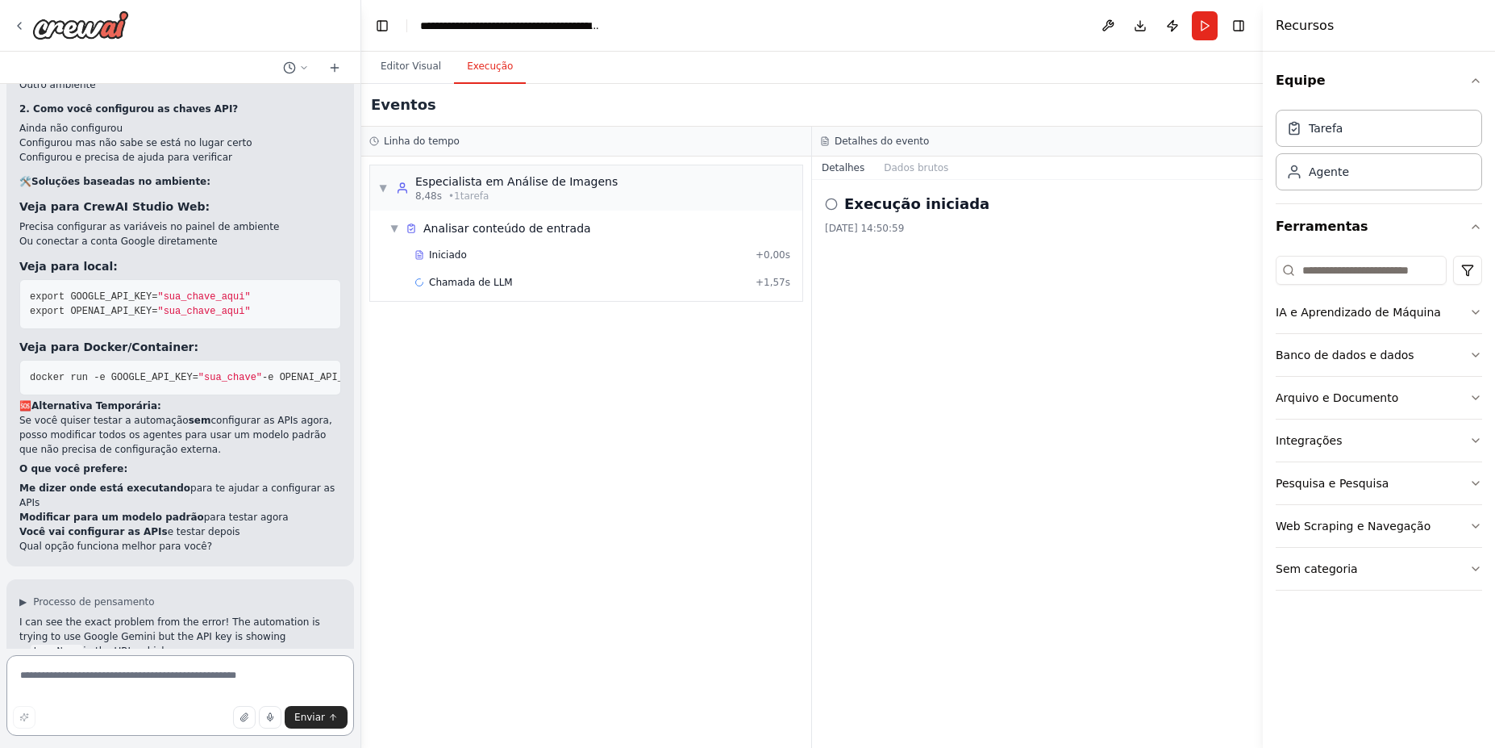
scroll to position [4151, 0]
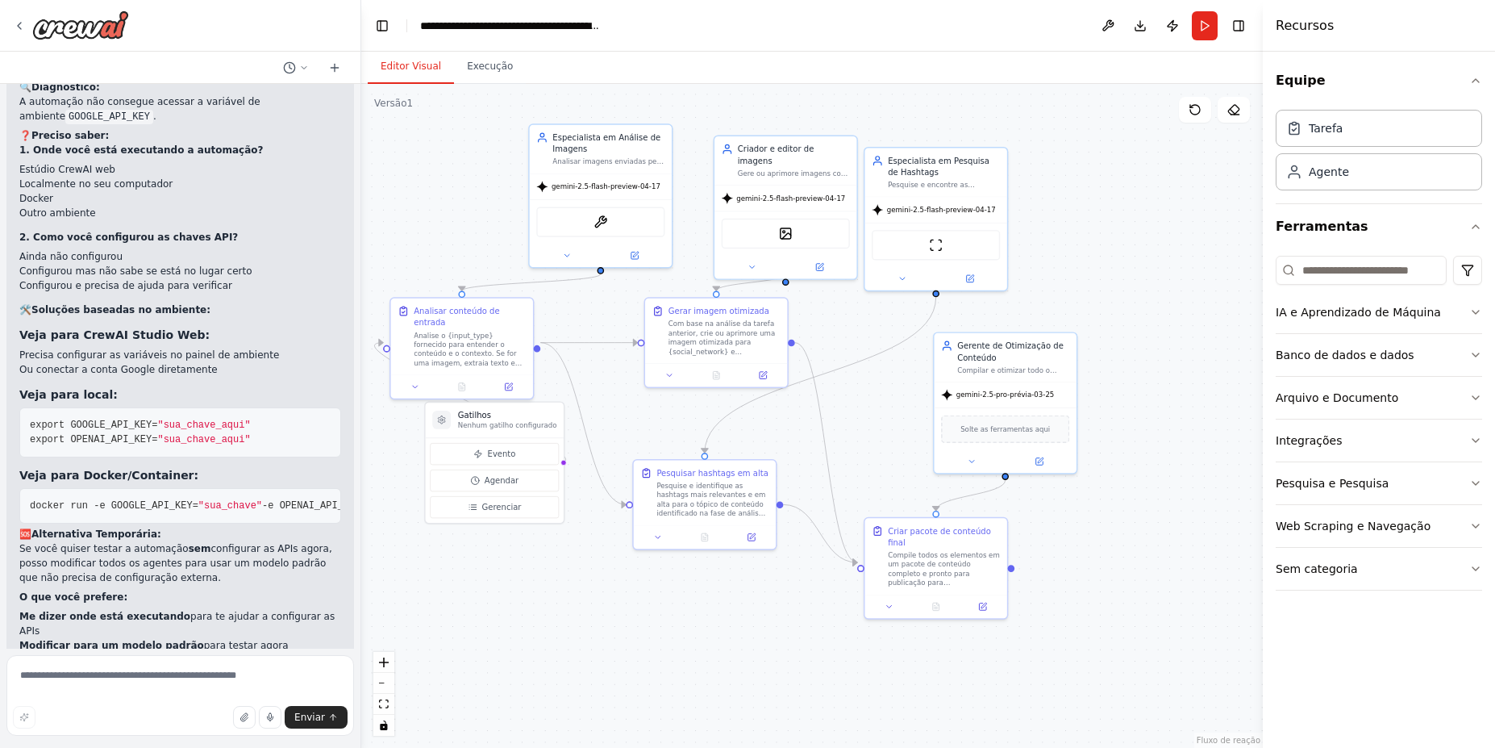
click at [404, 77] on button "Editor Visual" at bounding box center [411, 67] width 86 height 34
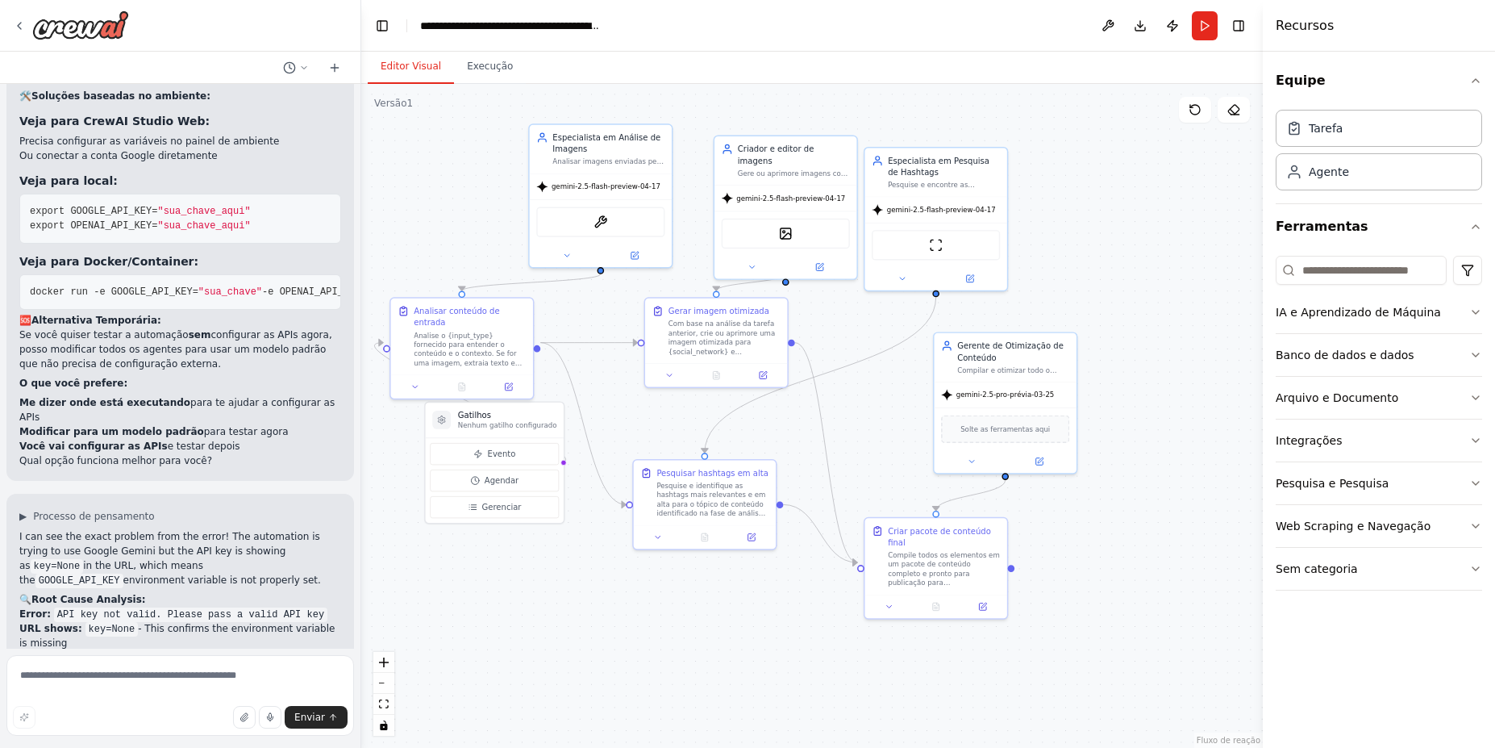
scroll to position [4364, 0]
click at [1307, 437] on font "Integrações" at bounding box center [1309, 440] width 67 height 13
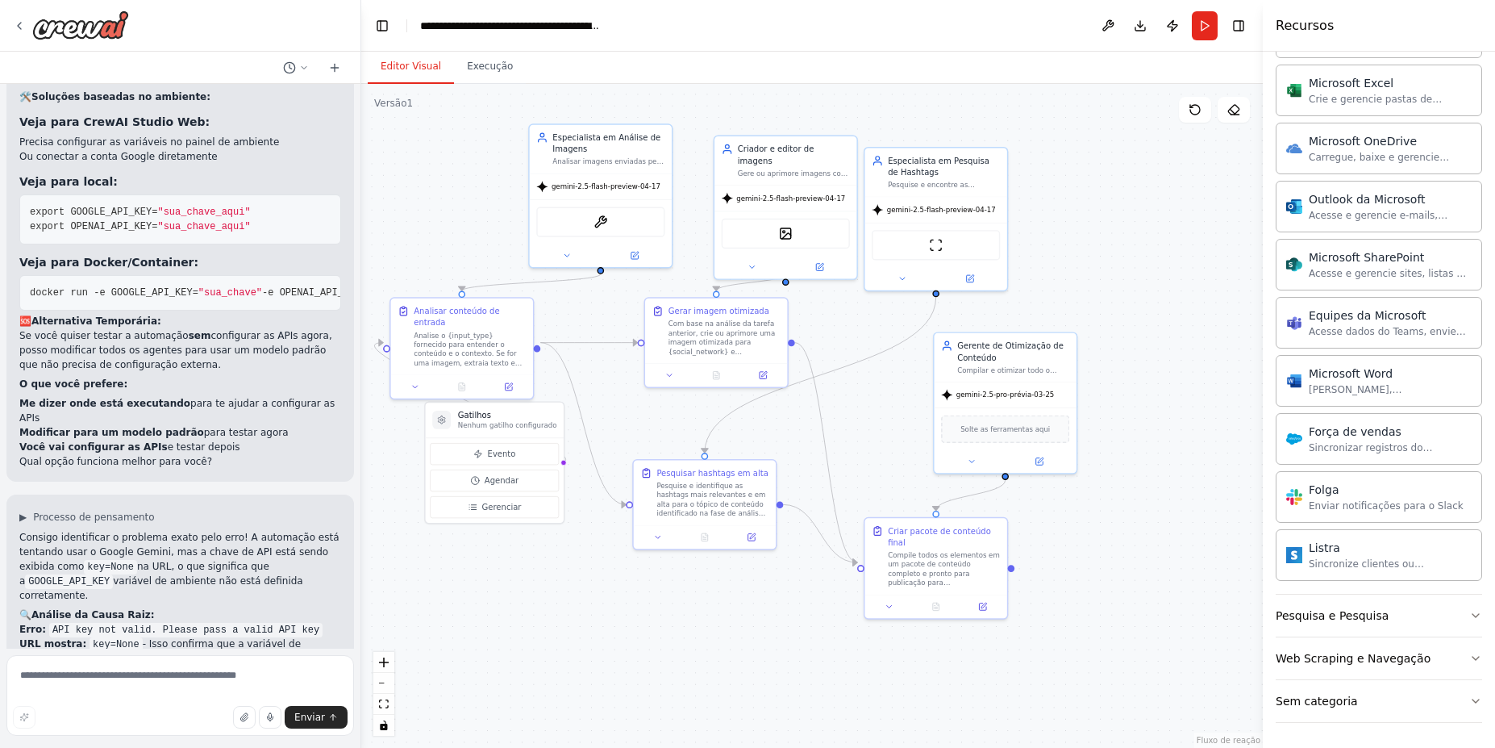
scroll to position [811, 0]
click at [1369, 657] on font "Web Scraping e Navegação" at bounding box center [1353, 657] width 155 height 13
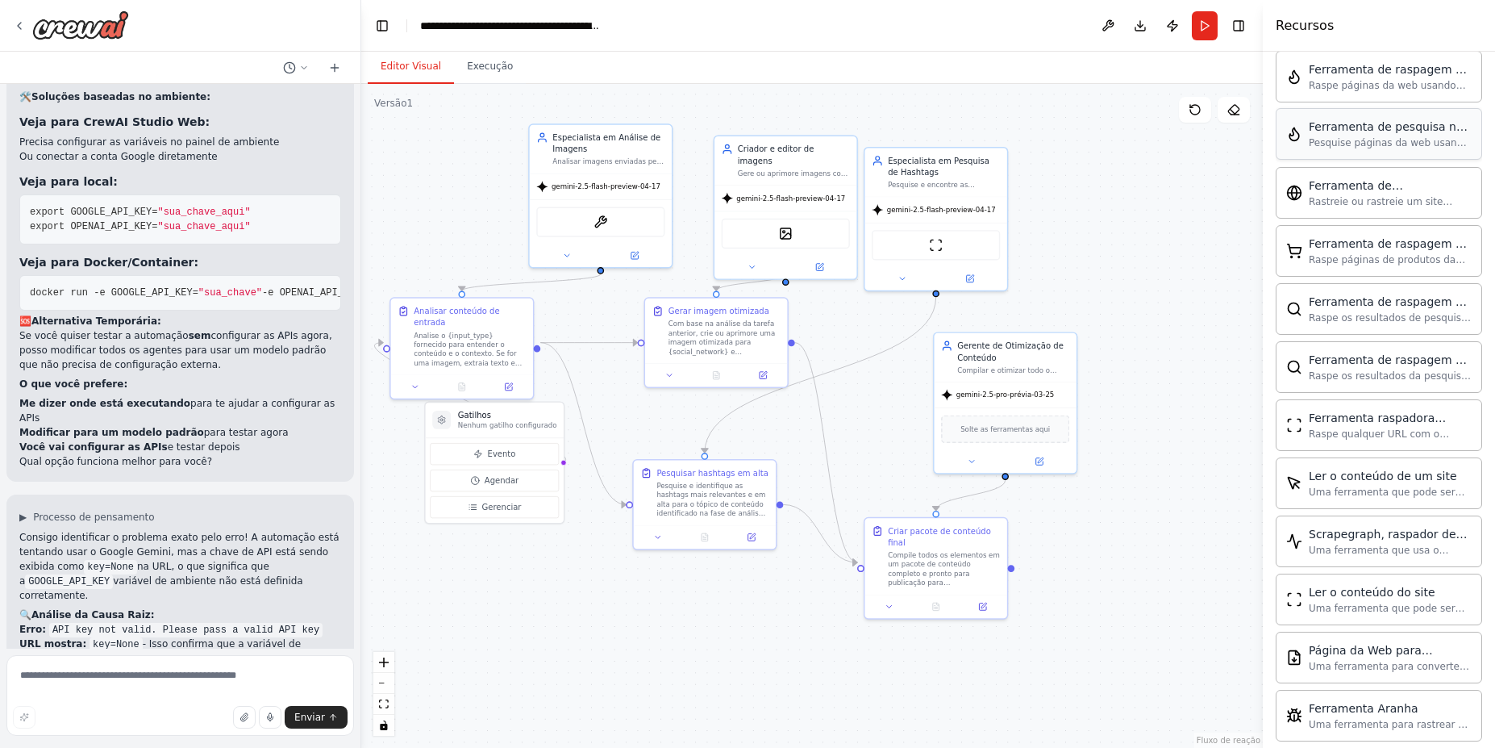
scroll to position [1585, 0]
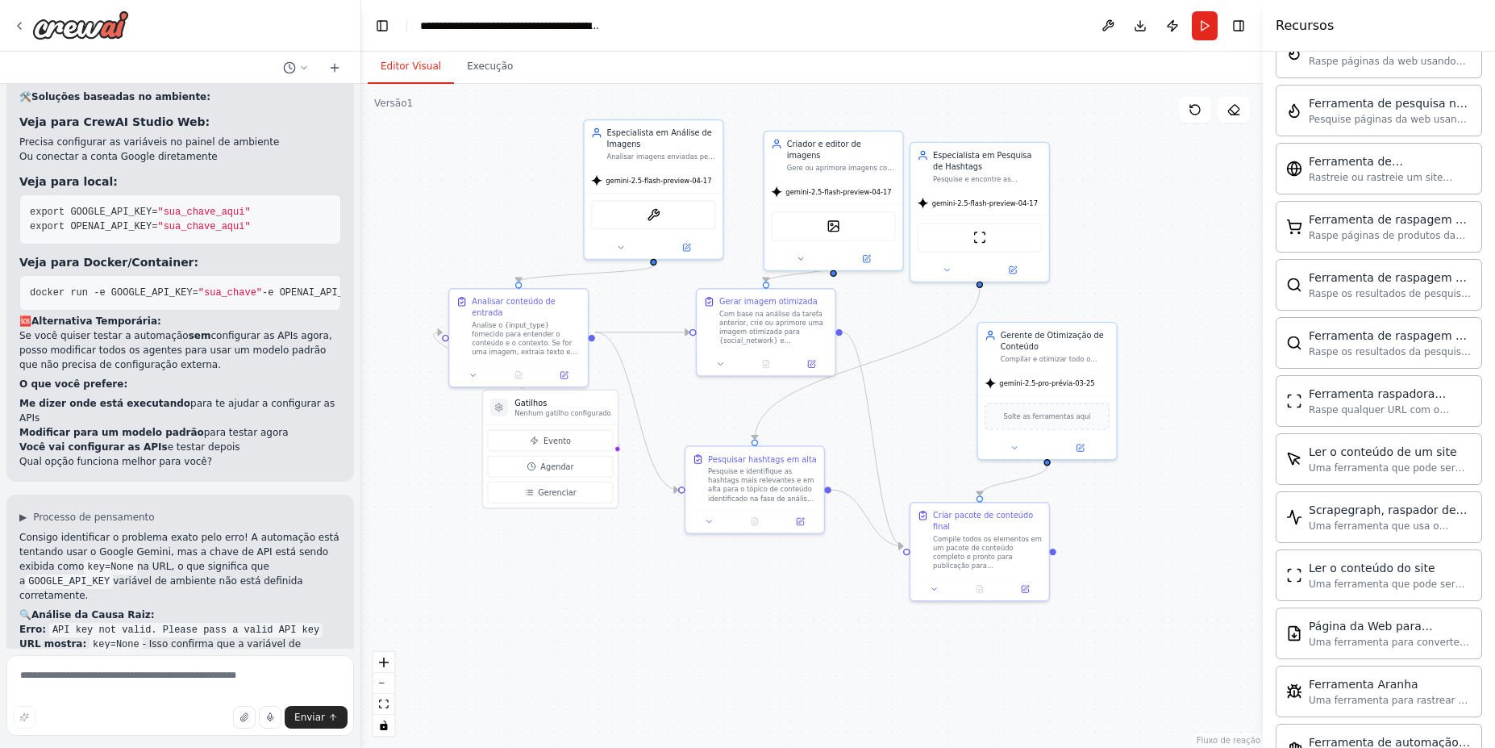
drag, startPoint x: 585, startPoint y: 248, endPoint x: 504, endPoint y: 227, distance: 83.3
click at [504, 227] on div ".deletable-edge-delete-btn { width: 20px; height: 20px; border: 0px solid #ffff…" at bounding box center [812, 416] width 902 height 664
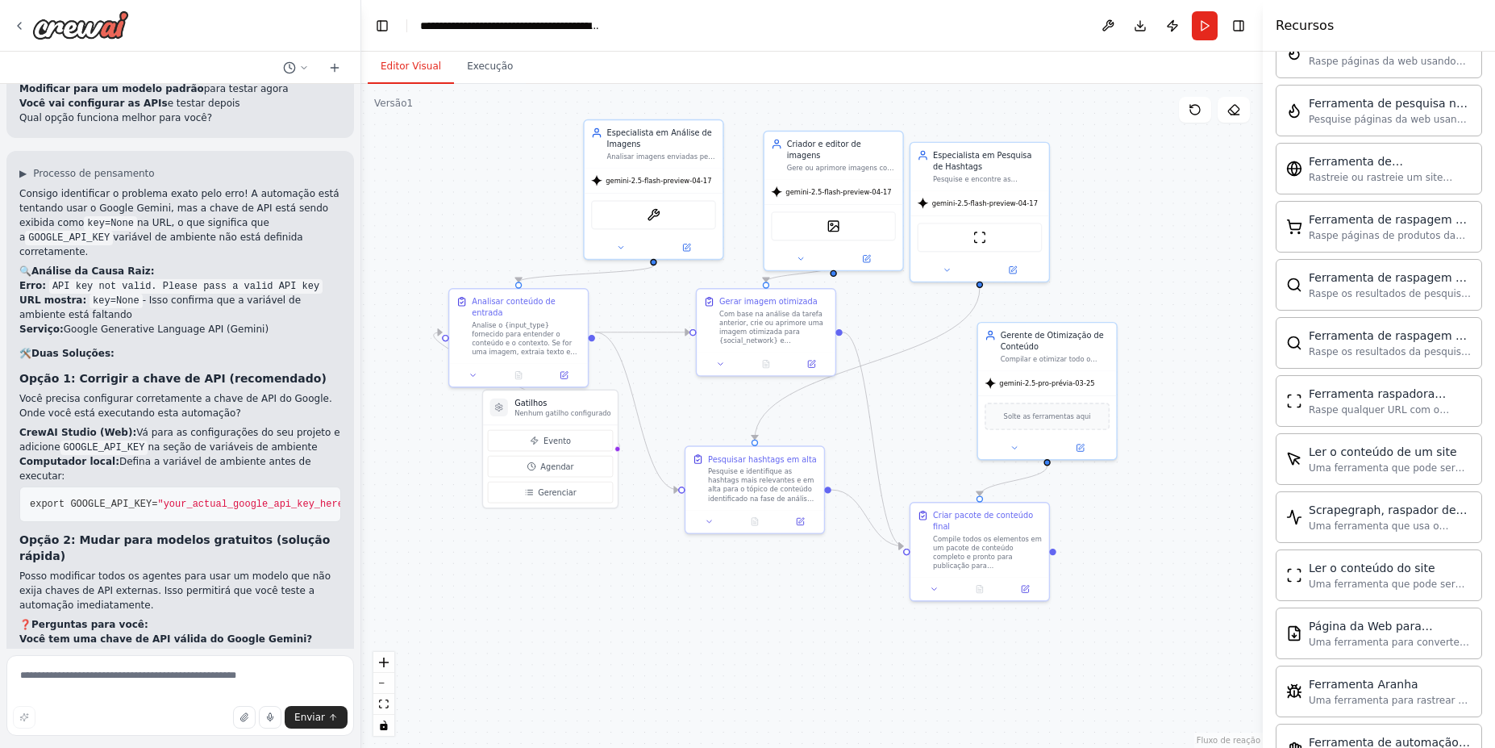
scroll to position [4732, 0]
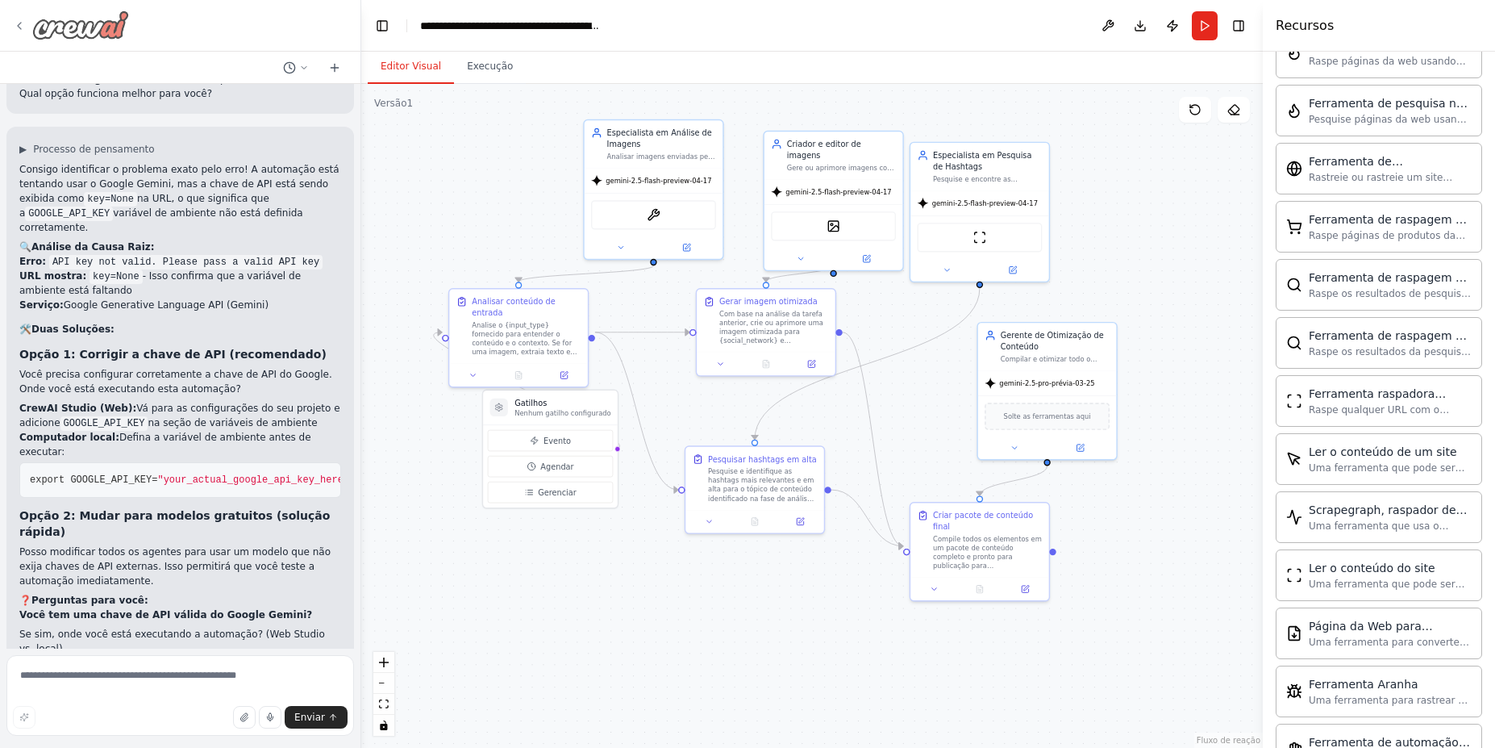
click at [19, 30] on icon at bounding box center [19, 25] width 13 height 13
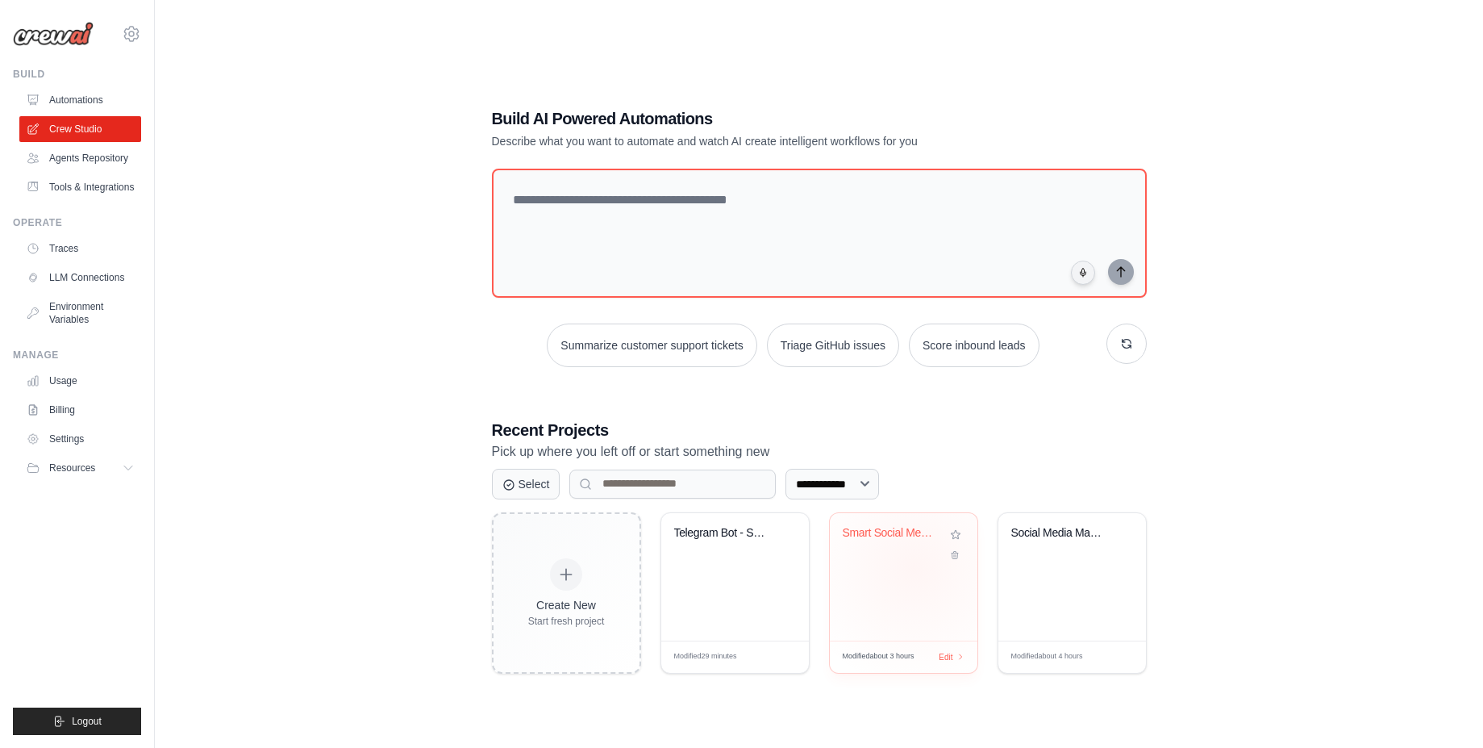
click at [914, 567] on div "Smart Social Media Content Creator" at bounding box center [904, 576] width 148 height 127
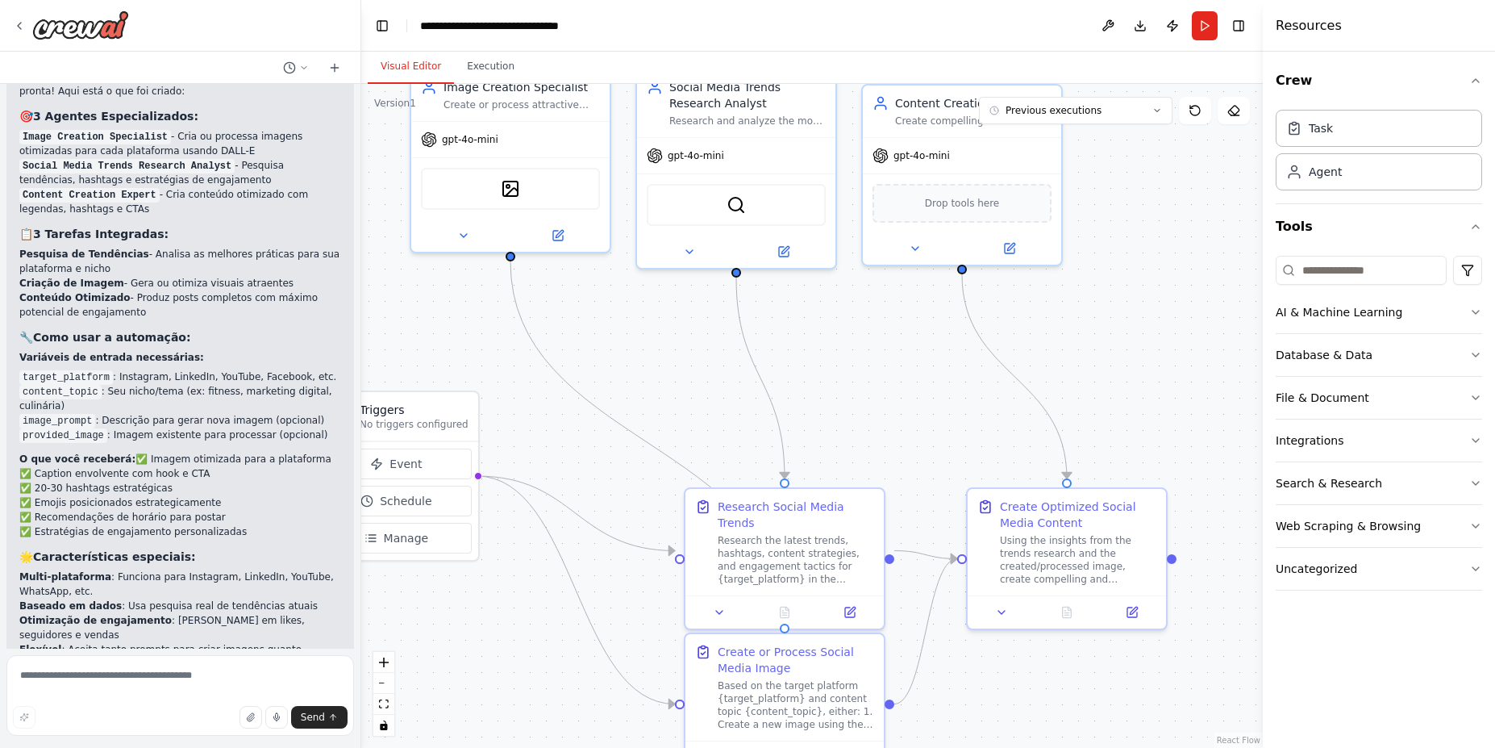
scroll to position [1748, 0]
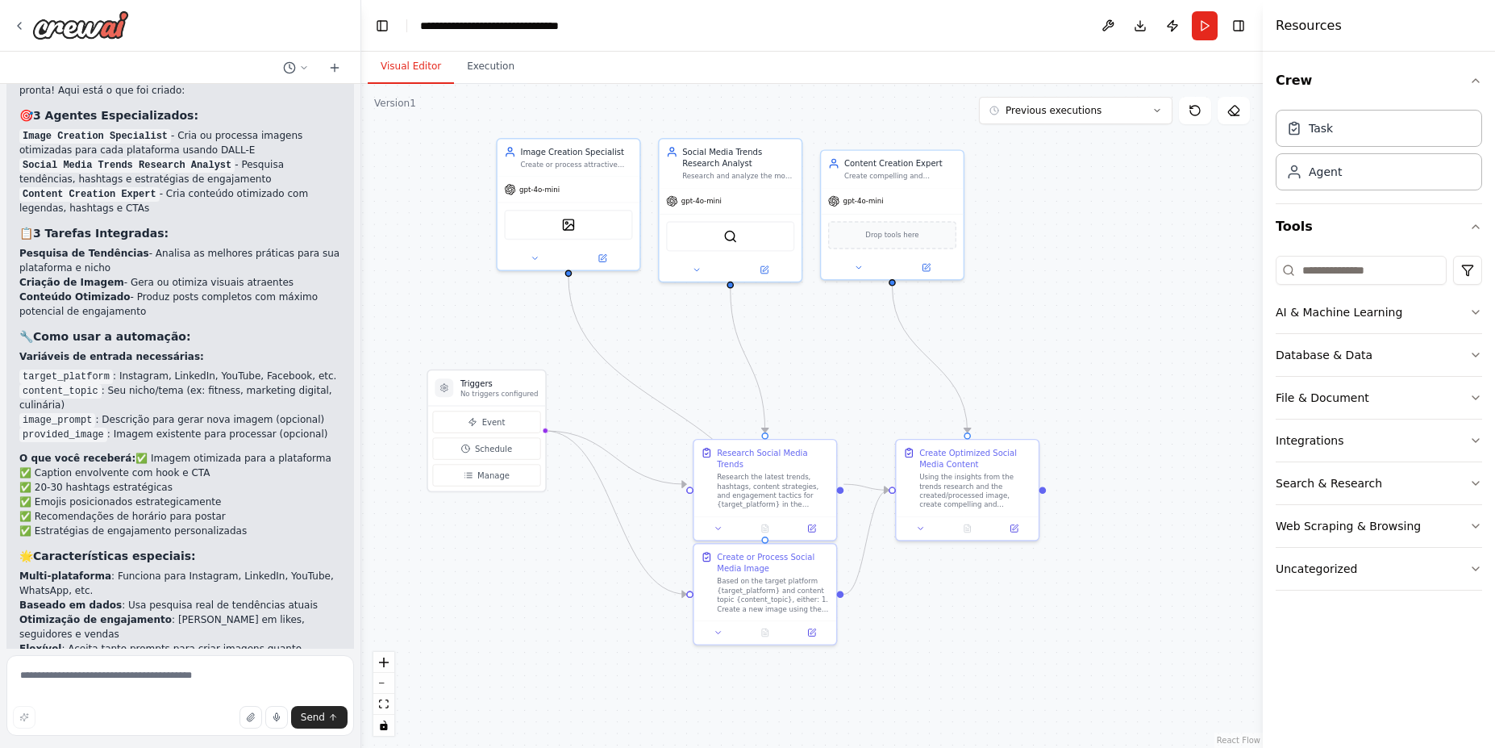
drag, startPoint x: 1052, startPoint y: 344, endPoint x: 875, endPoint y: 352, distance: 176.8
click at [875, 352] on div ".deletable-edge-delete-btn { width: 20px; height: 20px; border: 0px solid #ffff…" at bounding box center [812, 416] width 902 height 664
click at [1075, 344] on div ".deletable-edge-delete-btn { width: 20px; height: 20px; border: 0px solid #ffff…" at bounding box center [812, 416] width 902 height 664
drag, startPoint x: 724, startPoint y: 438, endPoint x: 711, endPoint y: 309, distance: 129.7
click at [711, 309] on div "Research Social Media Trends Research the latest trends, hashtags, content stra…" at bounding box center [753, 360] width 144 height 102
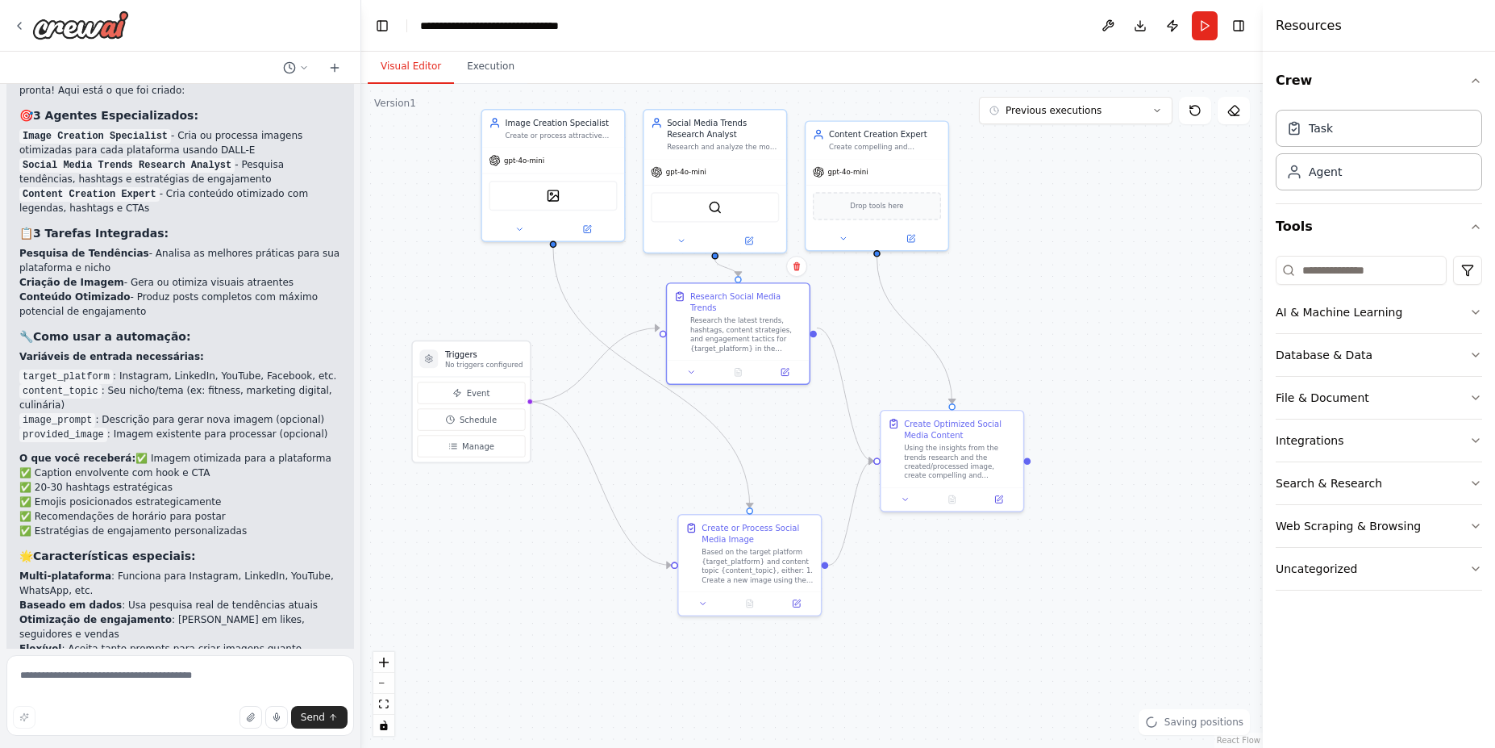
drag, startPoint x: 736, startPoint y: 541, endPoint x: 721, endPoint y: 512, distance: 32.8
click at [721, 512] on div ".deletable-edge-delete-btn { width: 20px; height: 20px; border: 0px solid #ffff…" at bounding box center [812, 416] width 902 height 664
drag, startPoint x: 720, startPoint y: 516, endPoint x: 619, endPoint y: 482, distance: 106.4
click at [619, 482] on div "Create or Process Social Media Image Based on the target platform {target_platf…" at bounding box center [645, 515] width 142 height 77
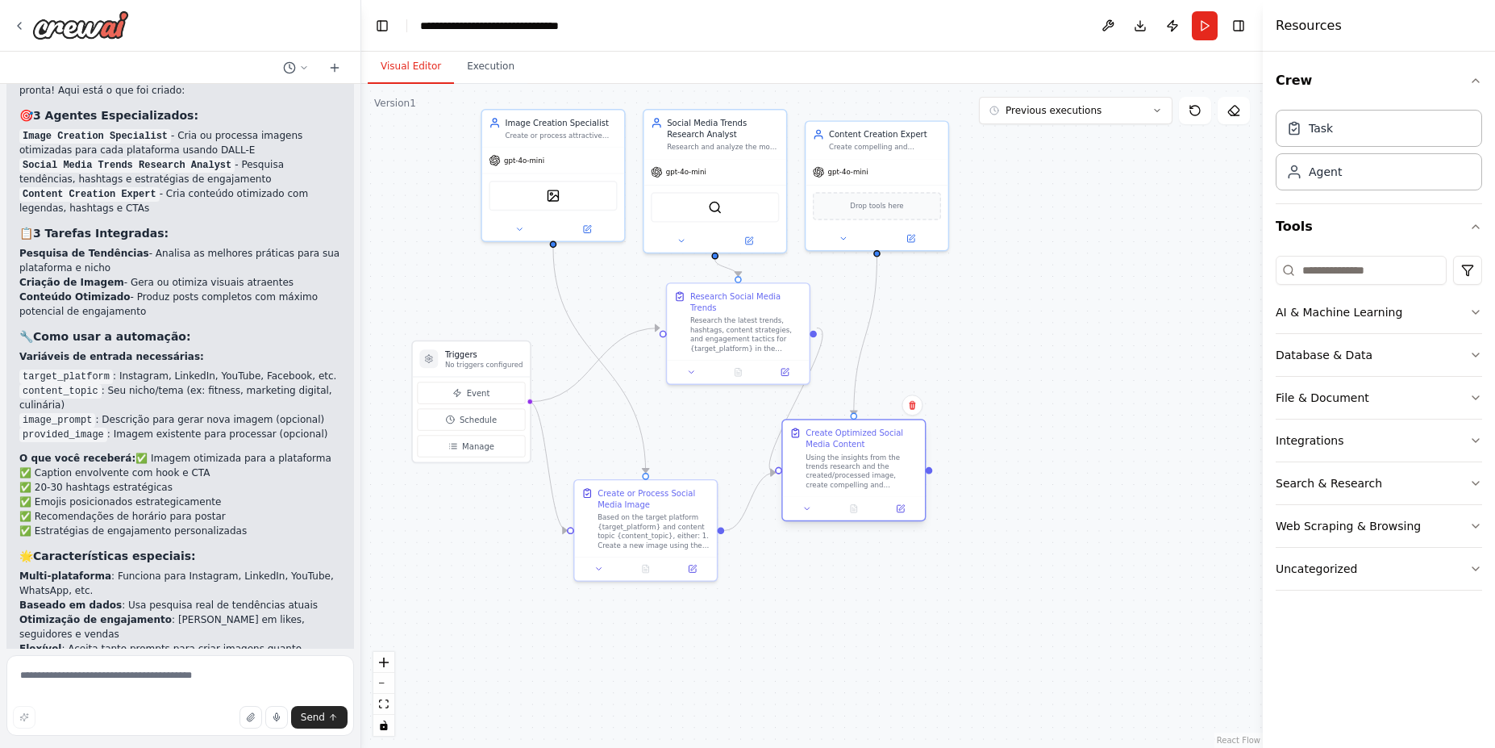
drag, startPoint x: 903, startPoint y: 423, endPoint x: 798, endPoint y: 434, distance: 105.5
click at [798, 434] on div "Create Optimized Social Media Content Using the insights from the trends resear…" at bounding box center [854, 458] width 128 height 62
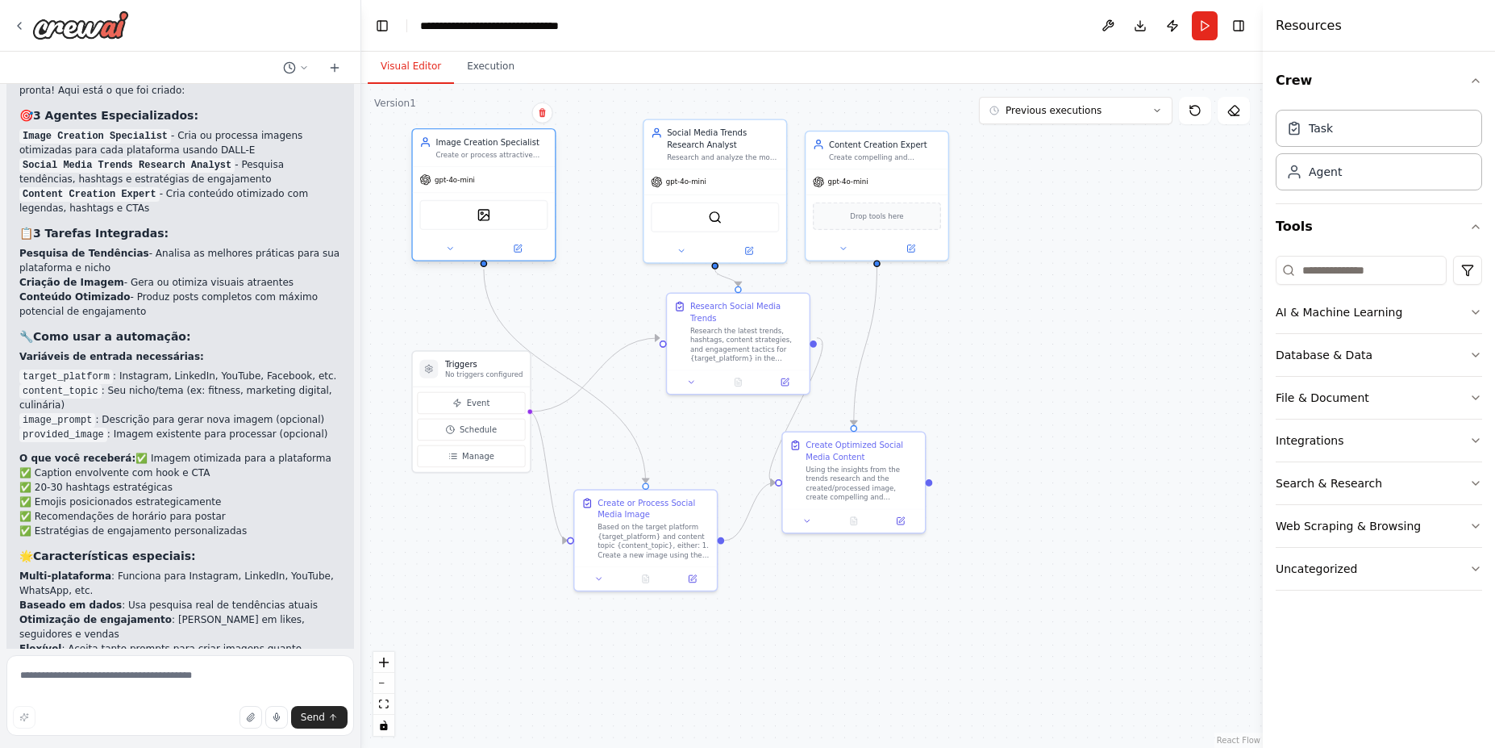
drag, startPoint x: 565, startPoint y: 114, endPoint x: 499, endPoint y: 135, distance: 69.6
click at [499, 135] on div "Image Creation Specialist Create or process attractive and optimized images for…" at bounding box center [484, 147] width 142 height 37
drag, startPoint x: 686, startPoint y: 123, endPoint x: 615, endPoint y: 129, distance: 71.3
click at [615, 129] on div "Social Media Trends Research Analyst Research and analyze the most effective co…" at bounding box center [645, 142] width 142 height 48
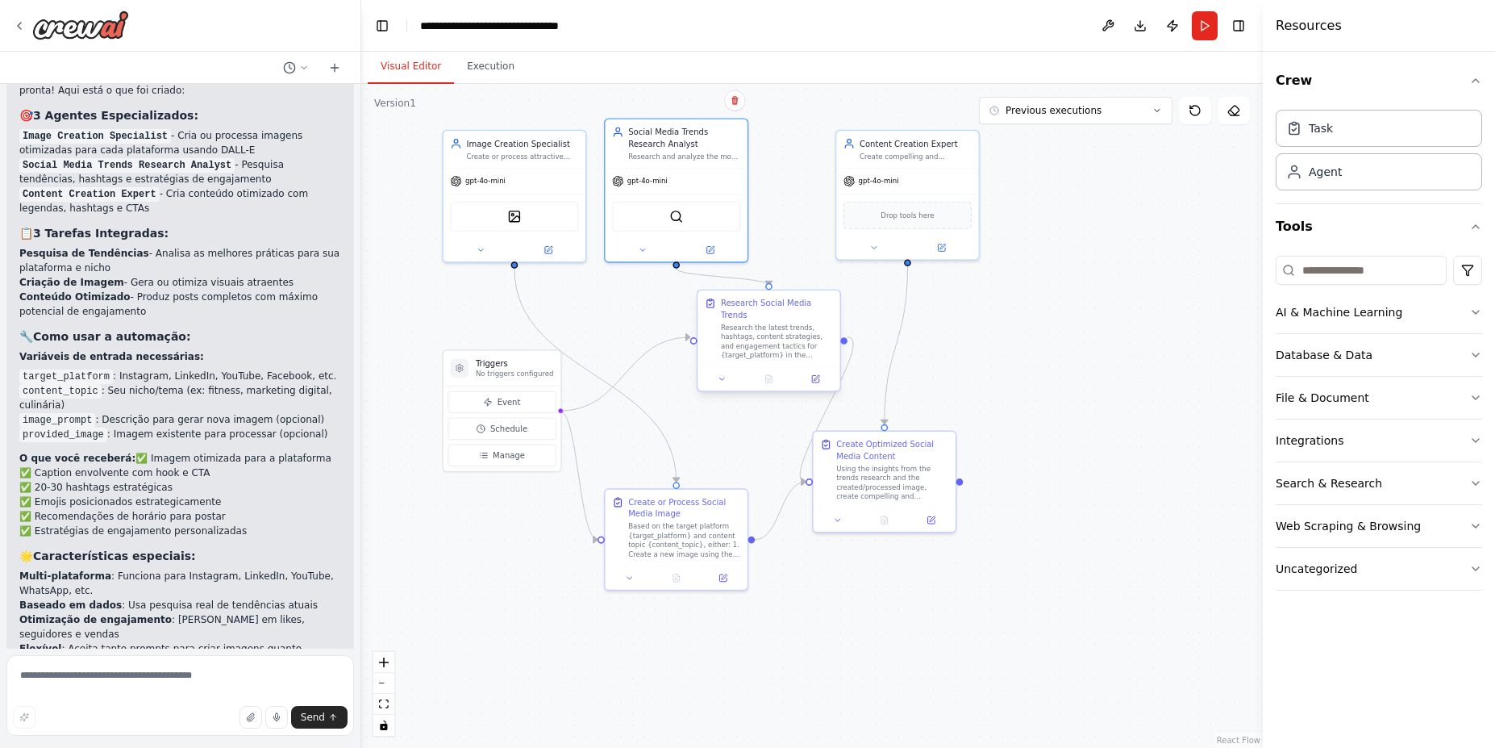
drag, startPoint x: 672, startPoint y: 291, endPoint x: 707, endPoint y: 290, distance: 35.5
click at [707, 290] on div ".deletable-edge-delete-btn { width: 20px; height: 20px; border: 0px solid #ffff…" at bounding box center [812, 416] width 902 height 664
drag, startPoint x: 736, startPoint y: 298, endPoint x: 663, endPoint y: 302, distance: 73.5
click at [663, 302] on div "Research Social Media Trends" at bounding box center [712, 309] width 112 height 23
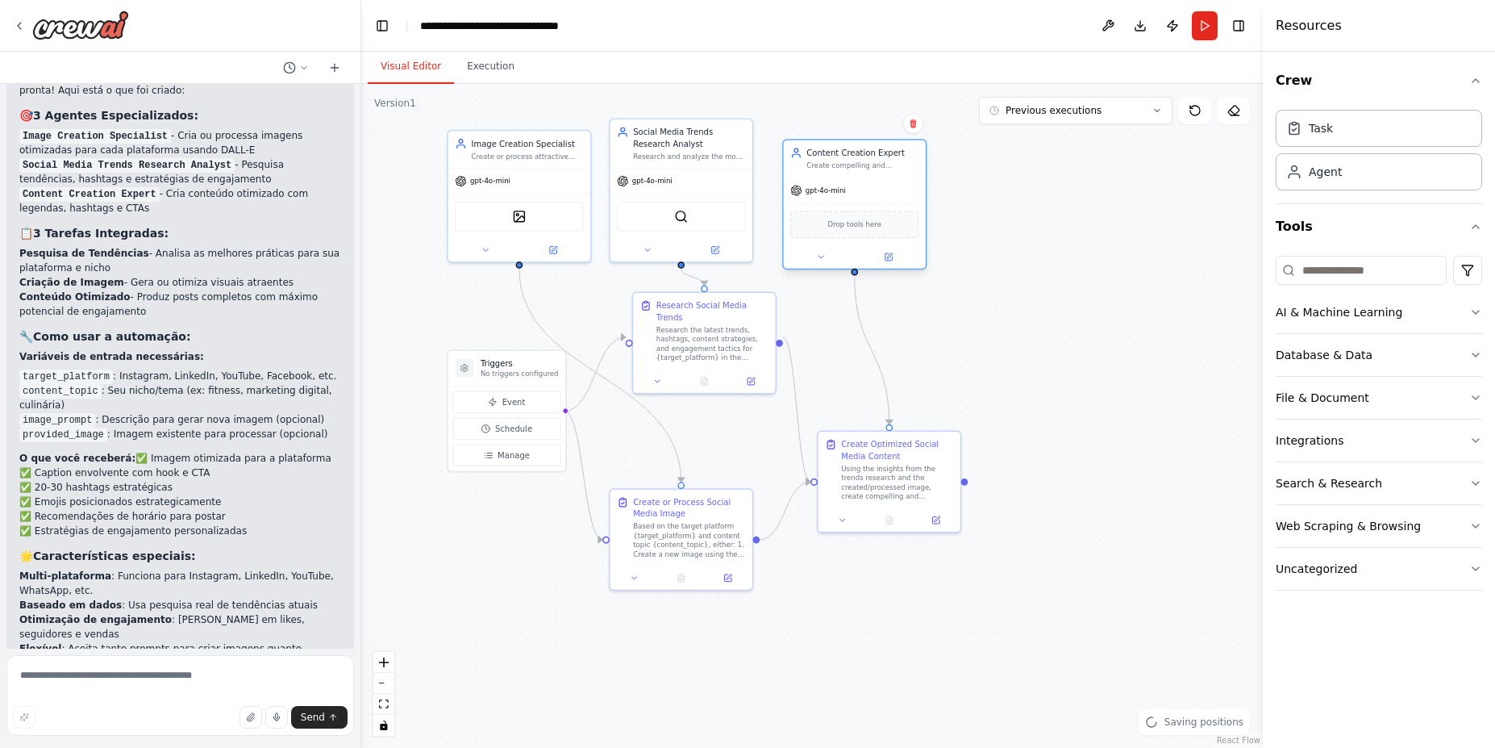
drag, startPoint x: 914, startPoint y: 136, endPoint x: 858, endPoint y: 147, distance: 56.6
click at [858, 147] on div "Content Creation Expert" at bounding box center [863, 152] width 112 height 11
drag, startPoint x: 848, startPoint y: 431, endPoint x: 814, endPoint y: 405, distance: 43.7
click at [814, 405] on div "Create Optimized Social Media Content Using the insights from the trends resear…" at bounding box center [854, 456] width 144 height 102
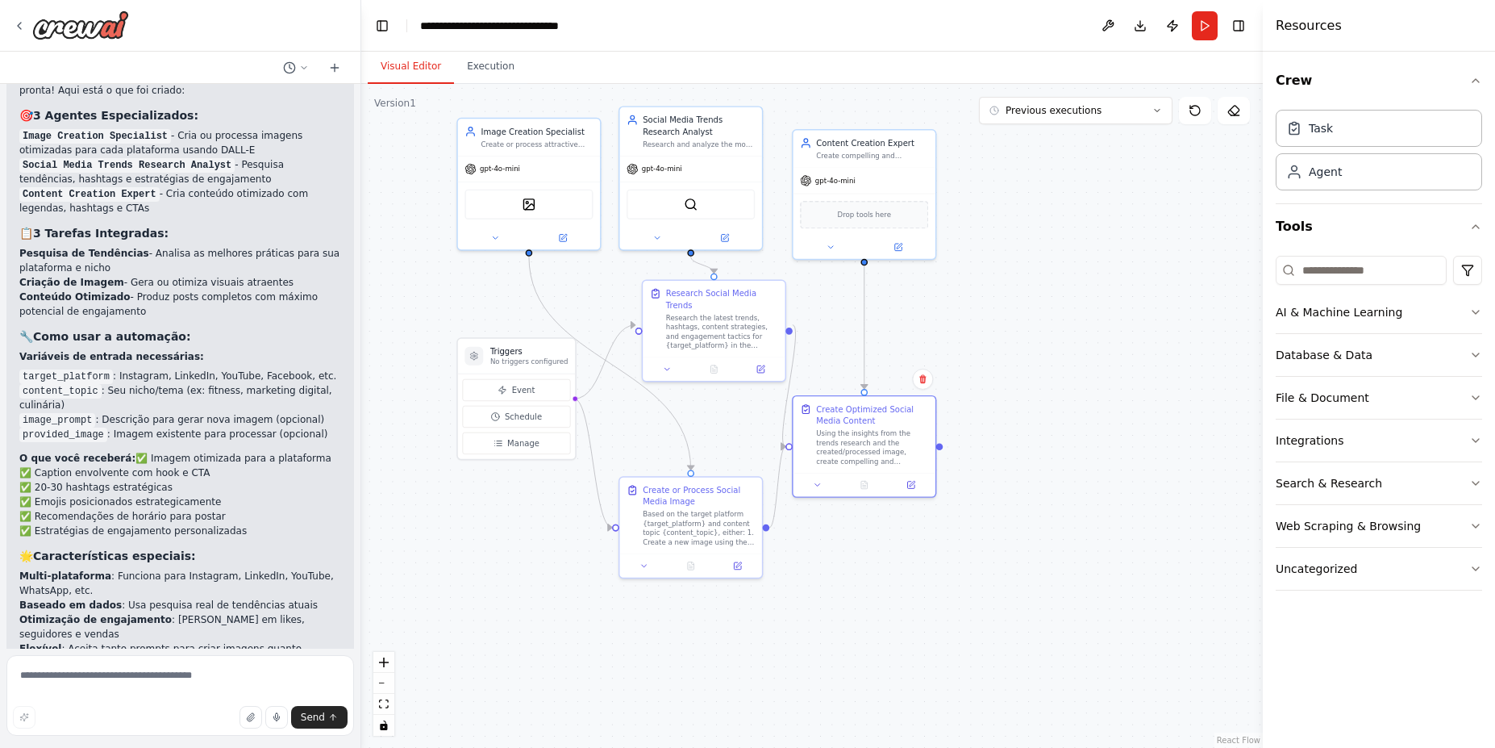
drag, startPoint x: 702, startPoint y: 487, endPoint x: 711, endPoint y: 474, distance: 16.1
click at [711, 474] on div ".deletable-edge-delete-btn { width: 20px; height: 20px; border: 0px solid #ffff…" at bounding box center [812, 416] width 902 height 664
click at [565, 235] on icon at bounding box center [564, 234] width 6 height 6
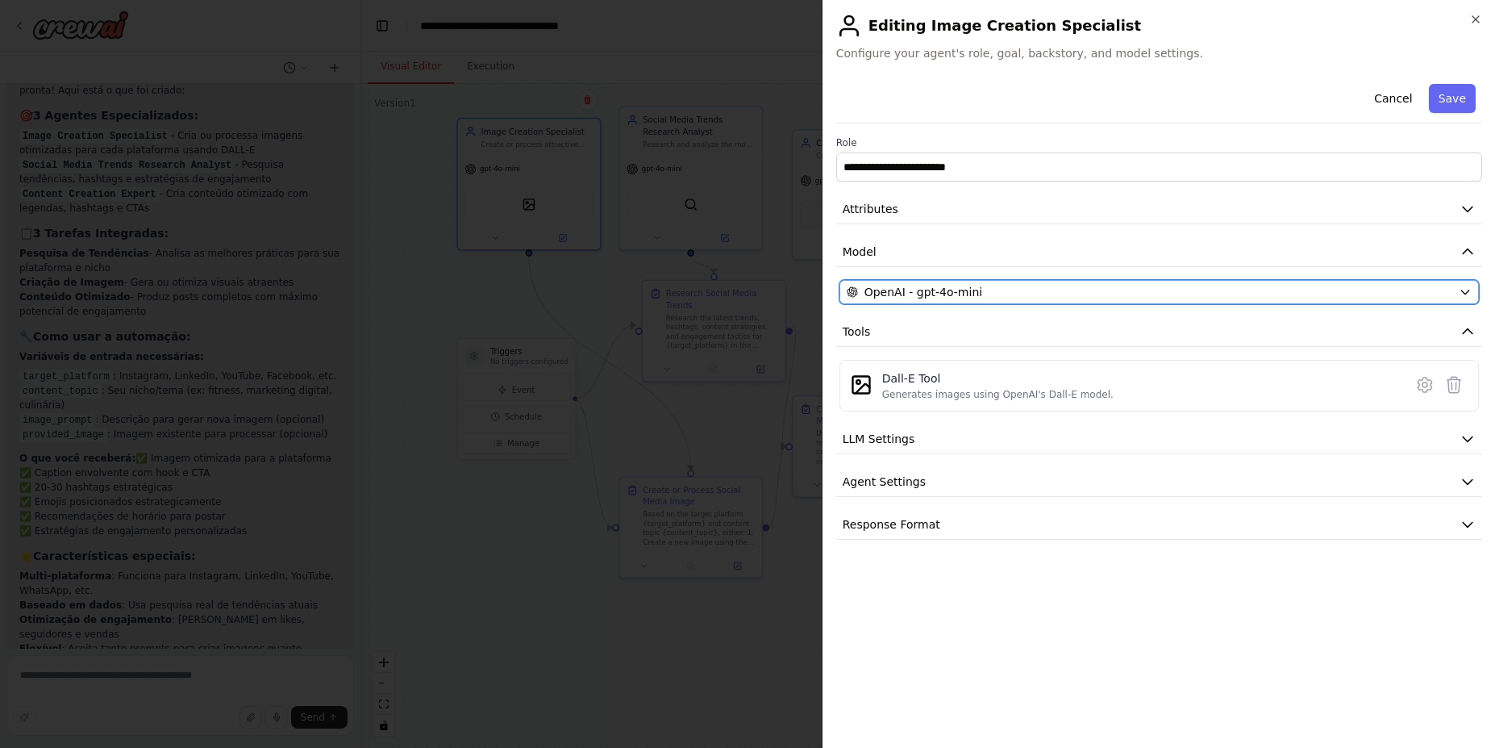
click at [993, 294] on div "OpenAI - gpt-4o-mini" at bounding box center [1150, 292] width 606 height 16
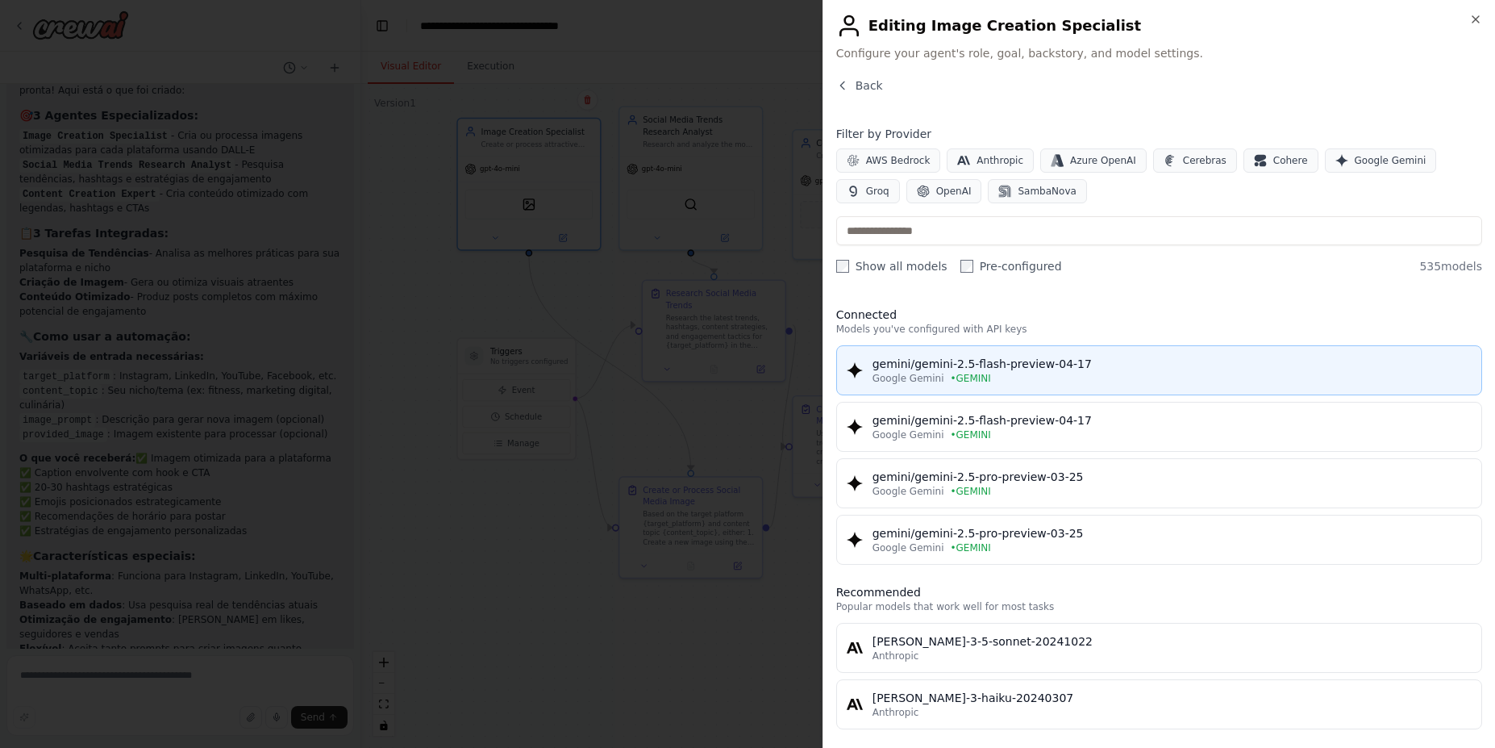
click at [1051, 377] on div "Google Gemini • GEMINI" at bounding box center [1172, 378] width 599 height 13
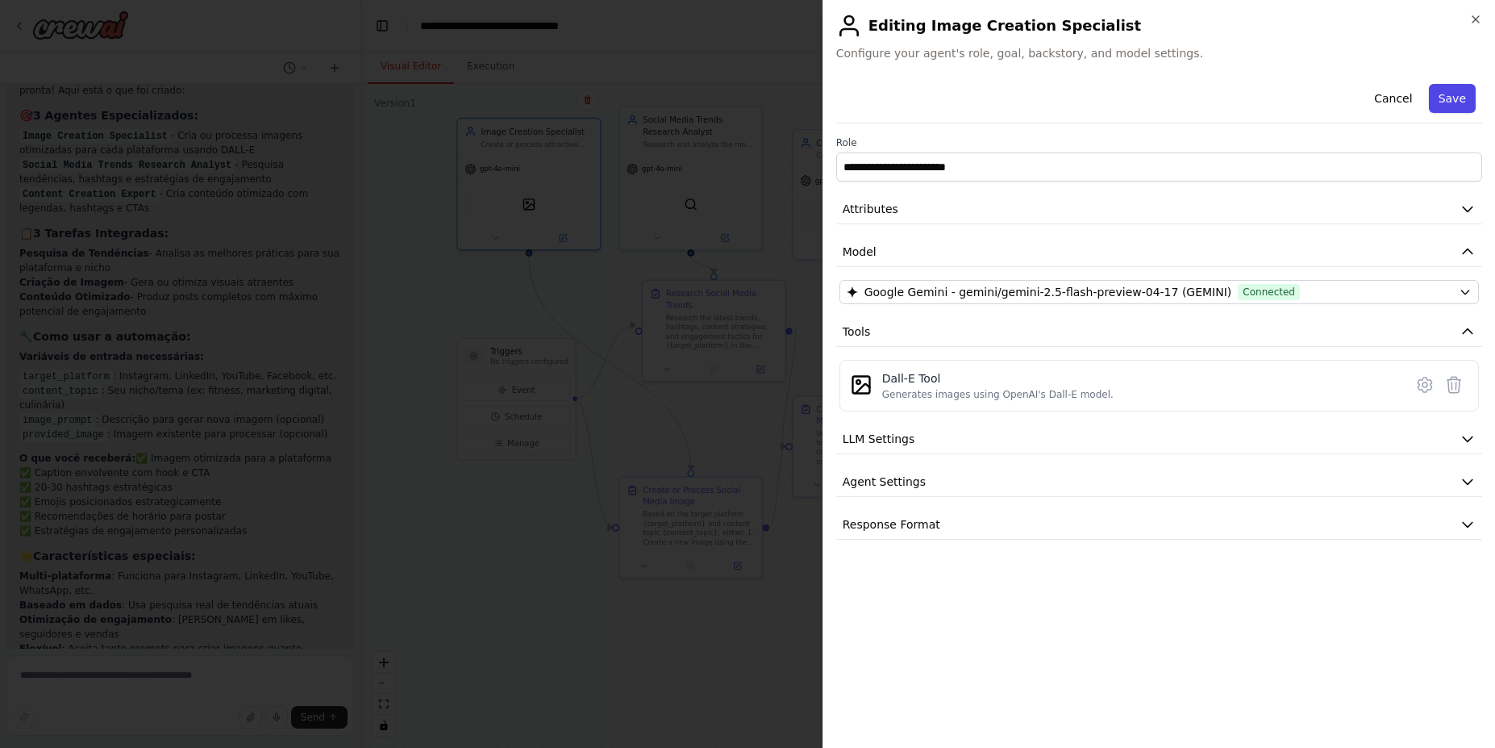
click at [1455, 98] on button "Save" at bounding box center [1452, 98] width 47 height 29
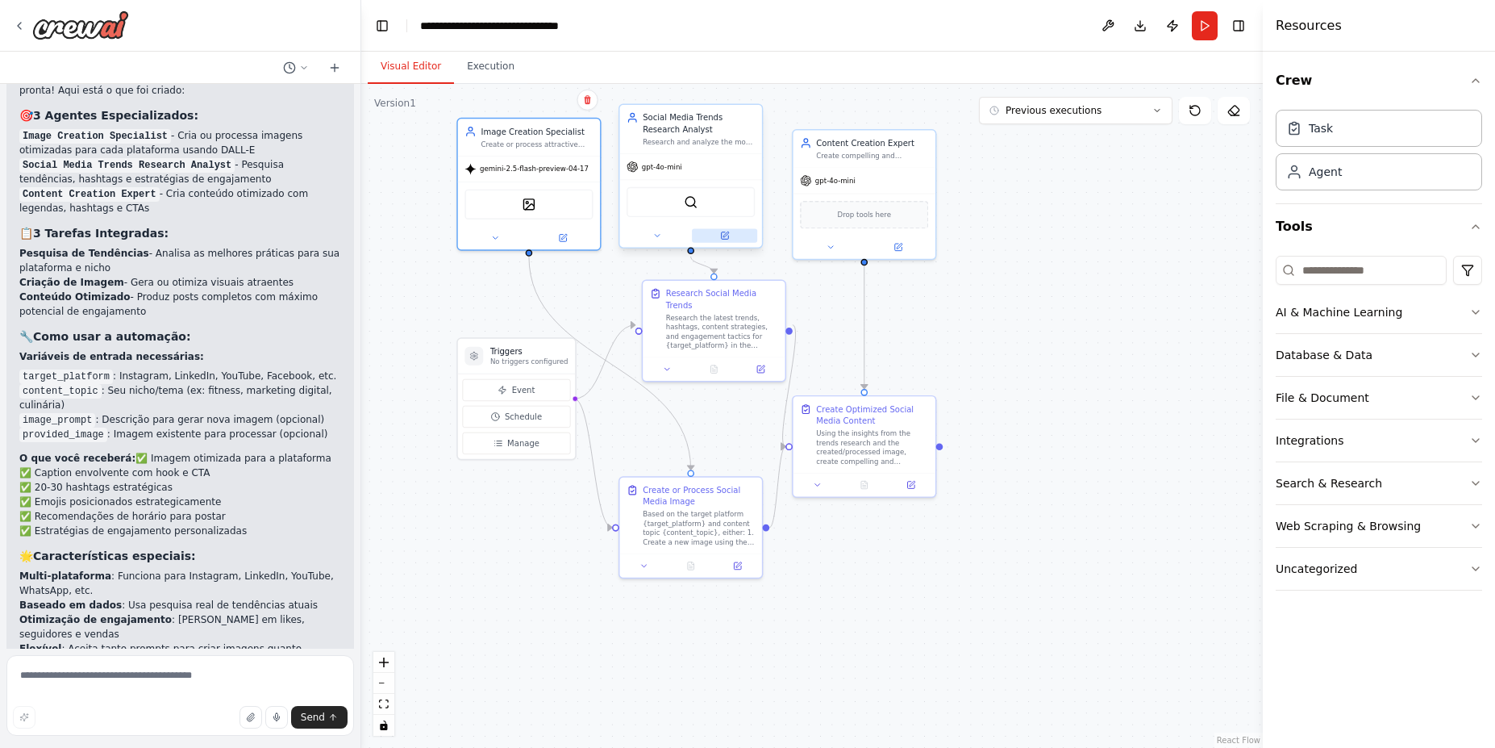
click at [727, 238] on icon at bounding box center [724, 235] width 7 height 7
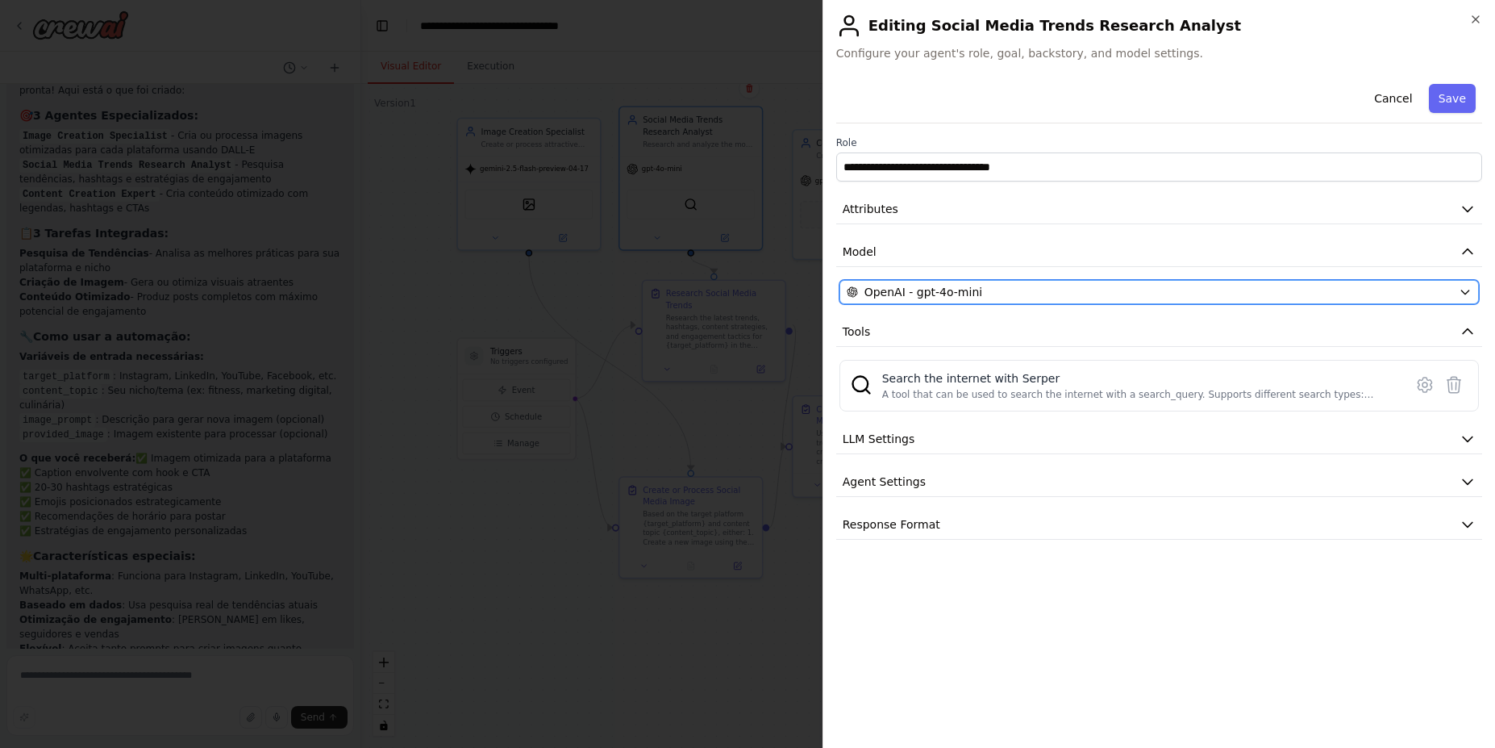
click at [1025, 291] on div "OpenAI - gpt-4o-mini" at bounding box center [1150, 292] width 606 height 16
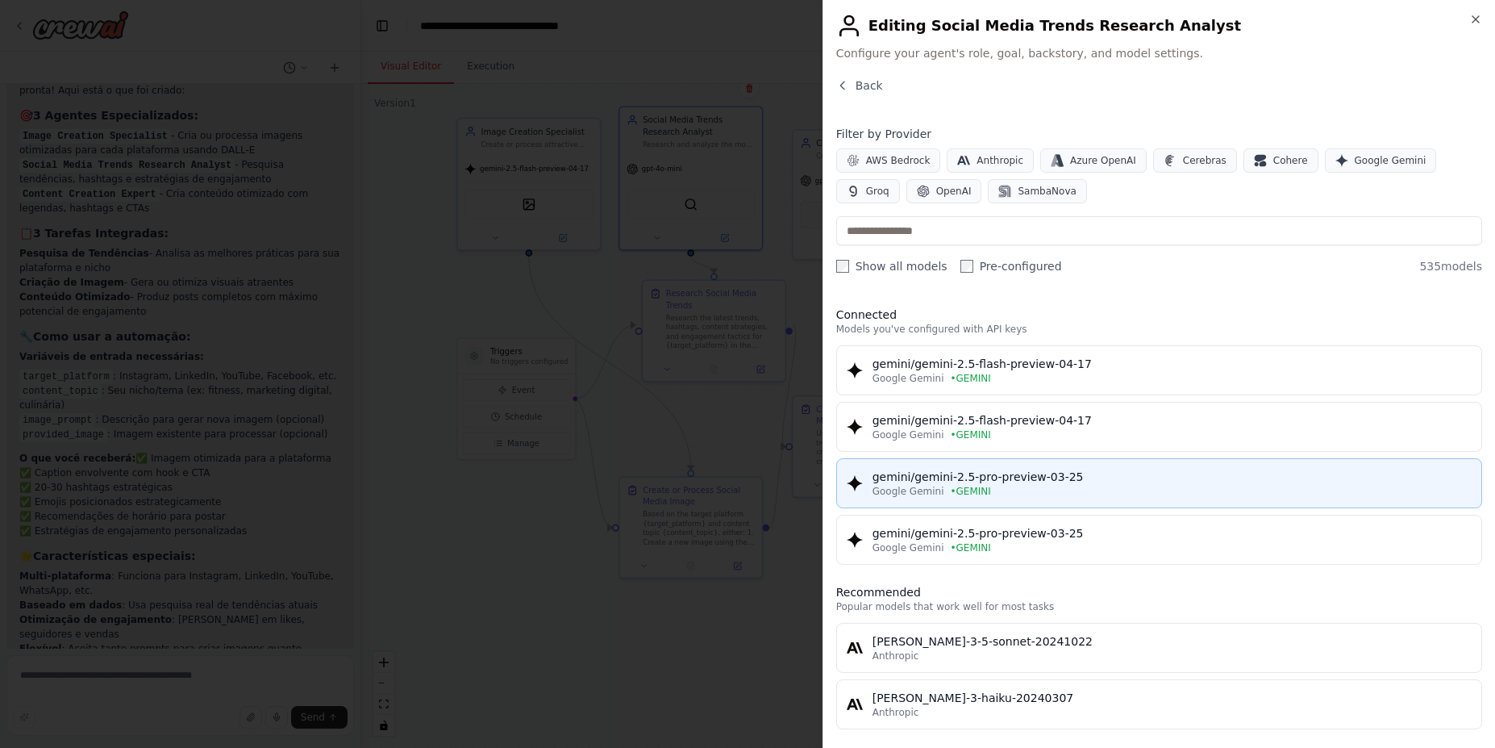
click at [1082, 488] on div "Google Gemini • GEMINI" at bounding box center [1172, 491] width 599 height 13
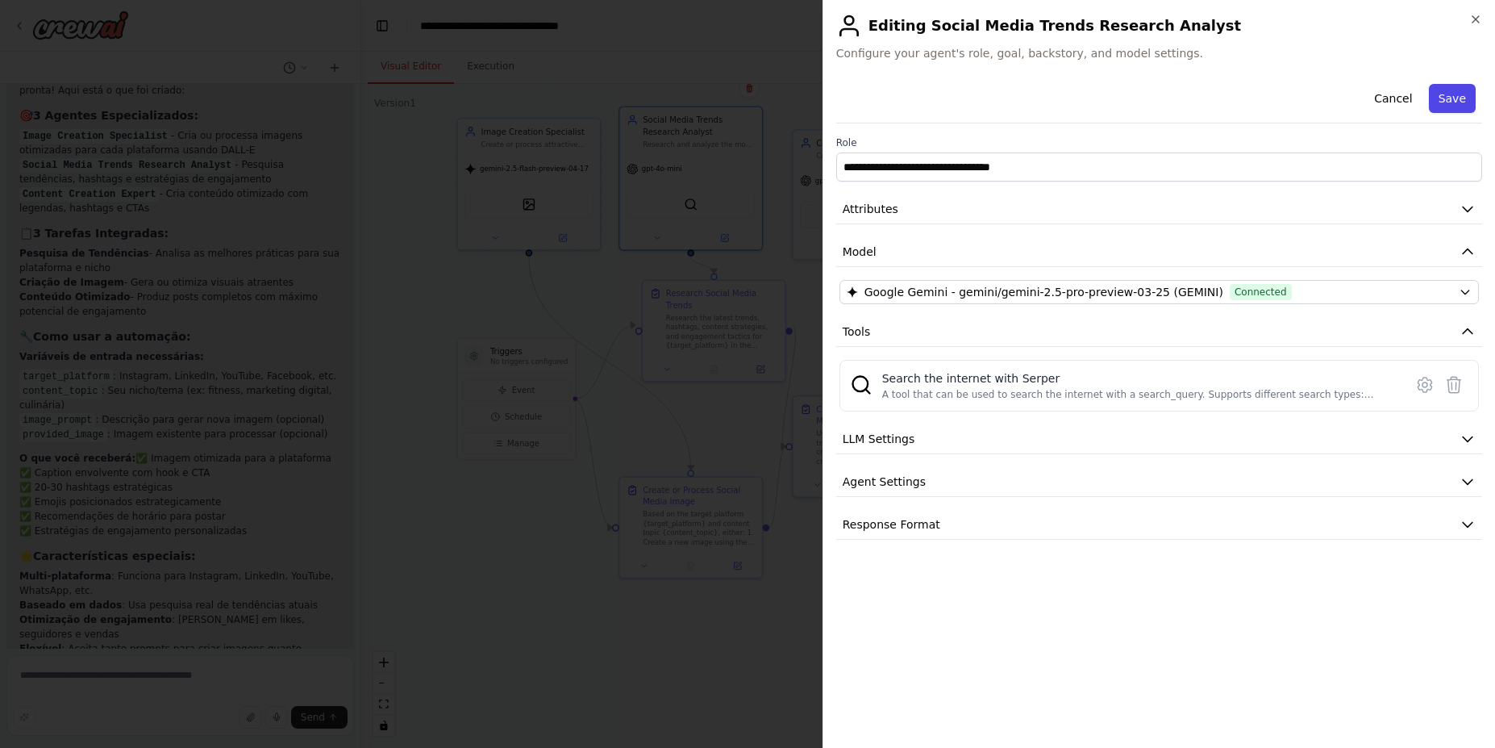
click at [1453, 98] on button "Save" at bounding box center [1452, 98] width 47 height 29
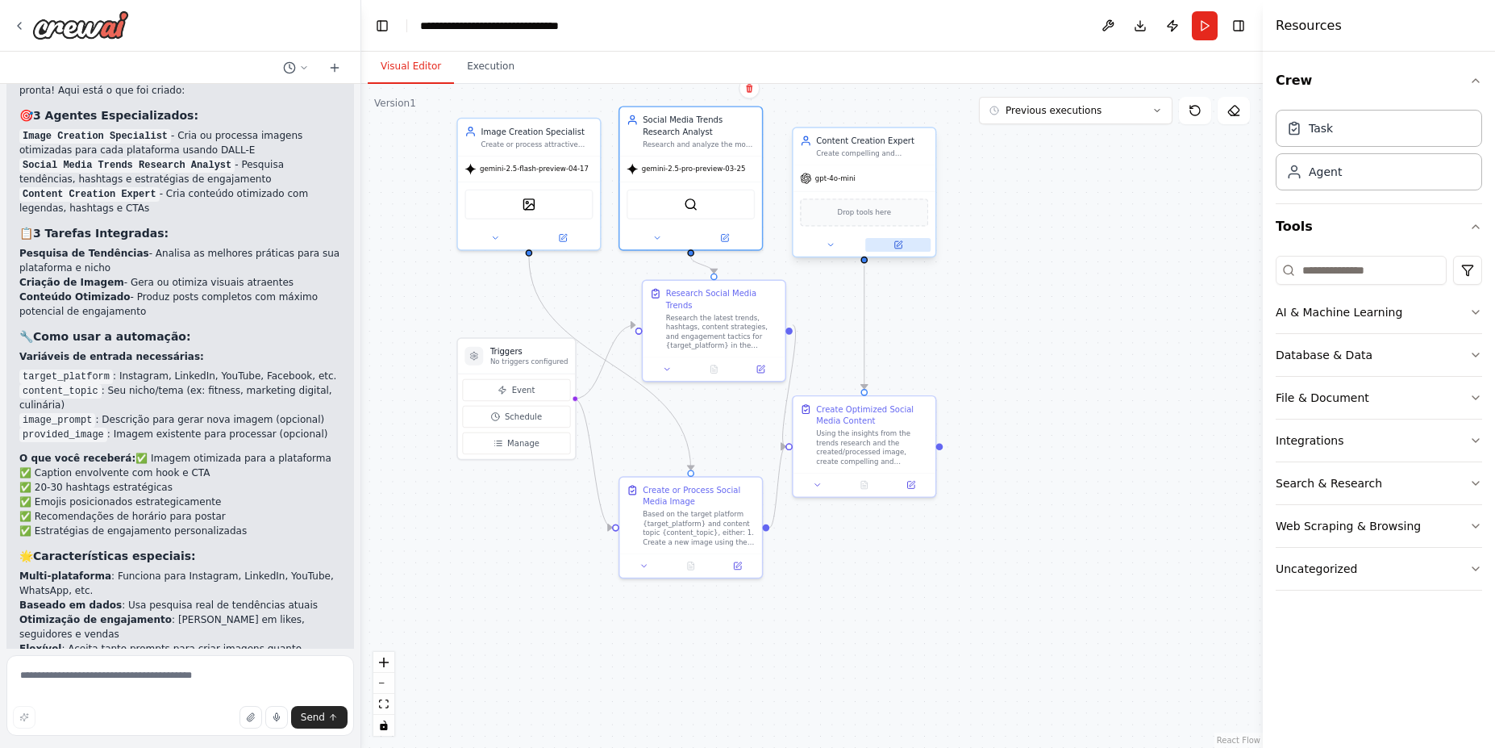
click at [902, 244] on icon at bounding box center [898, 244] width 9 height 9
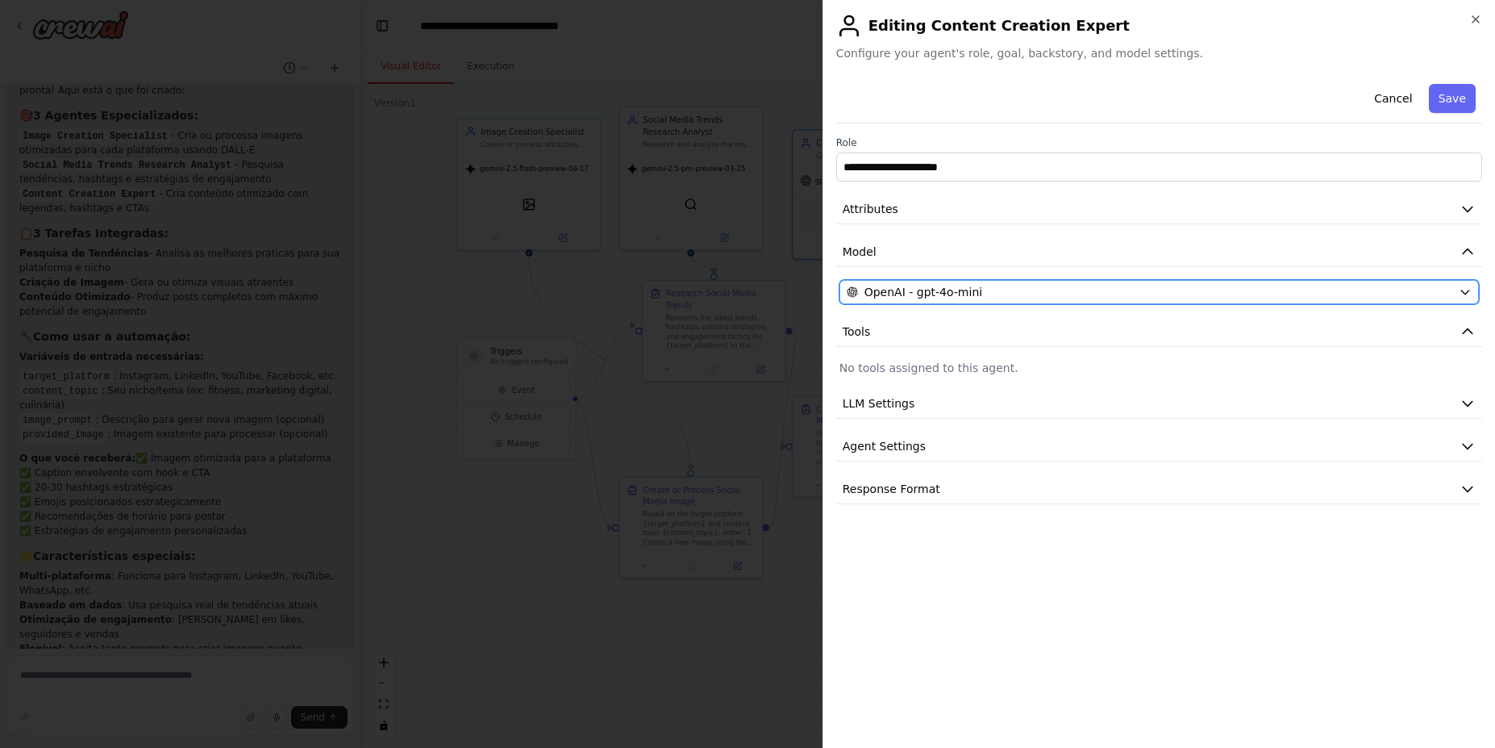
click at [980, 292] on div "OpenAI - gpt-4o-mini" at bounding box center [1150, 292] width 606 height 16
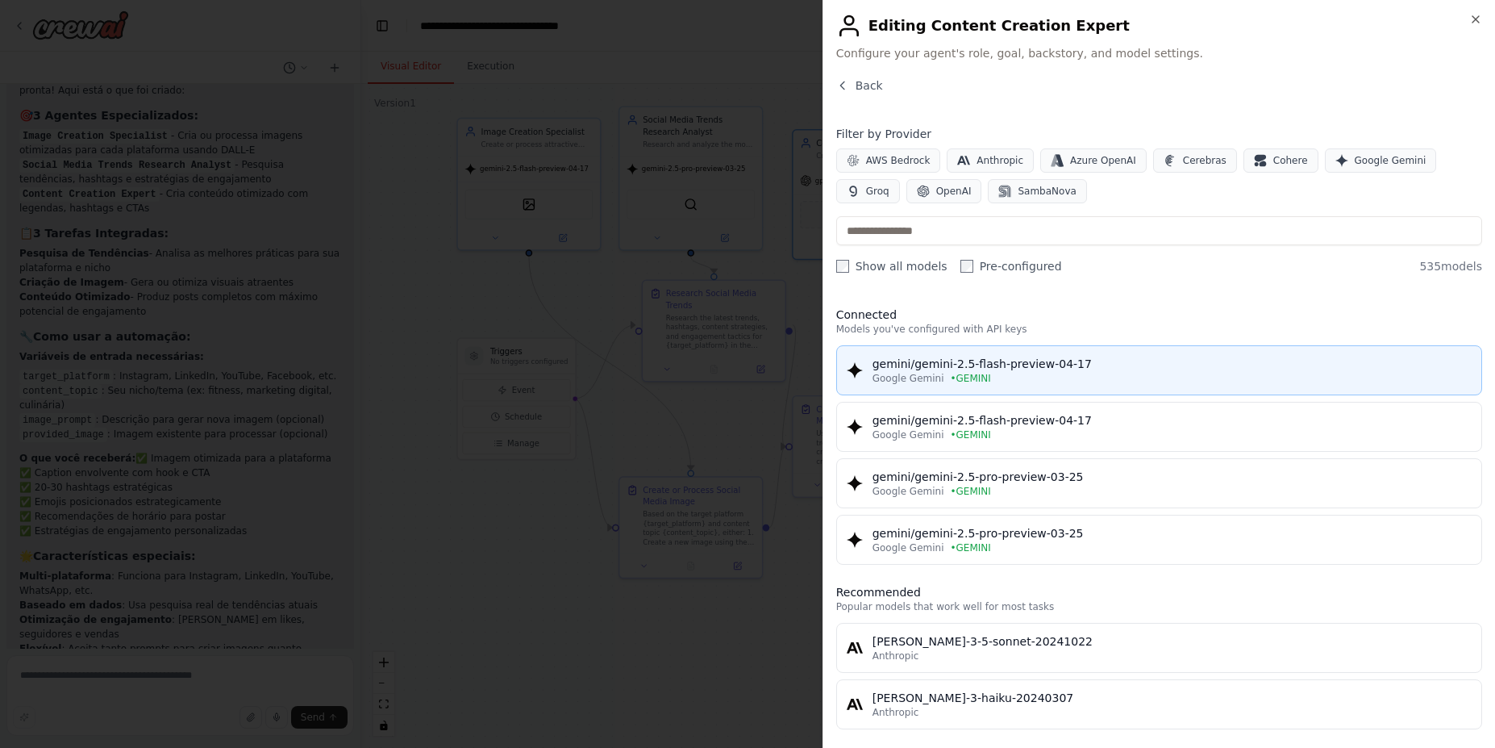
click at [1085, 379] on div "Google Gemini • GEMINI" at bounding box center [1172, 378] width 599 height 13
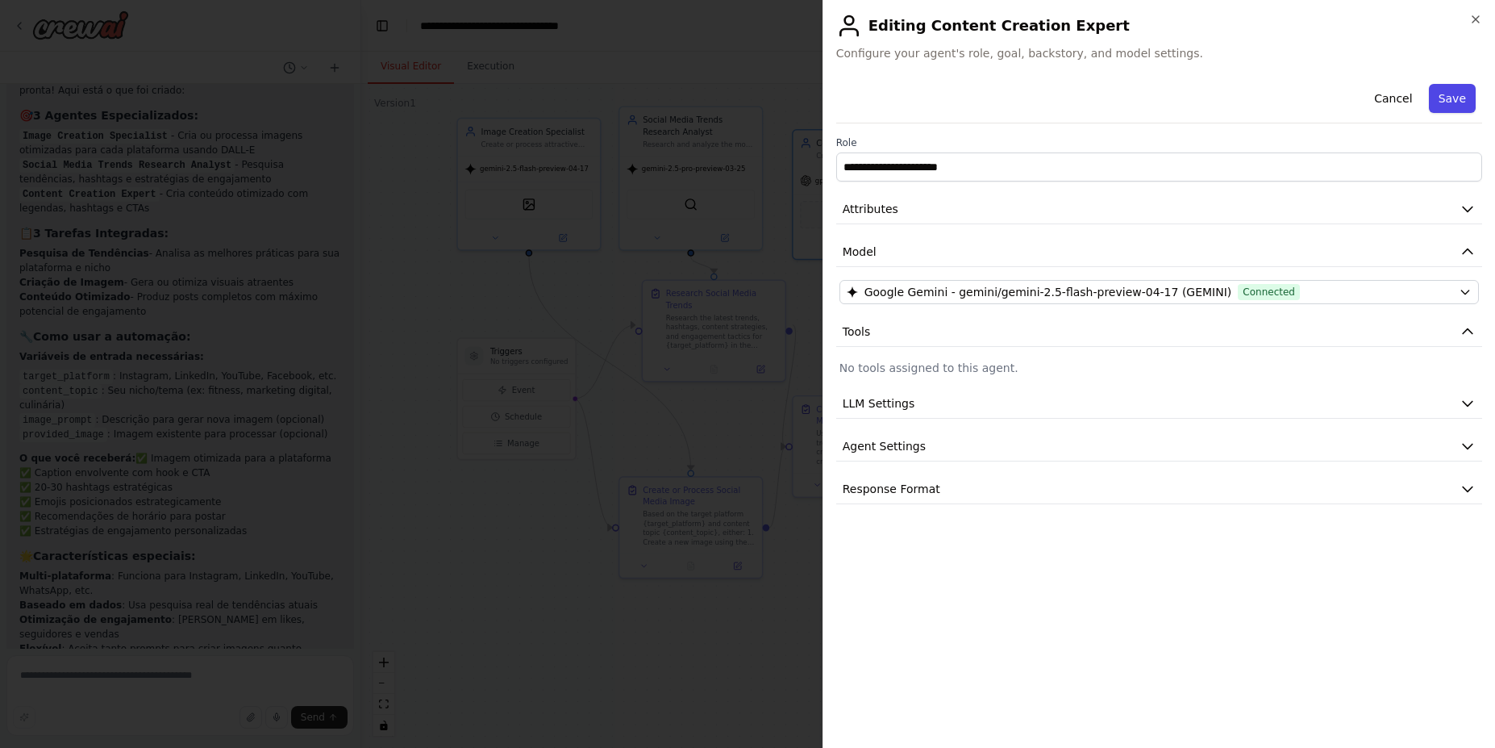
click at [1447, 105] on button "Save" at bounding box center [1452, 98] width 47 height 29
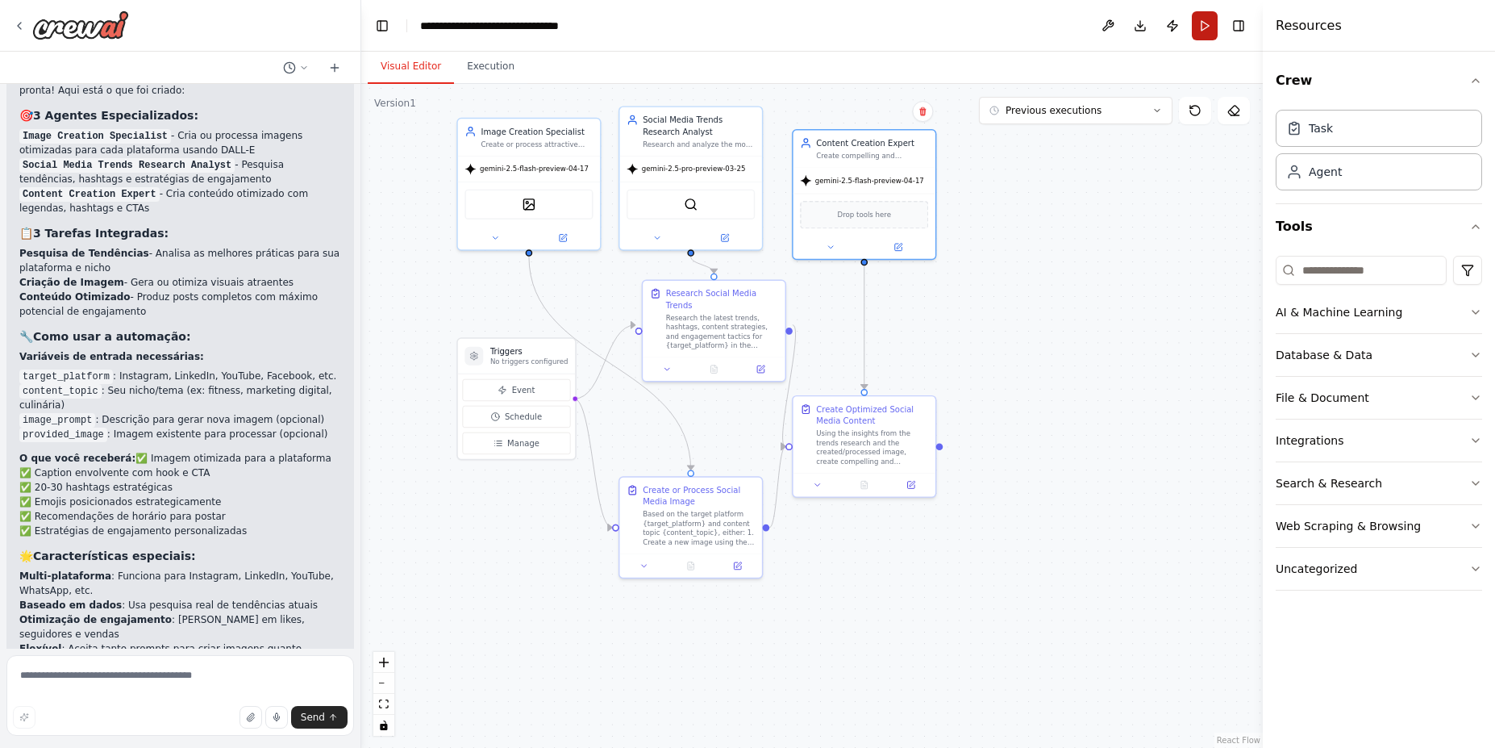
click at [1212, 29] on button "Run" at bounding box center [1205, 25] width 26 height 29
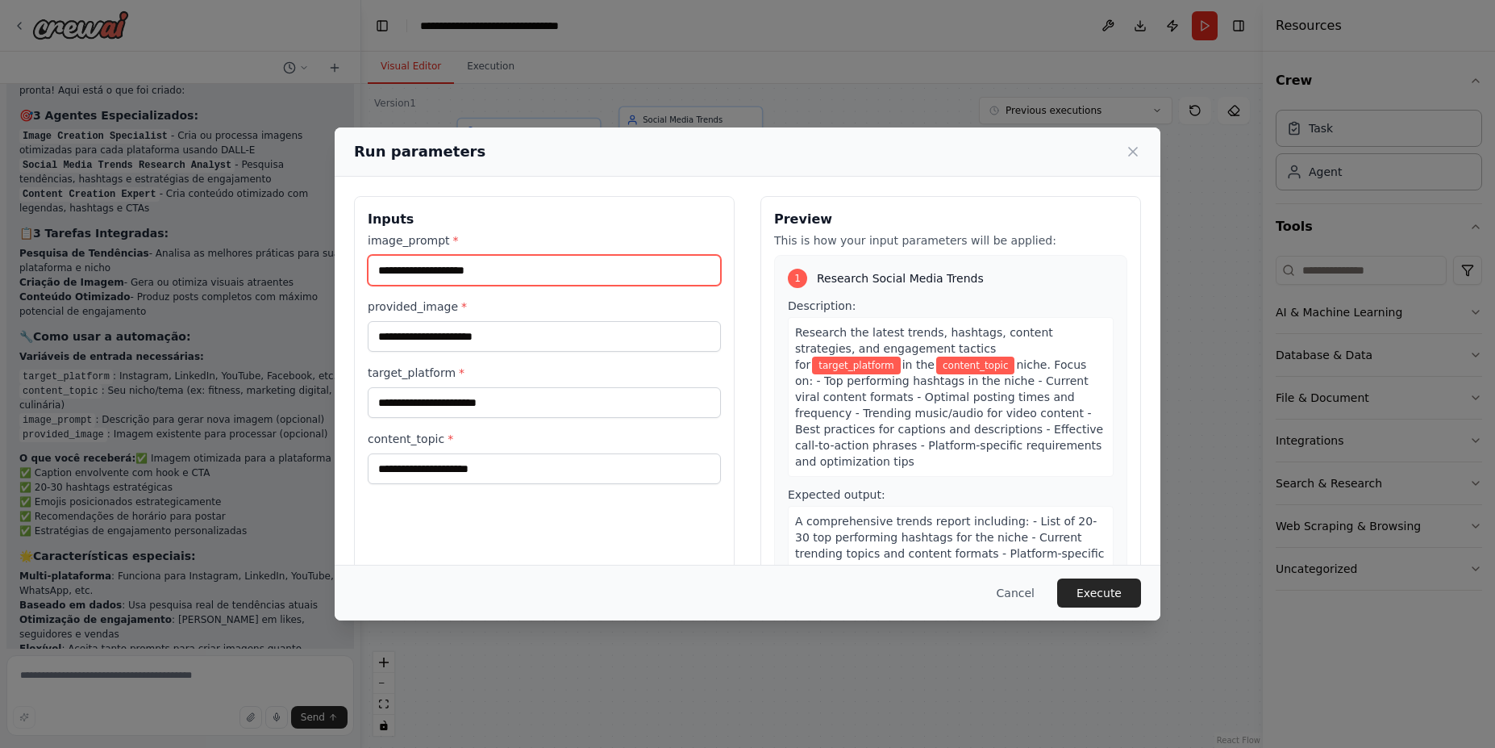
click at [494, 273] on input "image_prompt *" at bounding box center [544, 270] width 353 height 31
type input "**********"
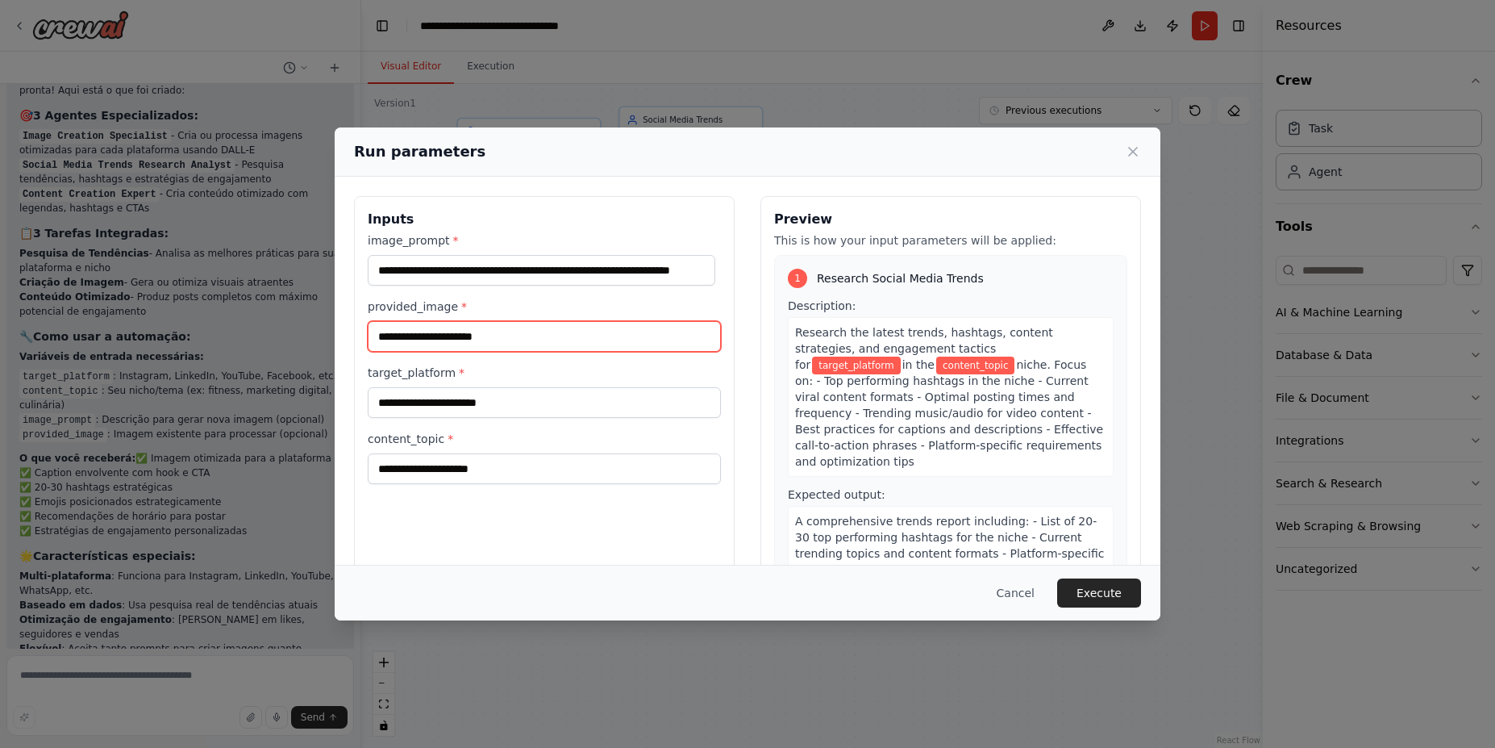
scroll to position [0, 0]
click at [472, 343] on input "provided_image *" at bounding box center [544, 336] width 353 height 31
drag, startPoint x: 366, startPoint y: 306, endPoint x: 472, endPoint y: 302, distance: 105.7
click at [472, 302] on div "**********" at bounding box center [544, 387] width 381 height 382
drag, startPoint x: 547, startPoint y: 337, endPoint x: 562, endPoint y: 340, distance: 15.5
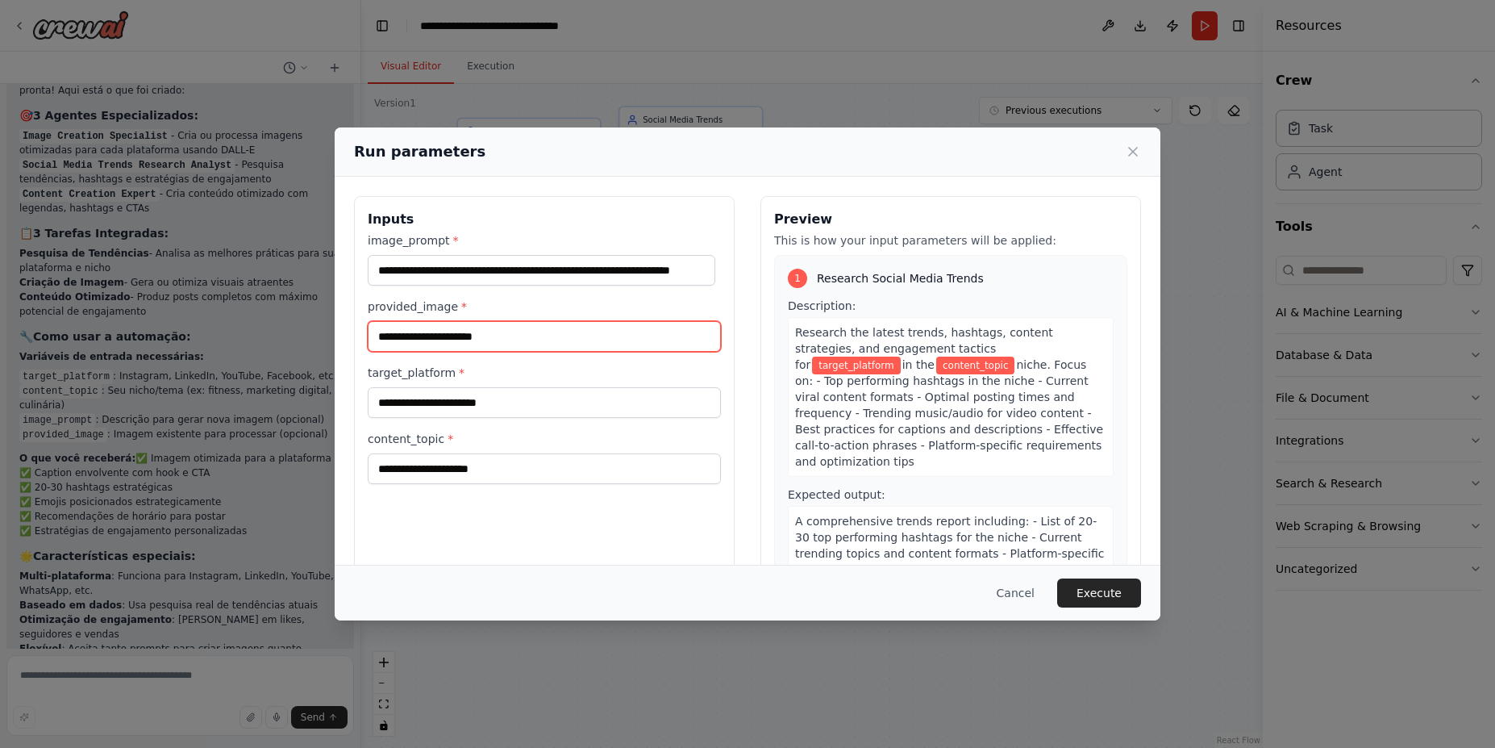
click at [550, 337] on input "provided_image *" at bounding box center [544, 336] width 353 height 31
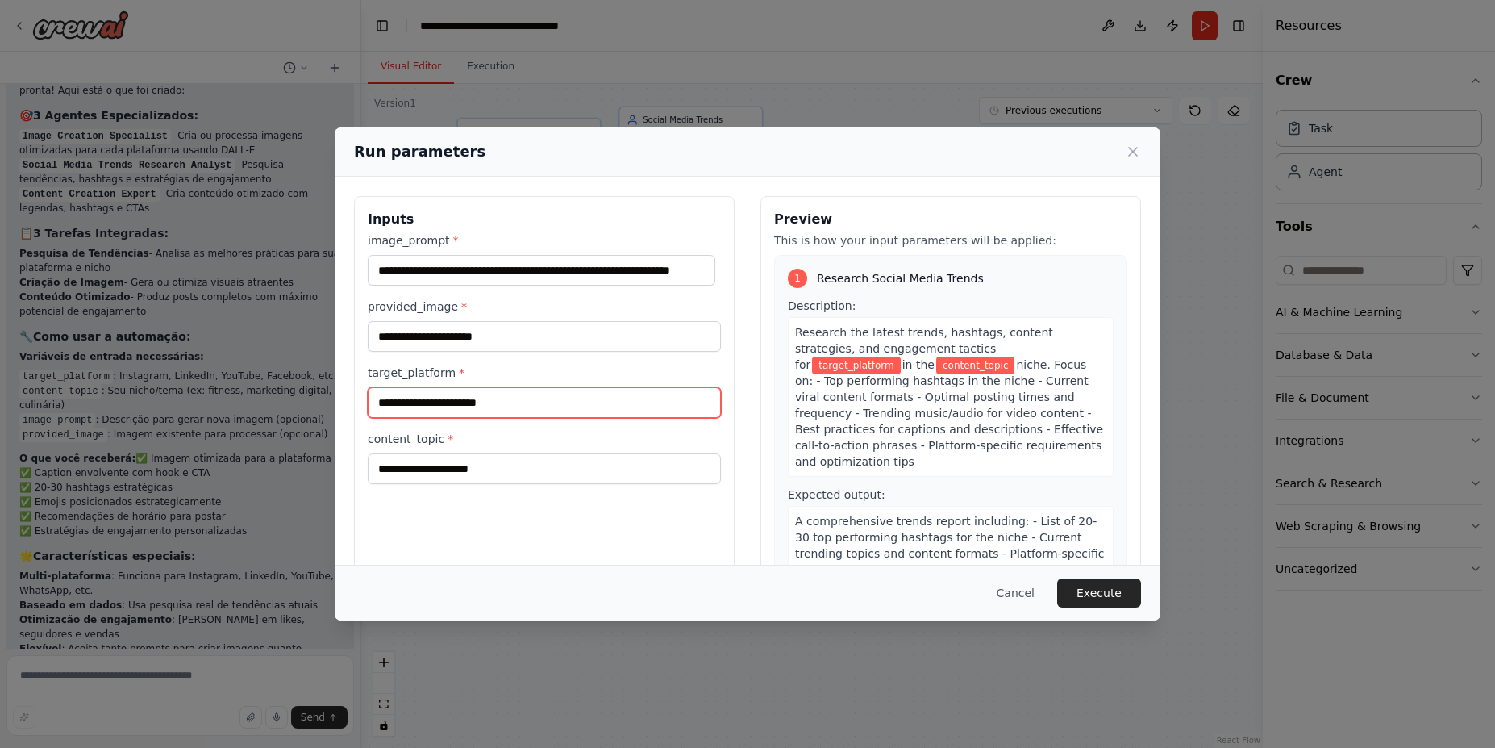
click at [522, 408] on input "target_platform *" at bounding box center [544, 402] width 353 height 31
type input "*********"
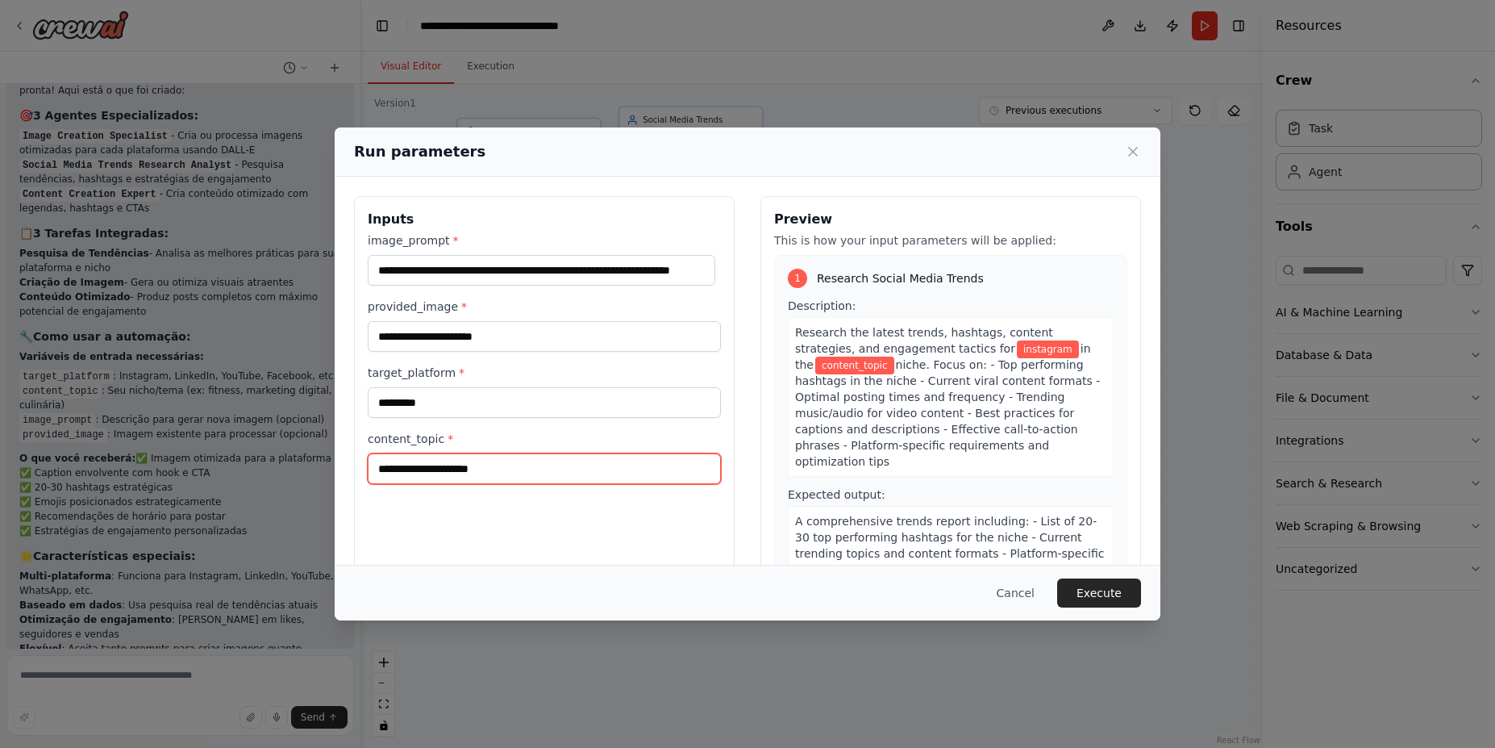
click at [479, 477] on input "content_topic *" at bounding box center [544, 468] width 353 height 31
drag, startPoint x: 362, startPoint y: 435, endPoint x: 465, endPoint y: 448, distance: 104.0
click at [465, 448] on div "**********" at bounding box center [544, 387] width 381 height 382
click at [479, 483] on input "content_topic *" at bounding box center [544, 468] width 353 height 31
type input "**********"
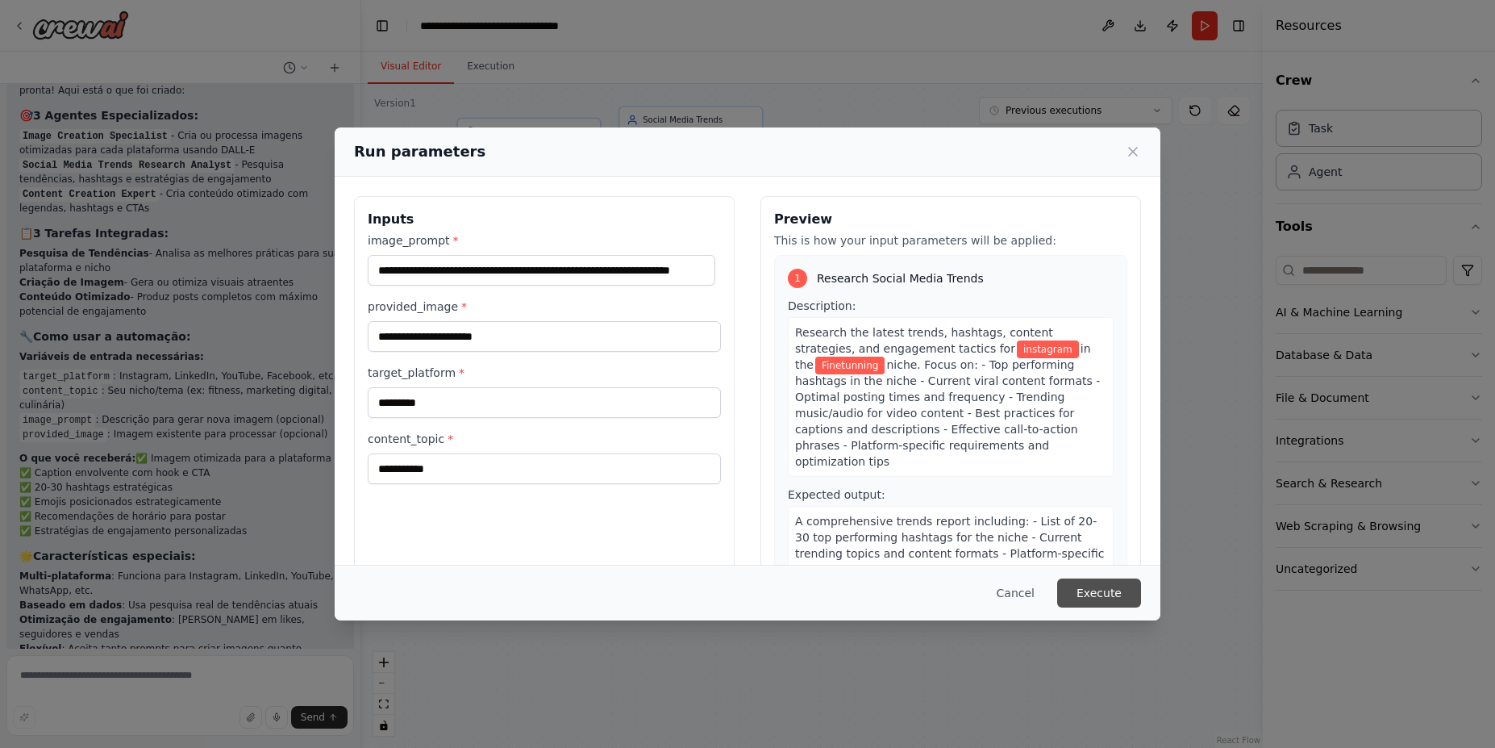
click at [1101, 594] on button "Execute" at bounding box center [1099, 592] width 84 height 29
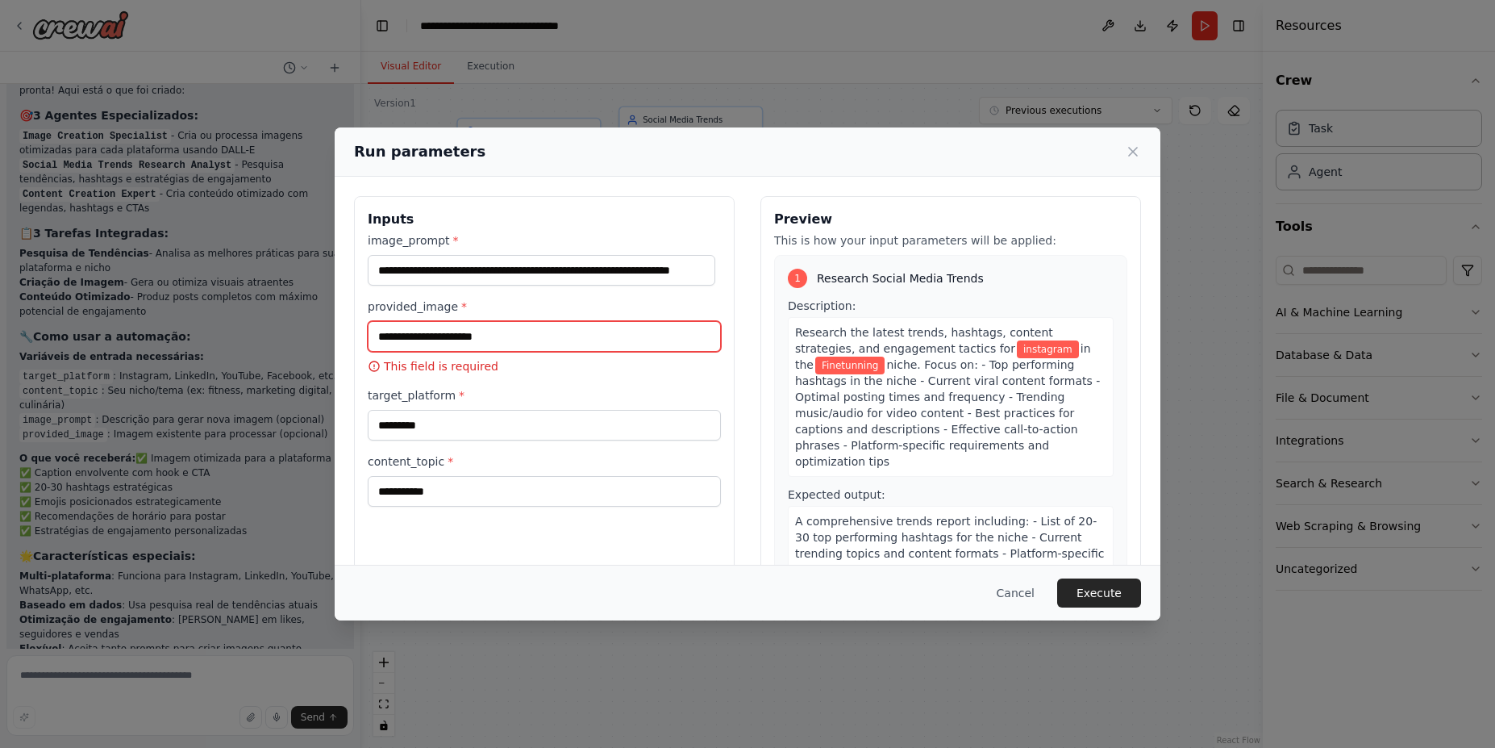
click at [478, 331] on input "provided_image *" at bounding box center [544, 336] width 353 height 31
type input "**********"
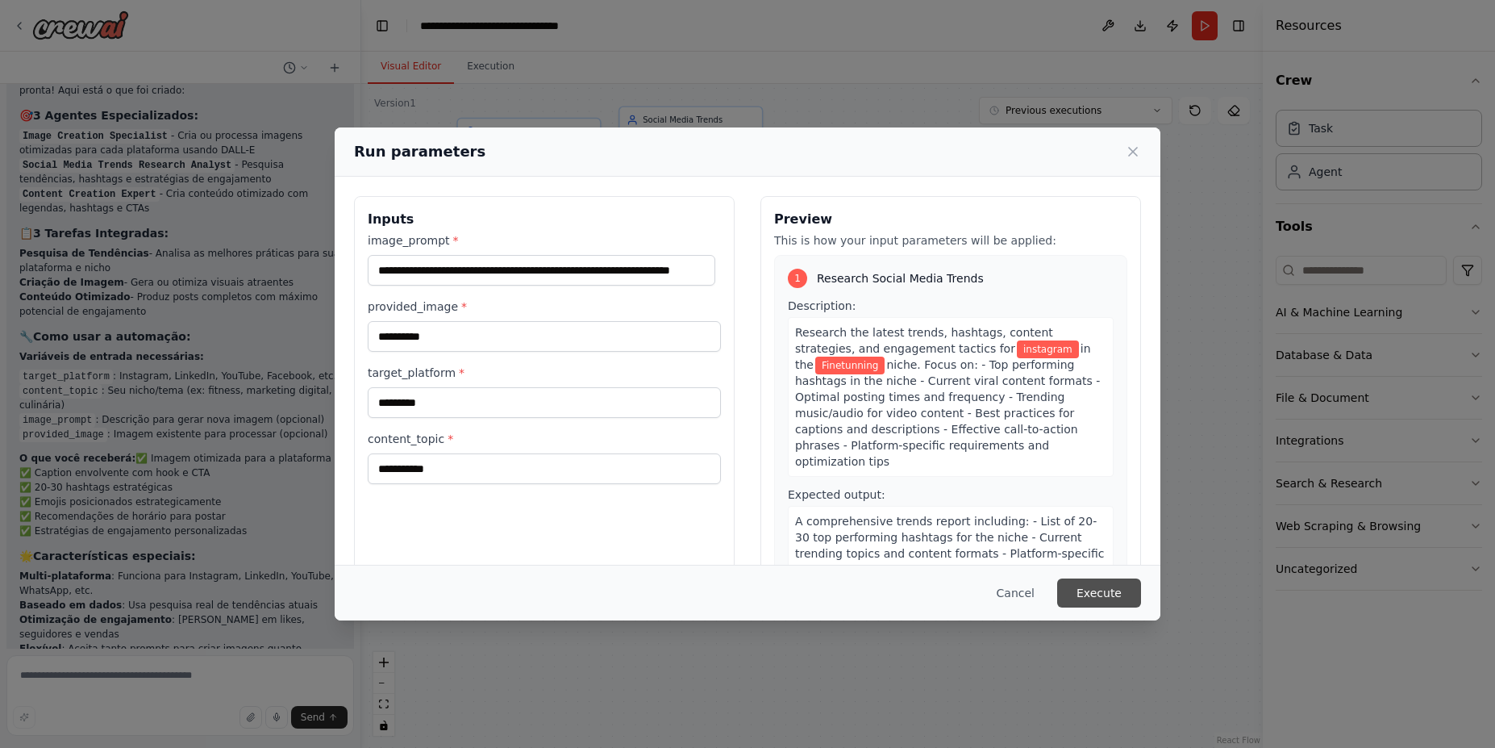
click at [1096, 590] on button "Execute" at bounding box center [1099, 592] width 84 height 29
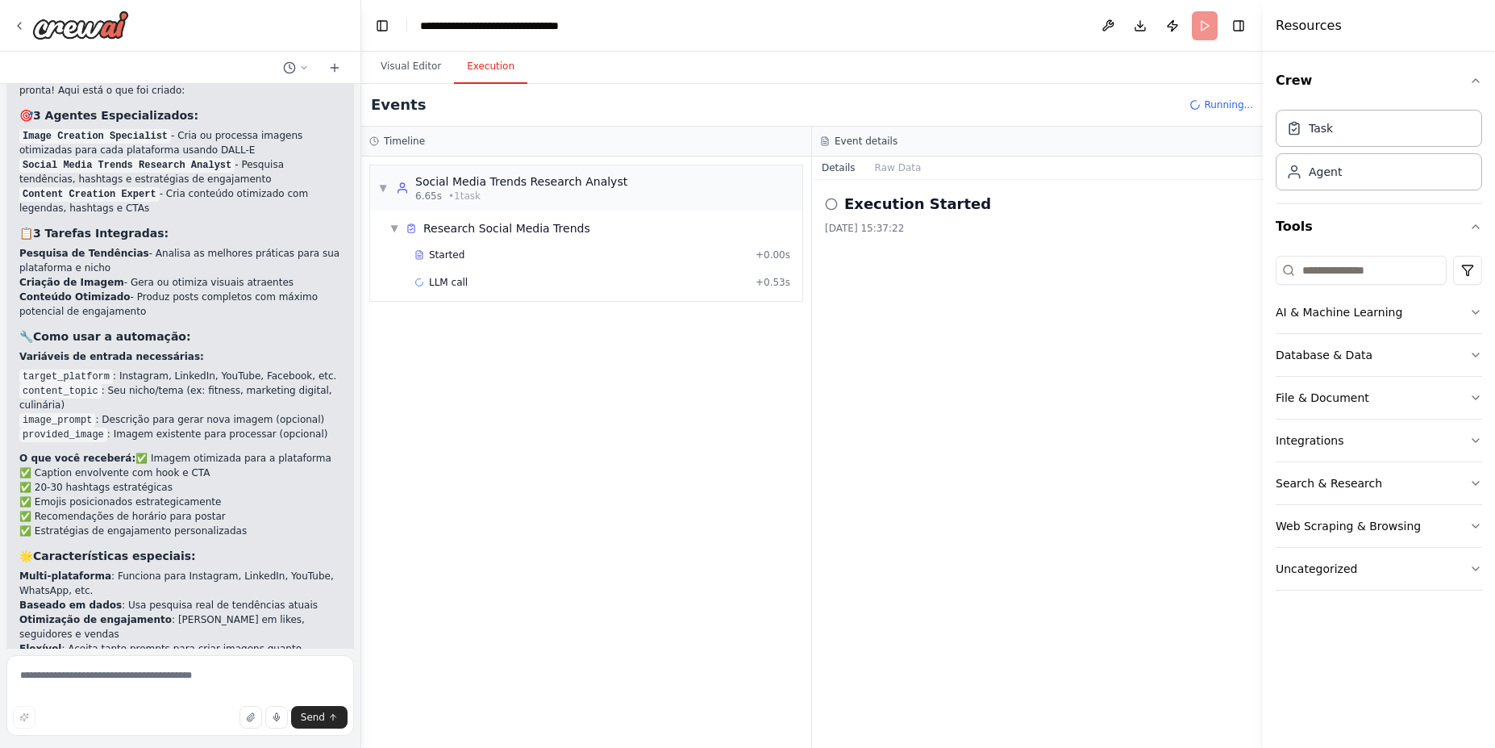
scroll to position [1878, 0]
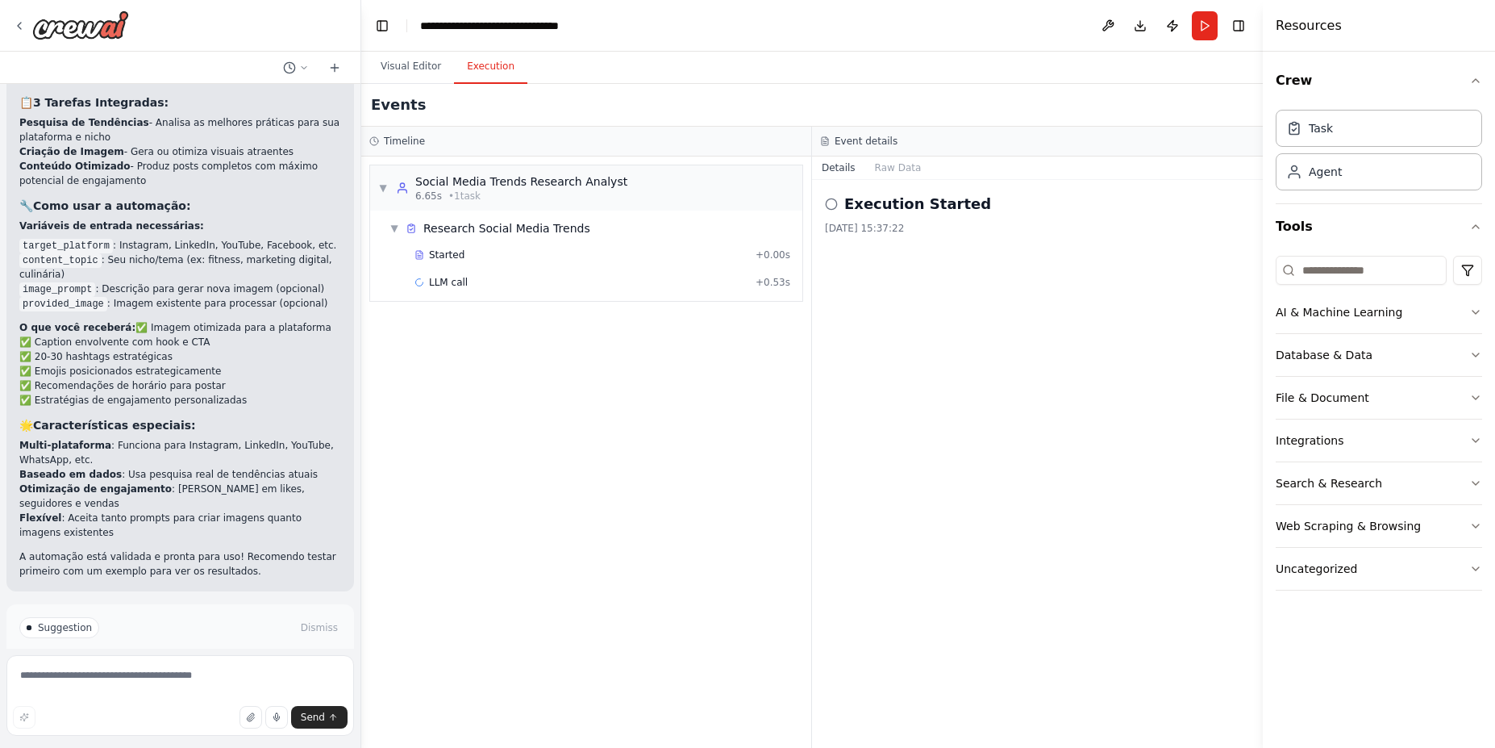
click at [261, 638] on div "Crie um agente que faz postagens automaticas no meu instagram apartir de uma im…" at bounding box center [180, 366] width 361 height 565
click at [244, 683] on button "Help fix error" at bounding box center [180, 696] width 322 height 26
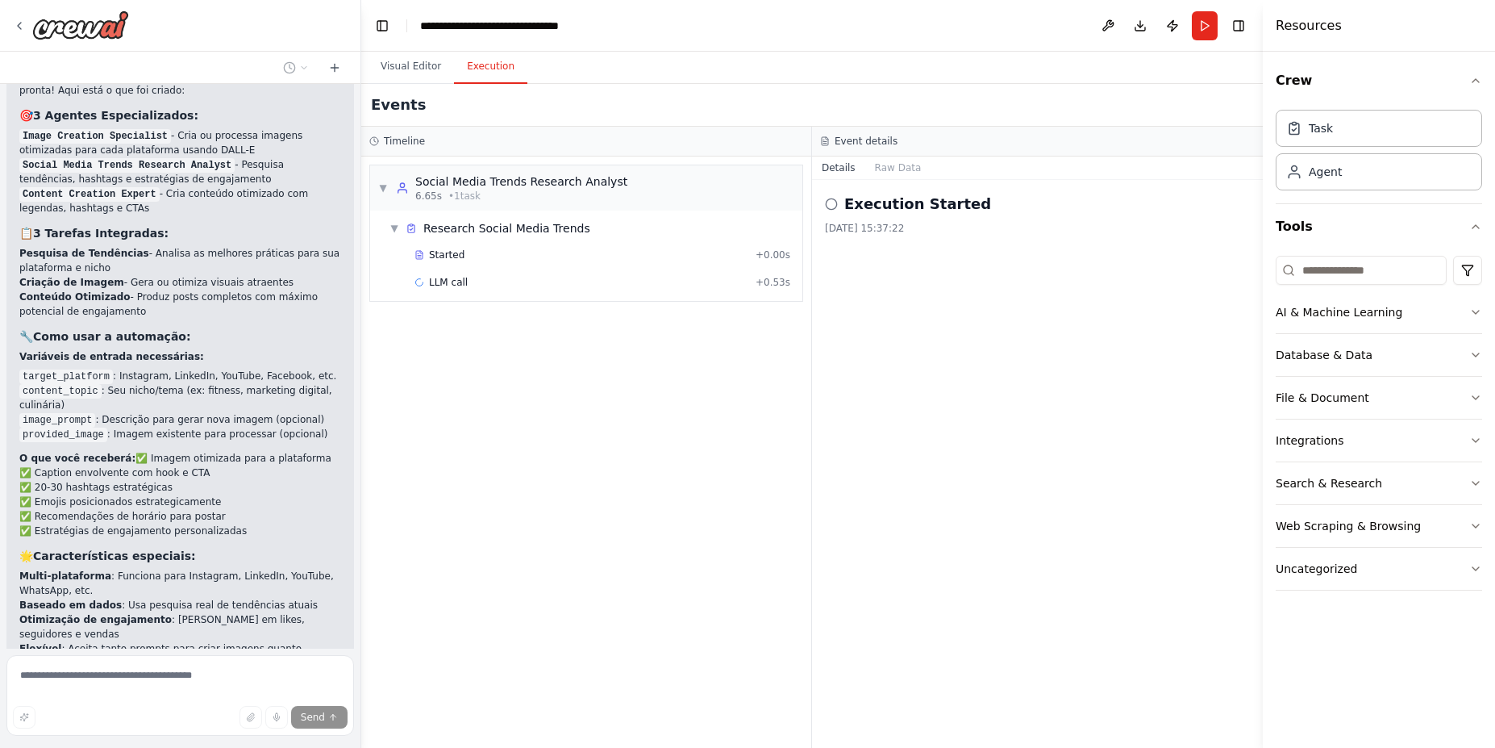
scroll to position [1811, 0]
